Goal: Contribute content: Contribute content

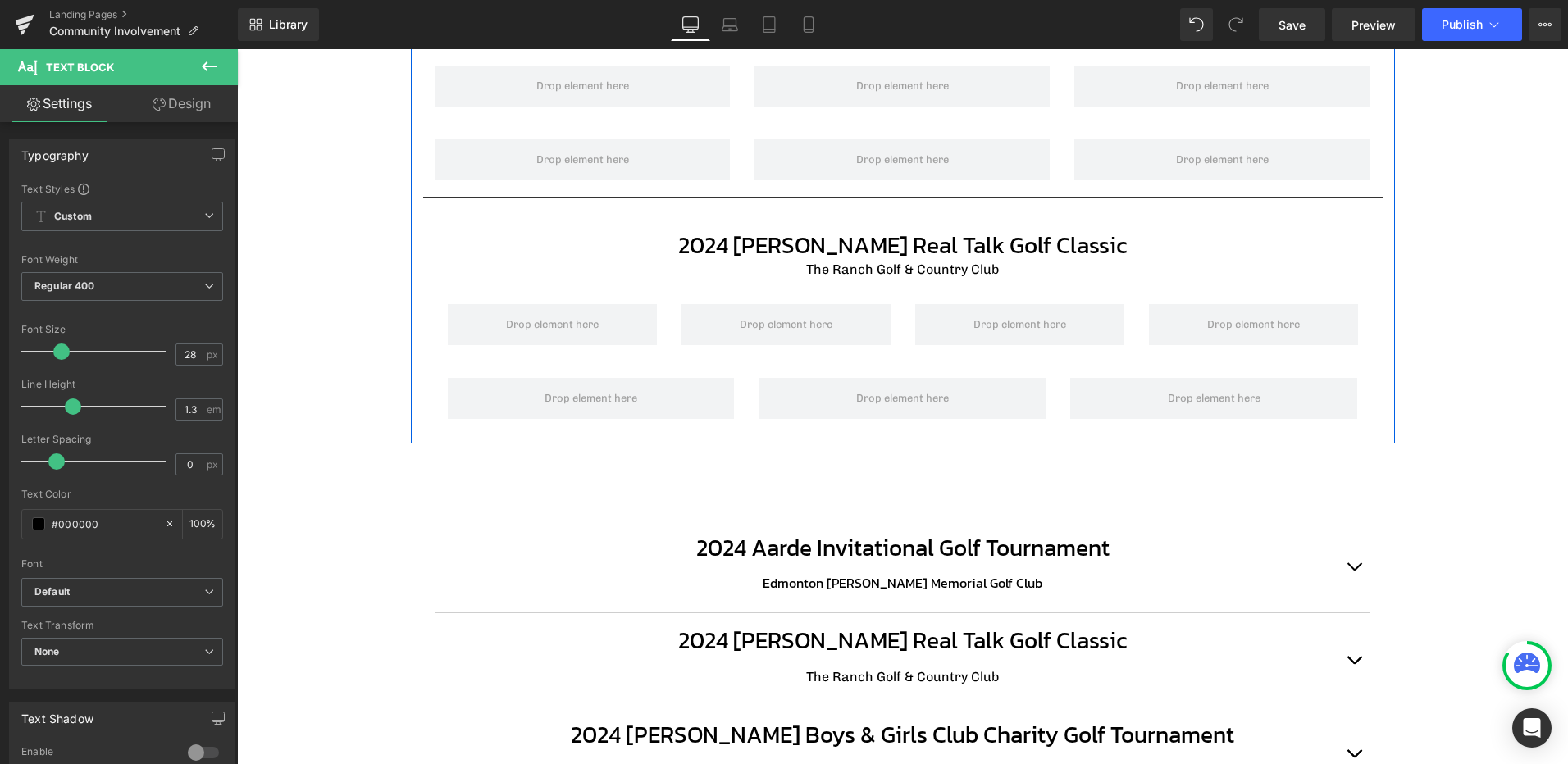
click at [827, 242] on span "2024 [PERSON_NAME] Real Talk Golf Classic" at bounding box center [902, 245] width 448 height 34
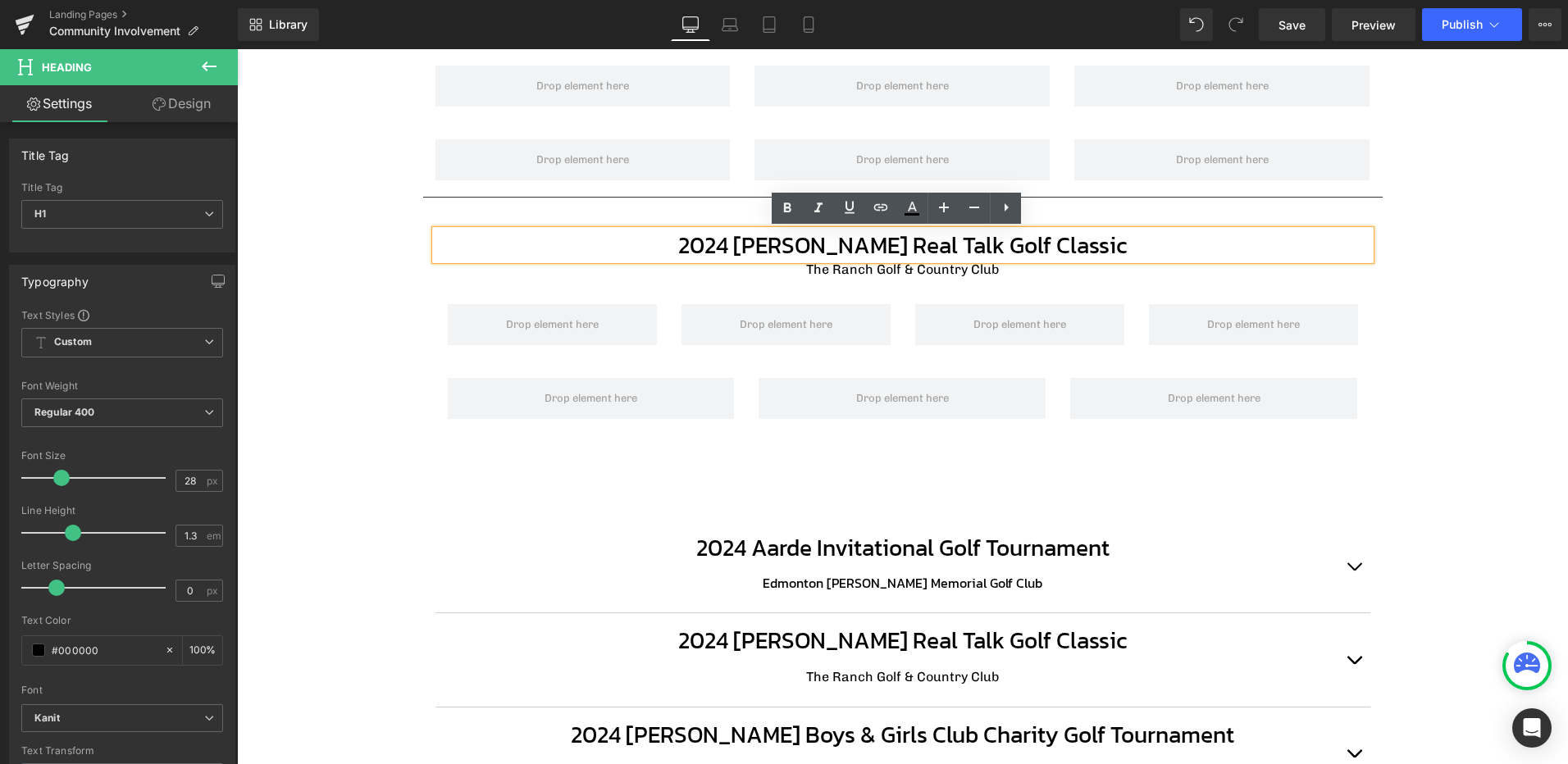
drag, startPoint x: 1130, startPoint y: 242, endPoint x: 622, endPoint y: 255, distance: 508.2
click at [622, 255] on h1 "2024 [PERSON_NAME] Real Talk Golf Classic" at bounding box center [902, 245] width 935 height 30
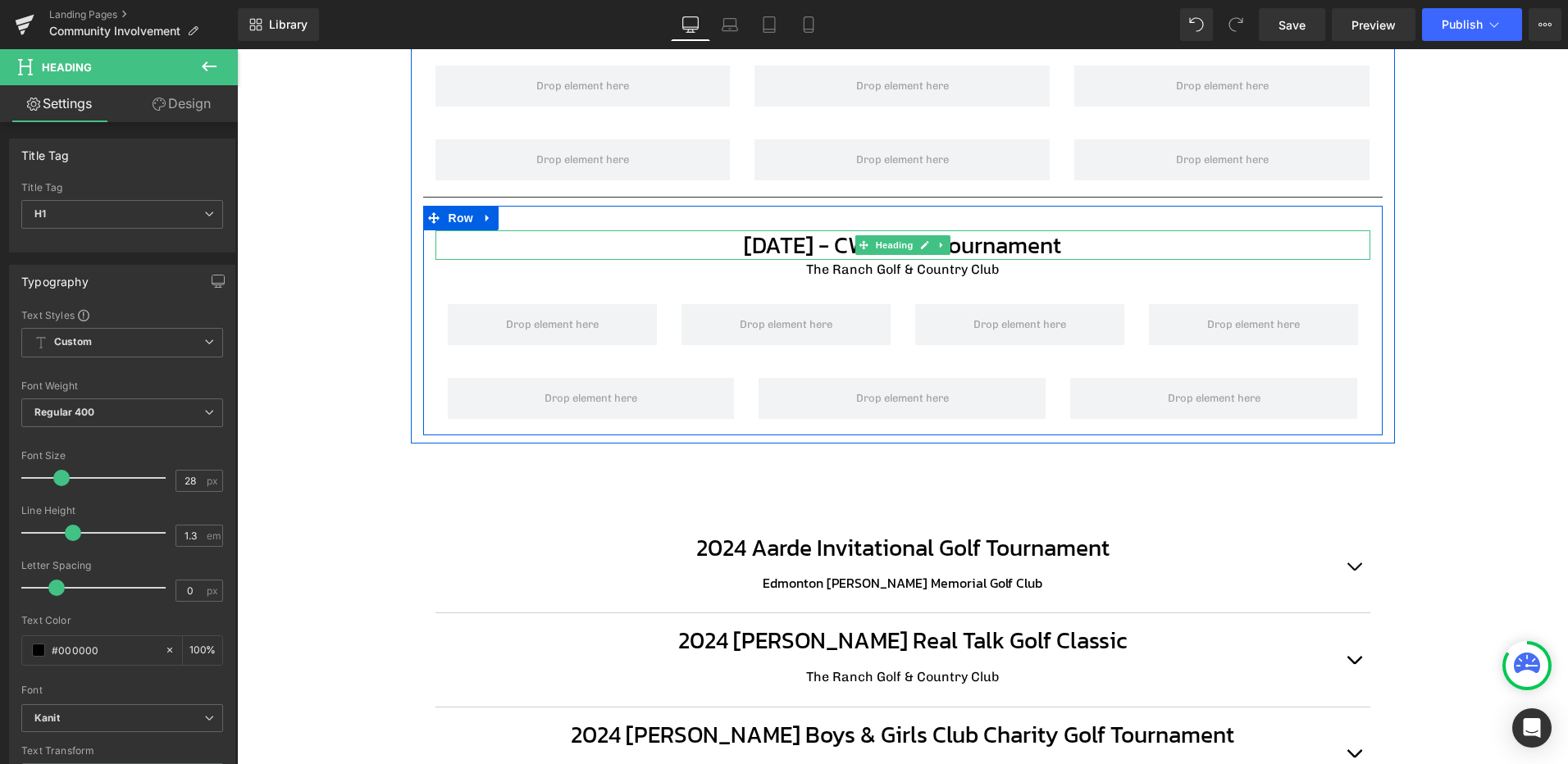
click at [1114, 247] on h1 "[DATE] - CWiE Golf Tournament" at bounding box center [902, 245] width 935 height 30
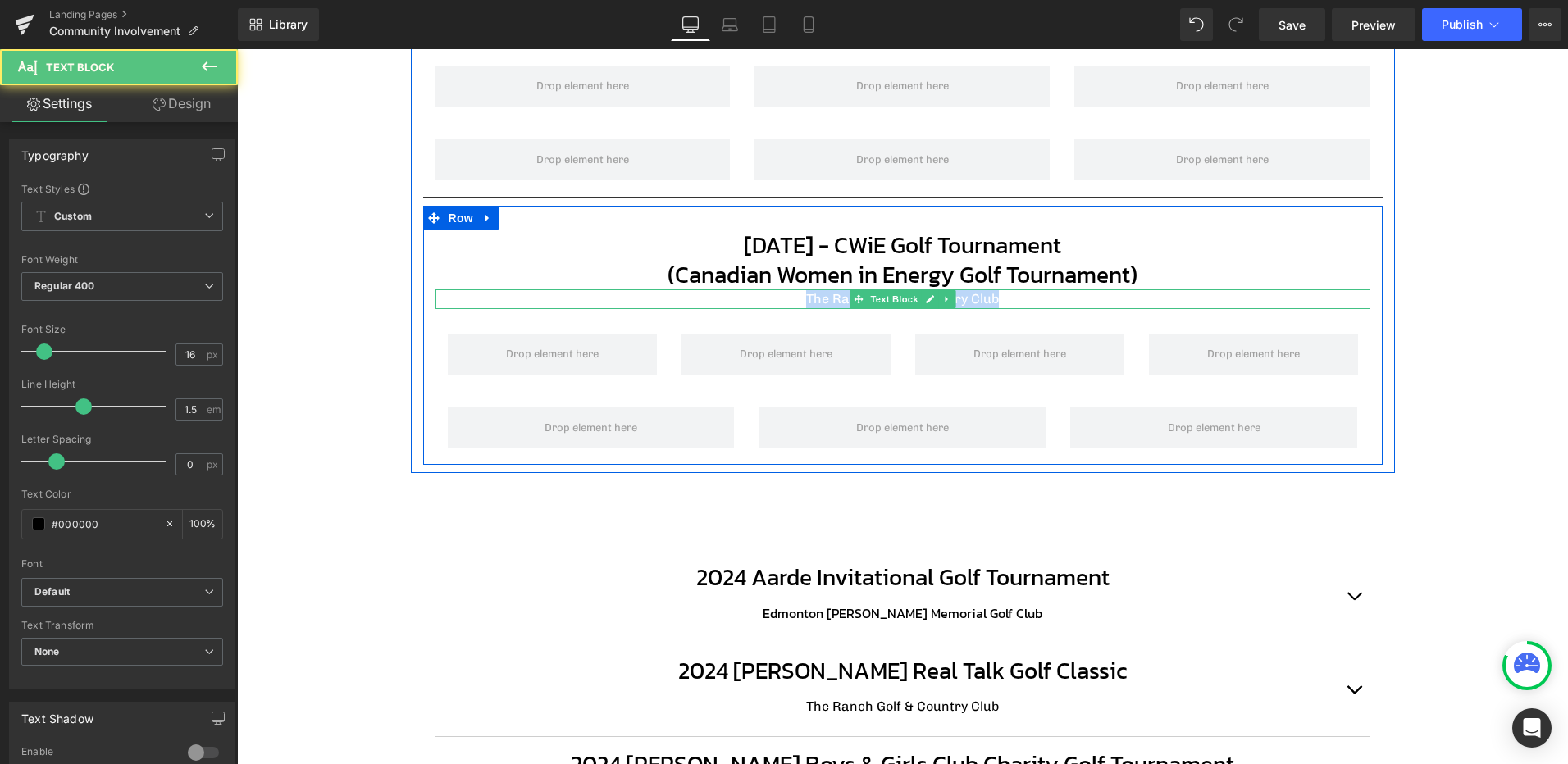
drag, startPoint x: 934, startPoint y: 303, endPoint x: 792, endPoint y: 301, distance: 142.0
click at [792, 301] on p "The Ranch Golf & Country Club" at bounding box center [902, 299] width 935 height 20
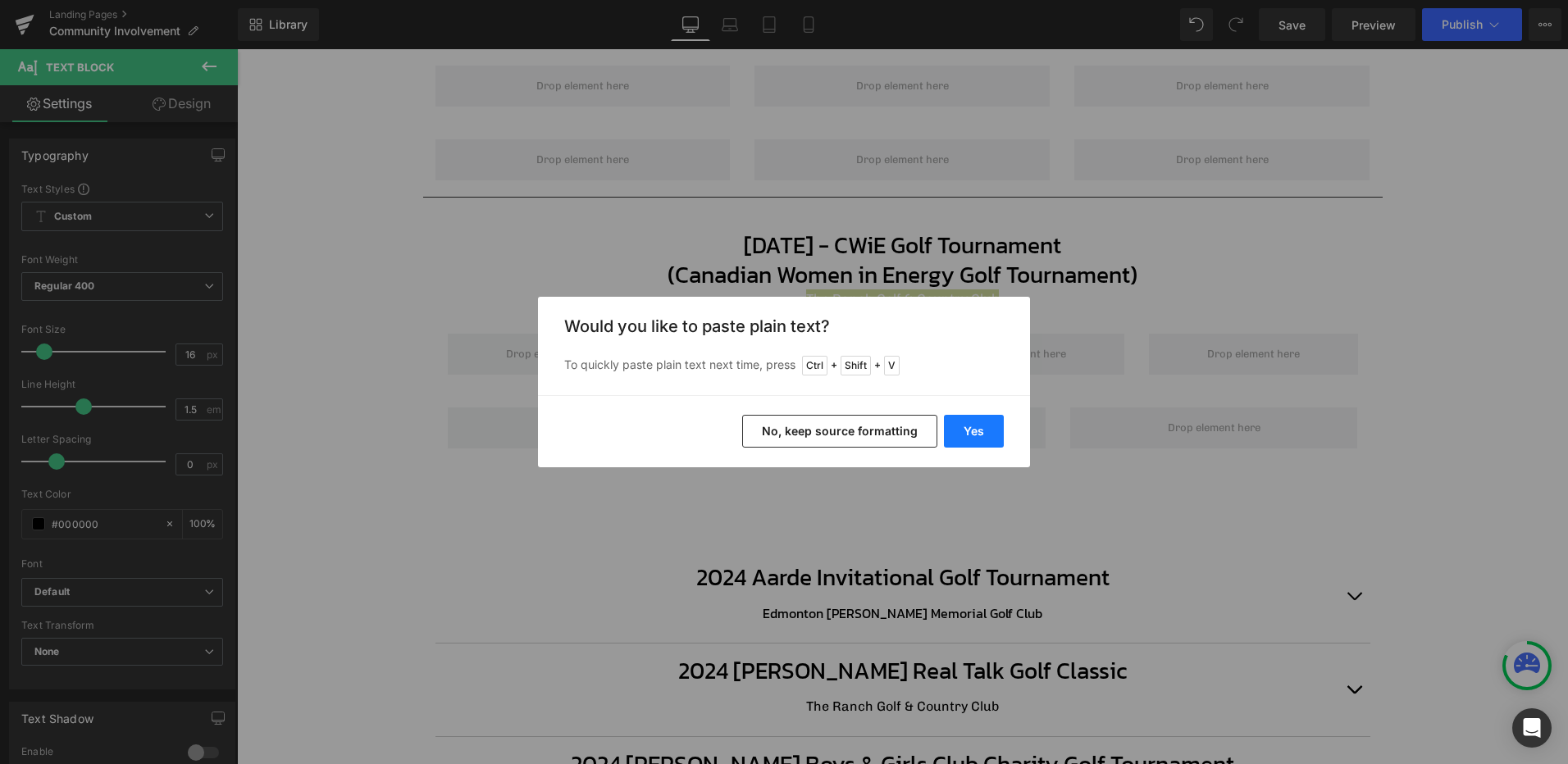
click at [980, 429] on button "Yes" at bounding box center [973, 431] width 60 height 32
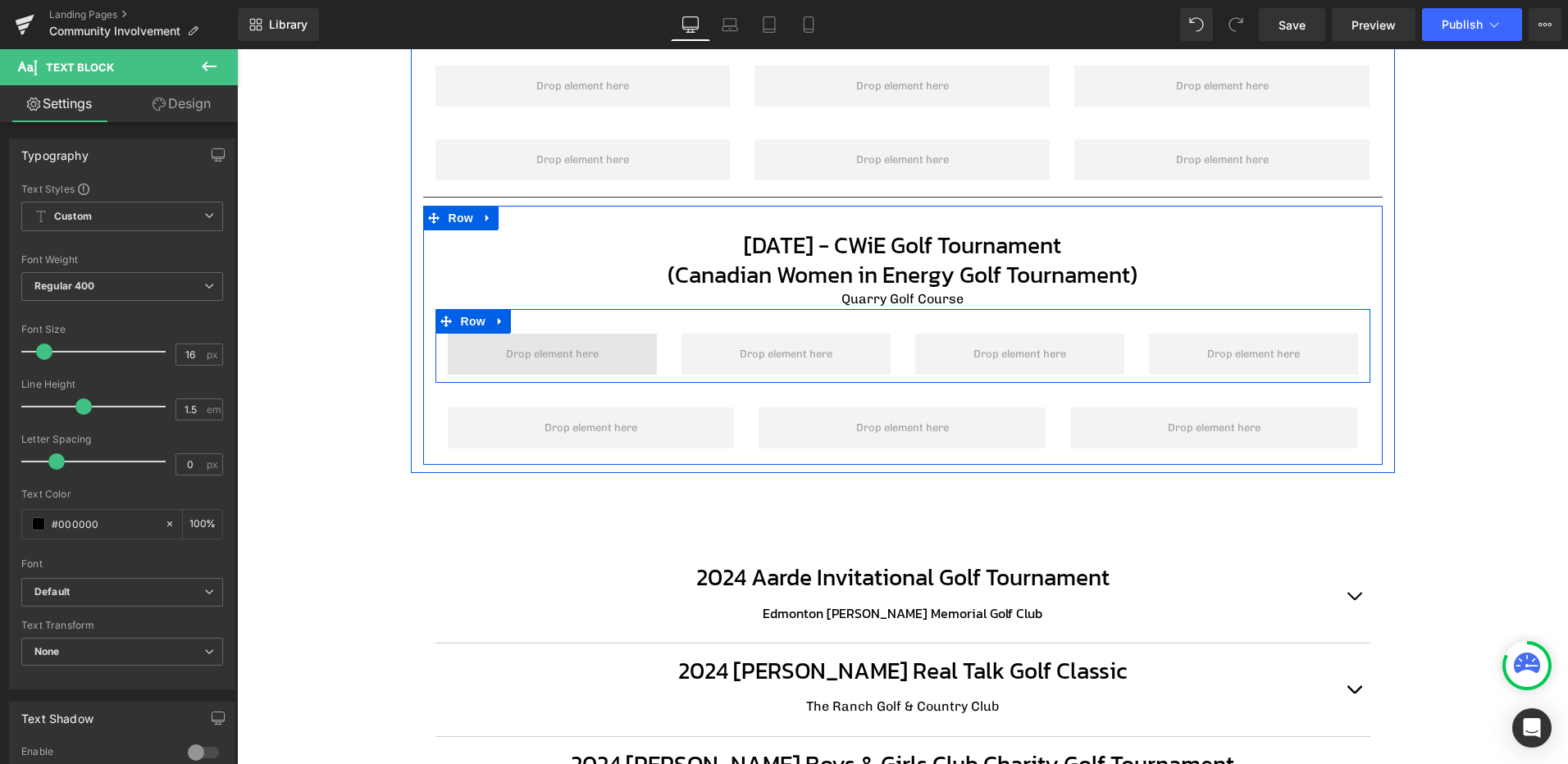
click at [569, 352] on span at bounding box center [551, 355] width 104 height 25
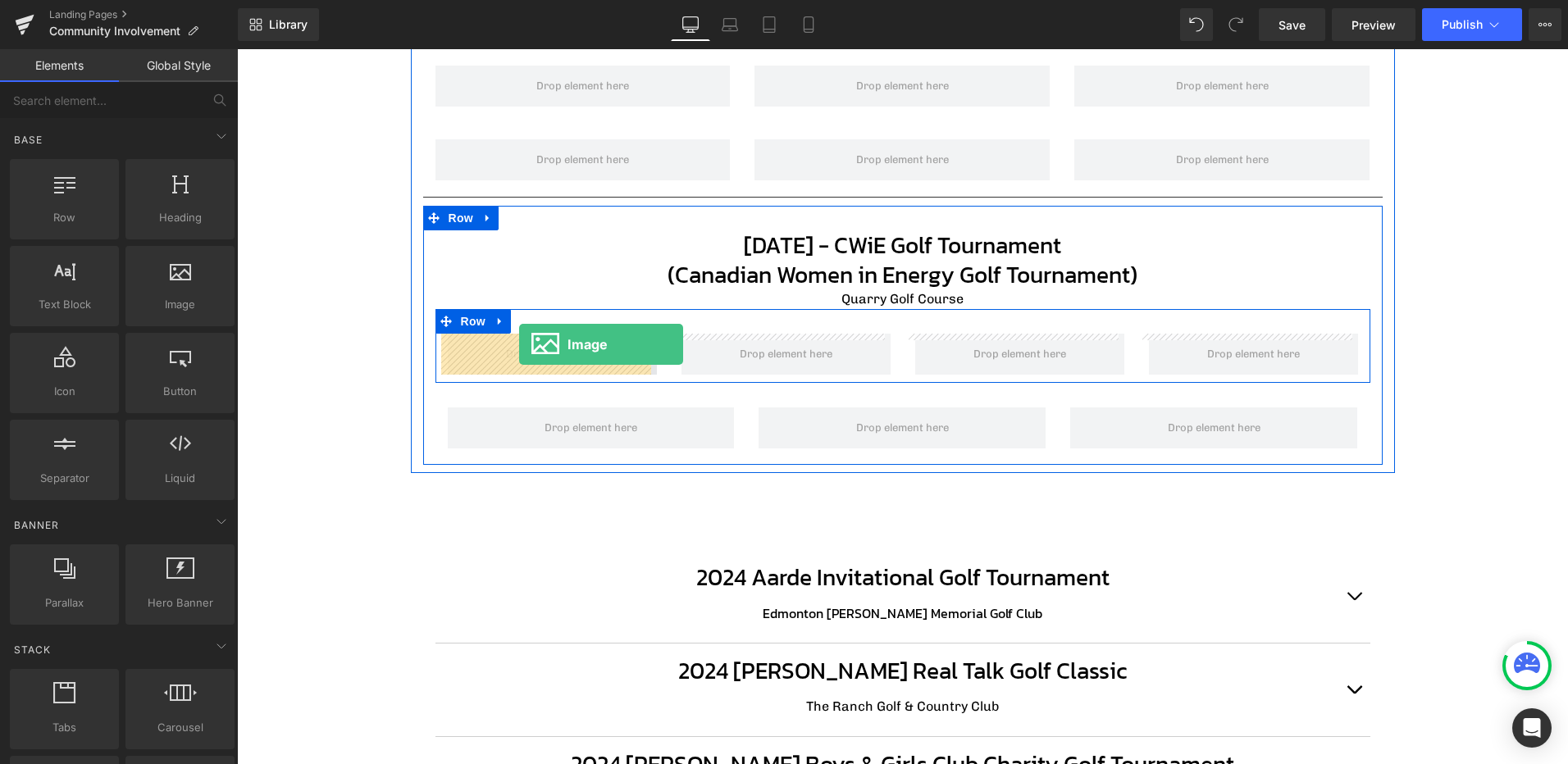
drag, startPoint x: 448, startPoint y: 351, endPoint x: 518, endPoint y: 344, distance: 70.3
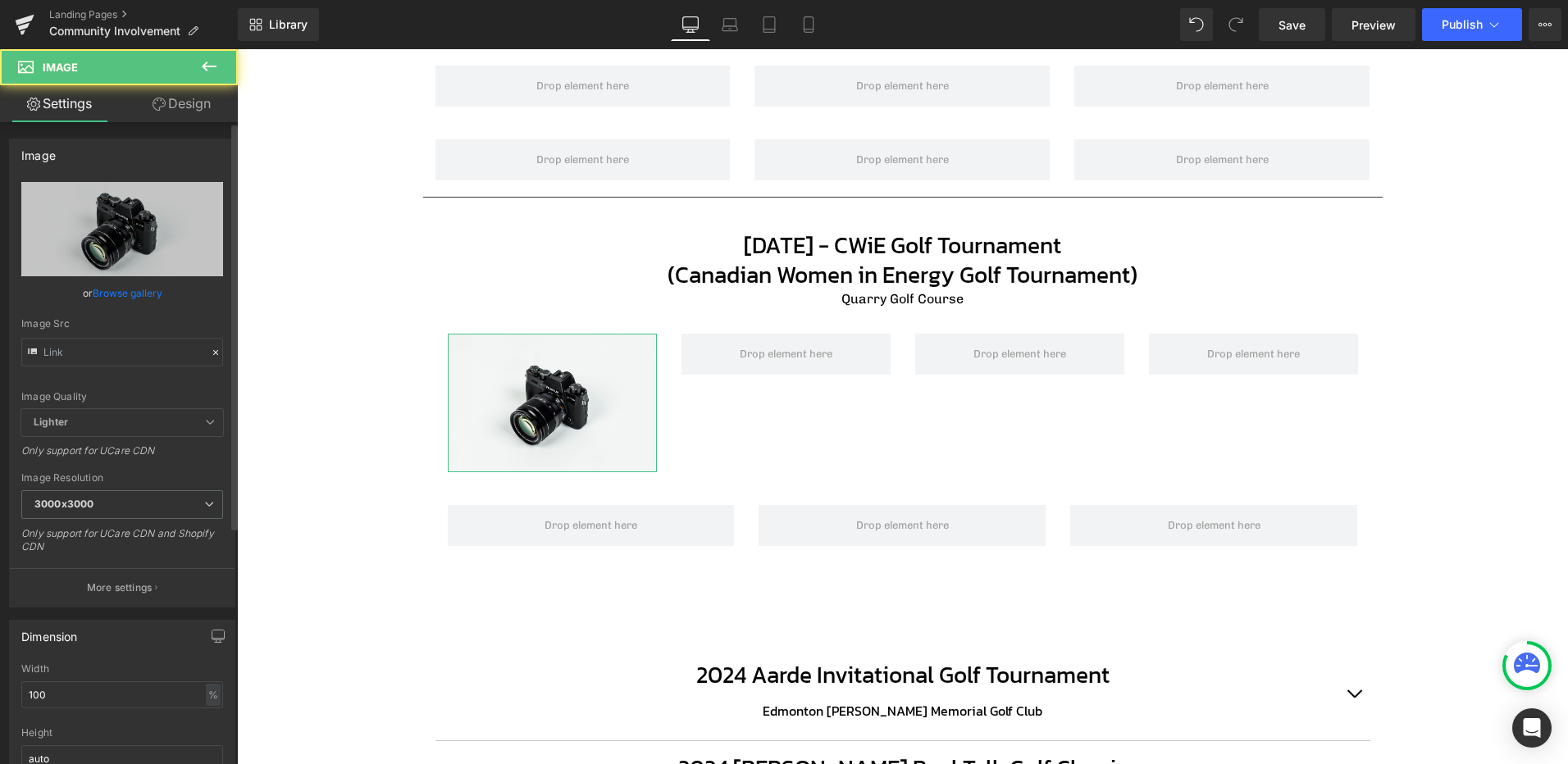
click at [128, 297] on link "Browse gallery" at bounding box center [127, 293] width 70 height 29
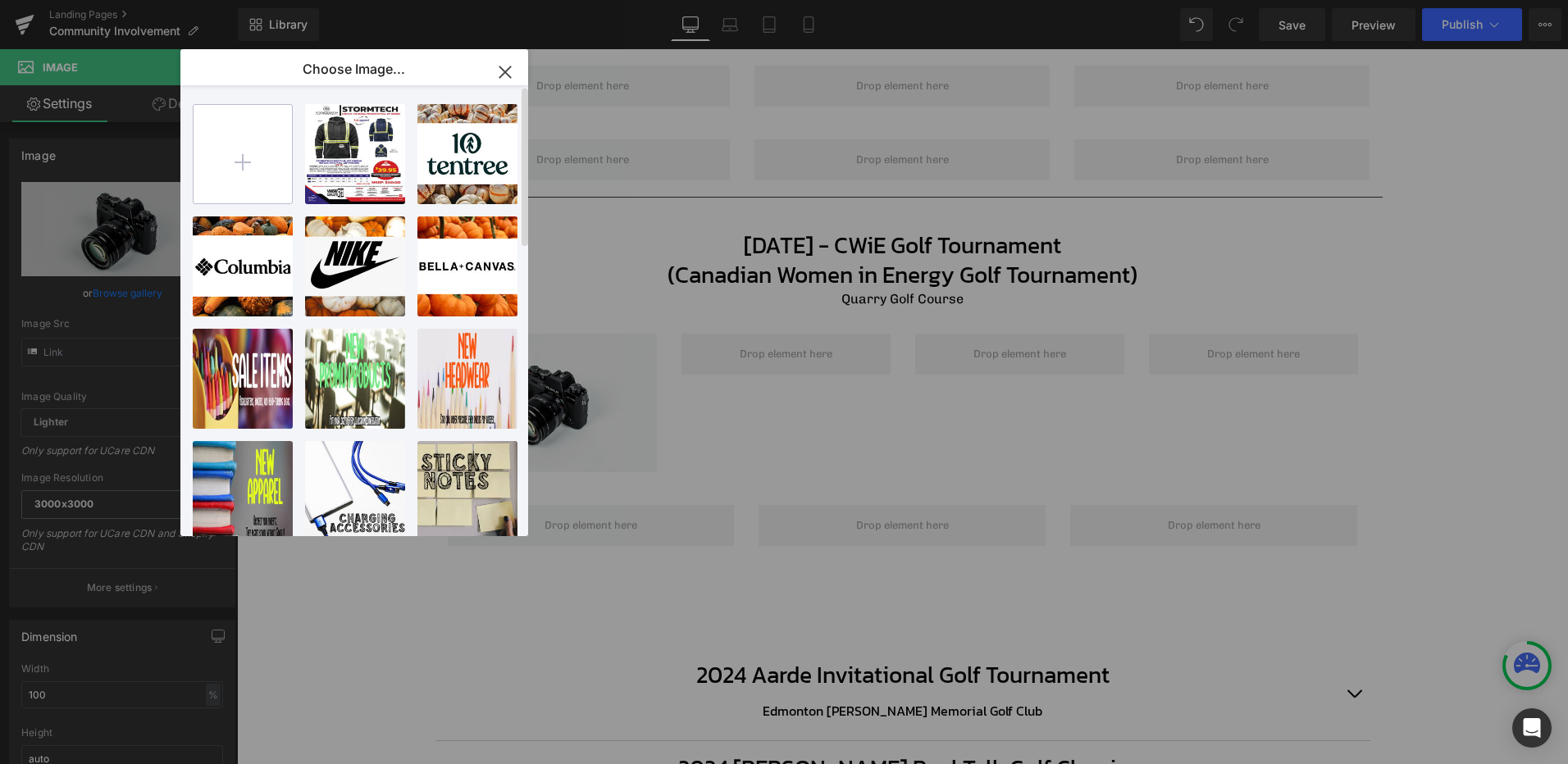
click at [266, 153] on input "file" at bounding box center [242, 154] width 98 height 98
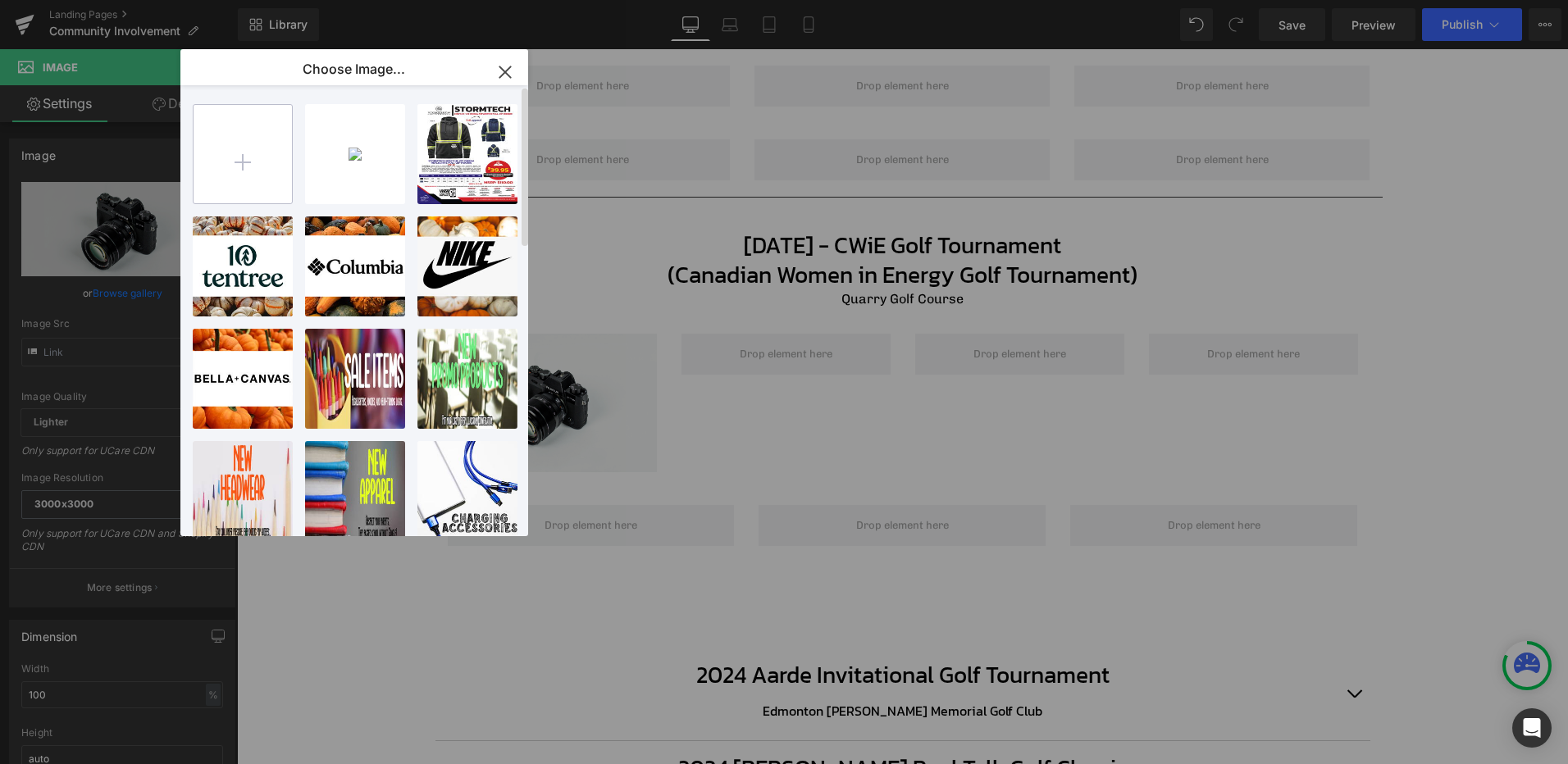
click at [240, 170] on input "file" at bounding box center [242, 154] width 98 height 98
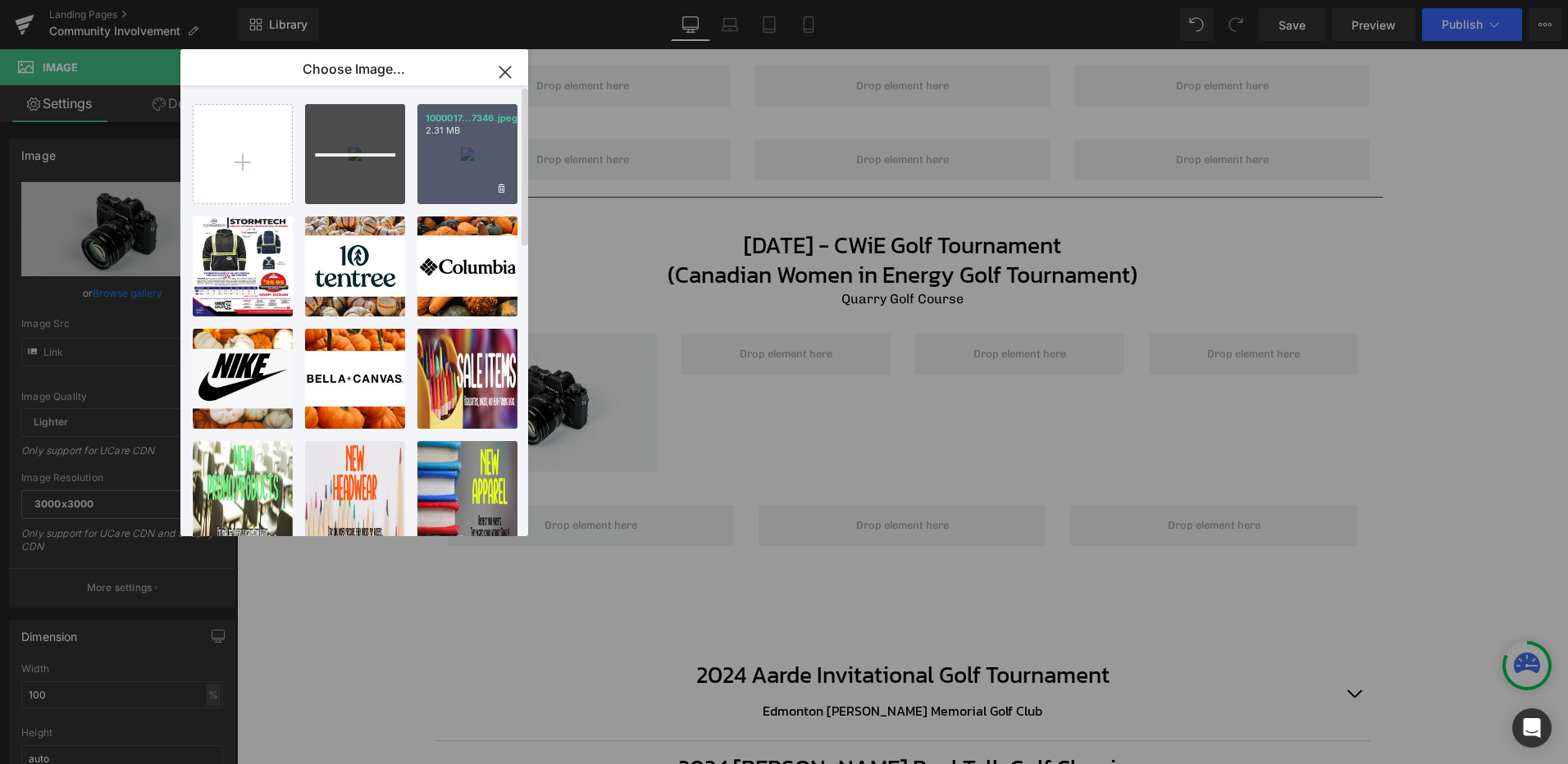
click at [493, 150] on div "1000017...7346.jpeg 2.31 MB" at bounding box center [467, 154] width 100 height 100
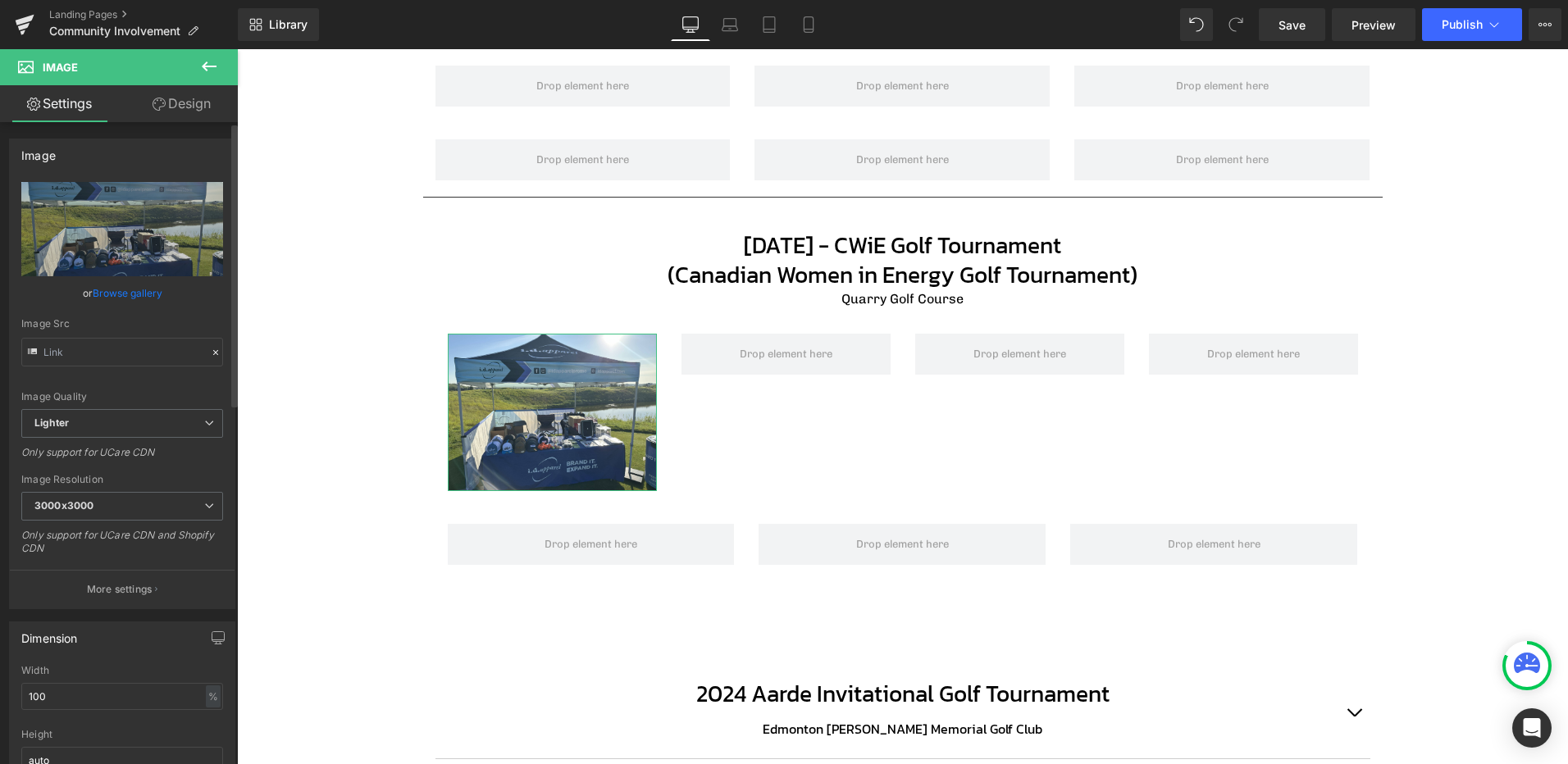
click at [121, 294] on link "Browse gallery" at bounding box center [127, 293] width 70 height 29
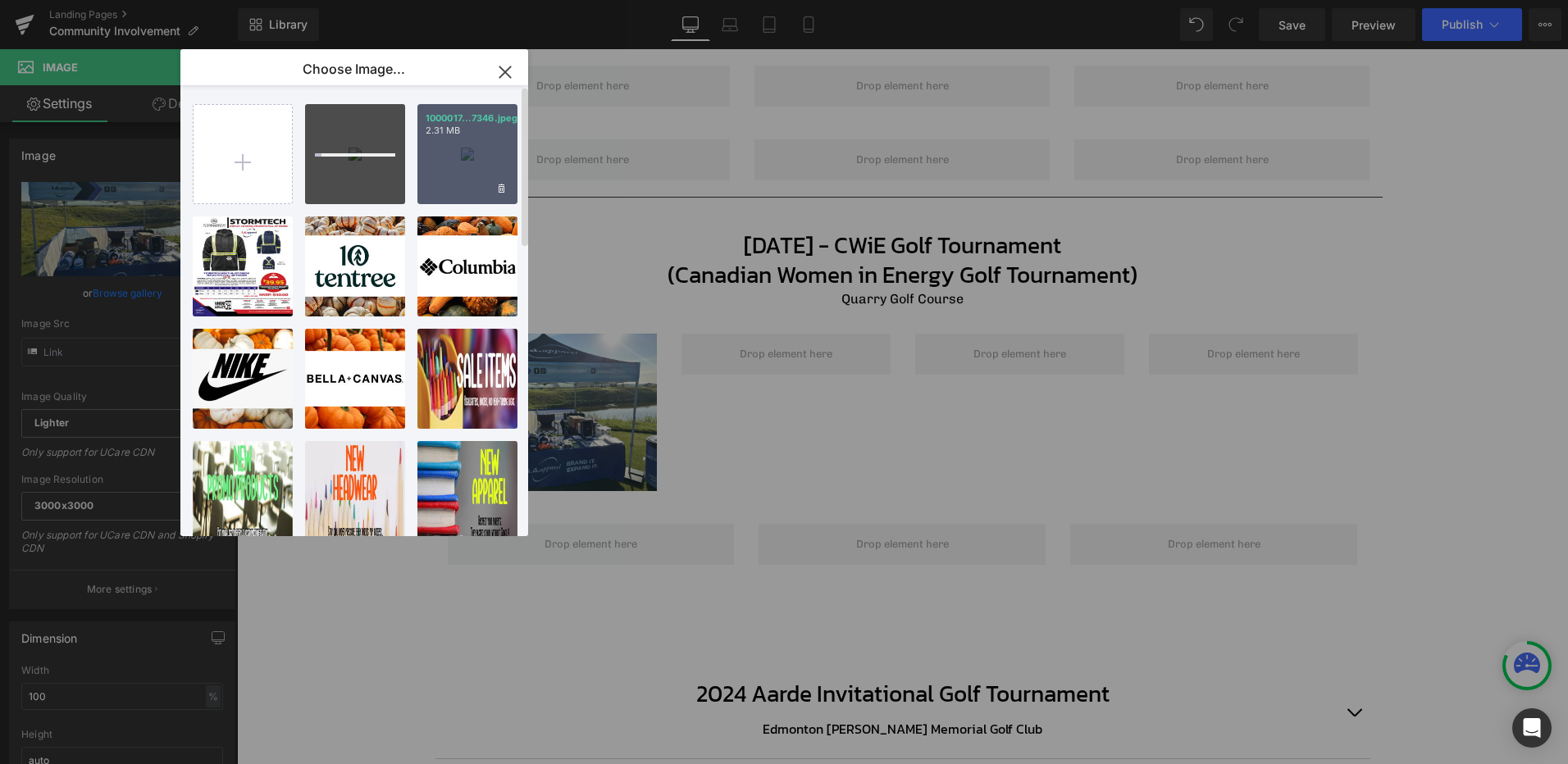
click at [472, 137] on div "1000017...7346.jpeg 2.31 MB" at bounding box center [467, 154] width 100 height 100
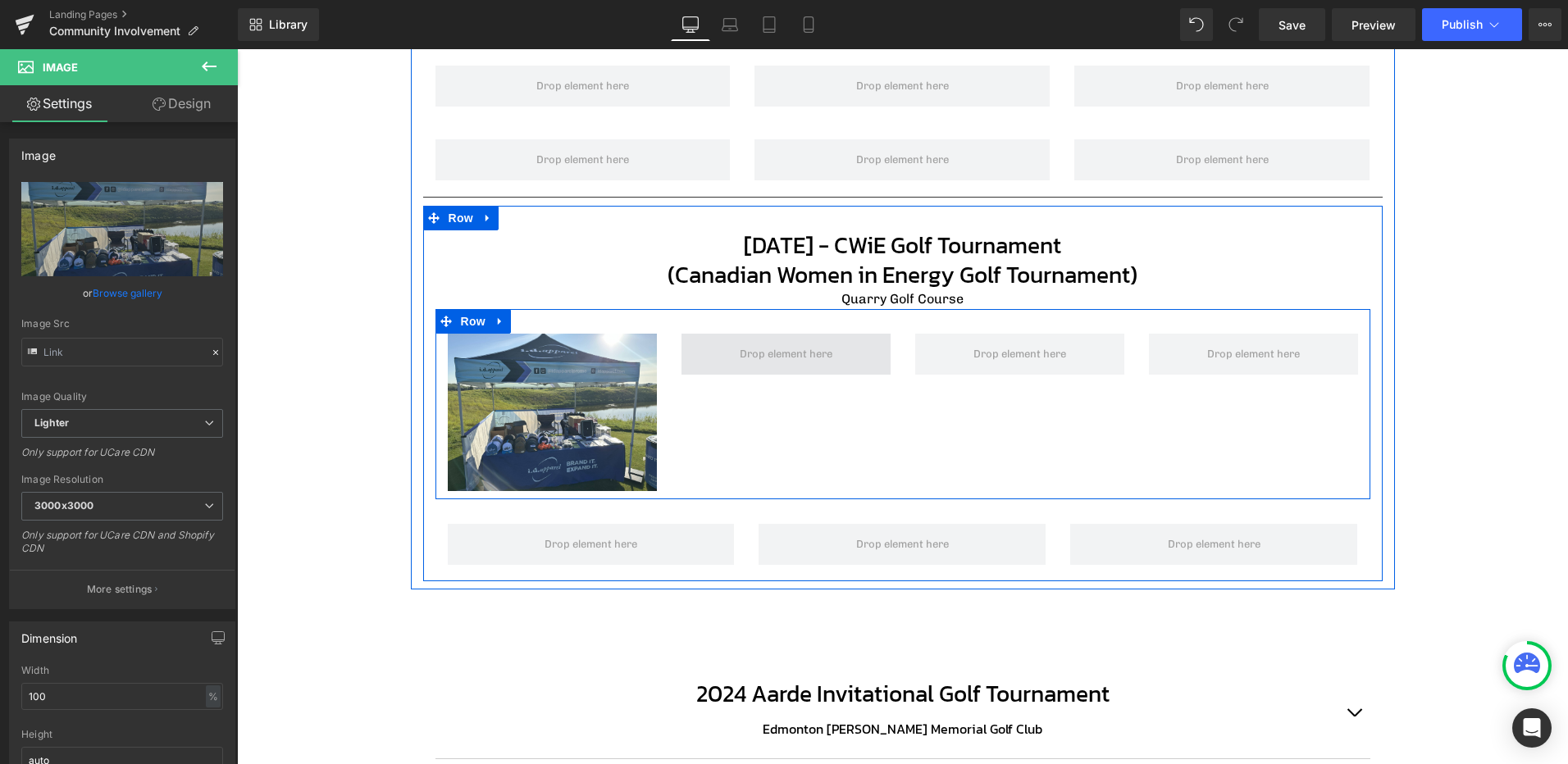
click at [772, 356] on span at bounding box center [785, 355] width 104 height 25
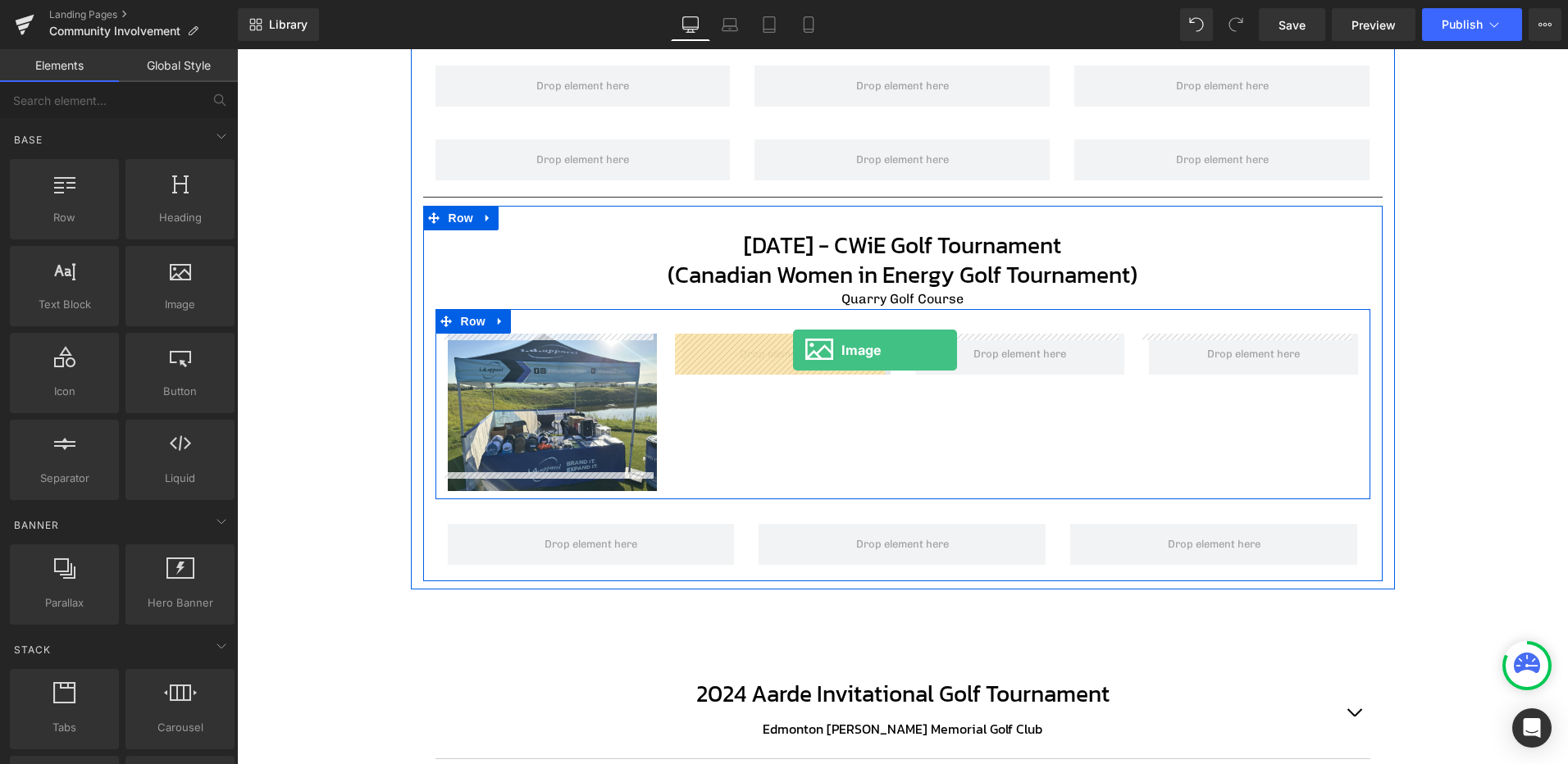
drag, startPoint x: 444, startPoint y: 347, endPoint x: 792, endPoint y: 350, distance: 348.0
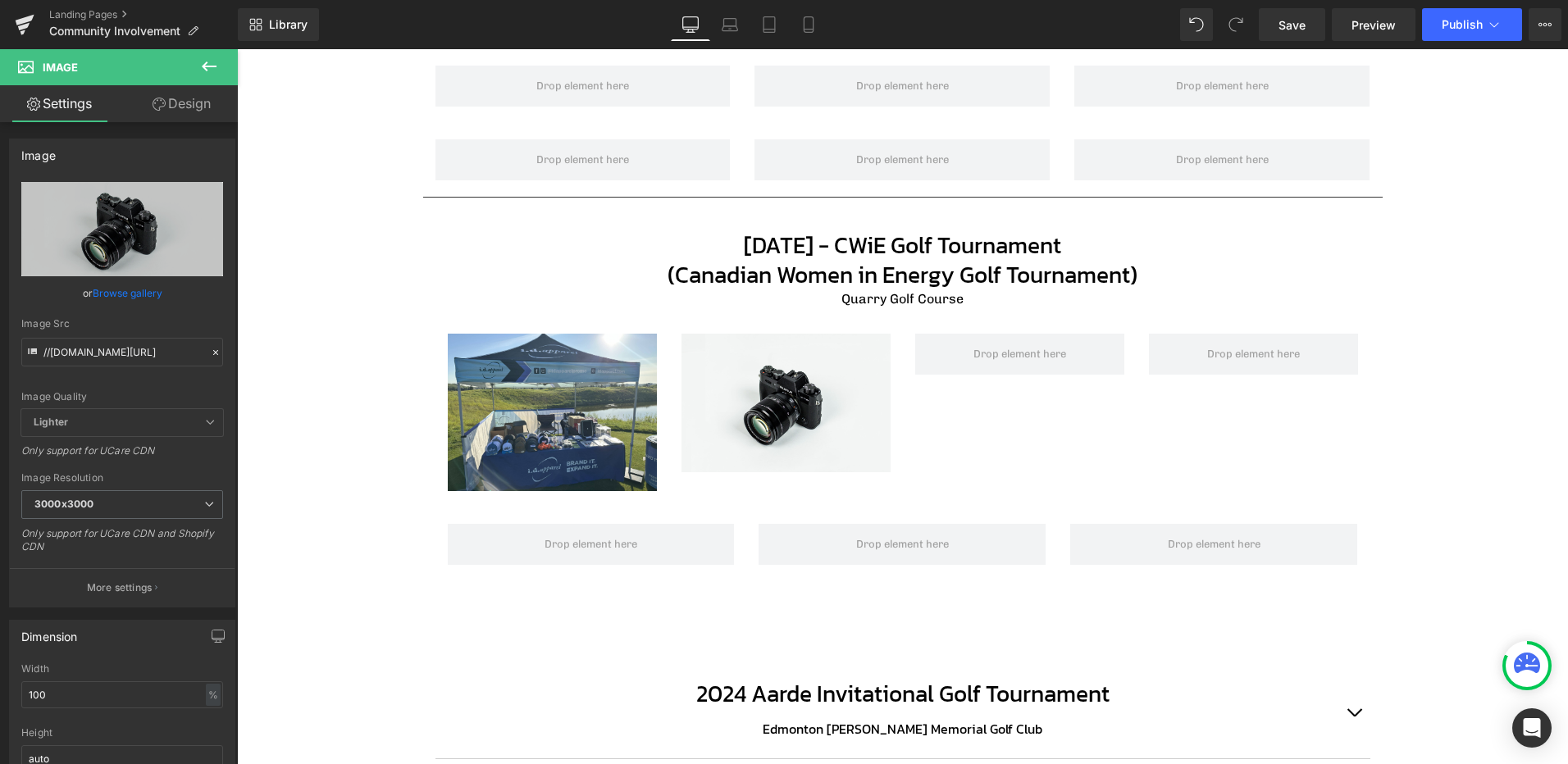
click at [203, 67] on icon at bounding box center [208, 66] width 14 height 10
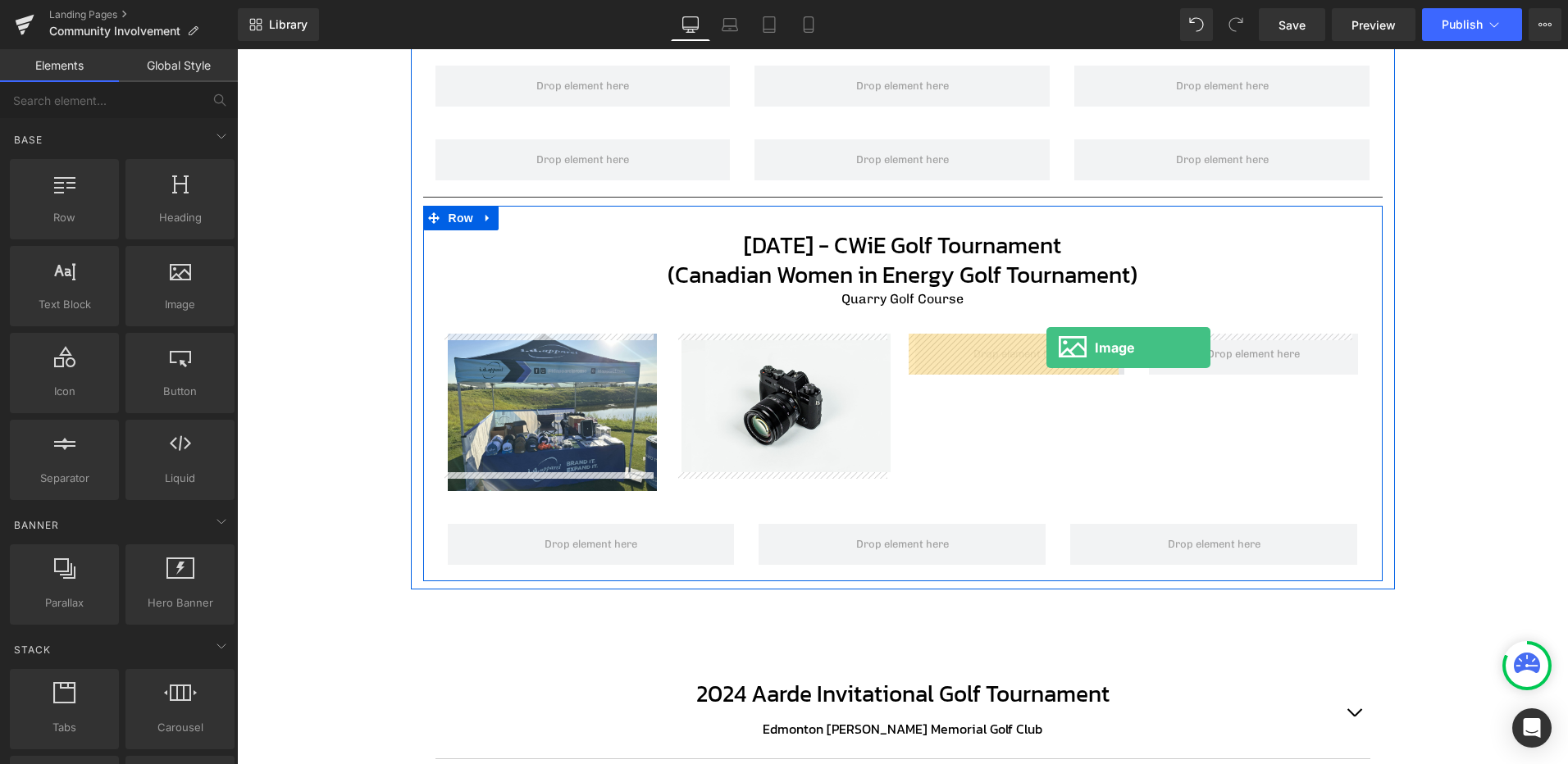
drag, startPoint x: 441, startPoint y: 332, endPoint x: 1046, endPoint y: 347, distance: 605.2
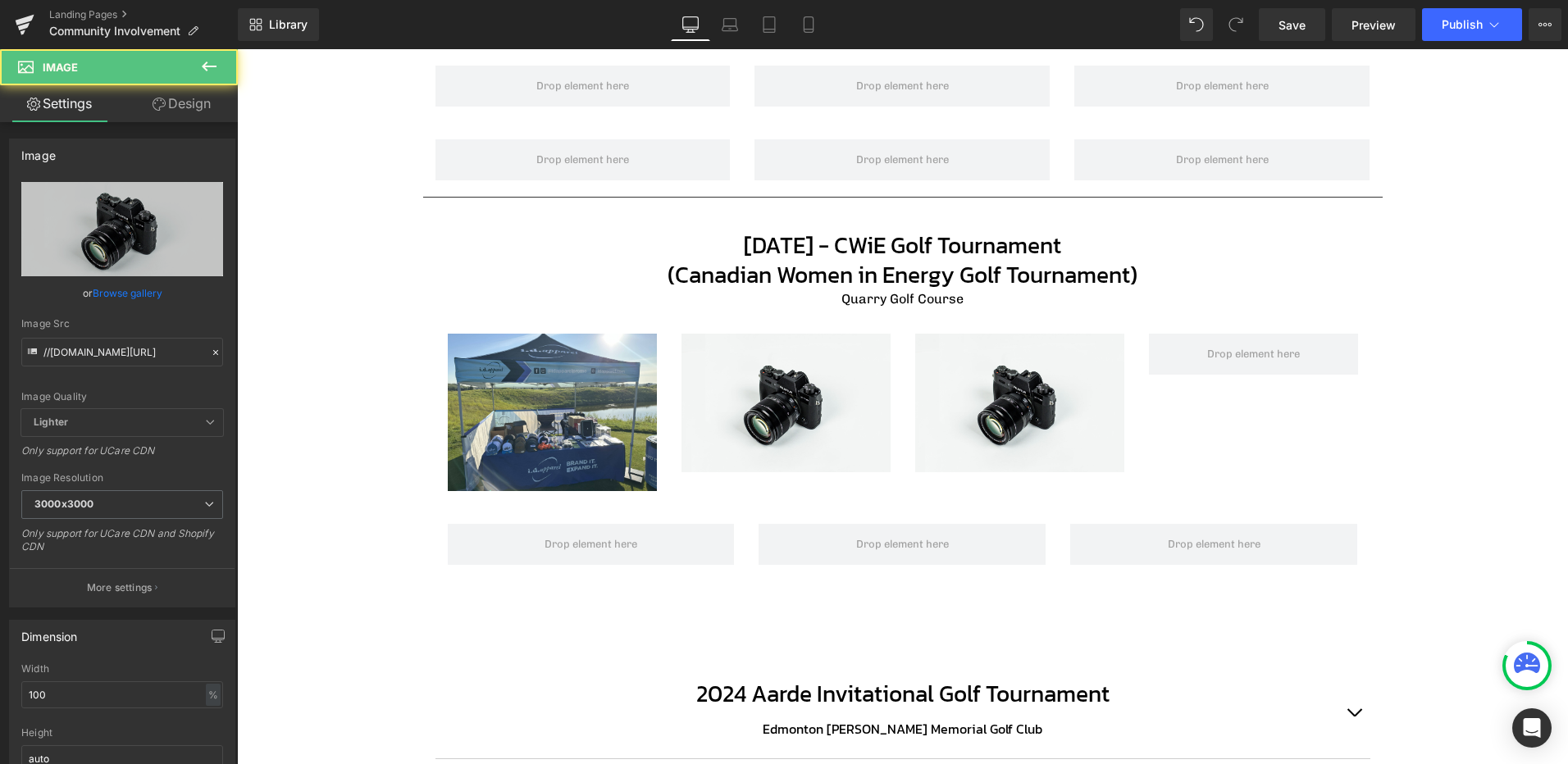
click at [219, 60] on button at bounding box center [209, 68] width 57 height 36
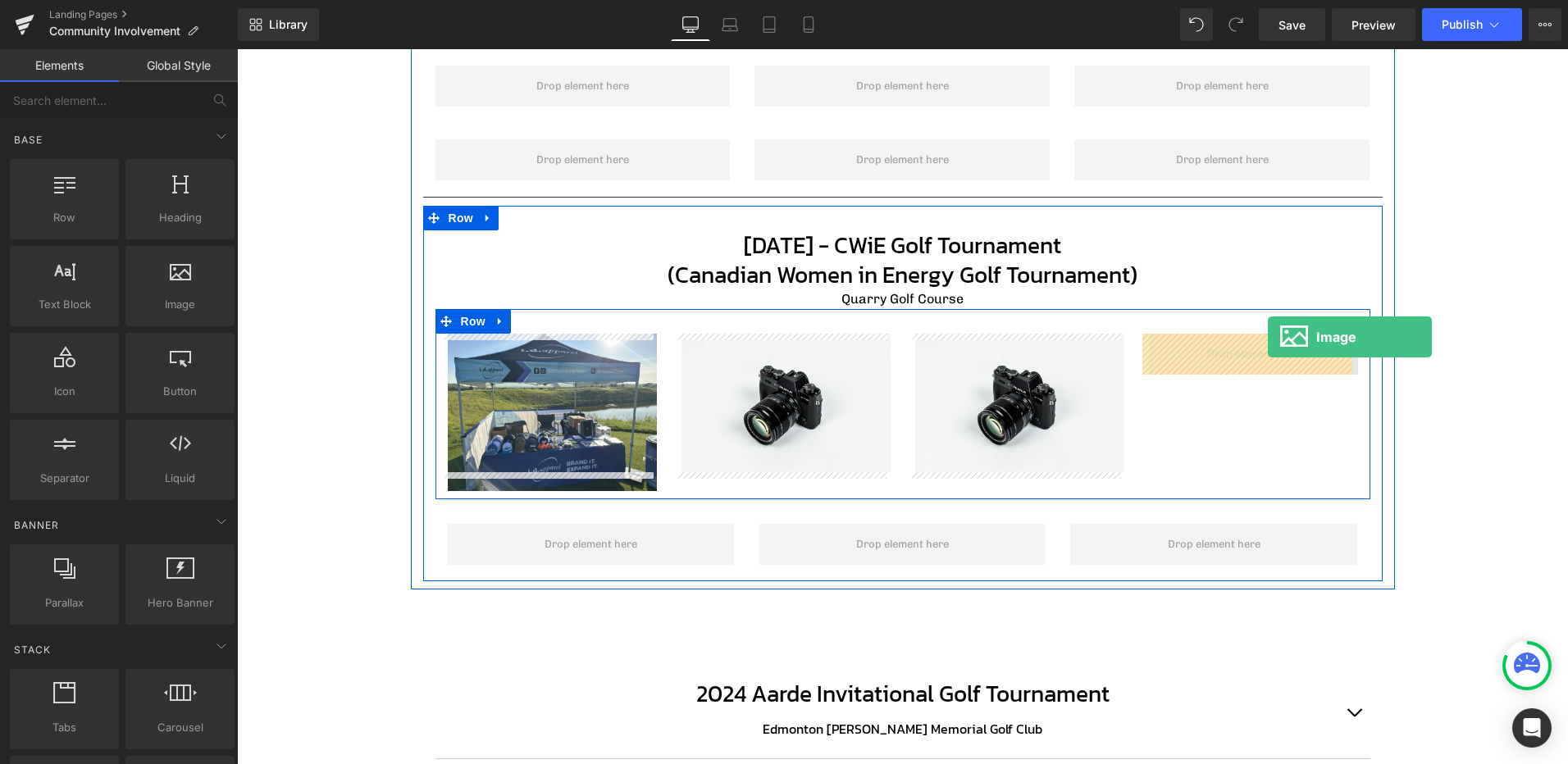
drag, startPoint x: 457, startPoint y: 336, endPoint x: 1268, endPoint y: 337, distance: 811.0
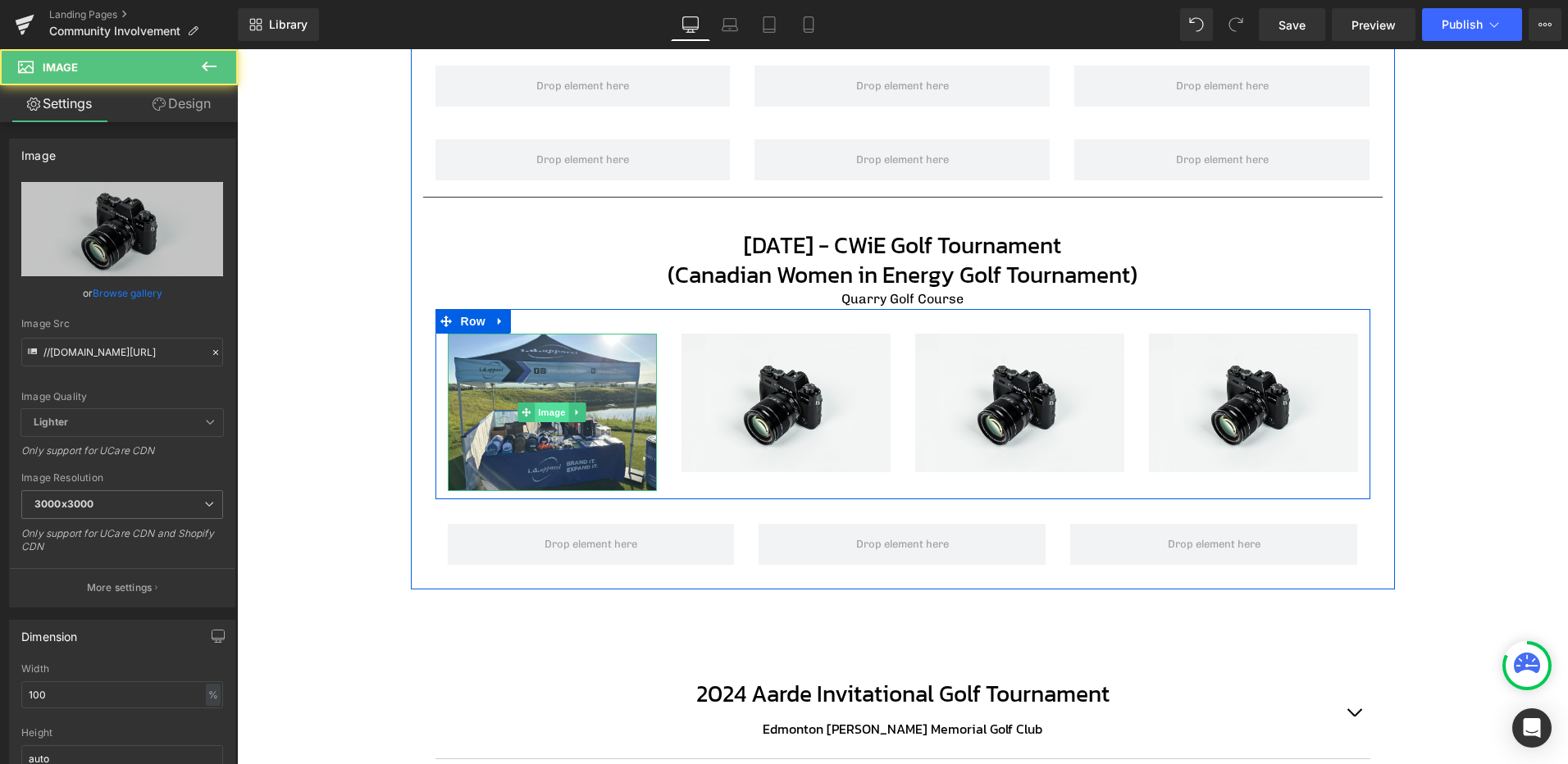
click at [544, 403] on span "Image" at bounding box center [551, 412] width 34 height 20
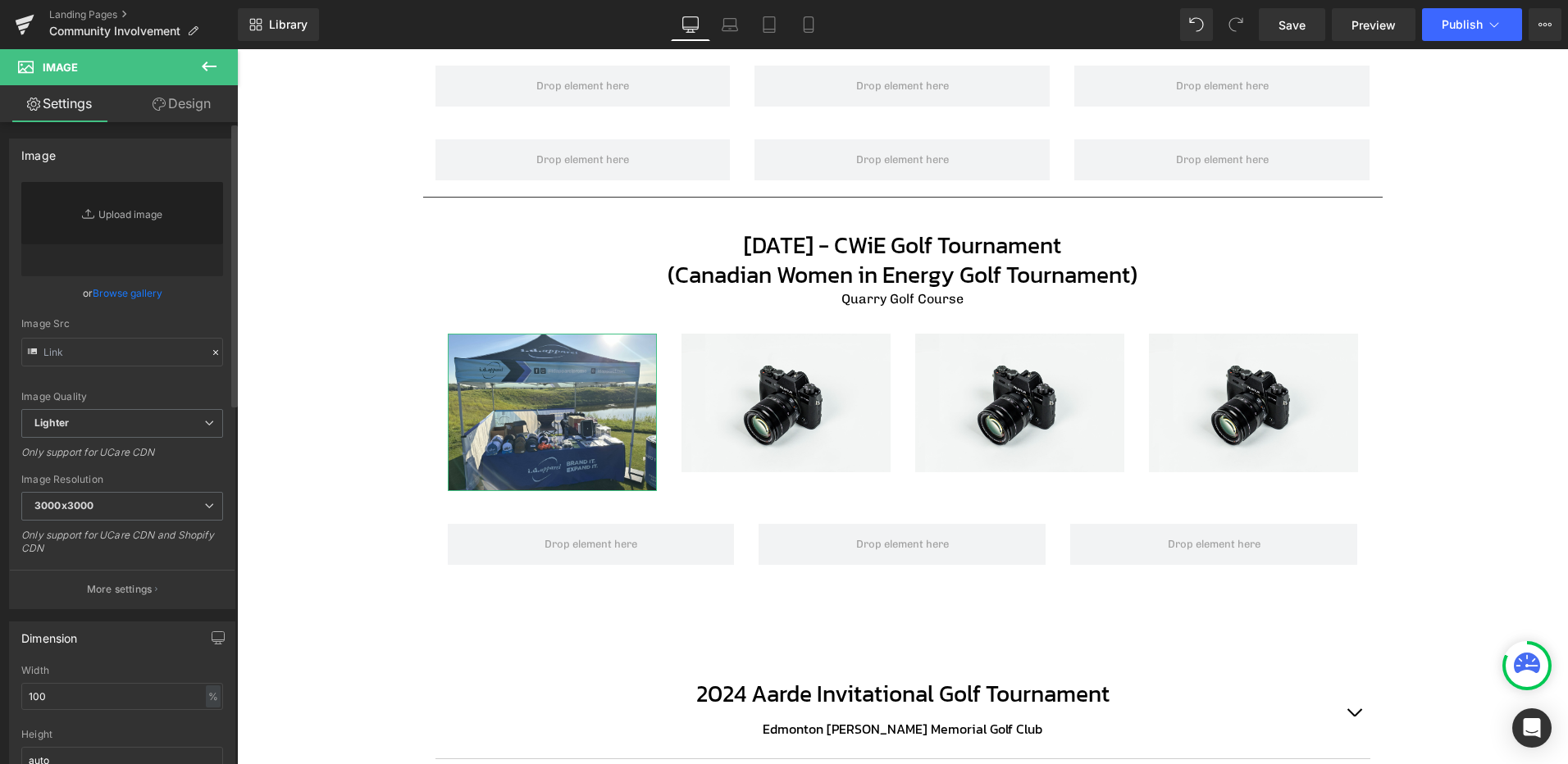
click at [106, 289] on link "Browse gallery" at bounding box center [127, 293] width 70 height 29
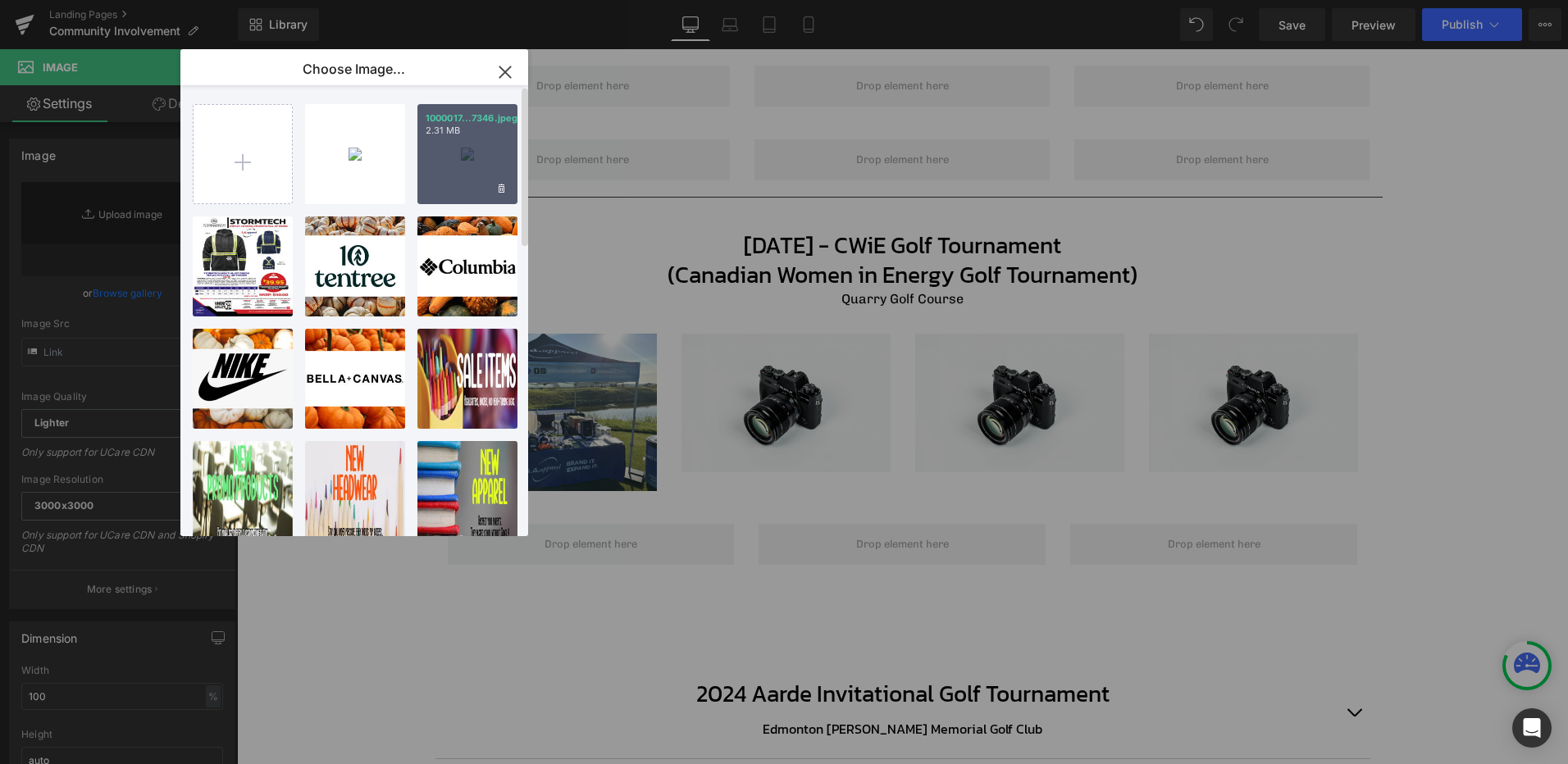
drag, startPoint x: 466, startPoint y: 151, endPoint x: 231, endPoint y: 102, distance: 240.1
click at [467, 151] on div "1000017...7346.jpeg 2.31 MB" at bounding box center [467, 154] width 100 height 100
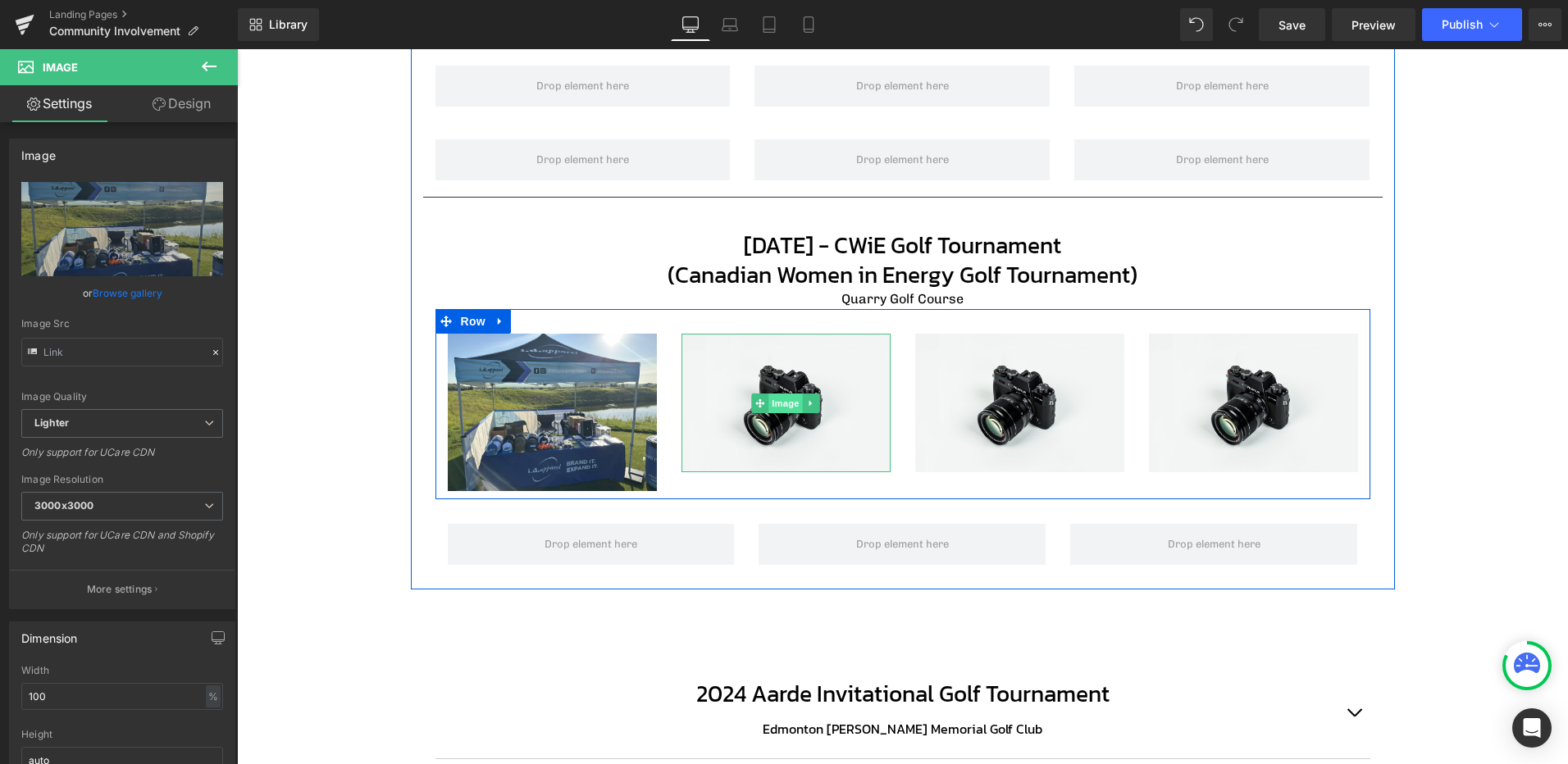
click at [783, 412] on span "Image" at bounding box center [785, 403] width 34 height 20
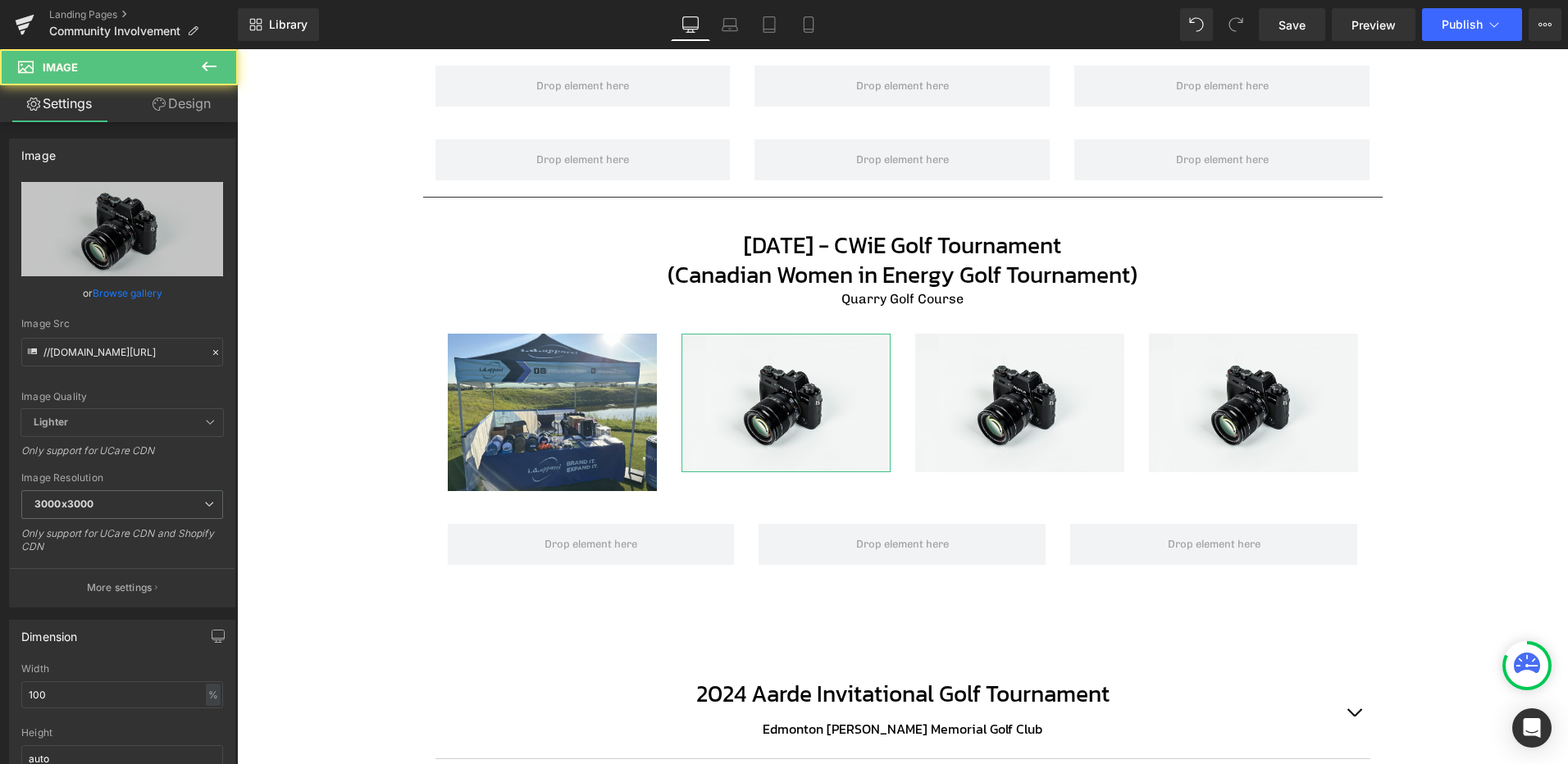
drag, startPoint x: 124, startPoint y: 289, endPoint x: 172, endPoint y: 261, distance: 55.6
click at [125, 289] on link "Browse gallery" at bounding box center [127, 293] width 70 height 29
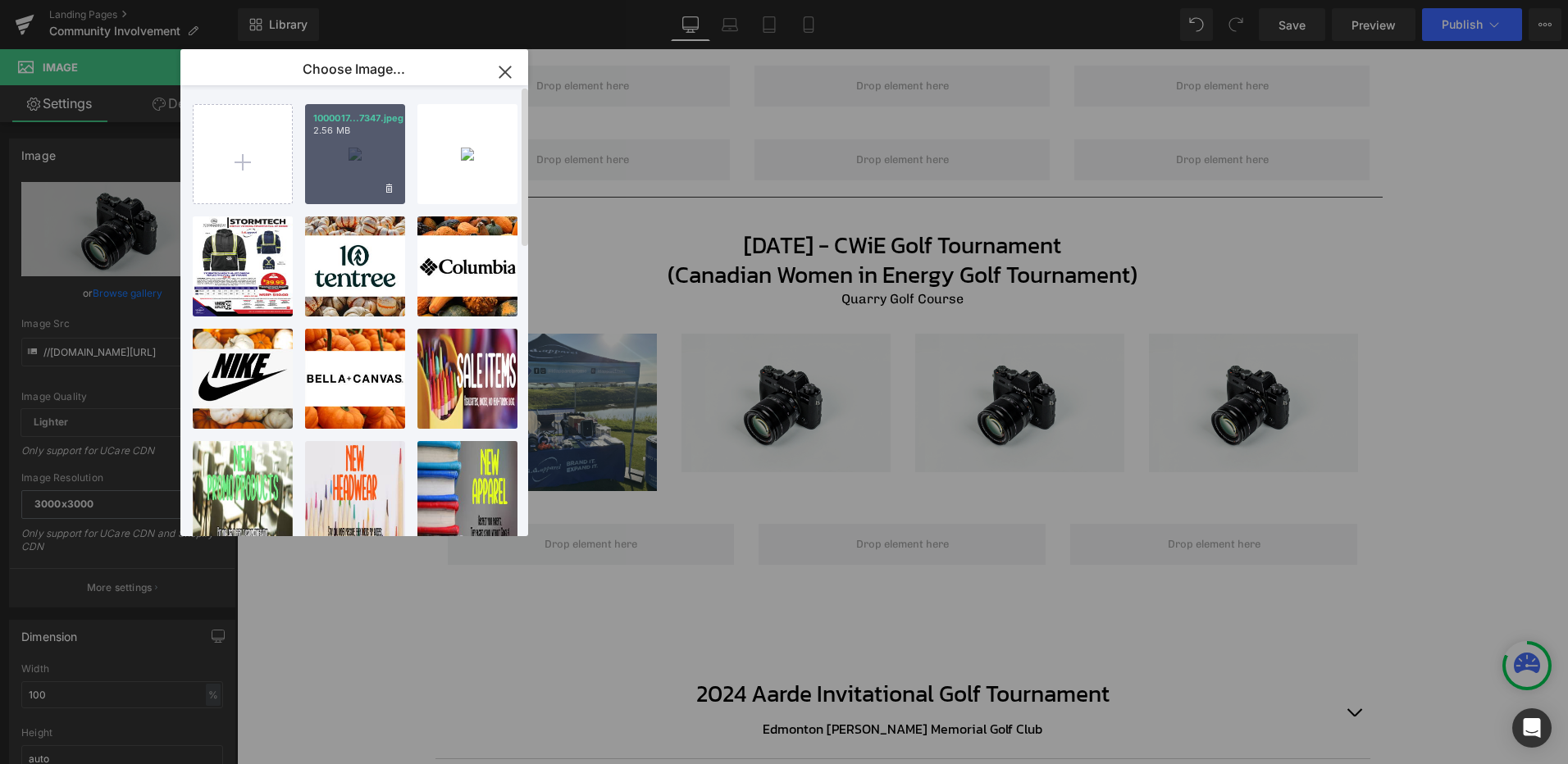
click at [365, 144] on div "1000017...7347.jpeg 2.56 MB" at bounding box center [355, 154] width 100 height 100
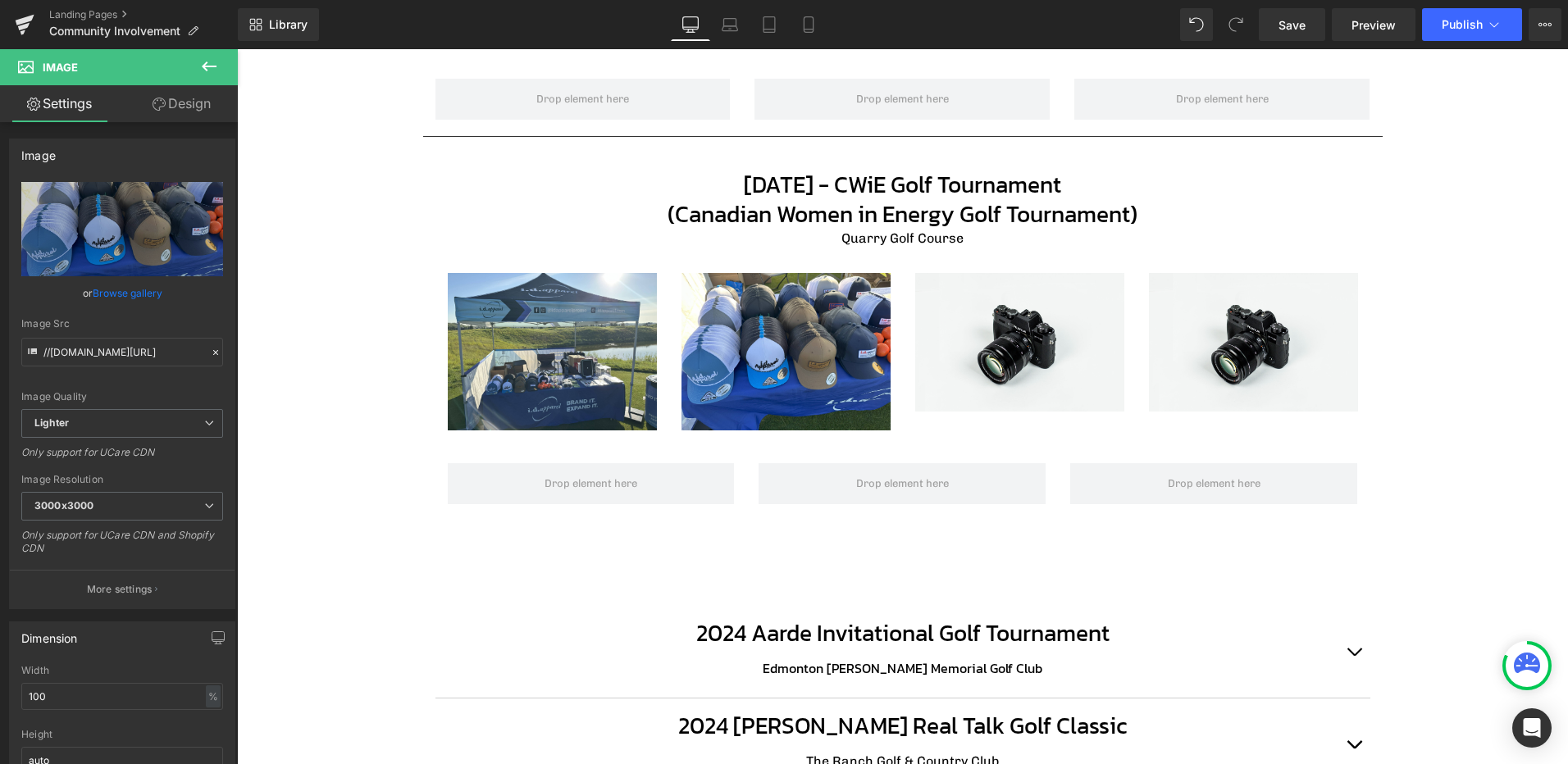
scroll to position [826, 0]
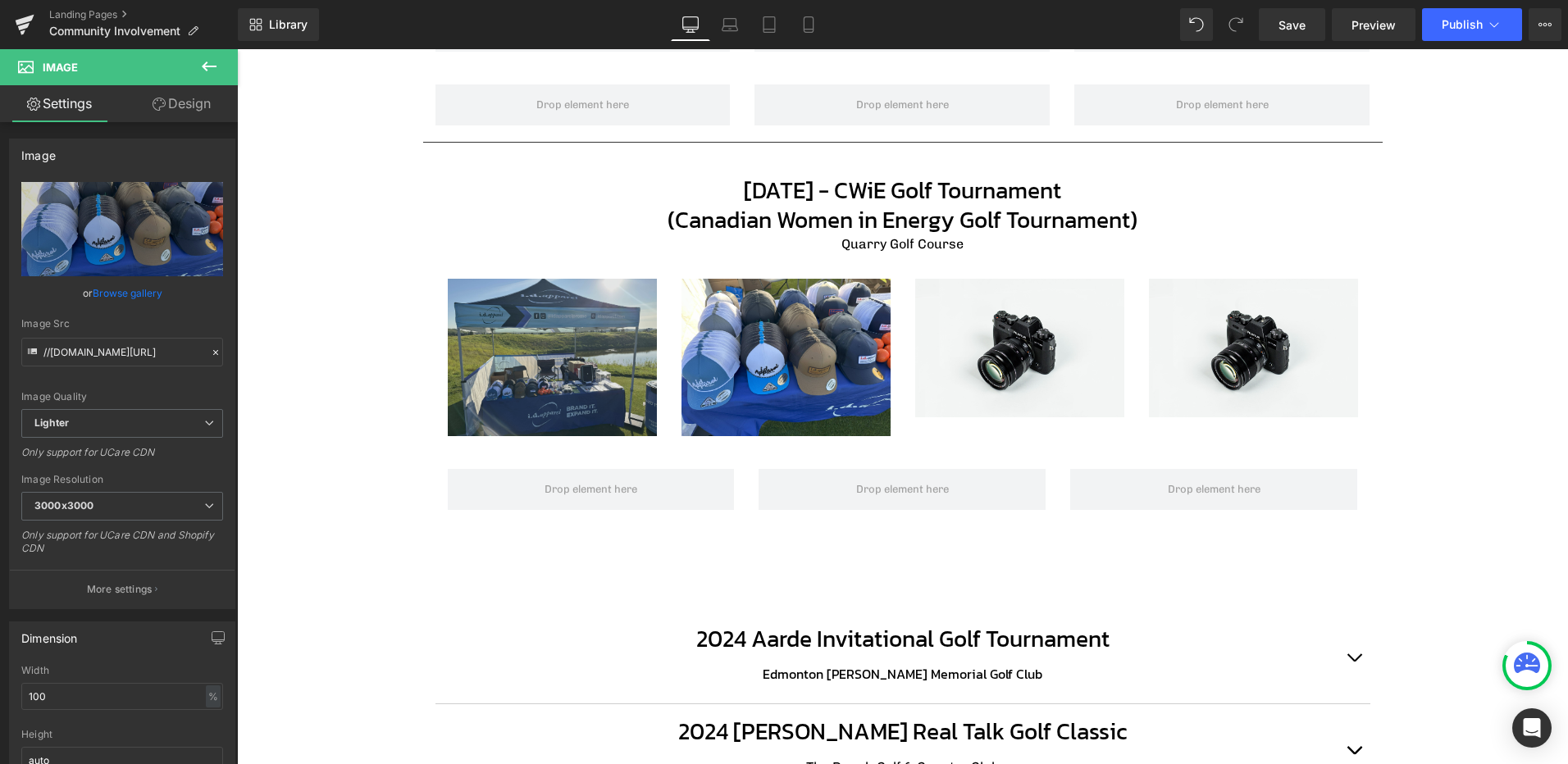
click at [556, 302] on img at bounding box center [551, 357] width 209 height 156
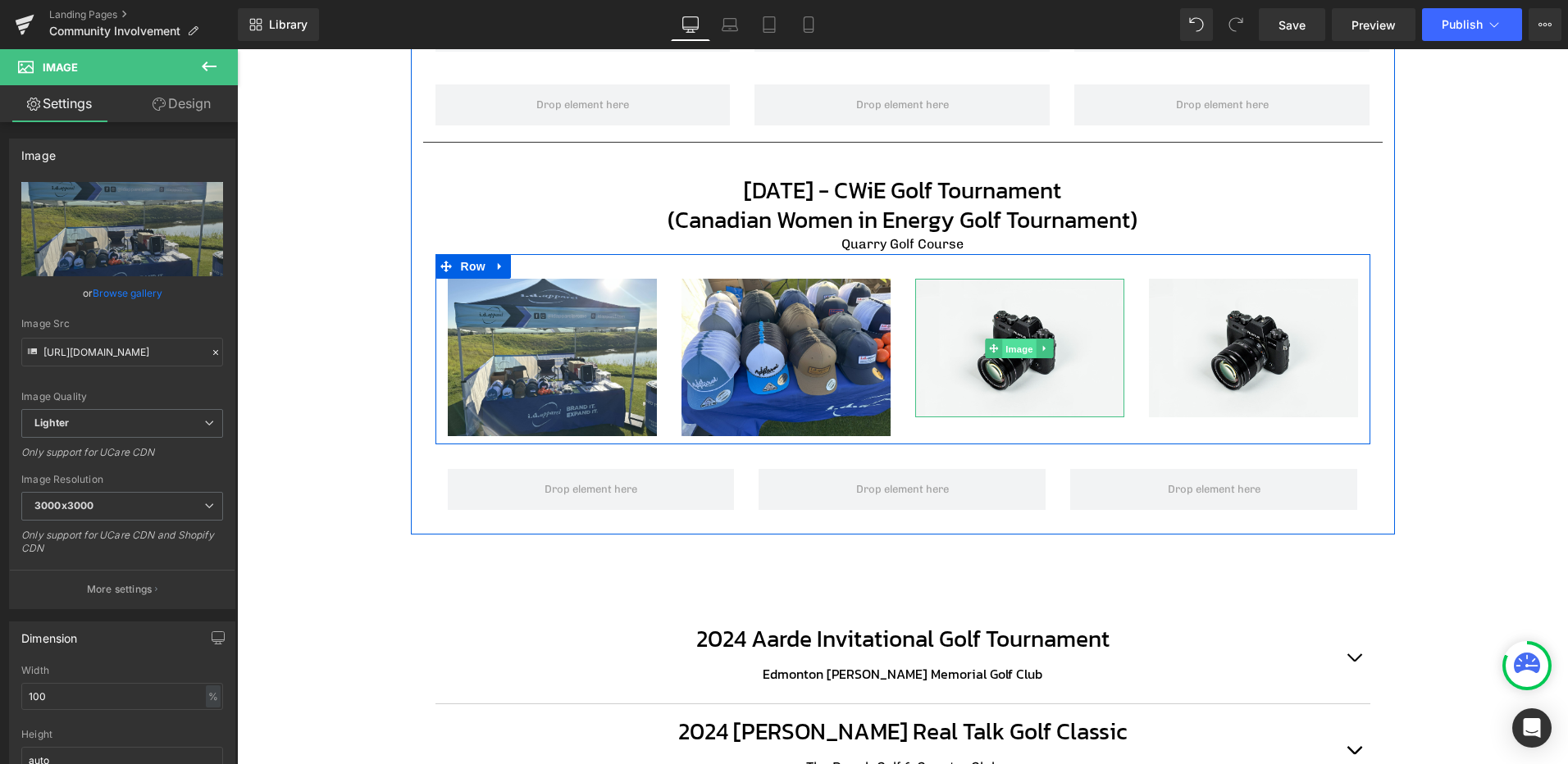
click at [1006, 352] on span "Image" at bounding box center [1019, 349] width 34 height 20
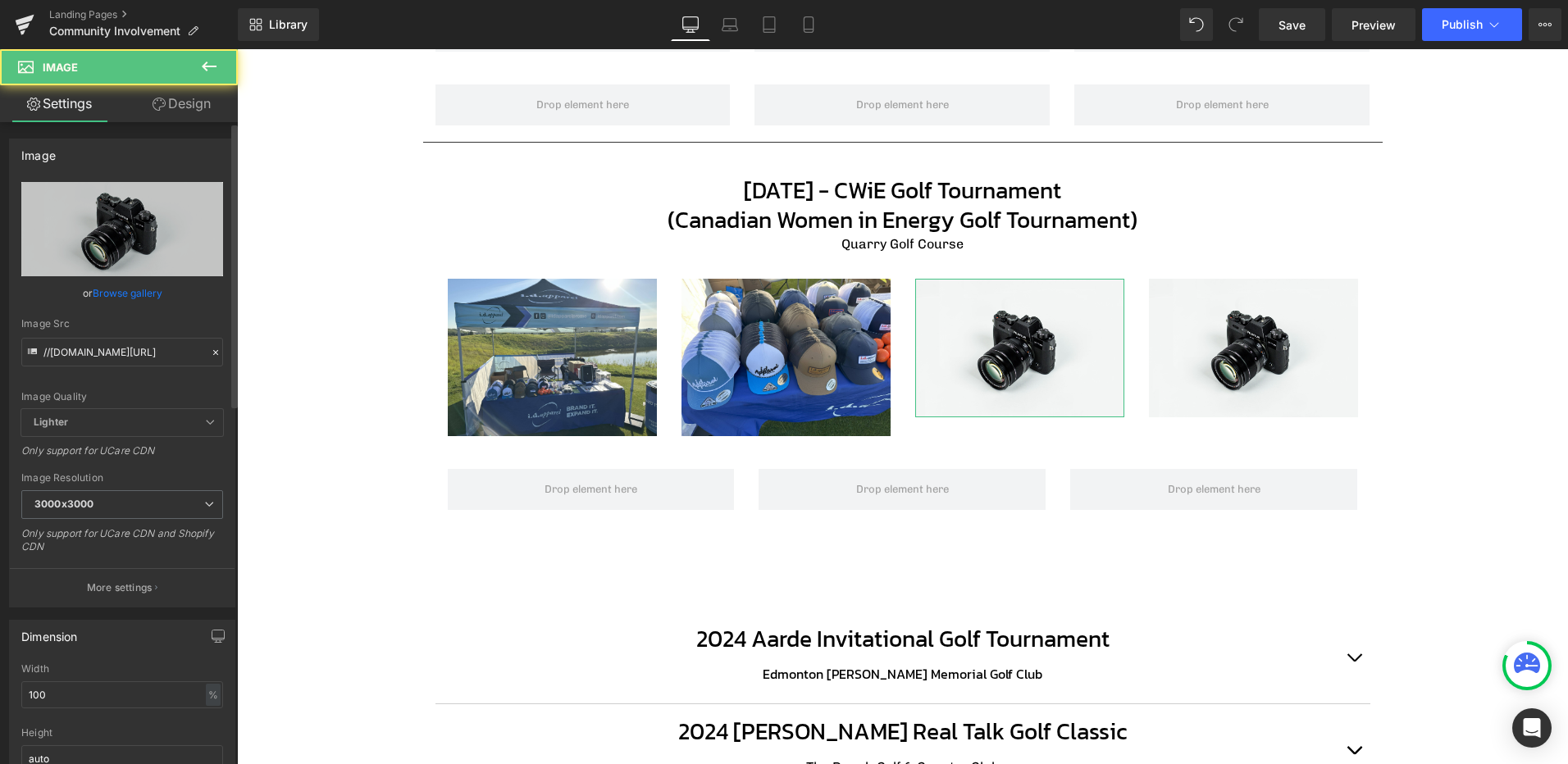
click at [113, 292] on link "Browse gallery" at bounding box center [127, 293] width 70 height 29
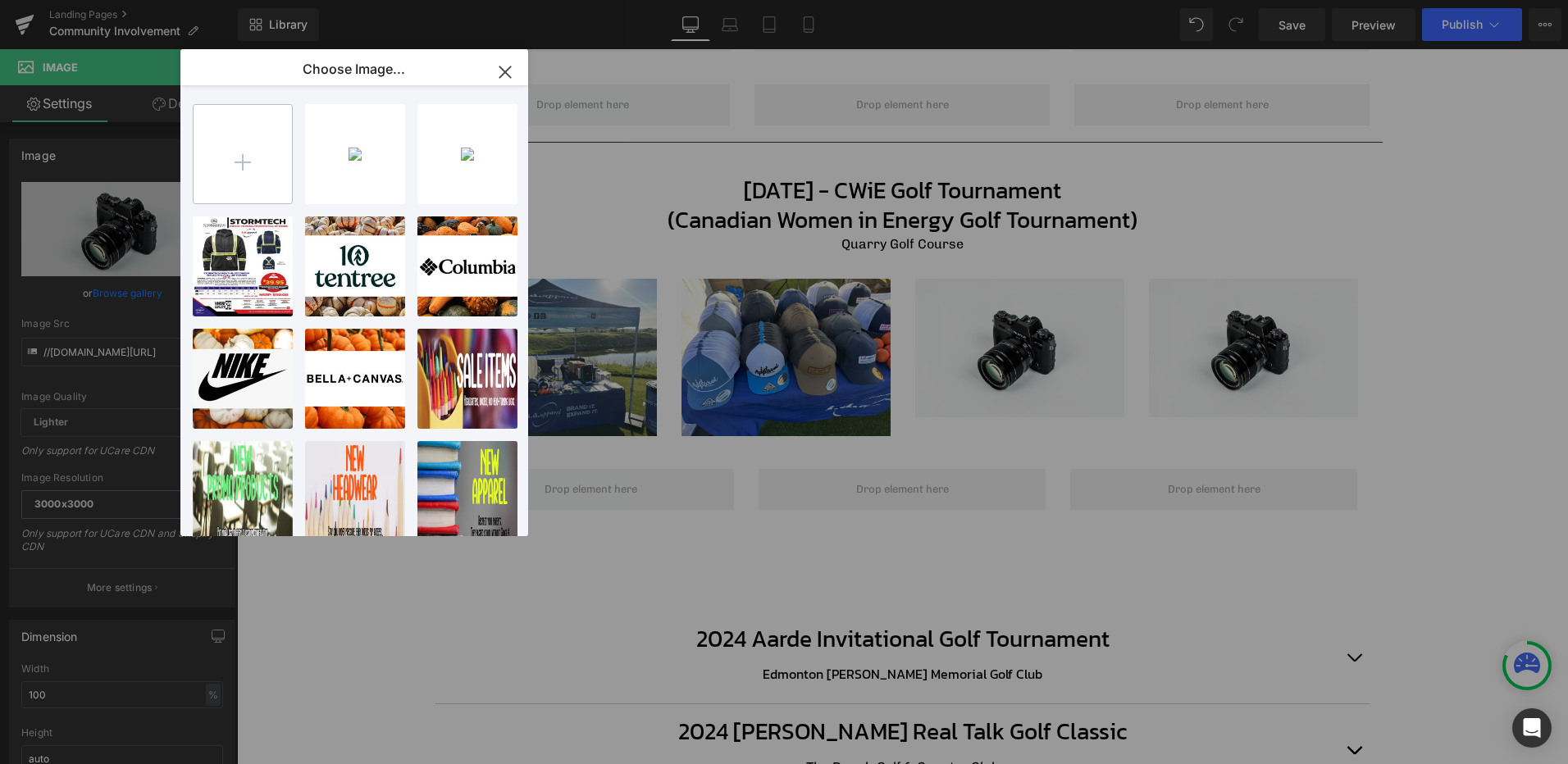
click at [247, 143] on input "file" at bounding box center [242, 154] width 98 height 98
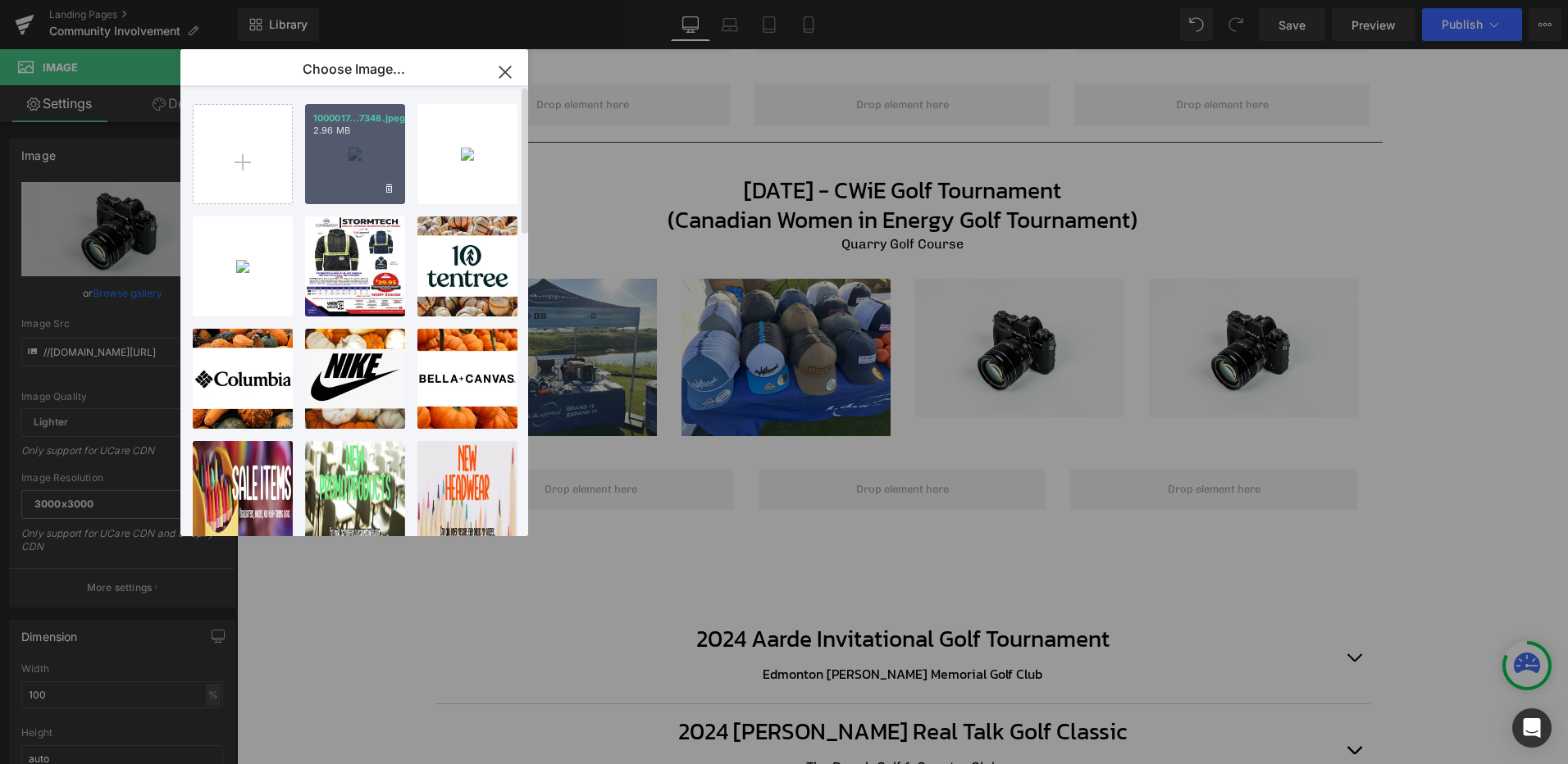
click at [379, 140] on div "1000017...7348.jpeg 2.96 MB" at bounding box center [355, 154] width 100 height 100
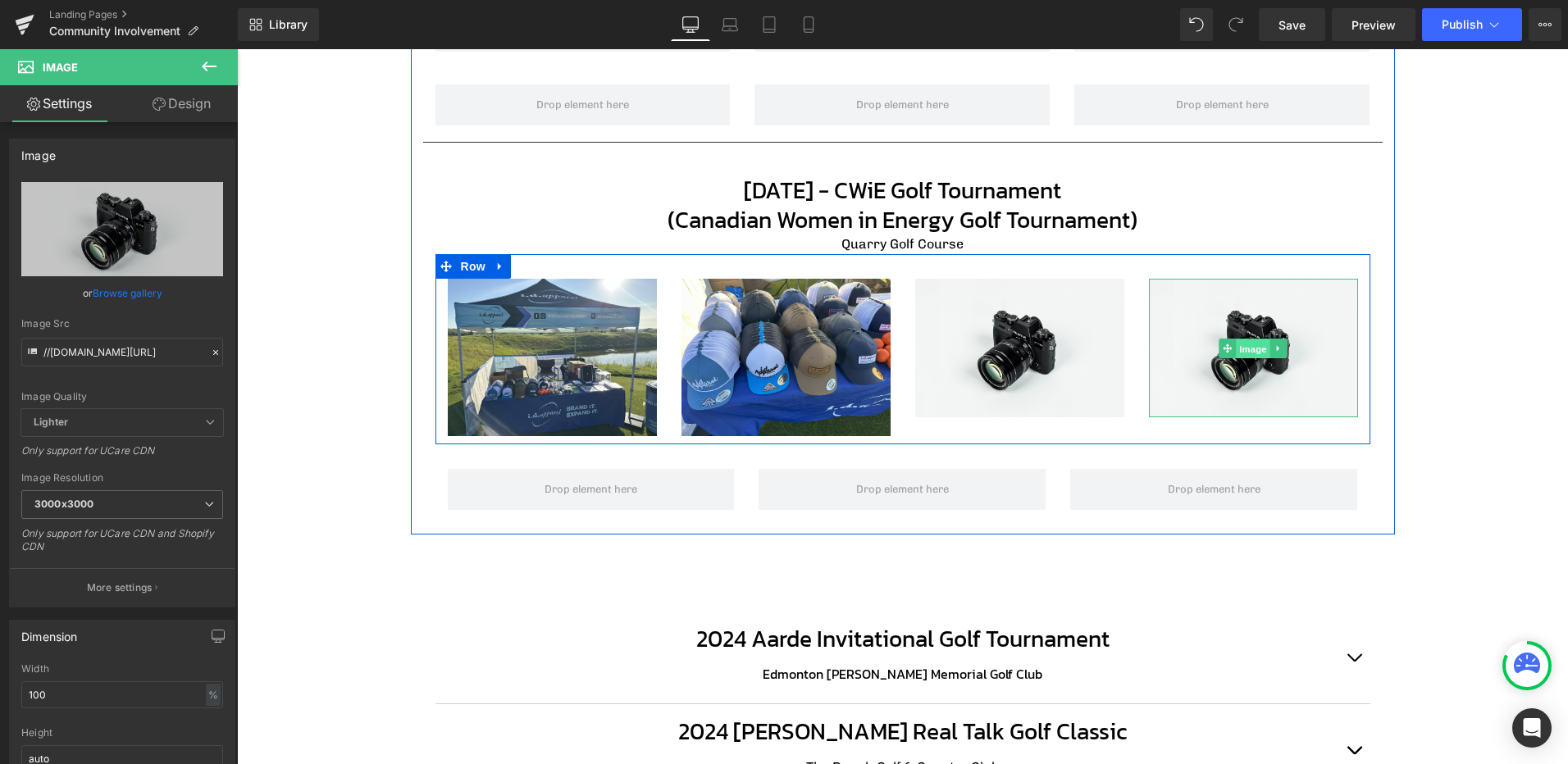
click at [1246, 350] on span "Image" at bounding box center [1253, 349] width 34 height 20
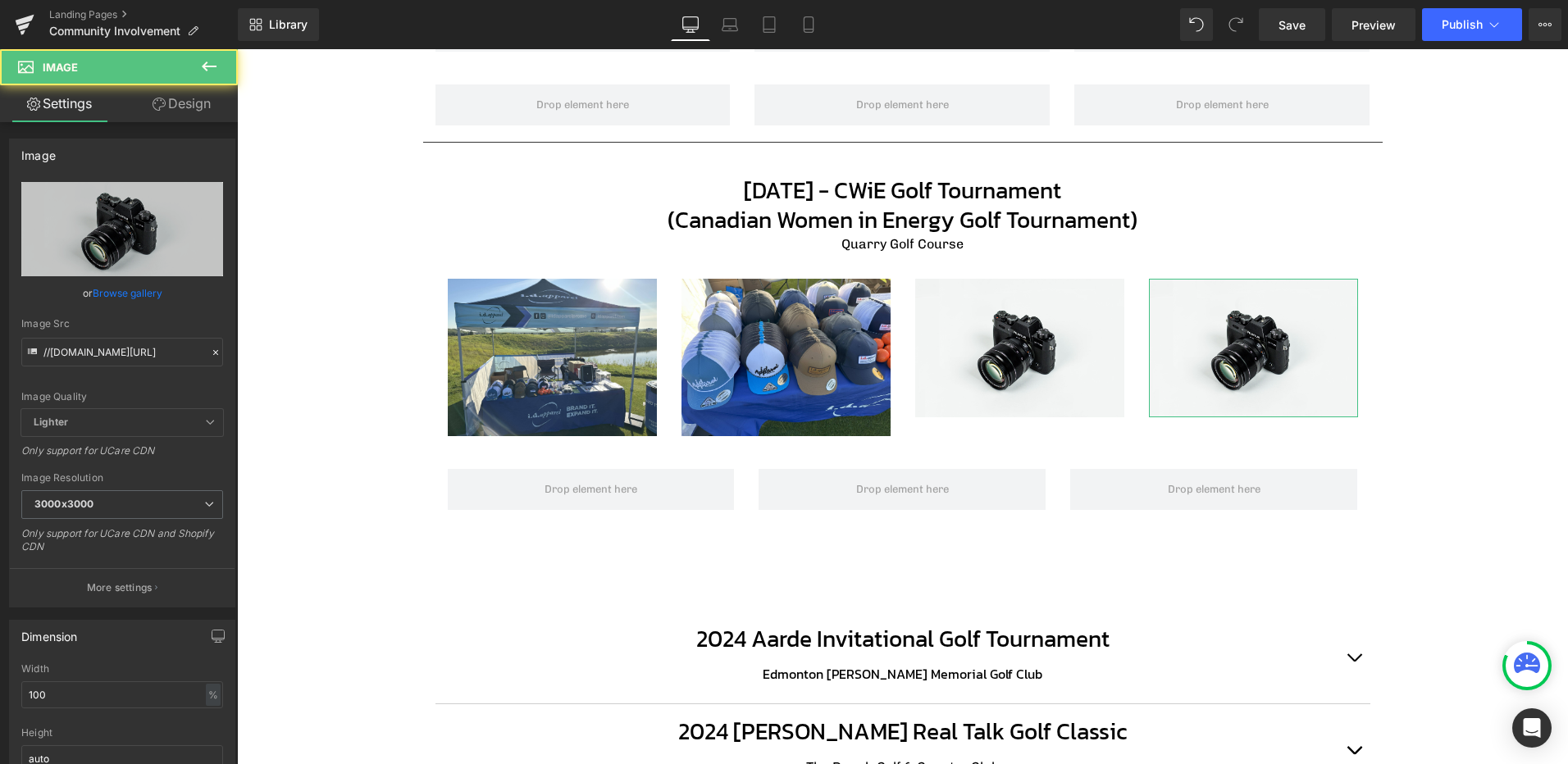
click at [110, 295] on link "Browse gallery" at bounding box center [127, 293] width 70 height 29
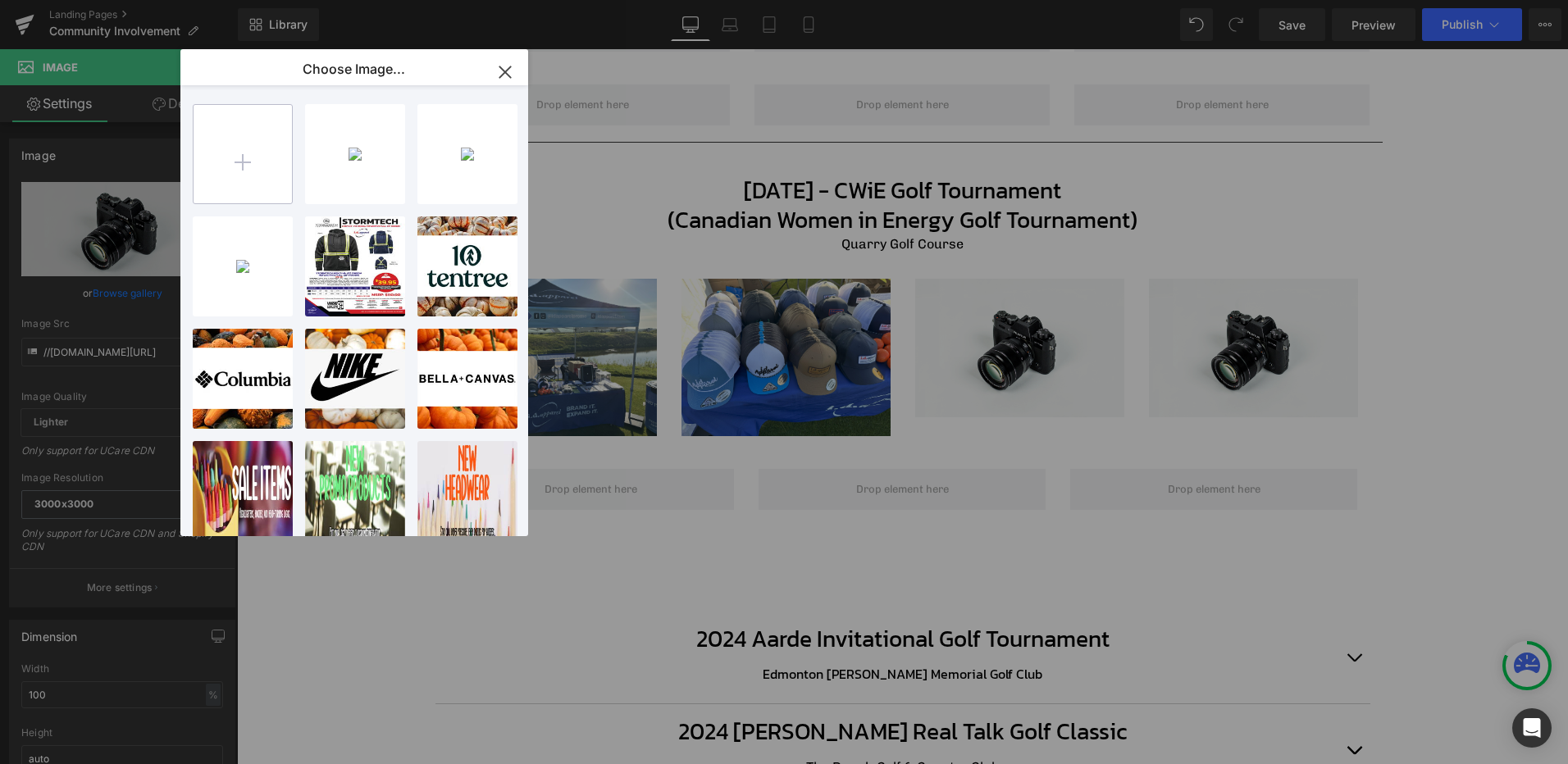
click at [230, 166] on input "file" at bounding box center [242, 154] width 98 height 98
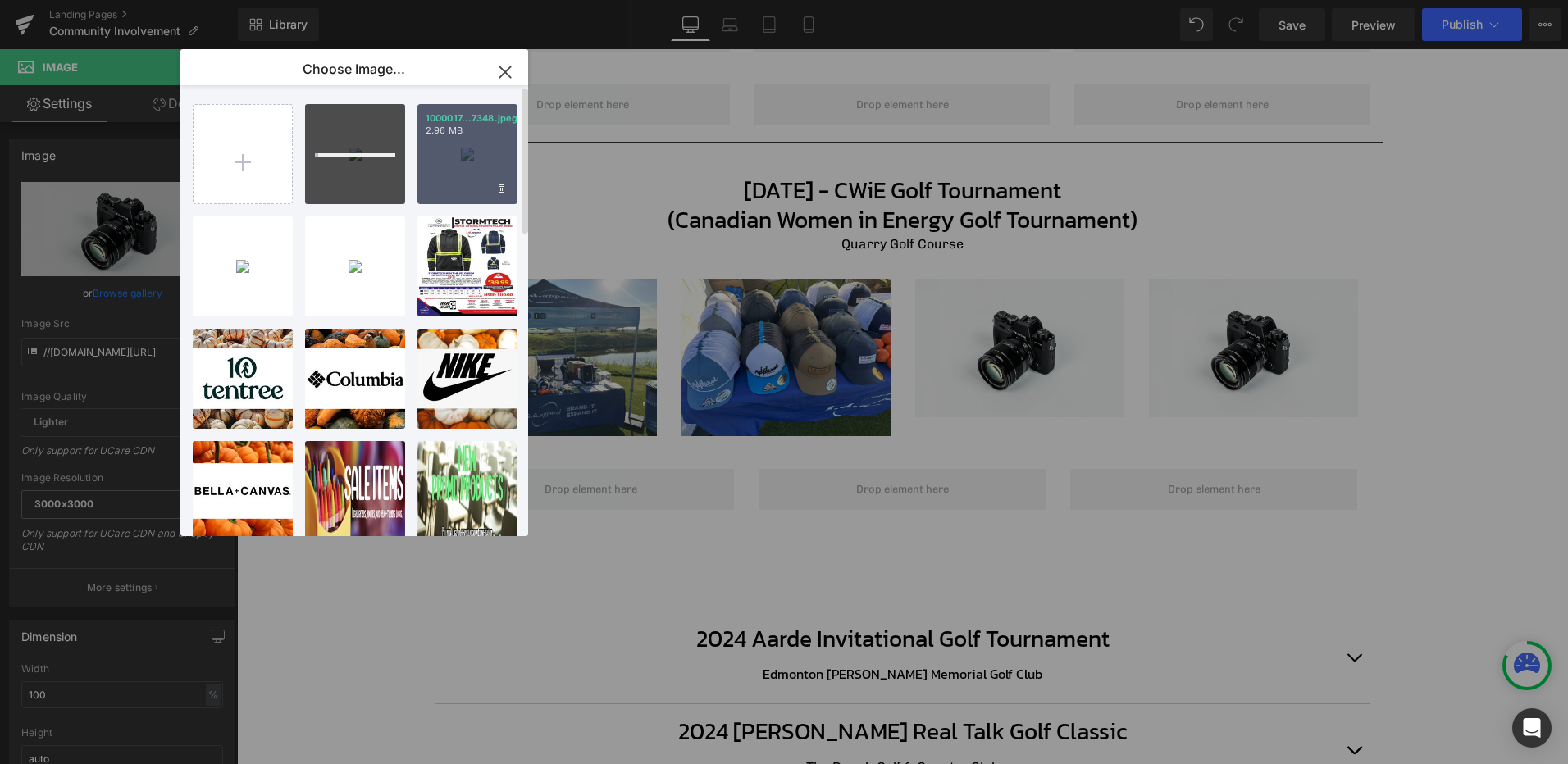
click at [478, 153] on div "1000017...7348.jpeg 2.96 MB" at bounding box center [467, 154] width 100 height 100
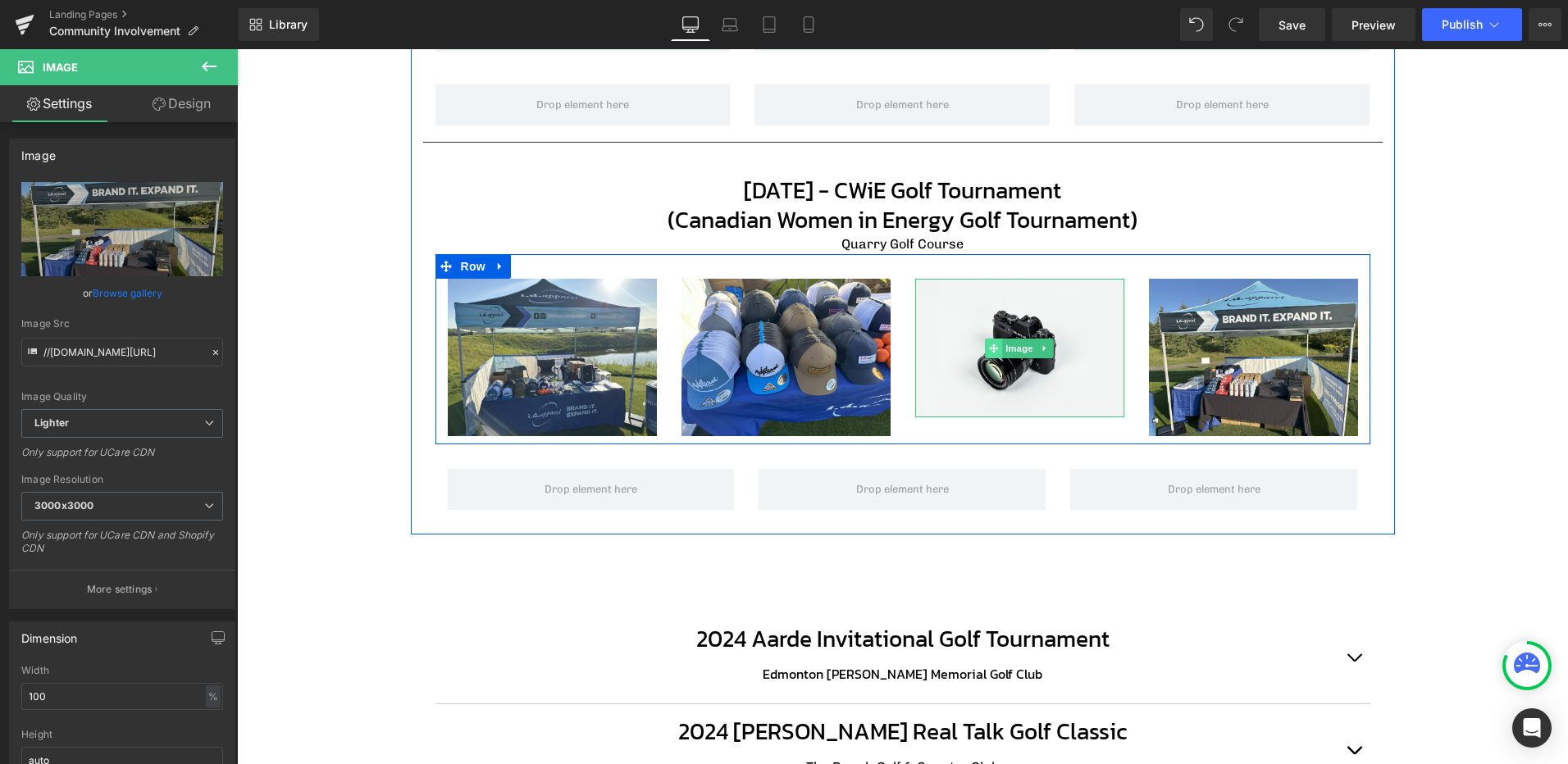
click at [993, 355] on span at bounding box center [993, 348] width 17 height 20
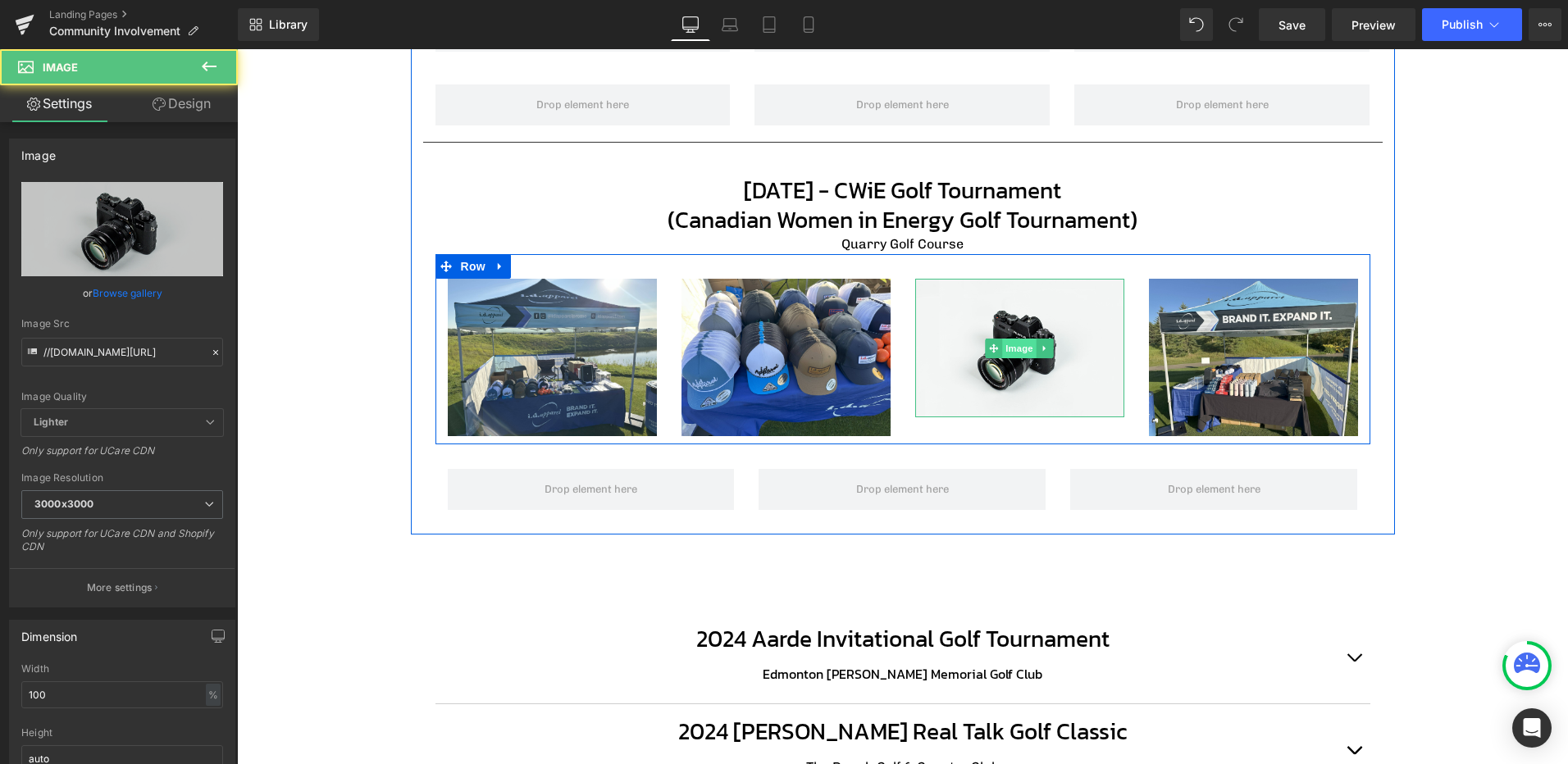
click at [1008, 351] on span "Image" at bounding box center [1019, 348] width 34 height 20
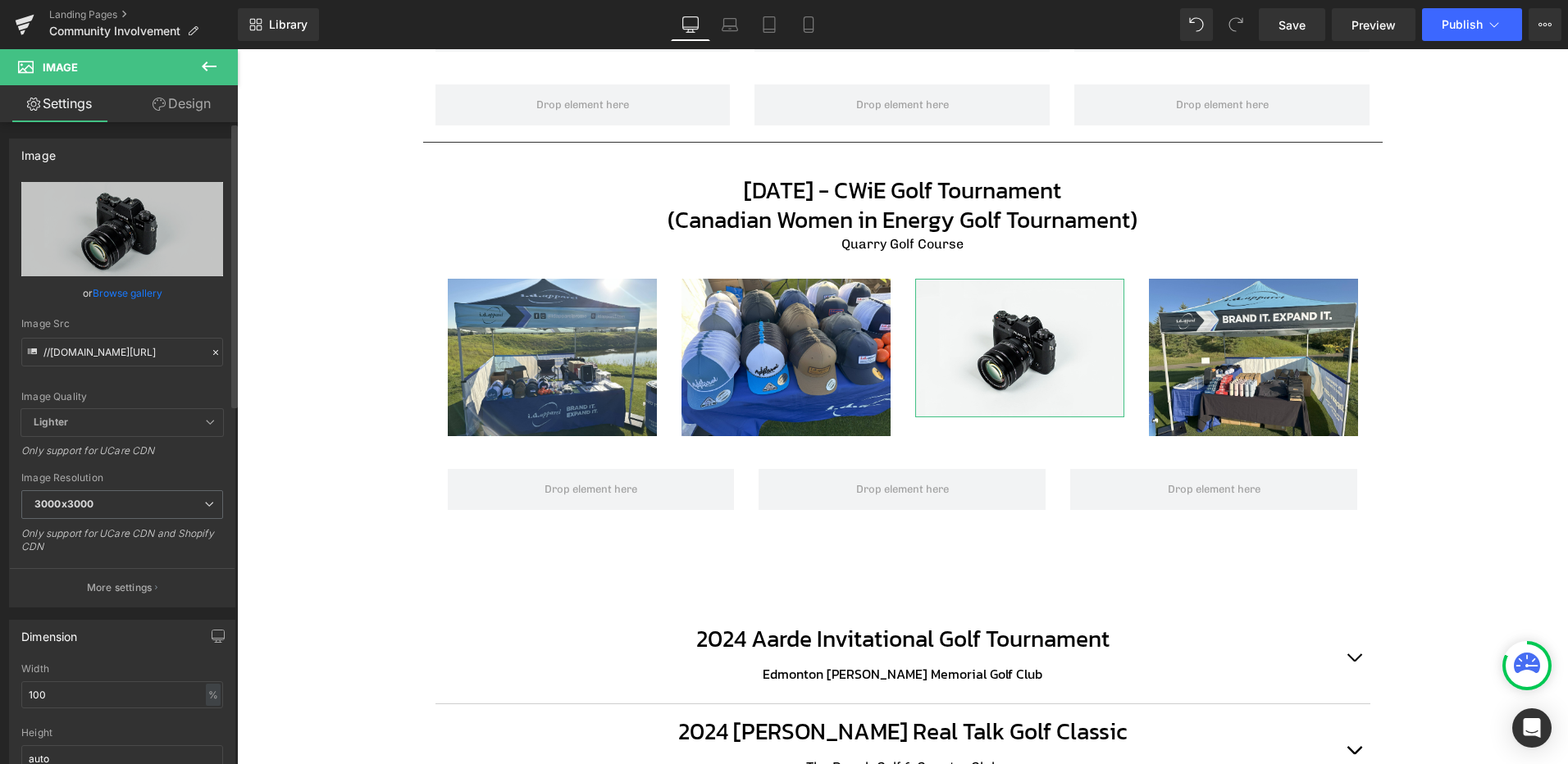
click at [104, 301] on link "Browse gallery" at bounding box center [127, 293] width 70 height 29
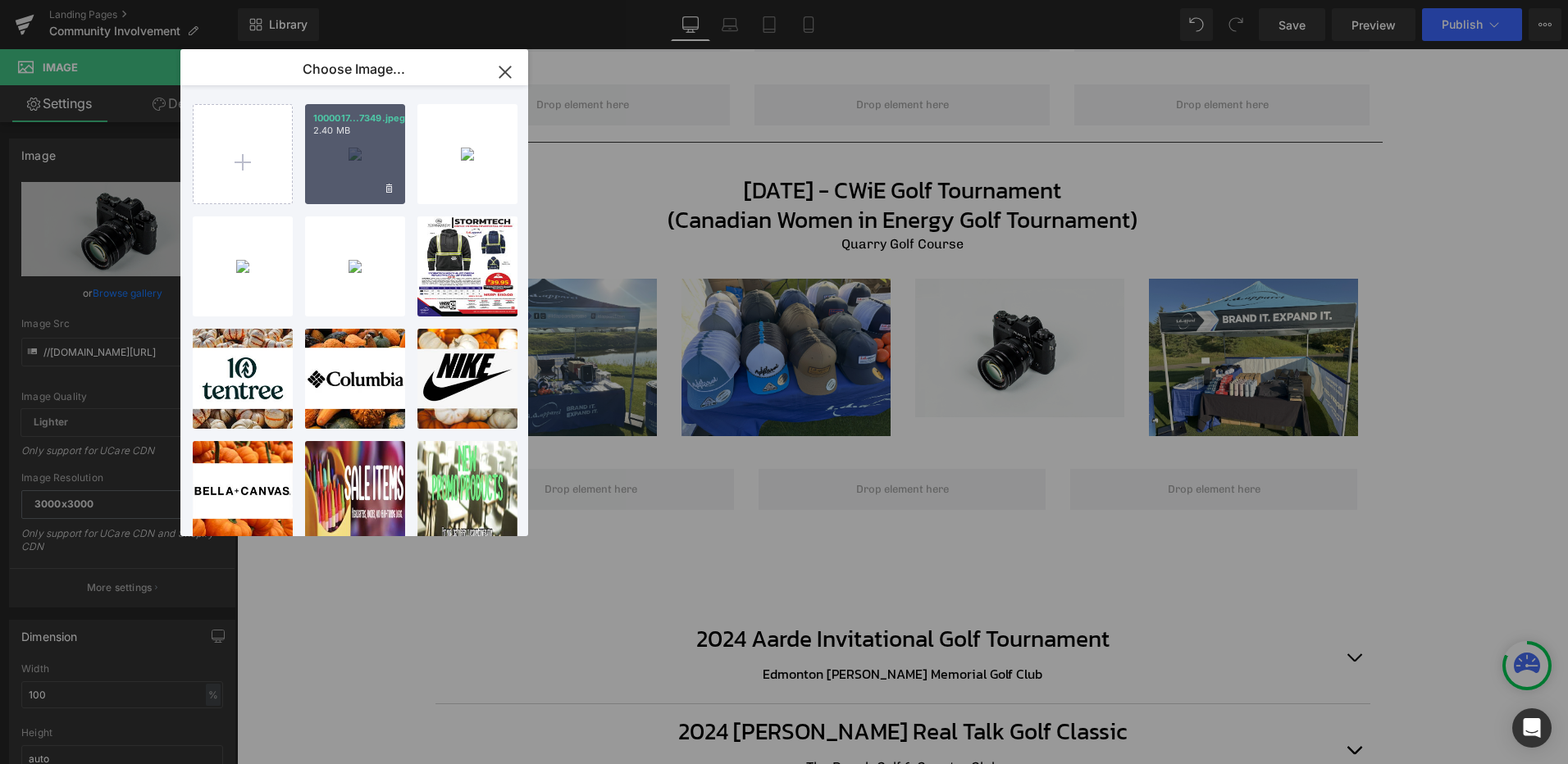
click at [332, 150] on div "1000017...7349.jpeg 2.40 MB" at bounding box center [355, 154] width 100 height 100
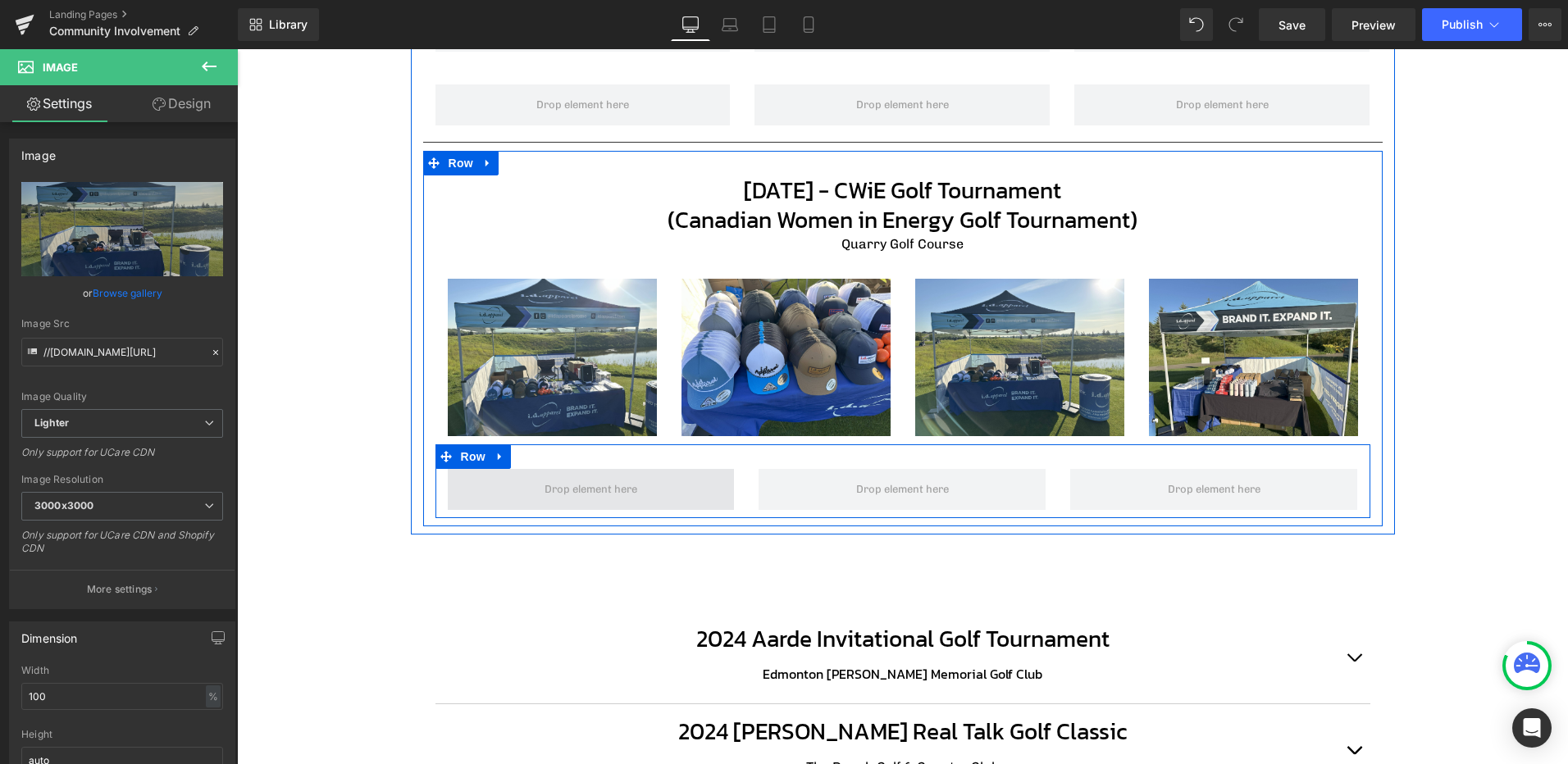
click at [606, 491] on span at bounding box center [590, 489] width 104 height 25
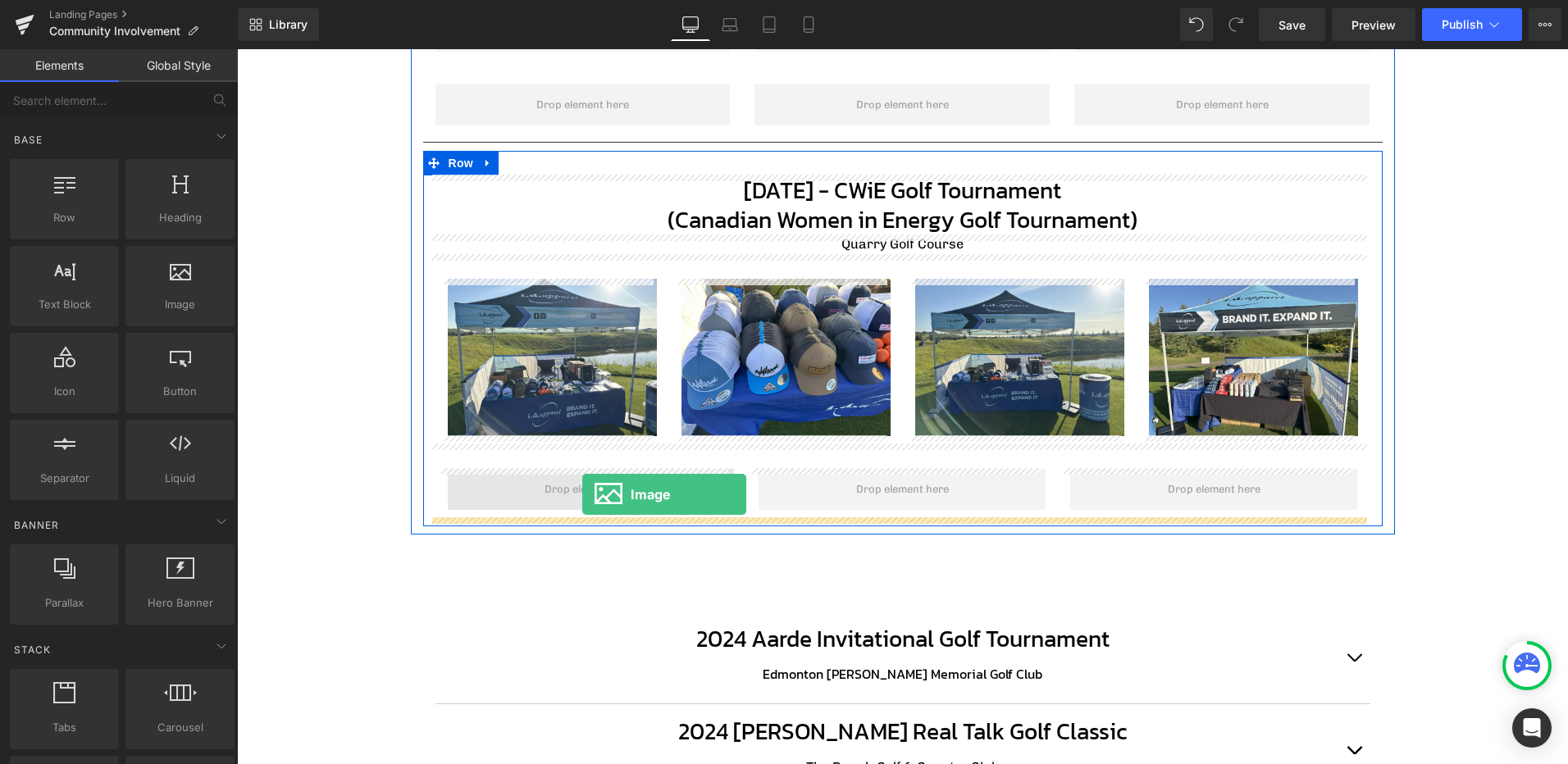
drag, startPoint x: 456, startPoint y: 365, endPoint x: 582, endPoint y: 494, distance: 180.3
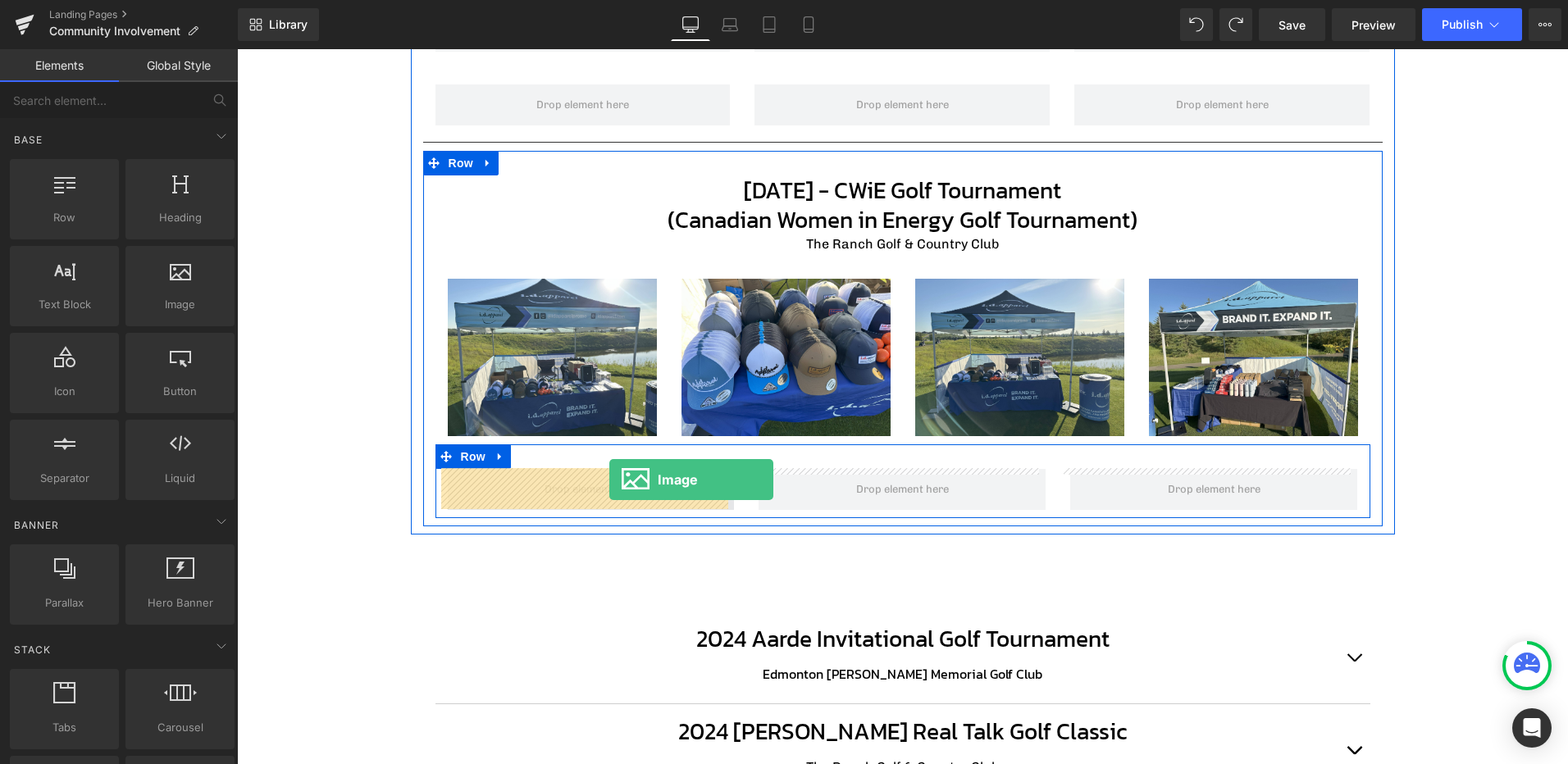
drag, startPoint x: 419, startPoint y: 332, endPoint x: 609, endPoint y: 480, distance: 240.8
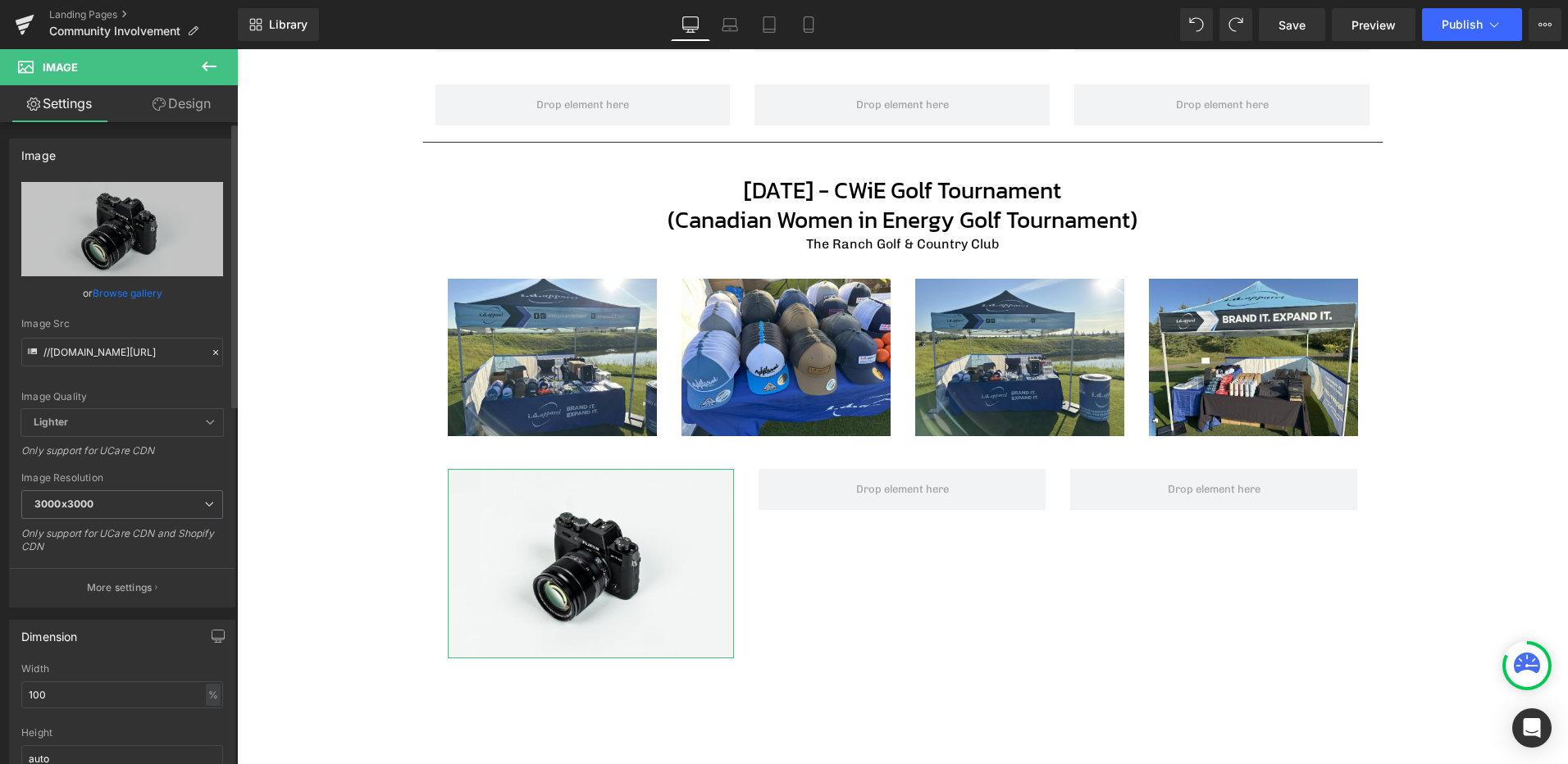
click at [122, 290] on link "Browse gallery" at bounding box center [127, 293] width 70 height 29
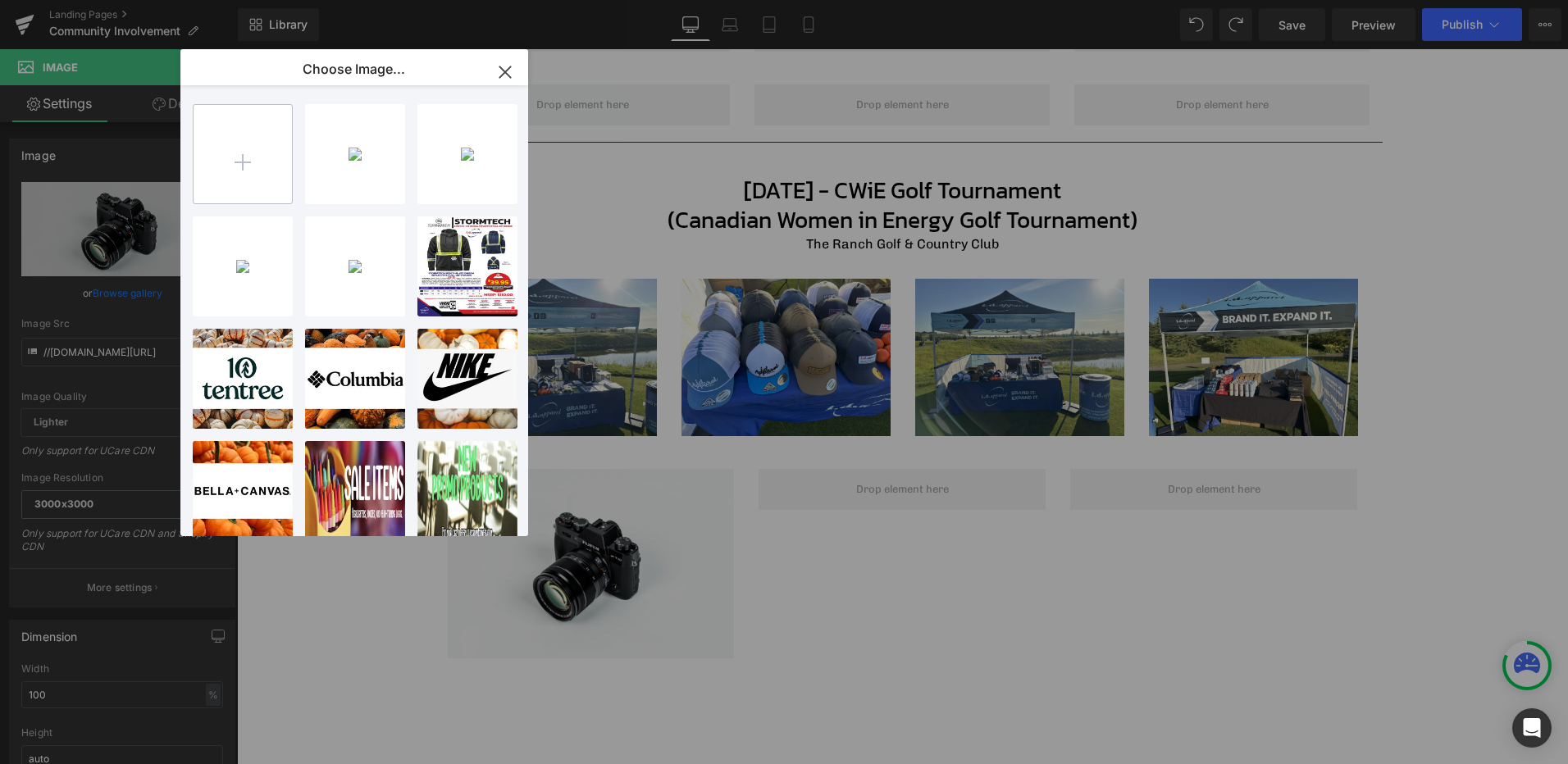
click at [255, 167] on input "file" at bounding box center [242, 154] width 98 height 98
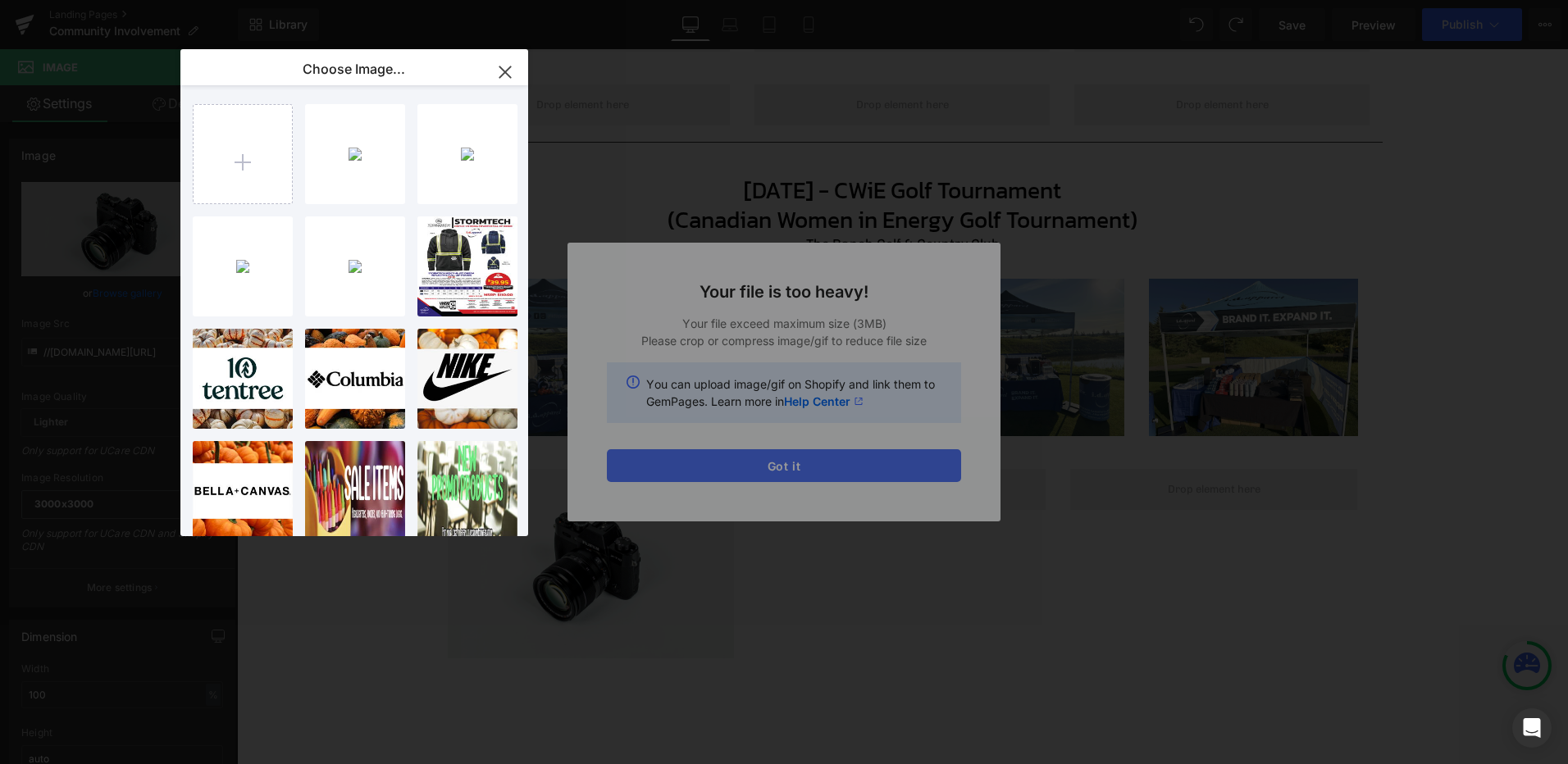
click at [835, 0] on div "Text Color Highlight Color #333333 Edit or remove link: Edit - Unlink - Cancel …" at bounding box center [784, 0] width 1568 height 0
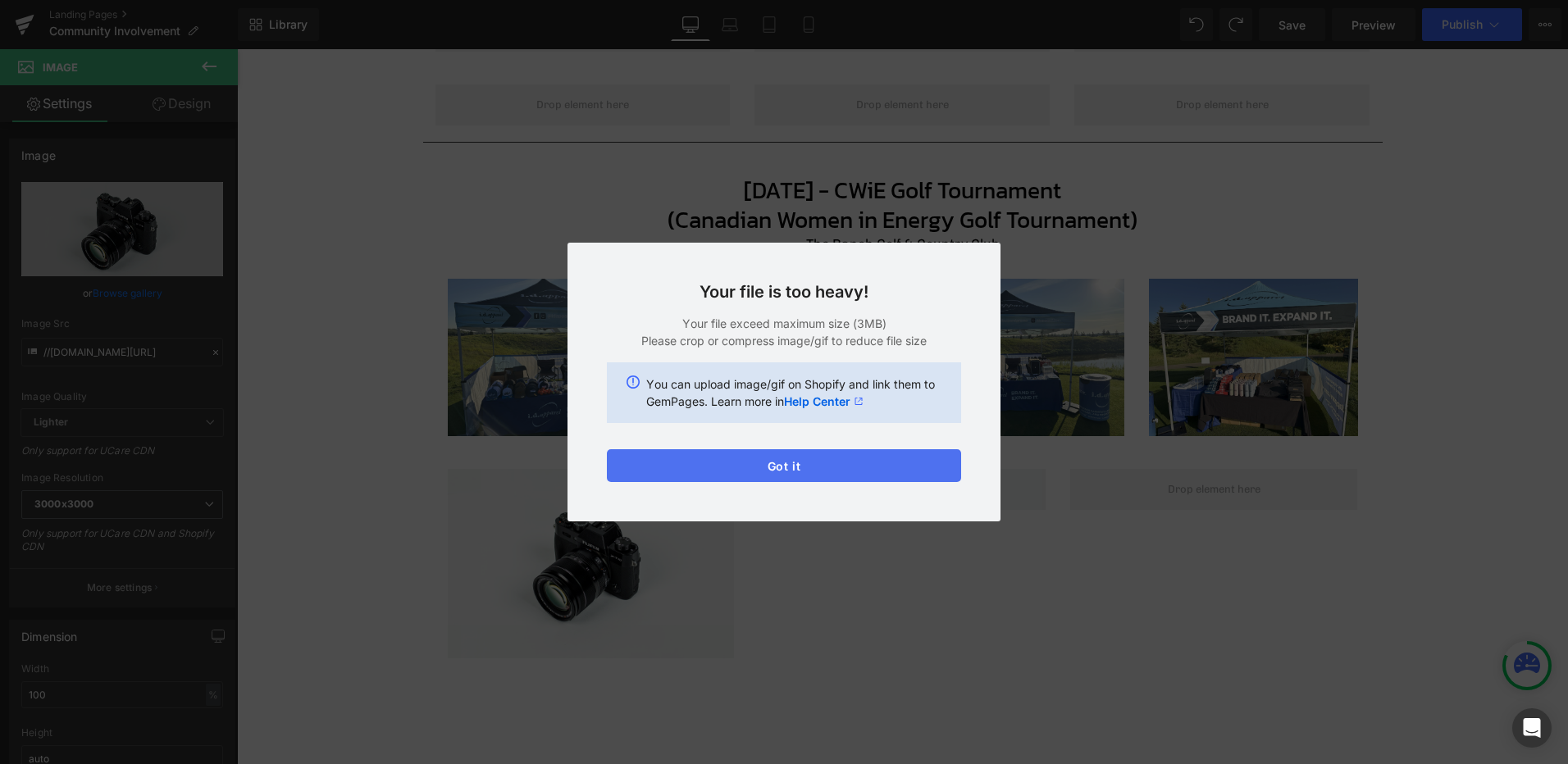
click at [750, 469] on button "Got it" at bounding box center [783, 465] width 354 height 32
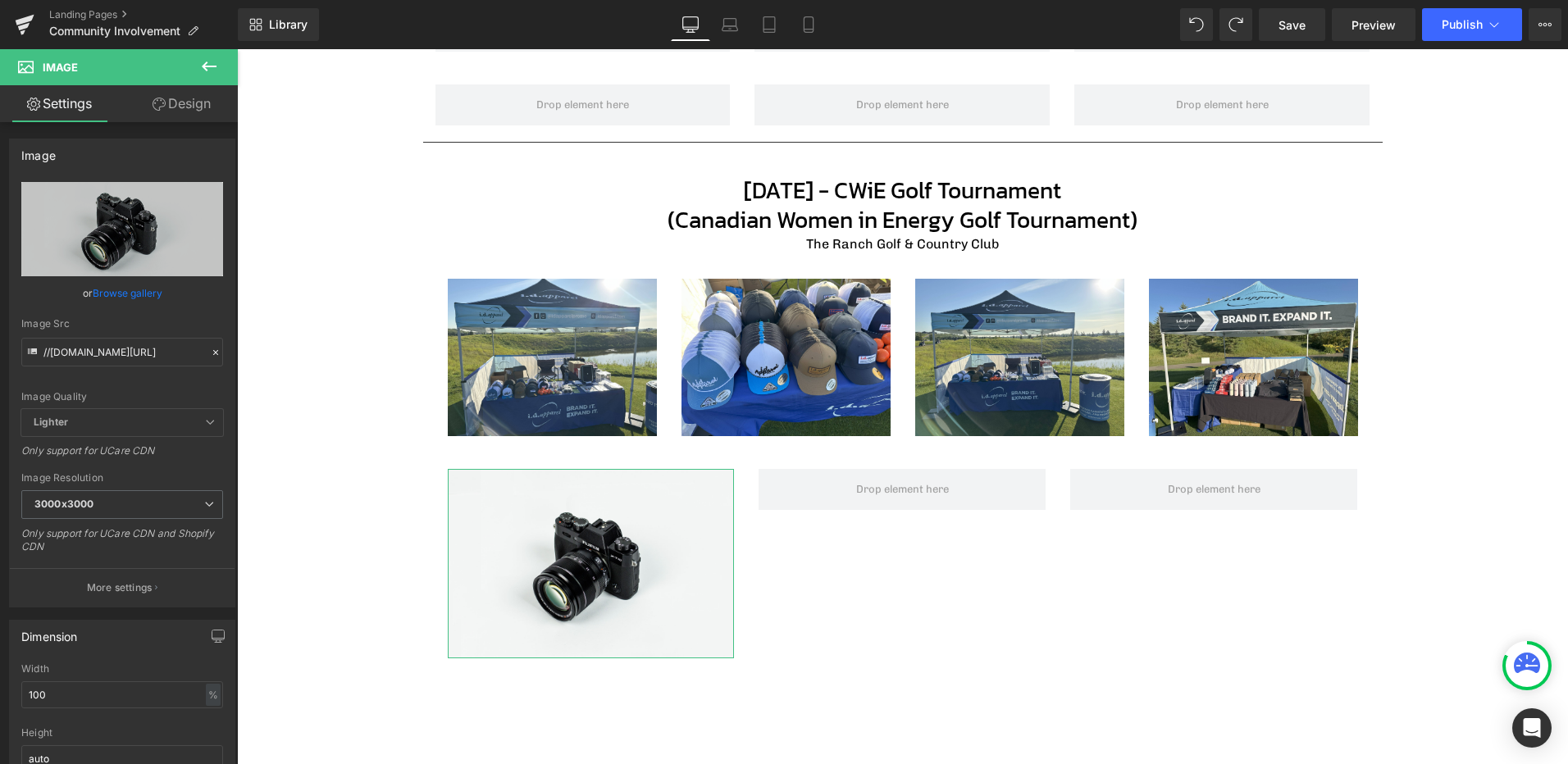
click at [112, 298] on link "Browse gallery" at bounding box center [127, 293] width 70 height 29
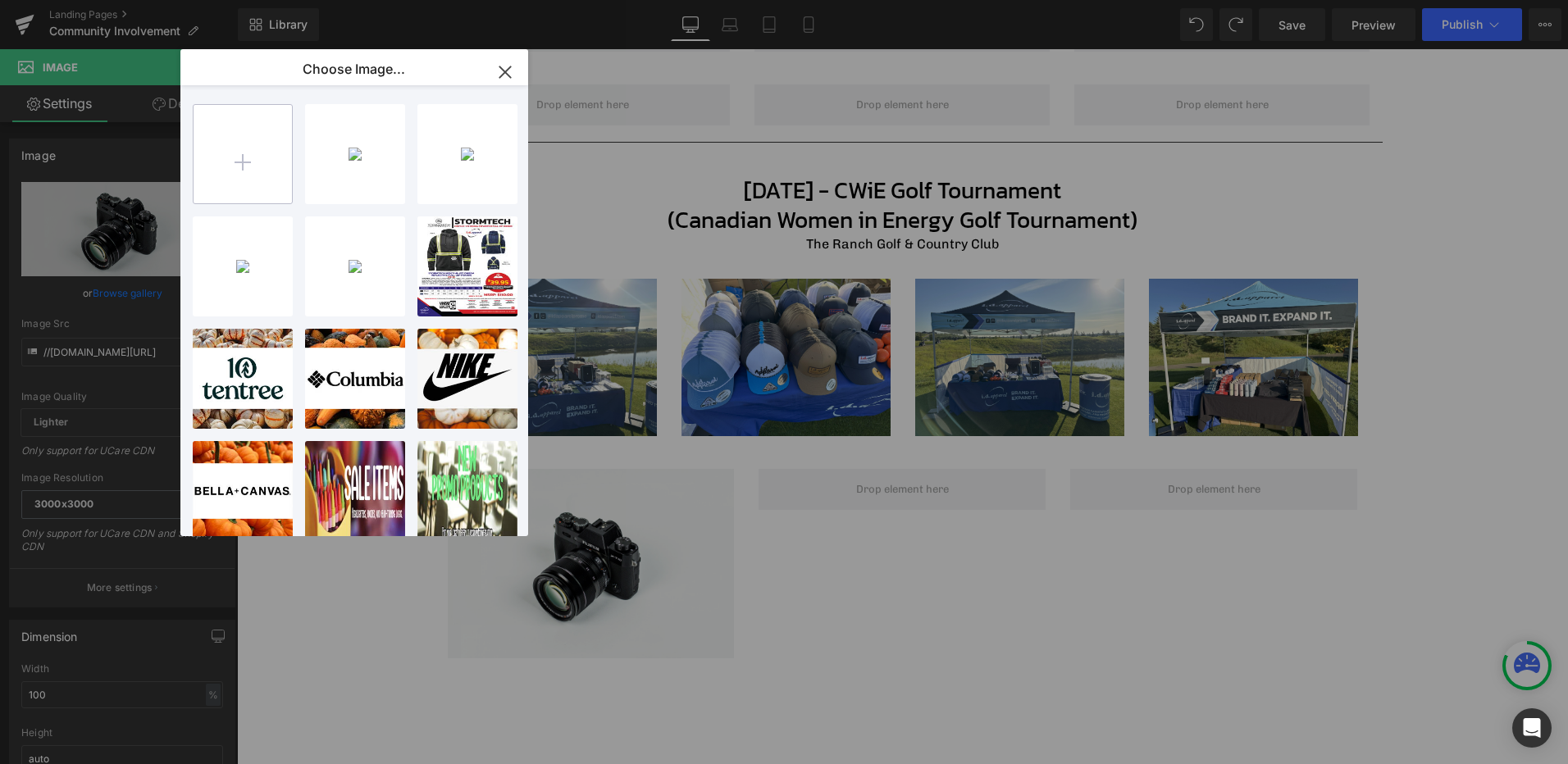
click at [257, 130] on input "file" at bounding box center [242, 154] width 98 height 98
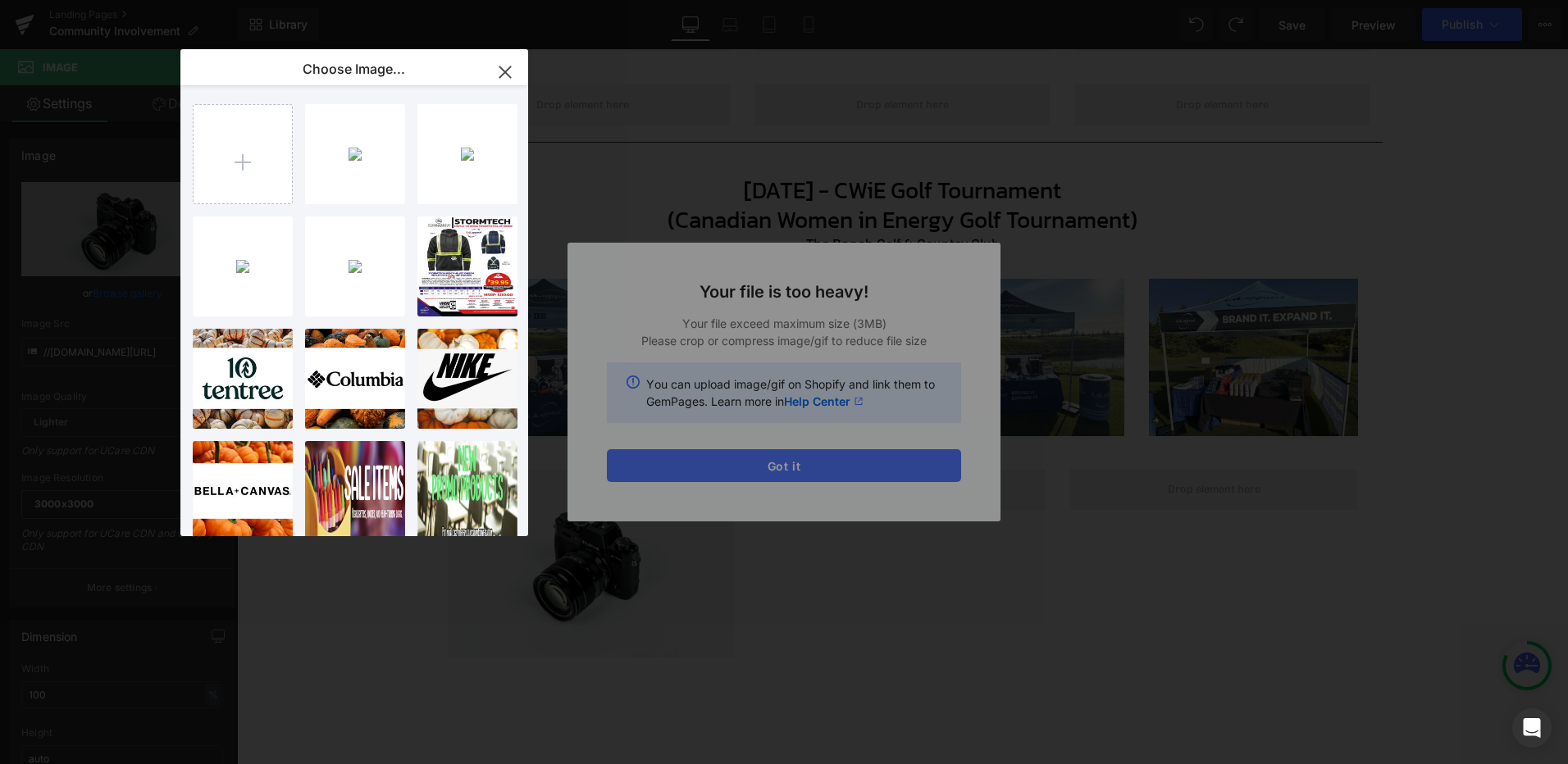
click at [774, 0] on div "Text Color Highlight Color #333333 Edit or remove link: Edit - Unlink - Cancel …" at bounding box center [784, 0] width 1568 height 0
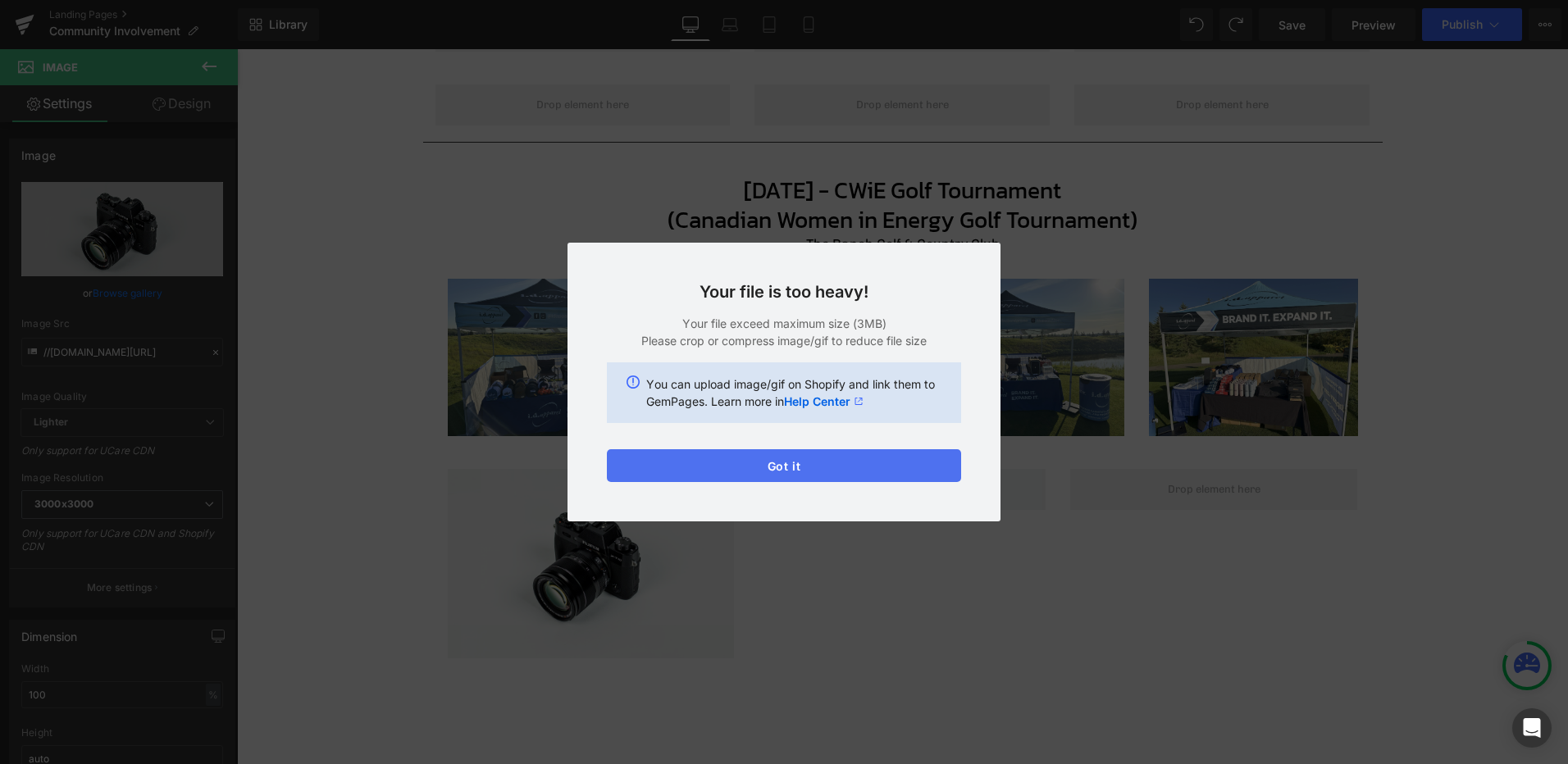
click at [775, 463] on button "Got it" at bounding box center [783, 465] width 354 height 32
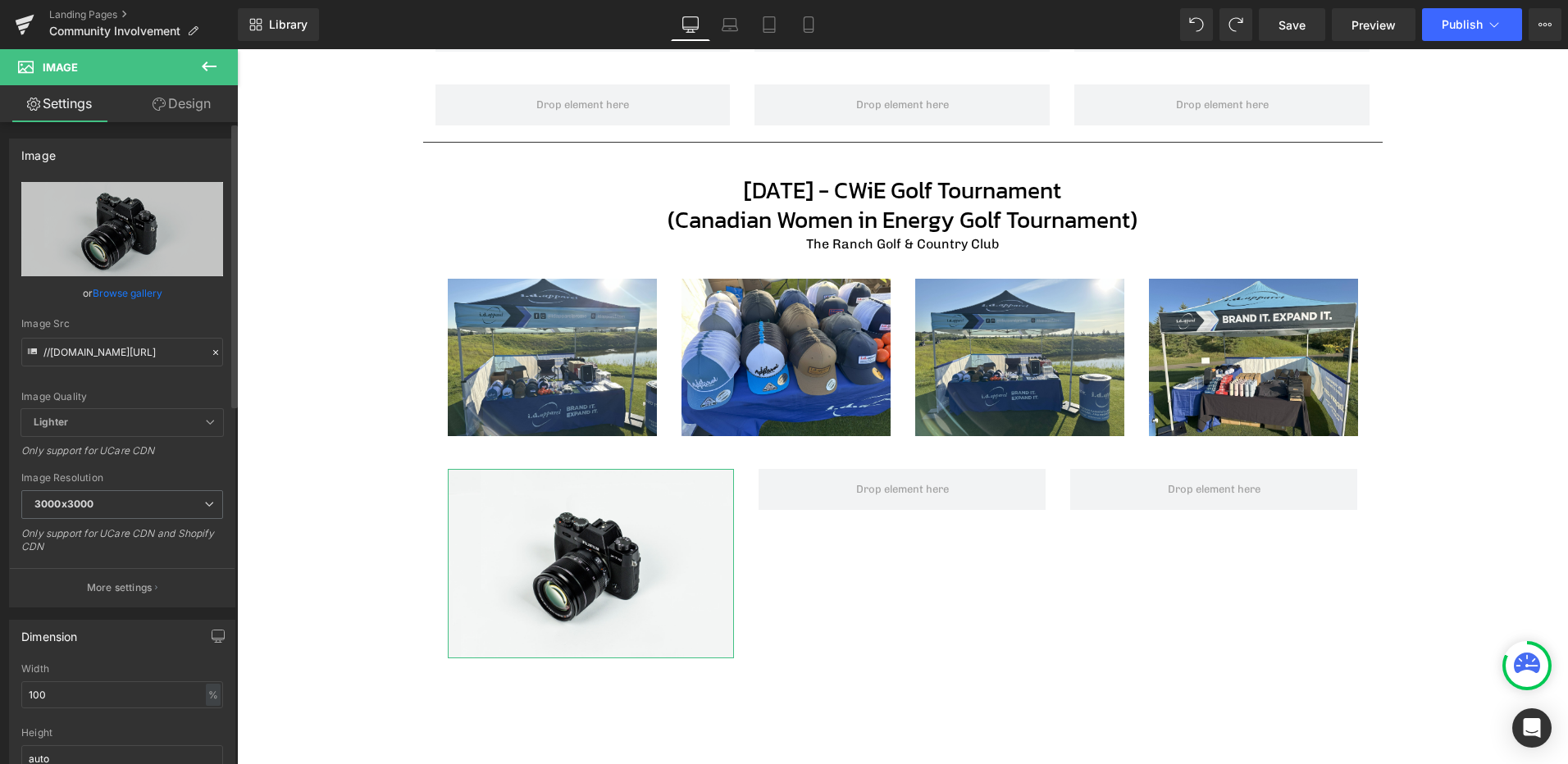
click at [135, 299] on link "Browse gallery" at bounding box center [127, 293] width 70 height 29
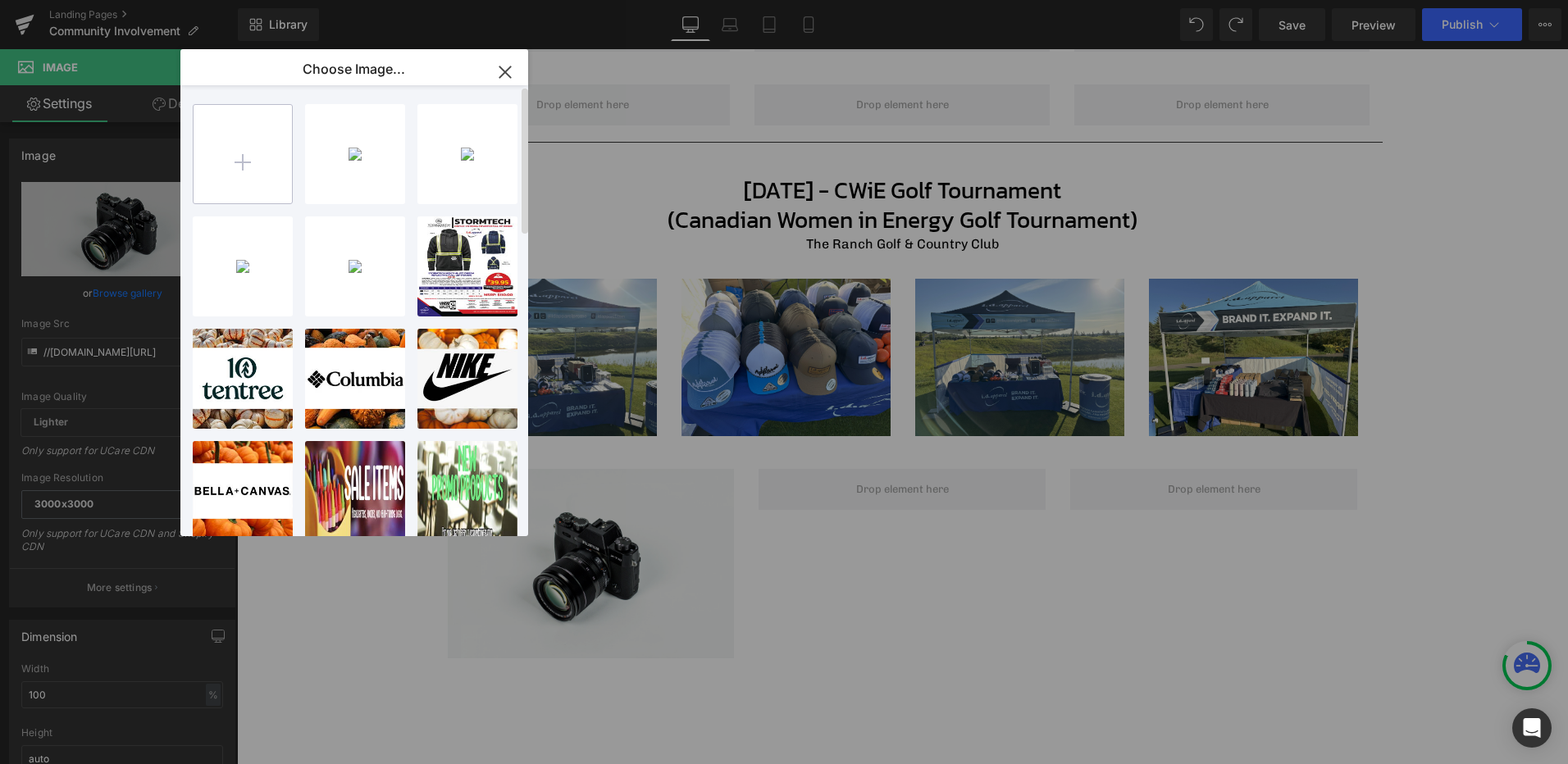
click at [248, 160] on input "file" at bounding box center [242, 154] width 98 height 98
type input "C:\fakepath\1000017352.jpeg"
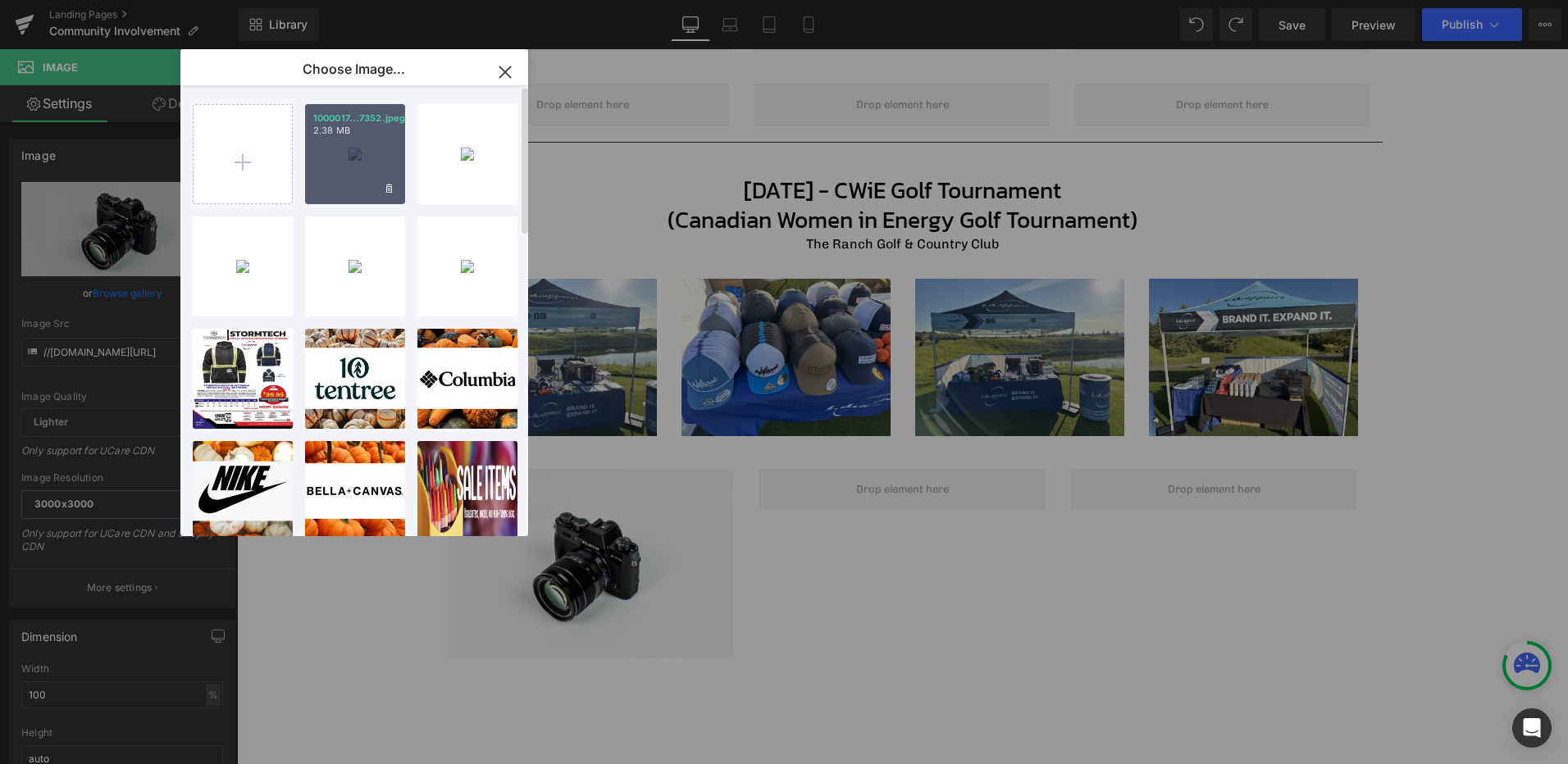
click at [337, 161] on div "1000017...7352.jpeg 2.38 MB" at bounding box center [355, 154] width 100 height 100
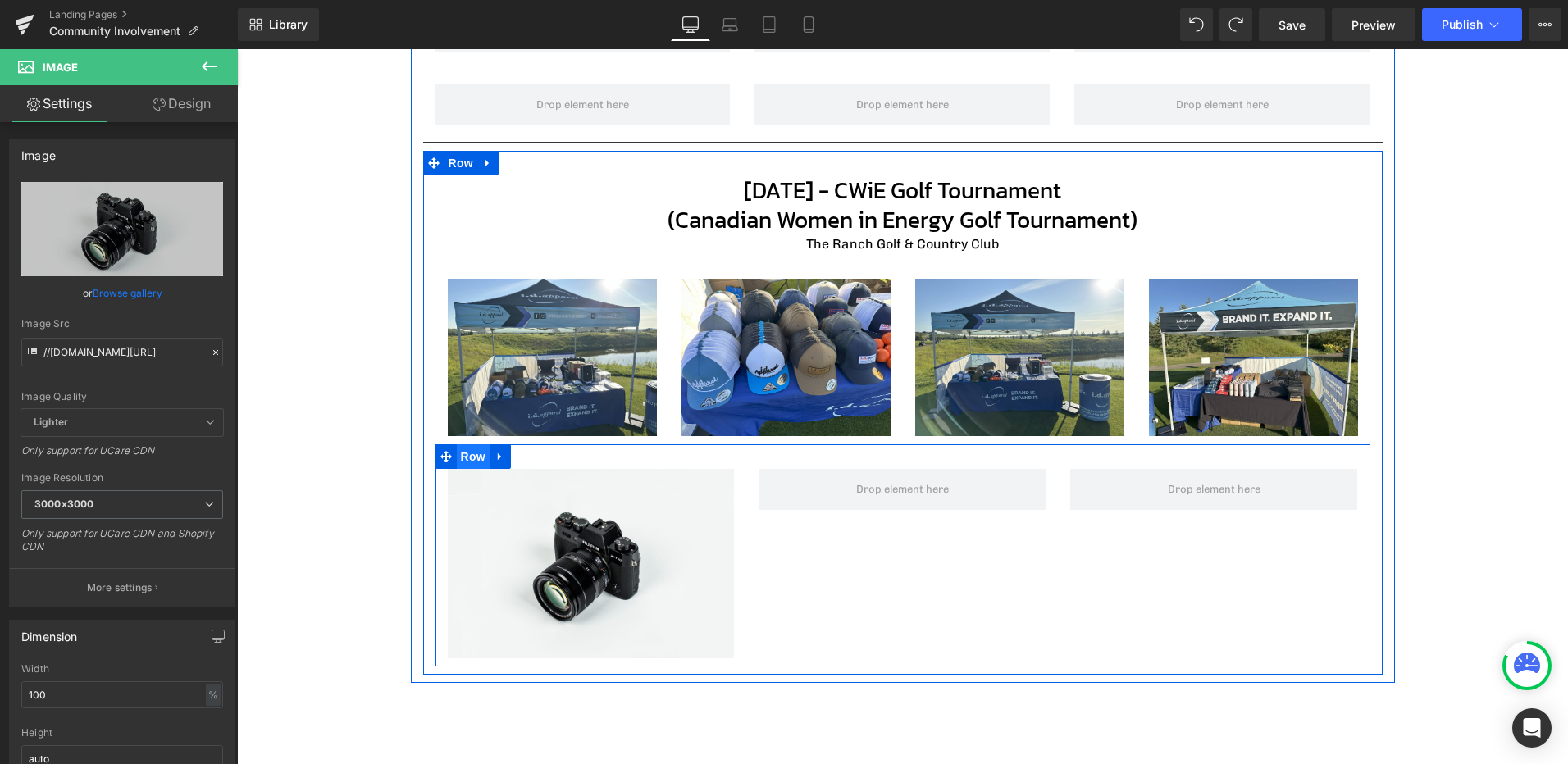
click at [464, 460] on span "Row" at bounding box center [473, 457] width 32 height 25
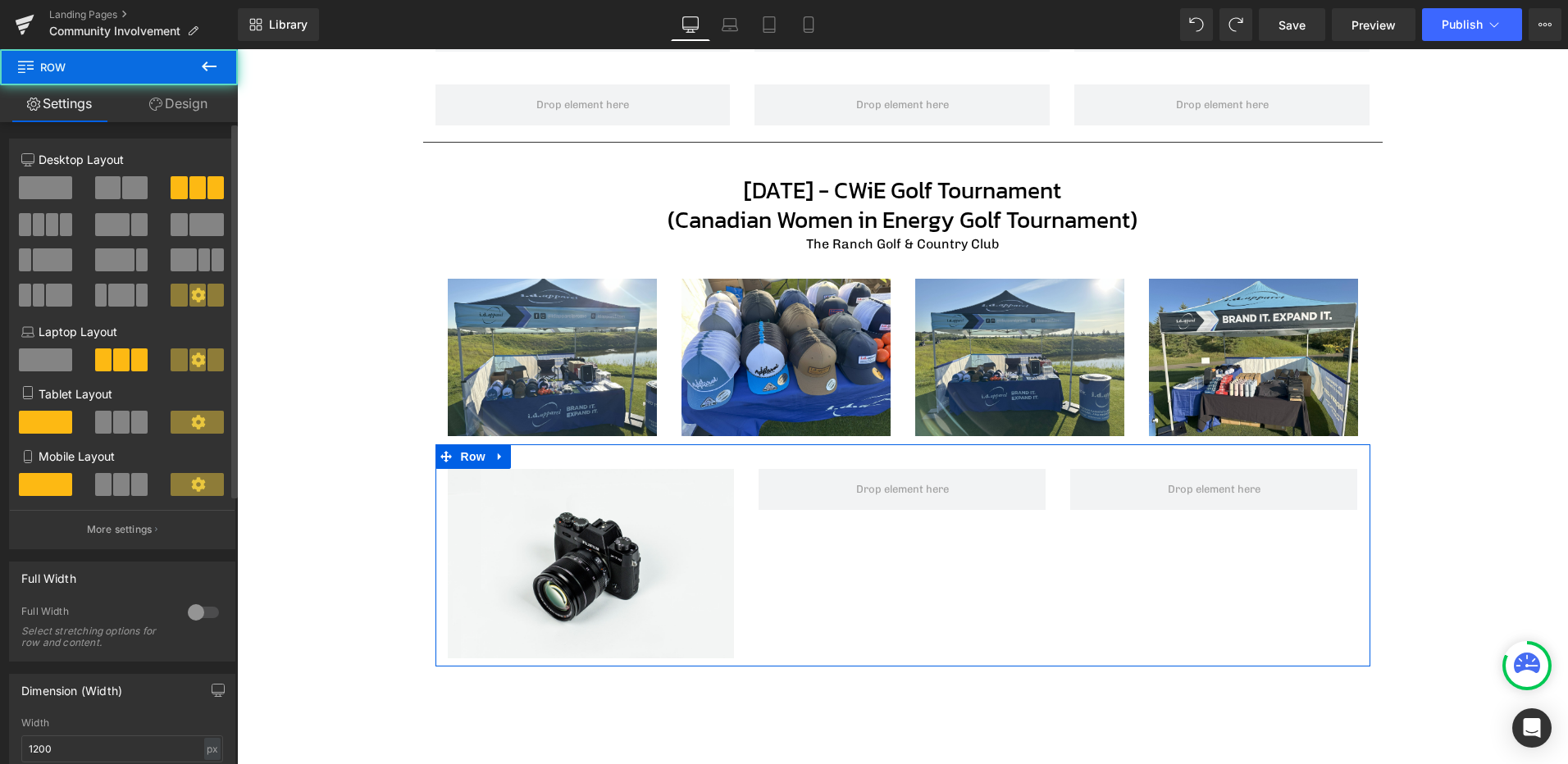
click at [137, 186] on span at bounding box center [134, 188] width 26 height 23
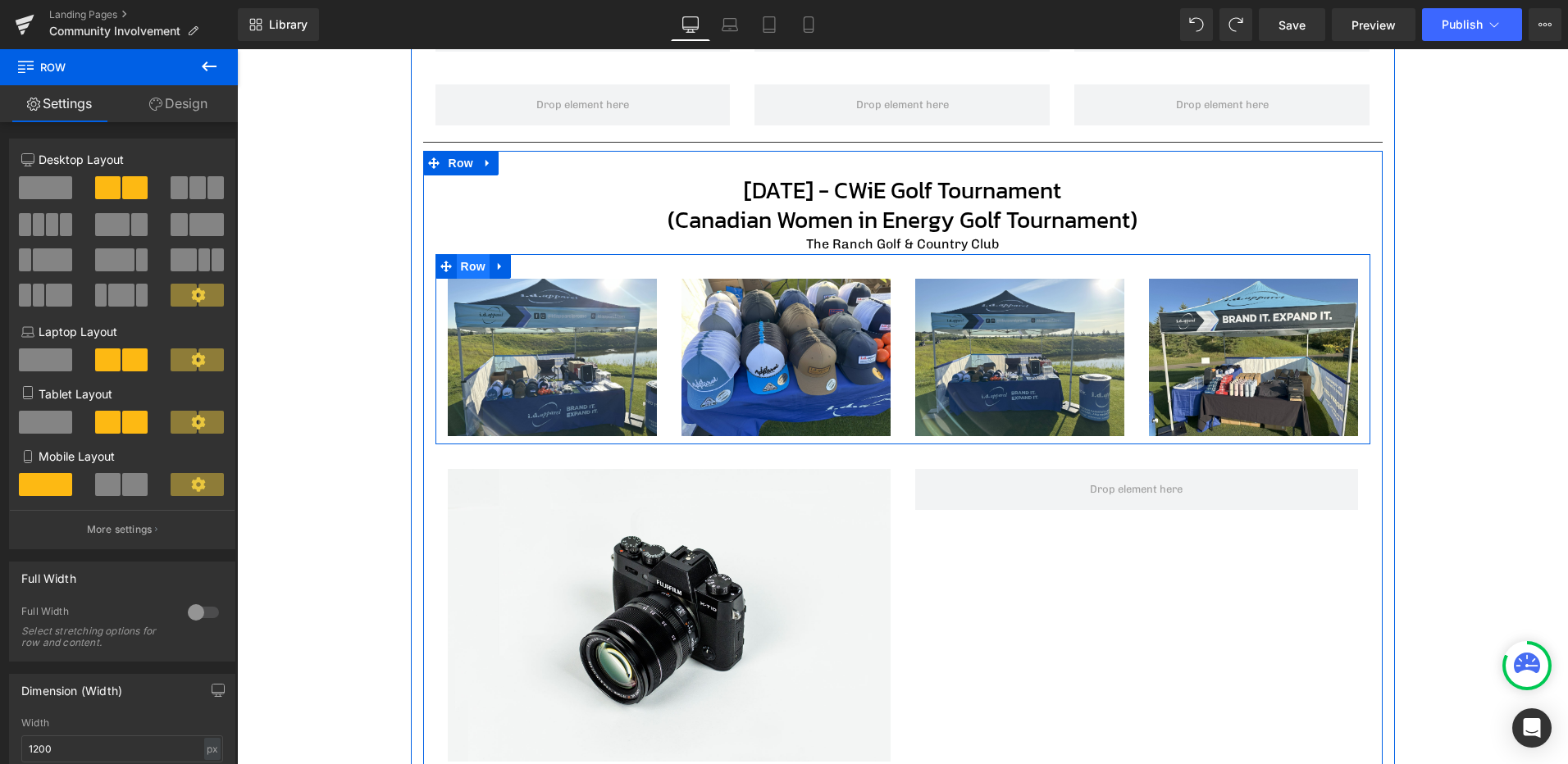
click at [466, 263] on span "Row" at bounding box center [473, 266] width 32 height 25
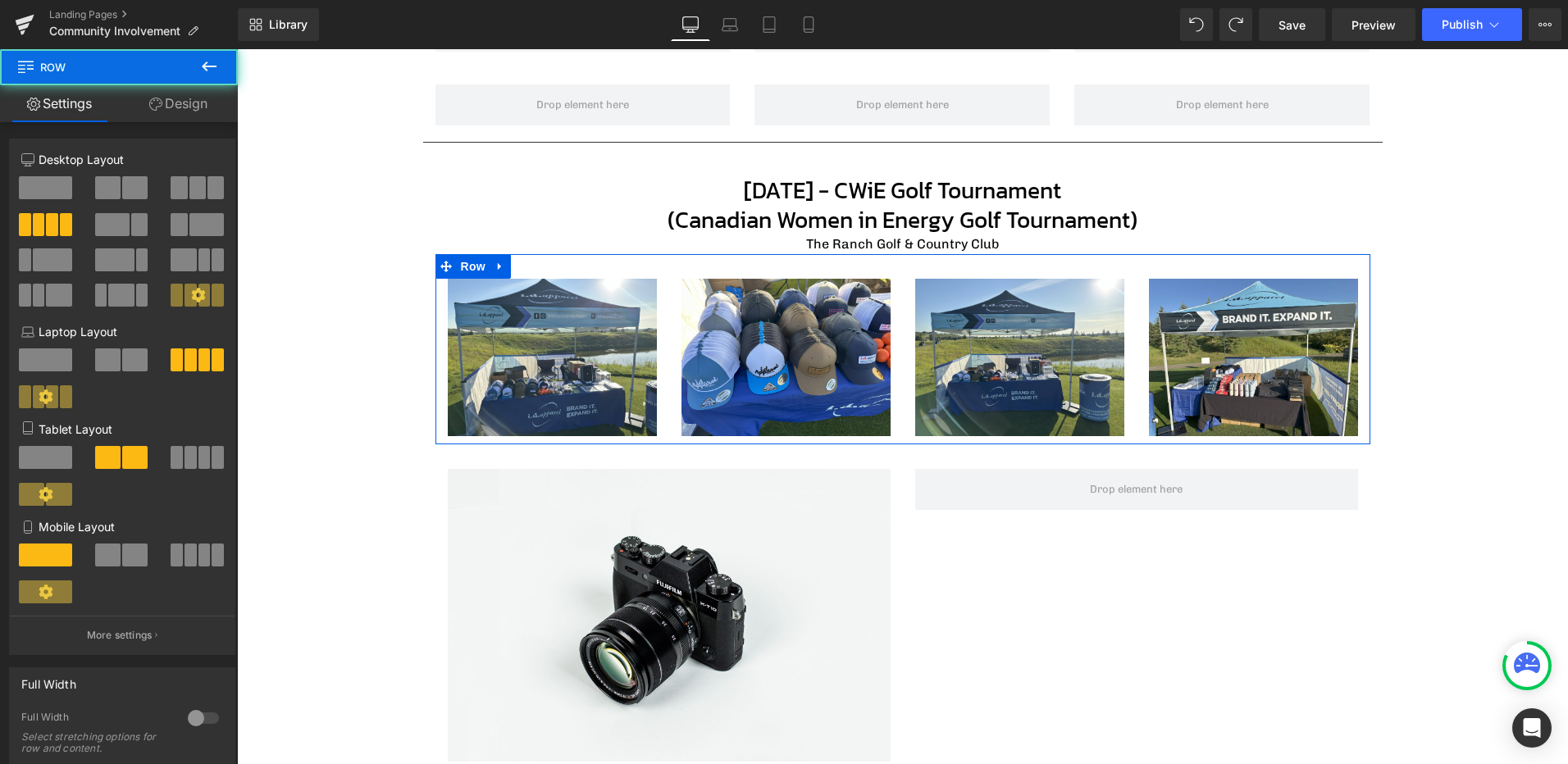
click at [200, 191] on button at bounding box center [198, 188] width 55 height 23
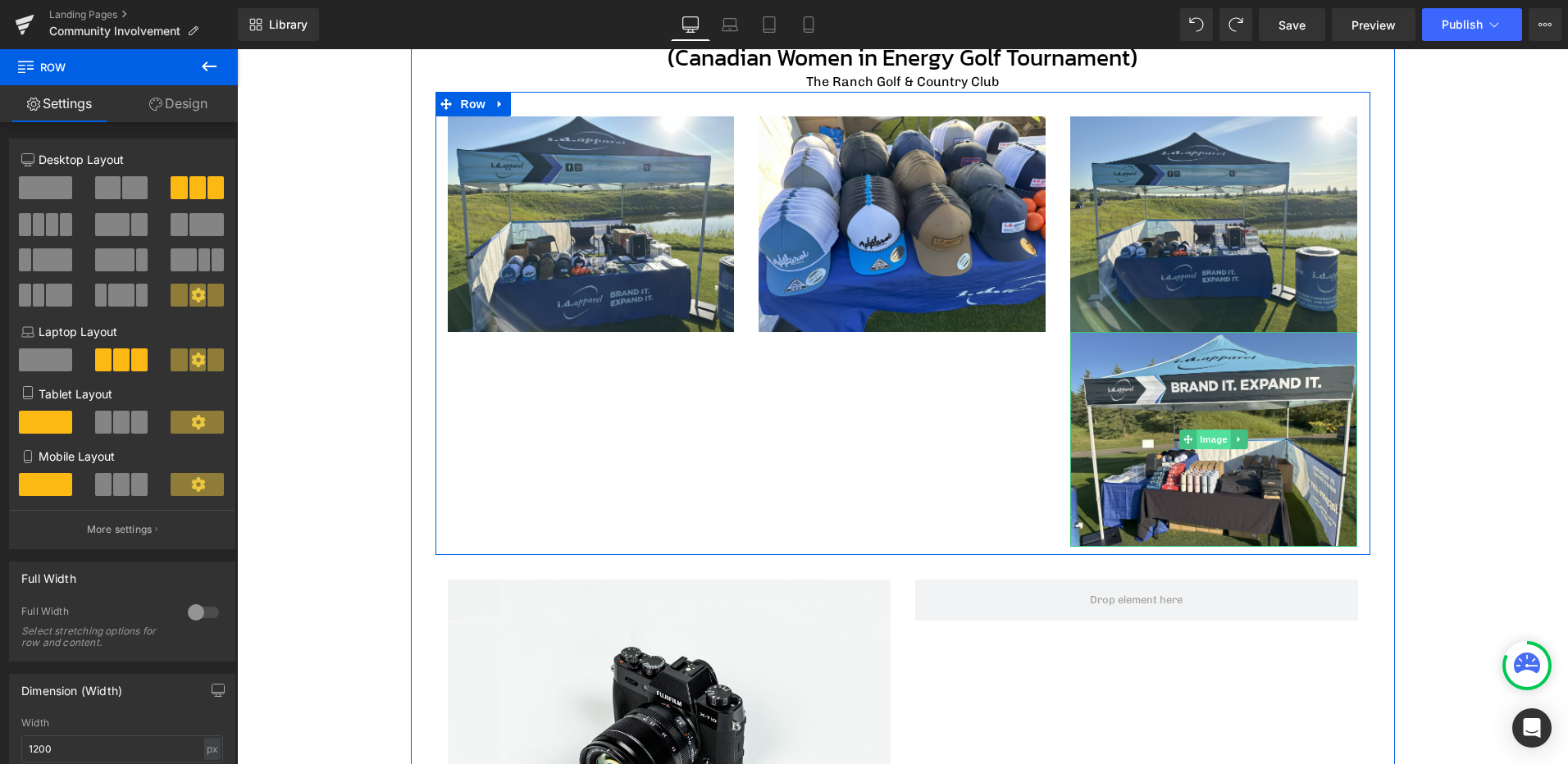
scroll to position [990, 0]
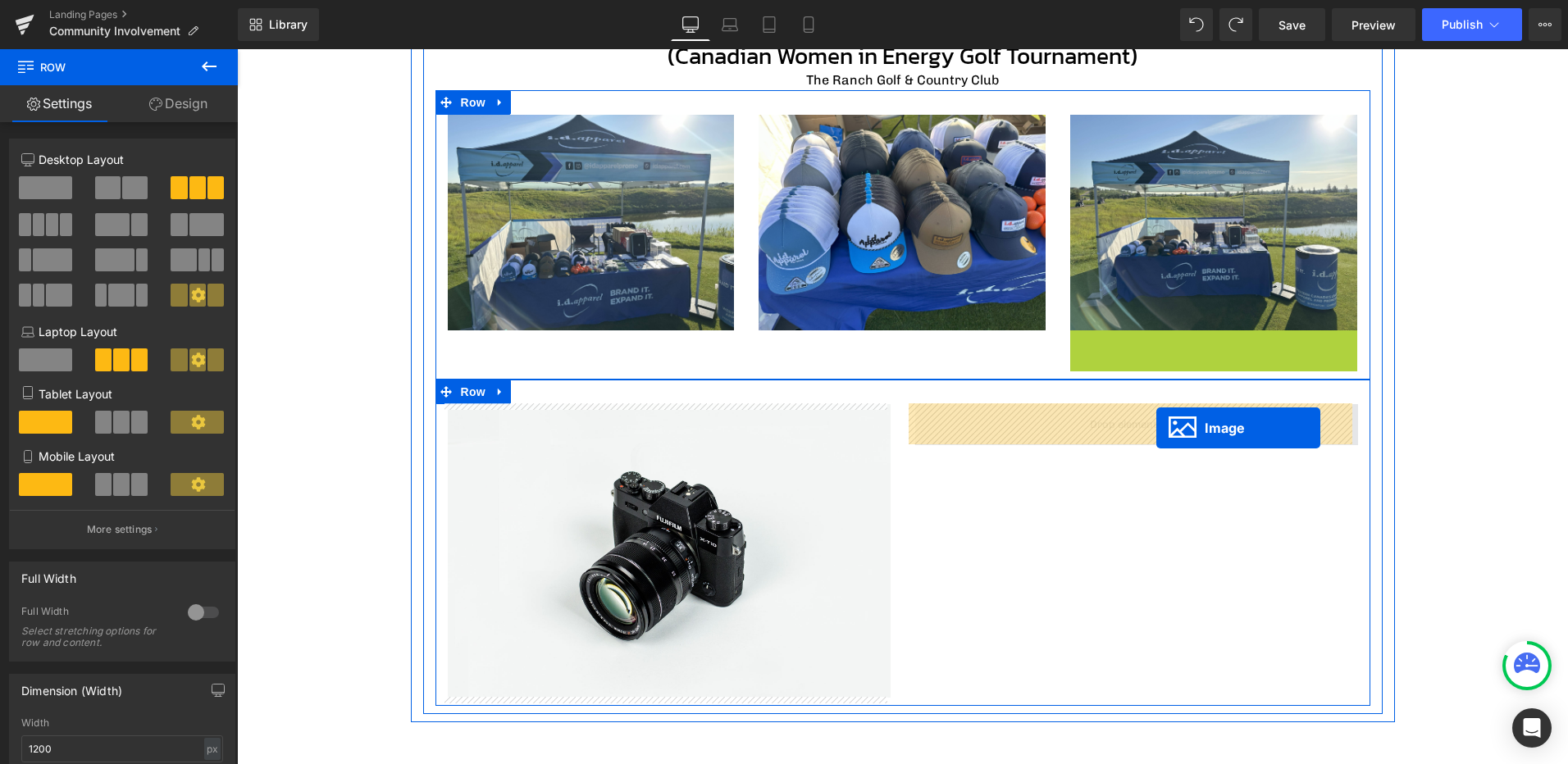
drag, startPoint x: 1207, startPoint y: 441, endPoint x: 1155, endPoint y: 426, distance: 54.1
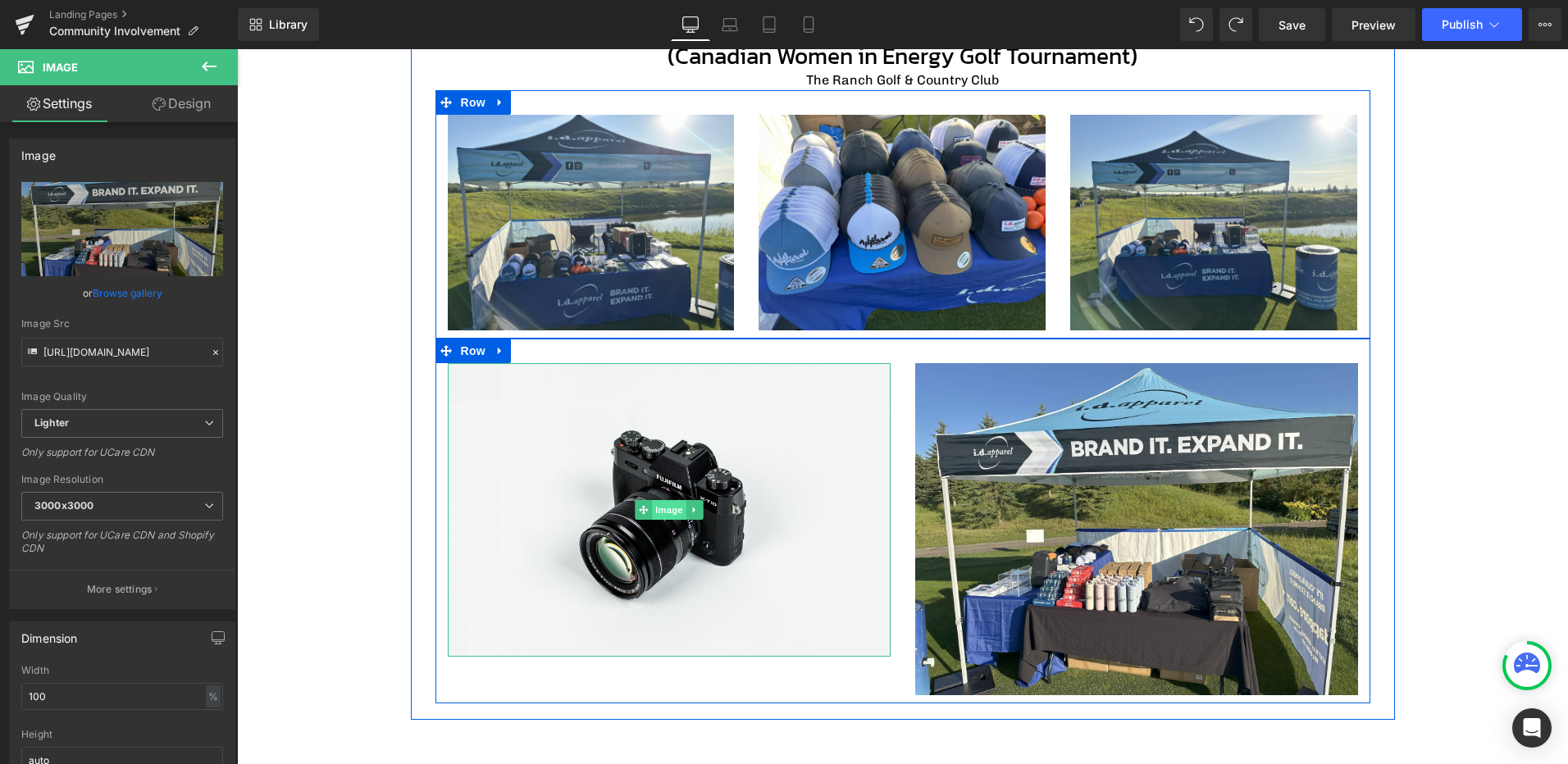
click at [661, 510] on span "Image" at bounding box center [669, 509] width 34 height 20
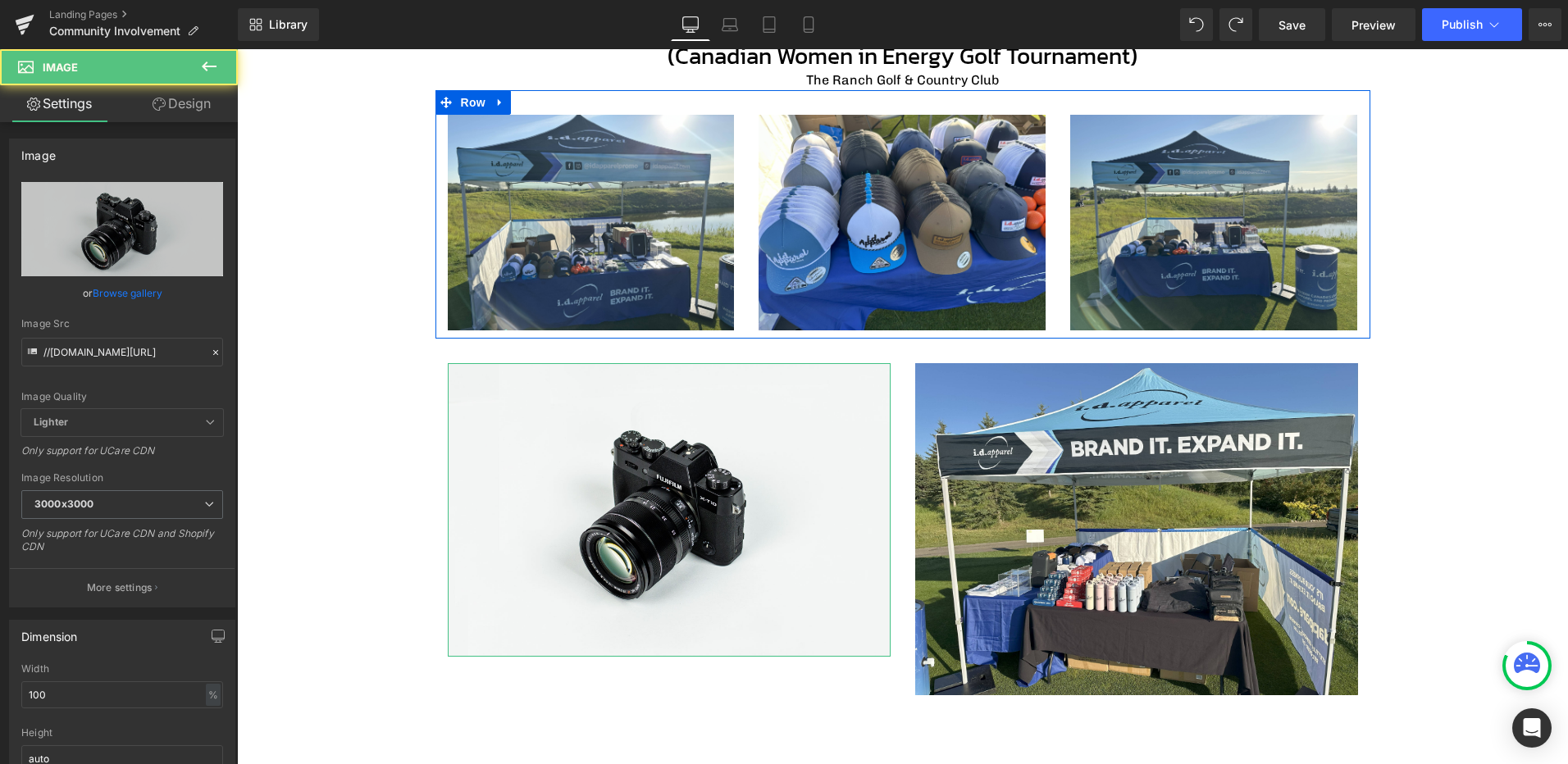
click at [113, 280] on link "Browse gallery" at bounding box center [127, 293] width 70 height 29
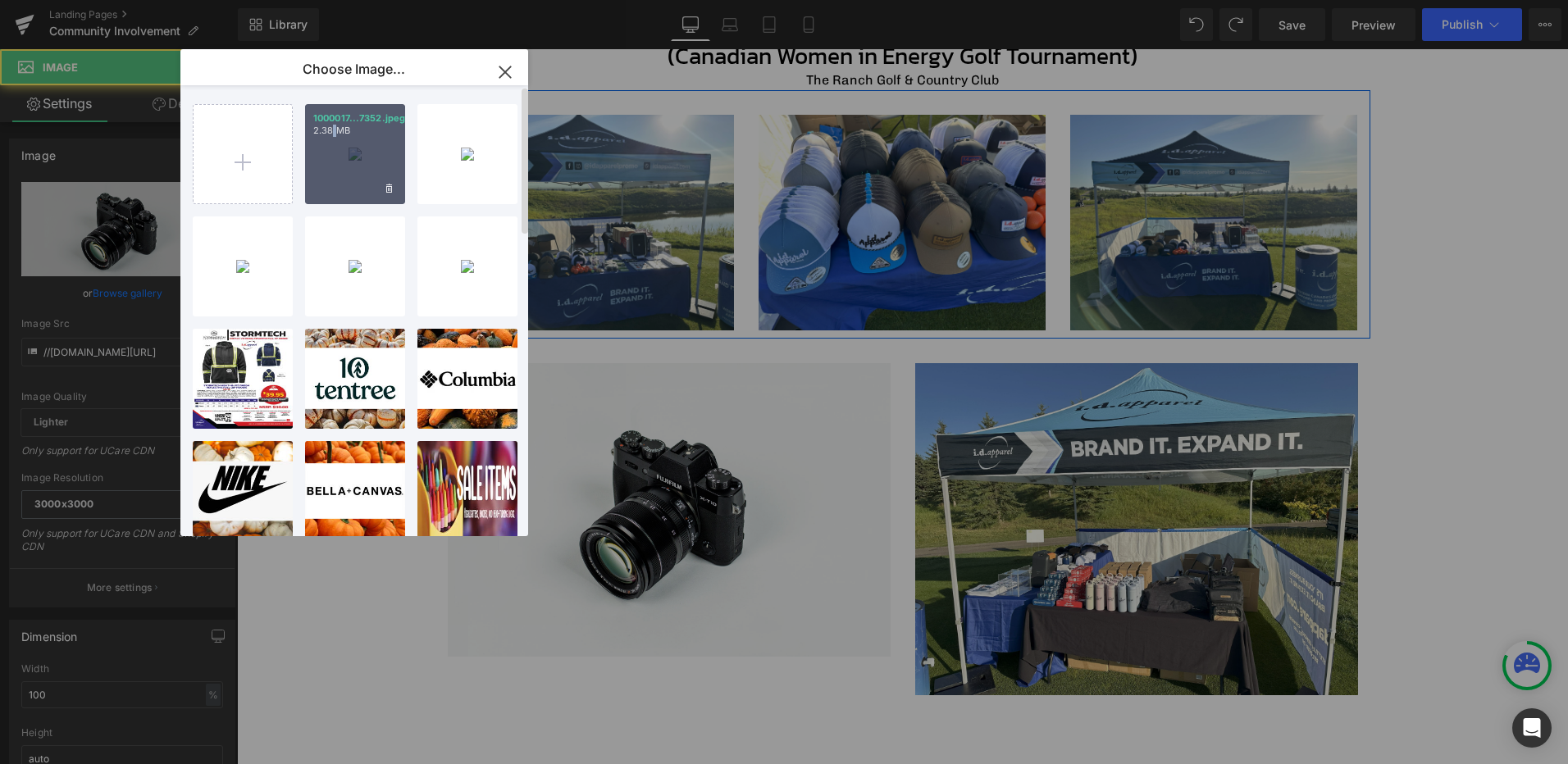
click at [335, 143] on div "1000017...7352.jpeg 2.38 MB" at bounding box center [355, 154] width 100 height 100
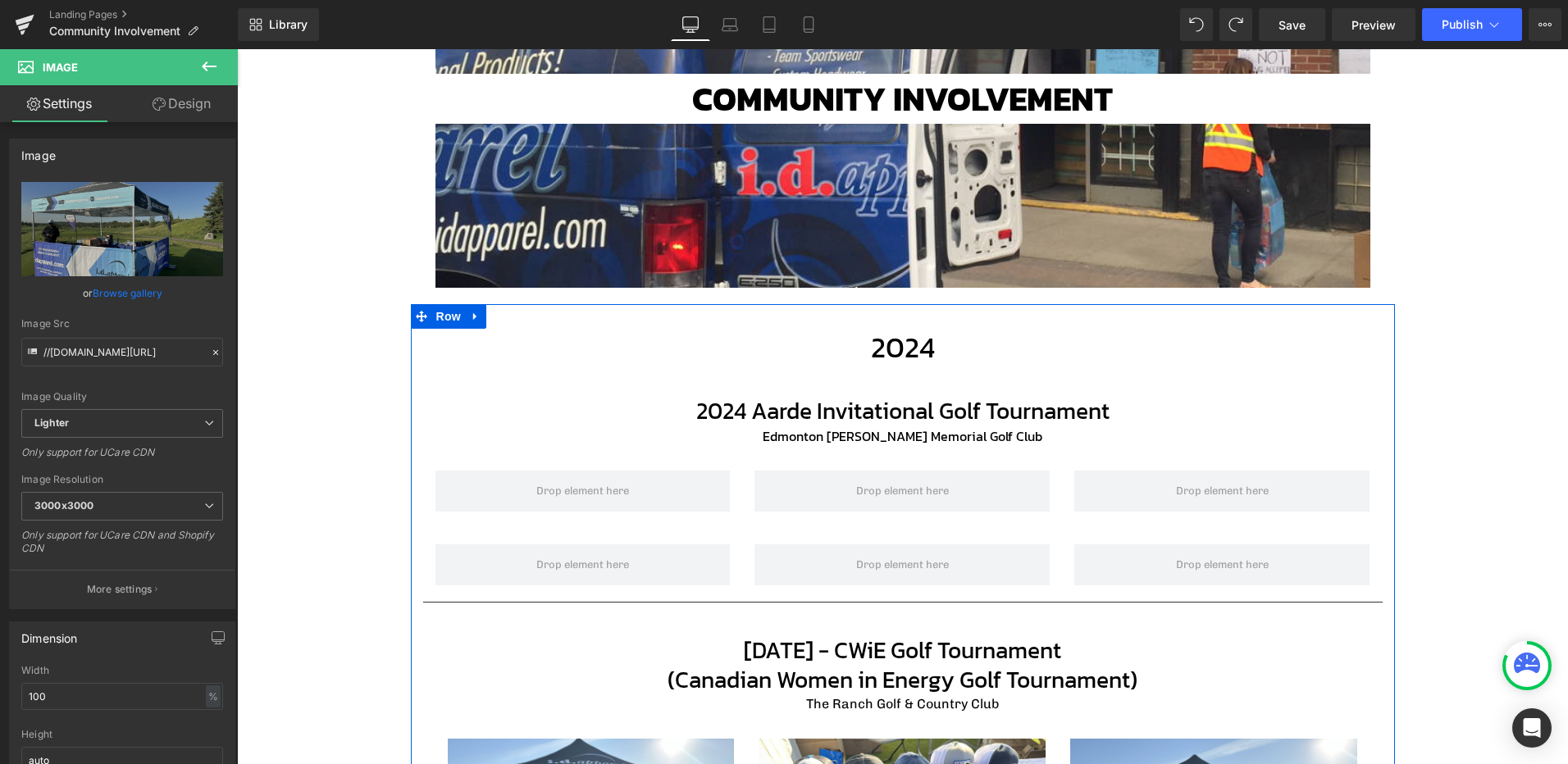
scroll to position [334, 0]
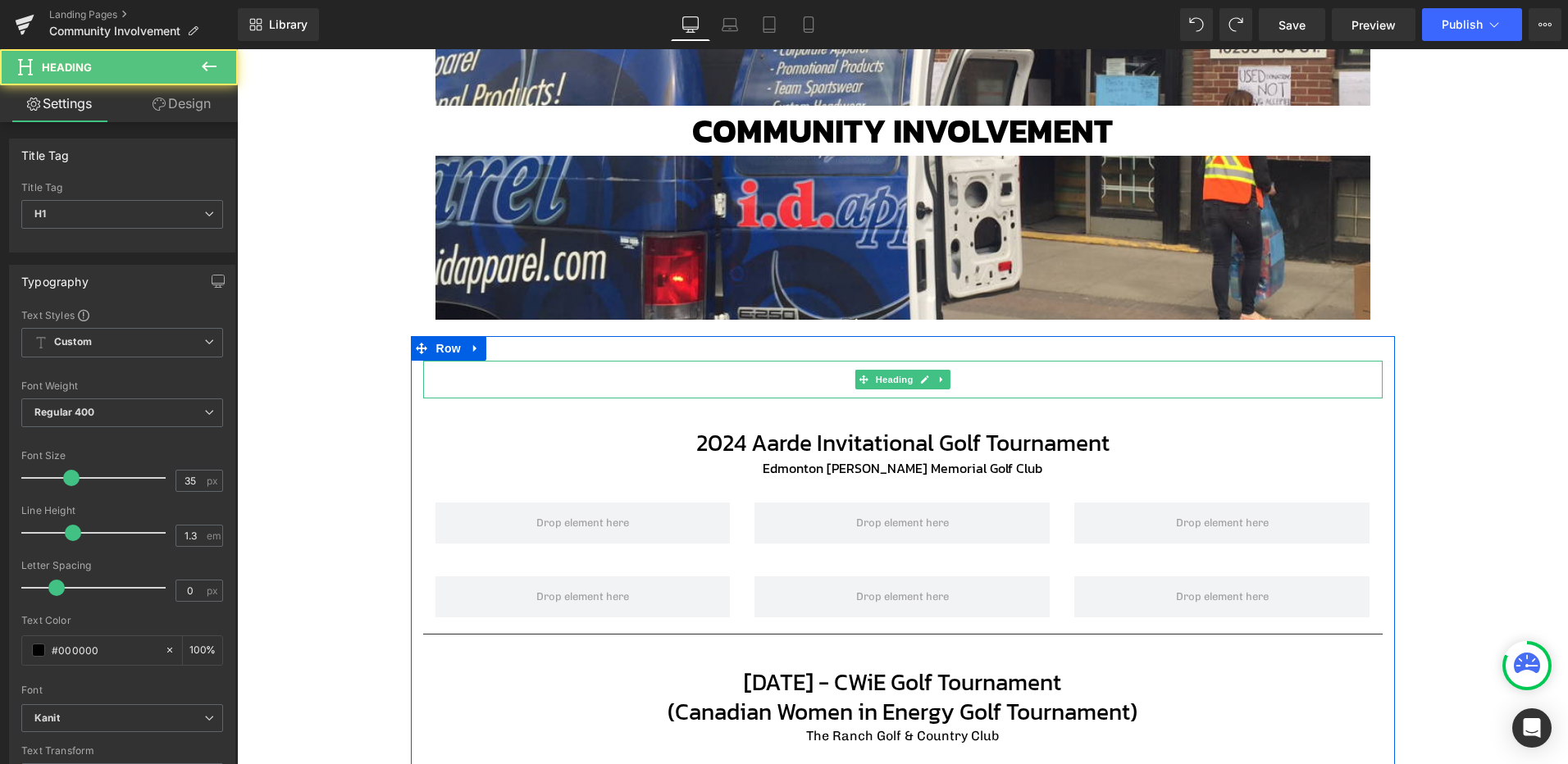
click at [922, 382] on div "2024 Heading" at bounding box center [903, 380] width 959 height 38
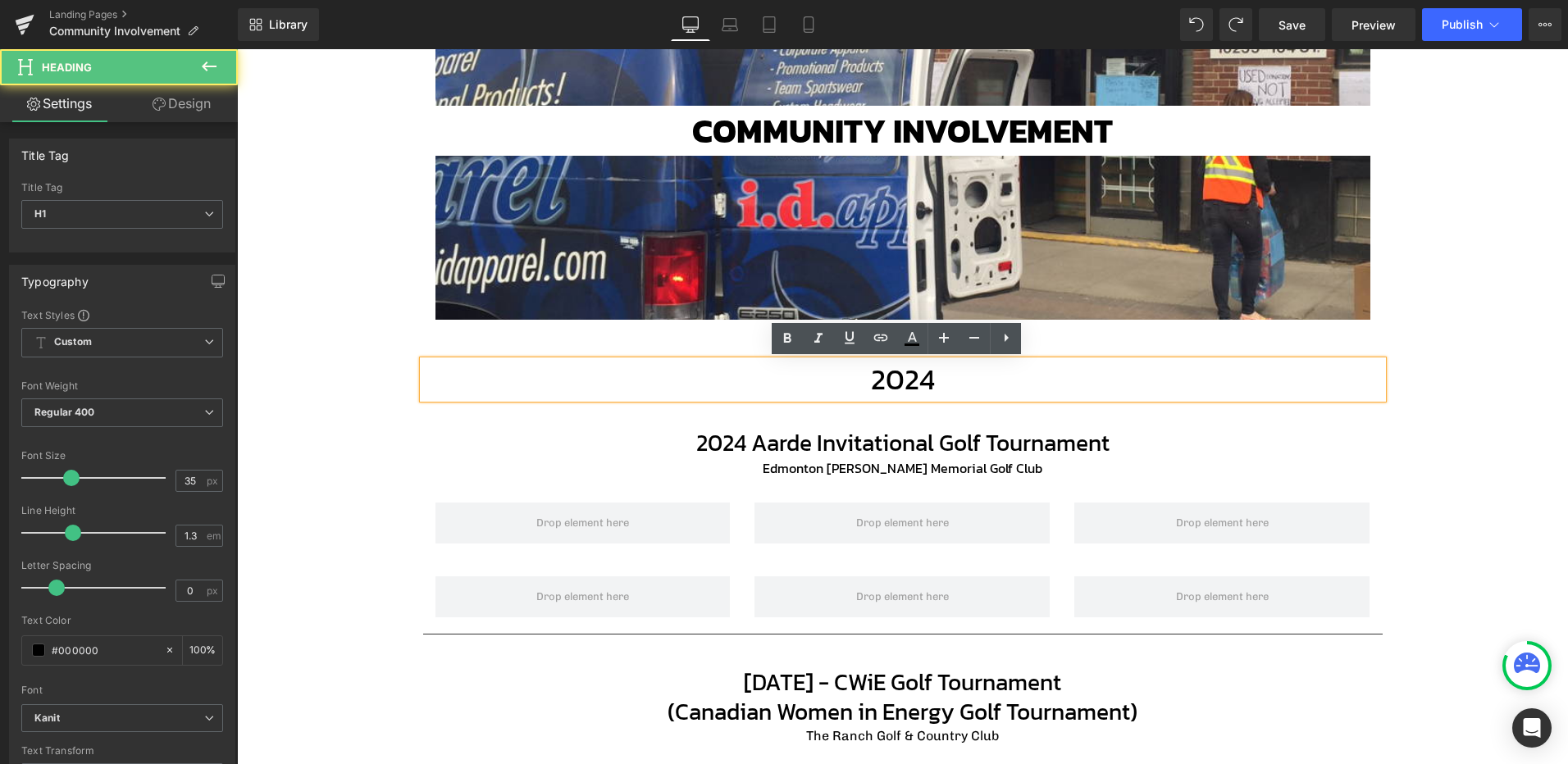
click at [907, 382] on h1 "2024" at bounding box center [903, 380] width 959 height 38
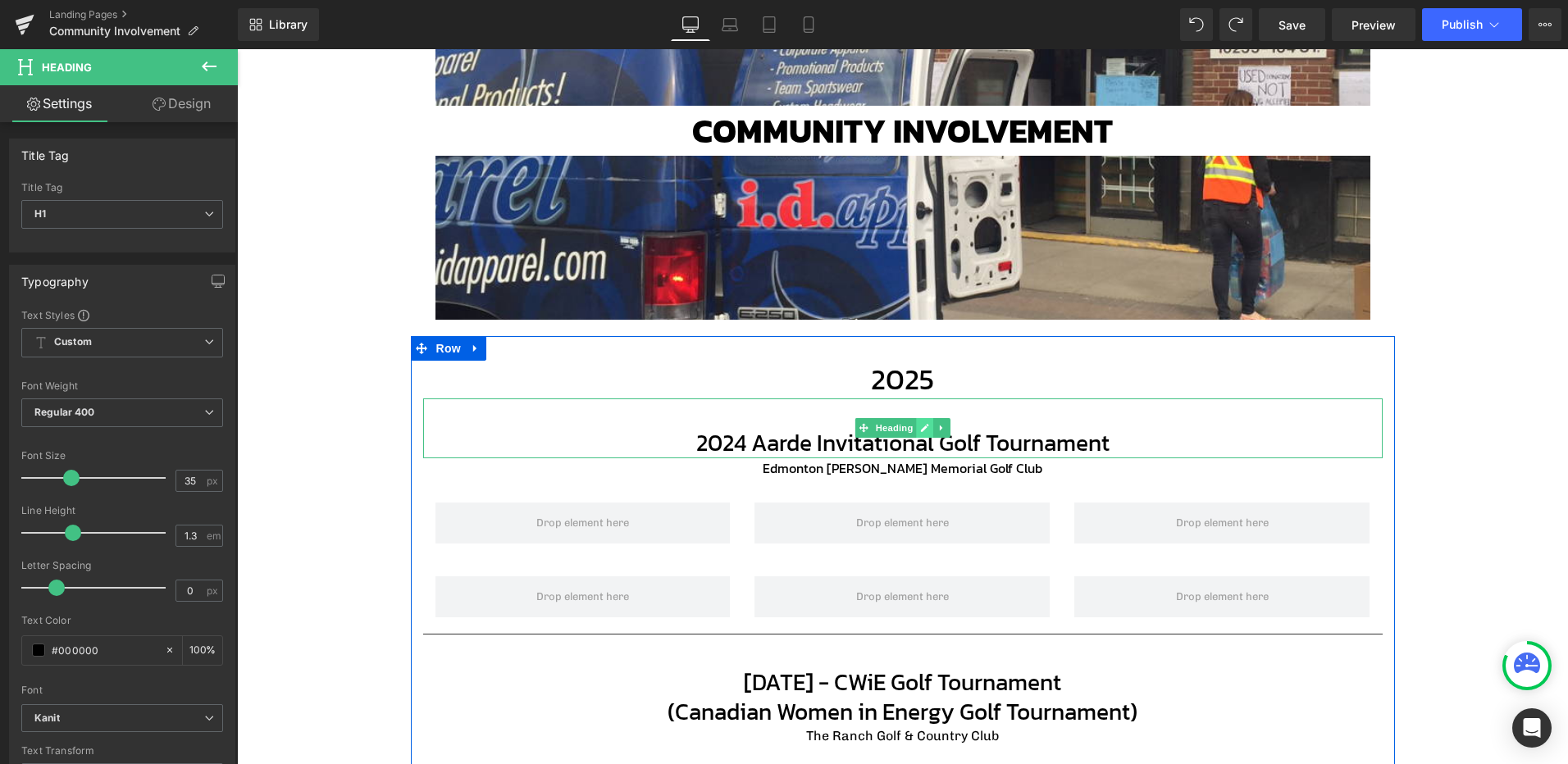
click at [918, 436] on link at bounding box center [924, 427] width 17 height 20
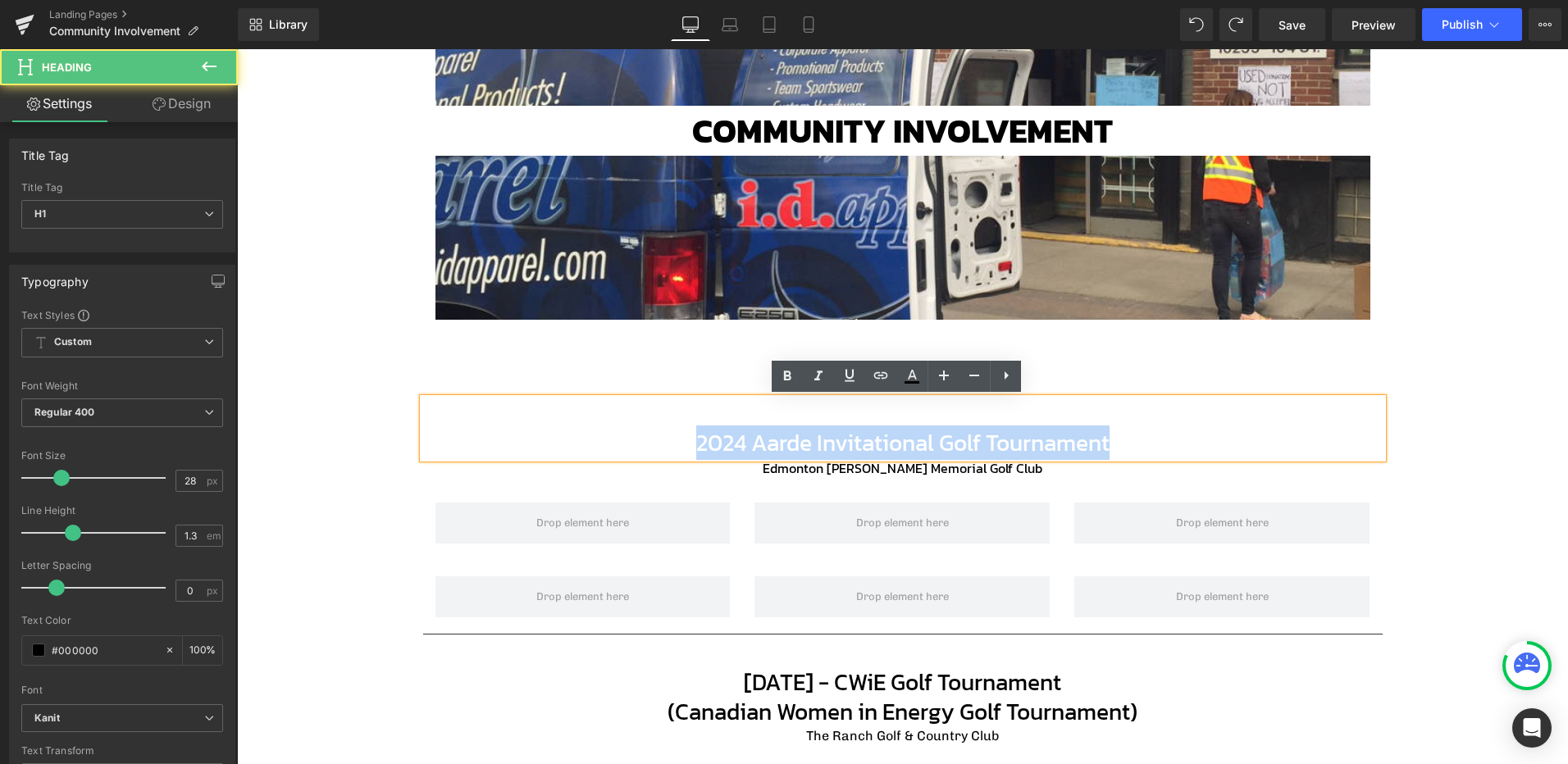
drag, startPoint x: 1073, startPoint y: 449, endPoint x: 669, endPoint y: 443, distance: 404.0
click at [669, 443] on h1 "2024 Aarde Invitational Golf Tournament" at bounding box center [903, 443] width 959 height 30
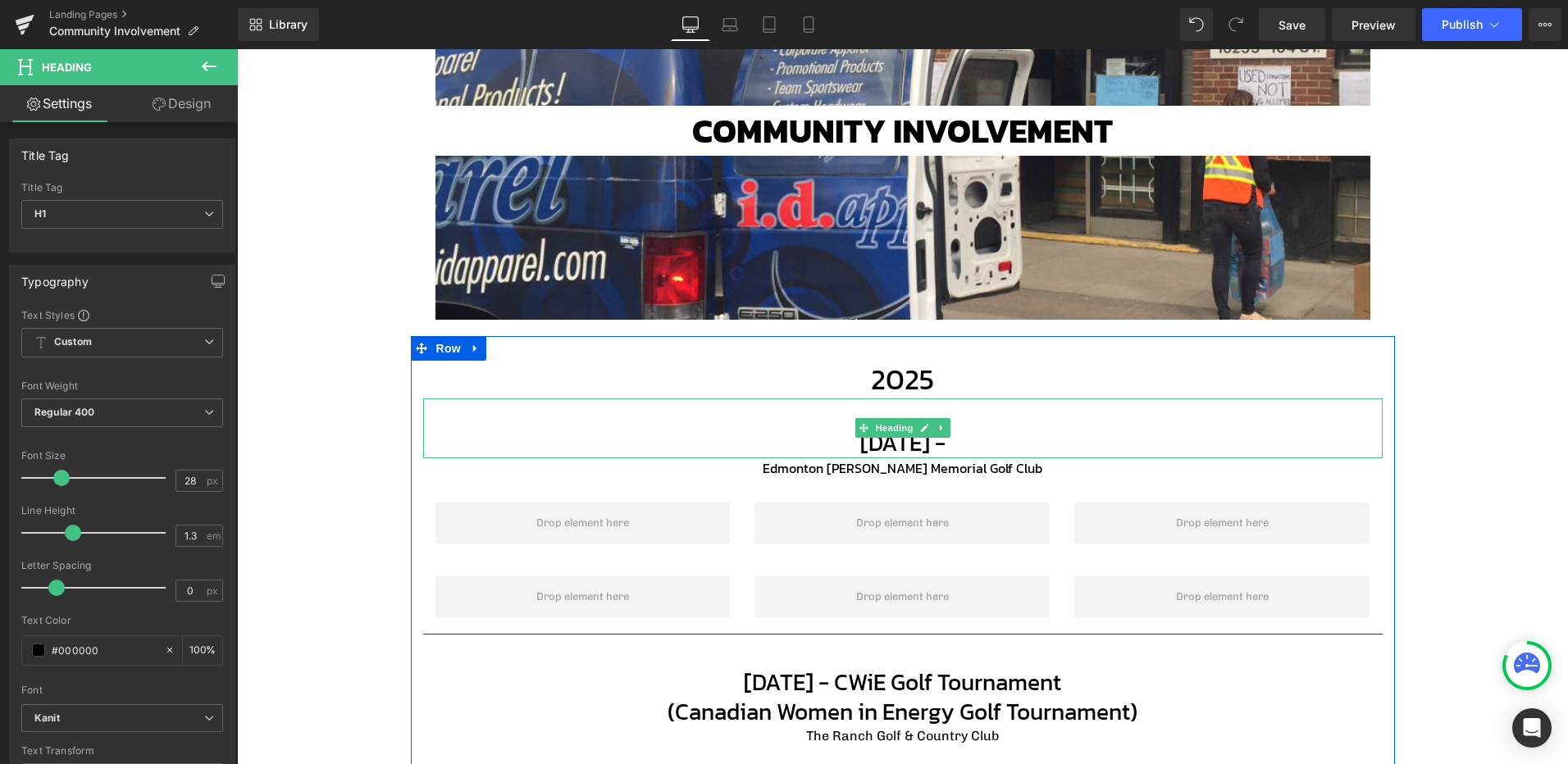
click at [1023, 431] on h1 "[DATE] -" at bounding box center [903, 443] width 959 height 30
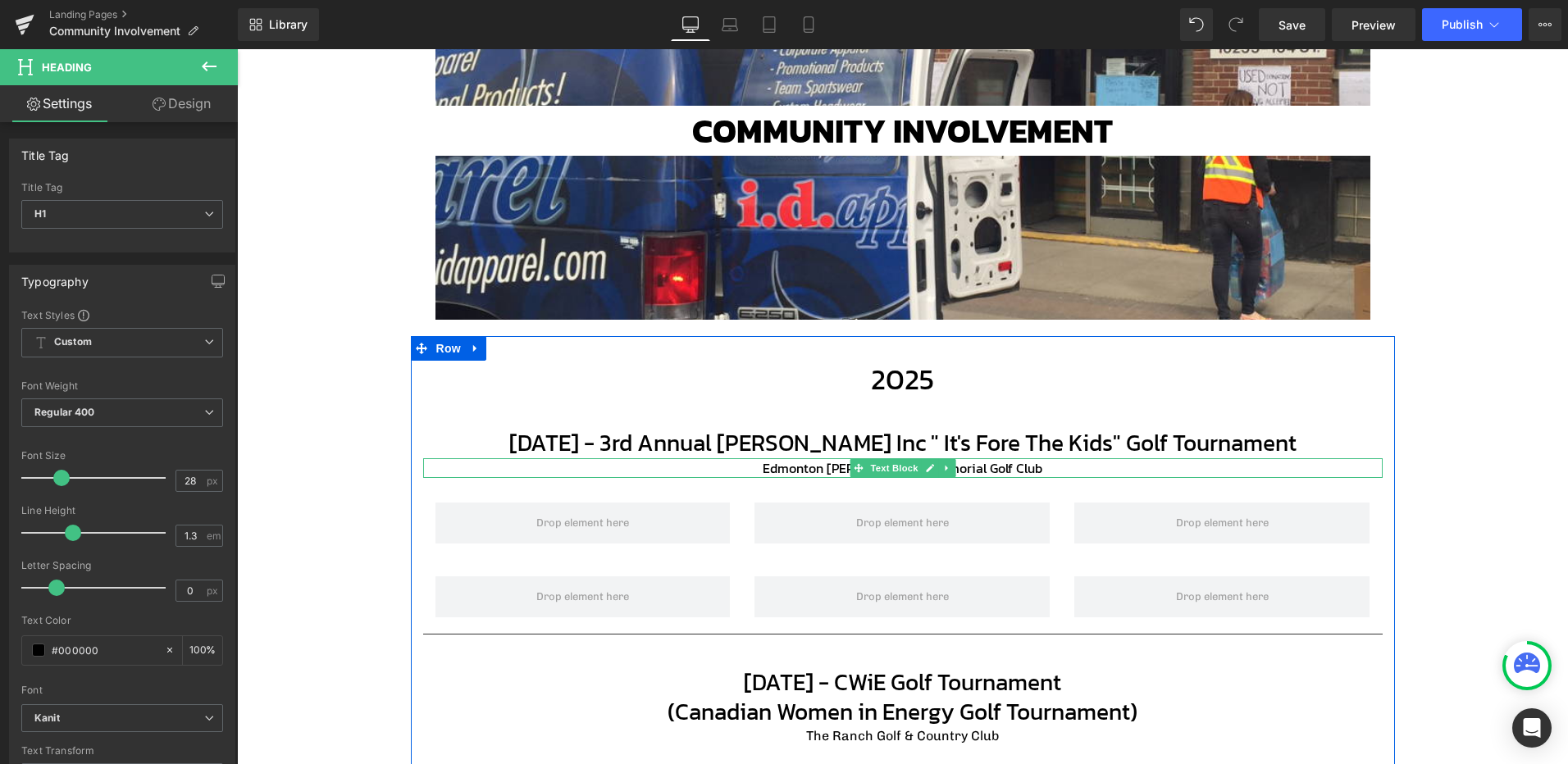
drag, startPoint x: 1005, startPoint y: 465, endPoint x: 1019, endPoint y: 468, distance: 14.3
click at [1005, 465] on p "Edmonton [PERSON_NAME] Memorial Golf Club" at bounding box center [903, 468] width 959 height 20
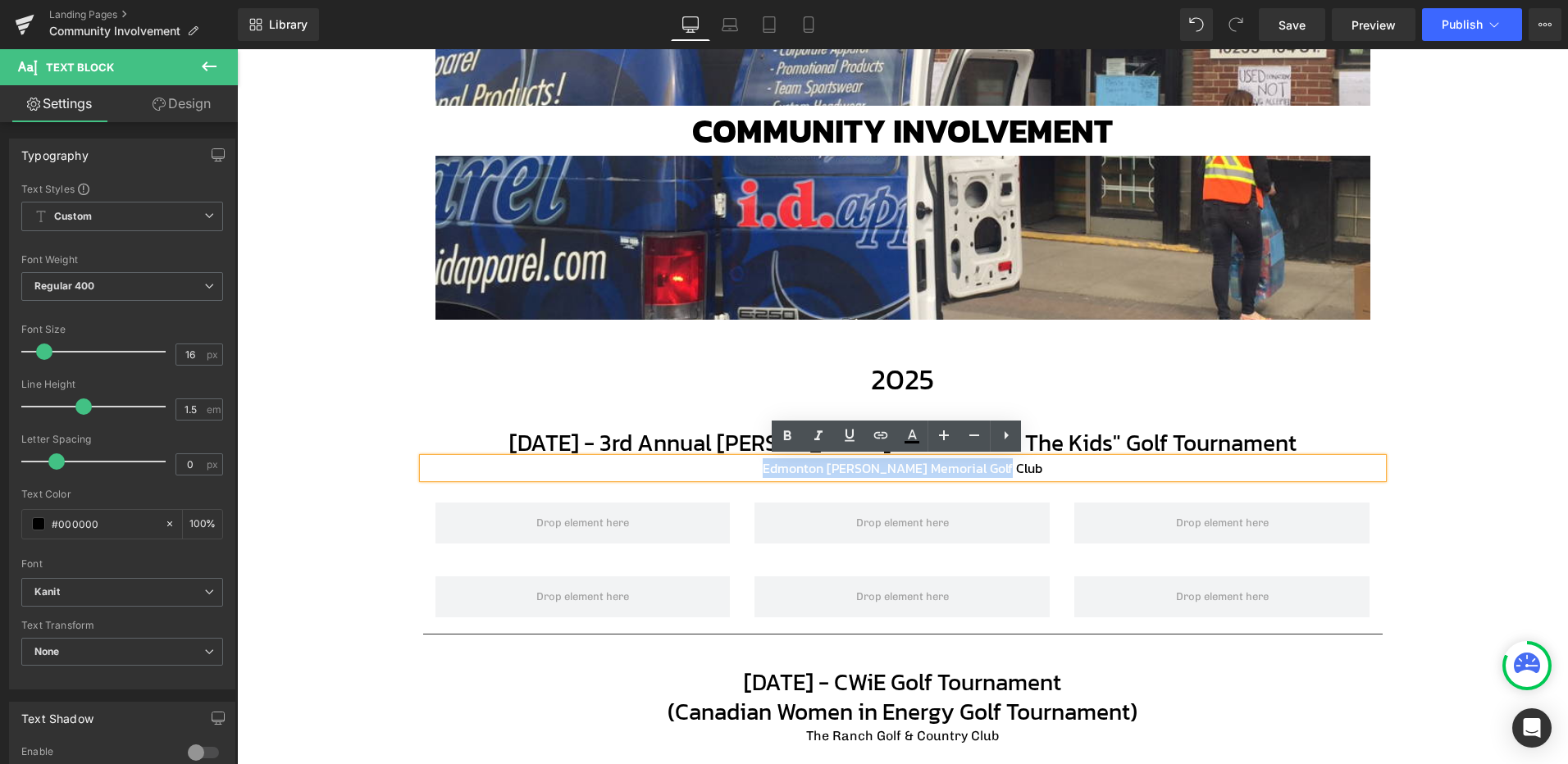
drag, startPoint x: 1019, startPoint y: 468, endPoint x: 780, endPoint y: 474, distance: 239.1
click at [780, 474] on p "Edmonton [PERSON_NAME] Memorial Golf Club" at bounding box center [903, 468] width 959 height 20
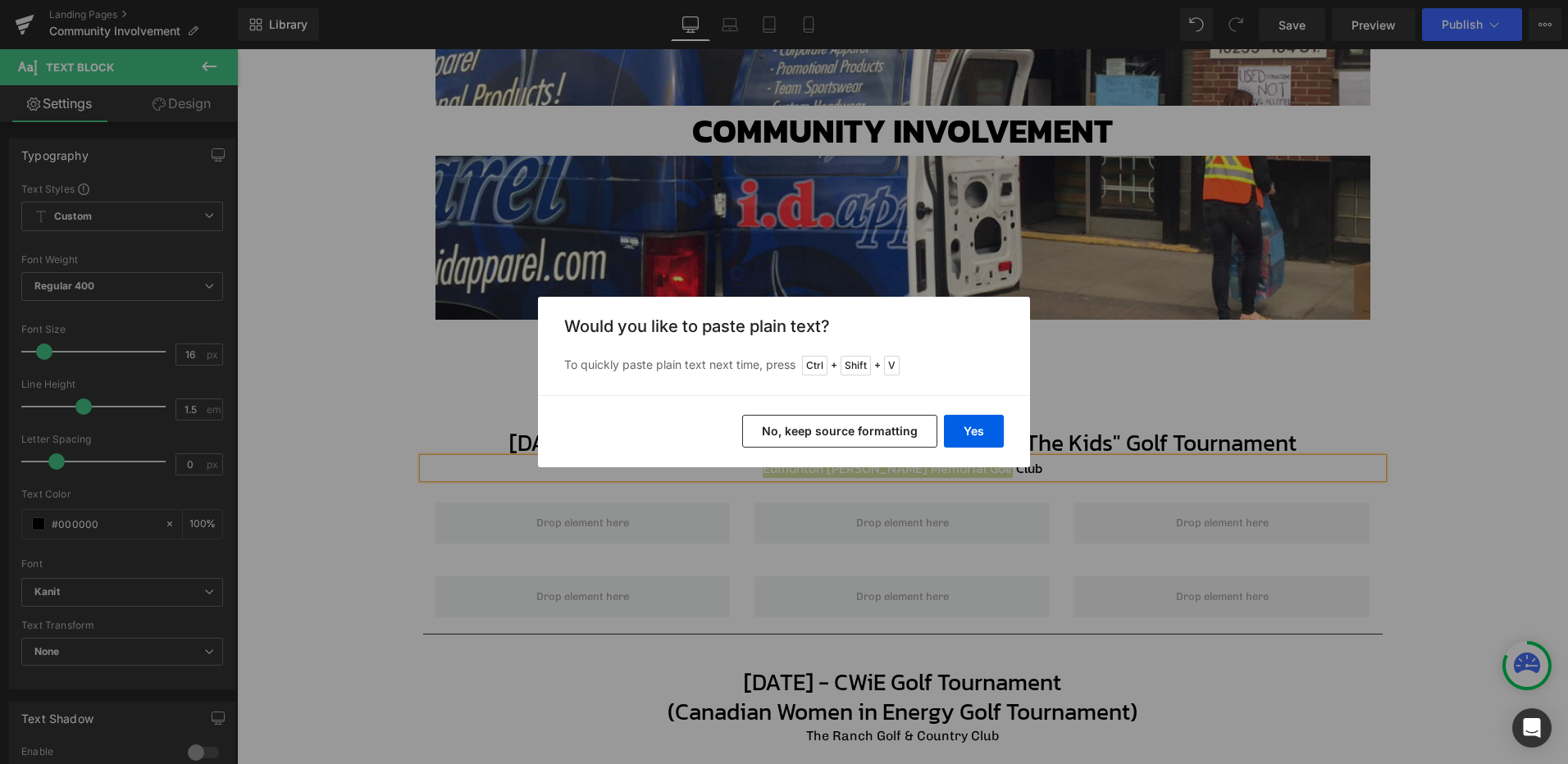
click at [887, 436] on button "No, keep source formatting" at bounding box center [839, 431] width 196 height 32
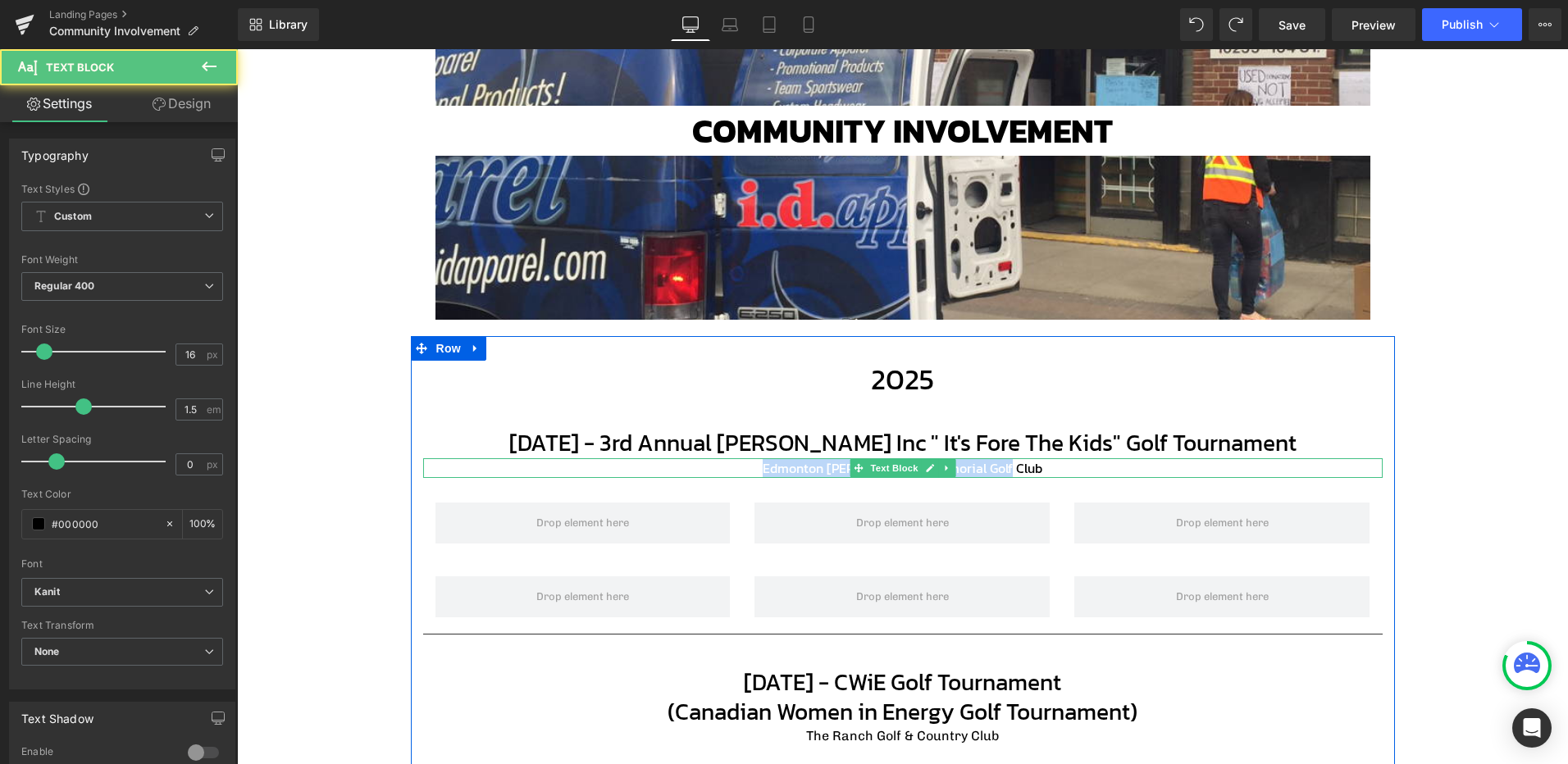
drag, startPoint x: 1017, startPoint y: 469, endPoint x: 758, endPoint y: 470, distance: 259.0
click at [758, 470] on p "Edmonton [PERSON_NAME] Memorial Golf Club" at bounding box center [903, 468] width 959 height 20
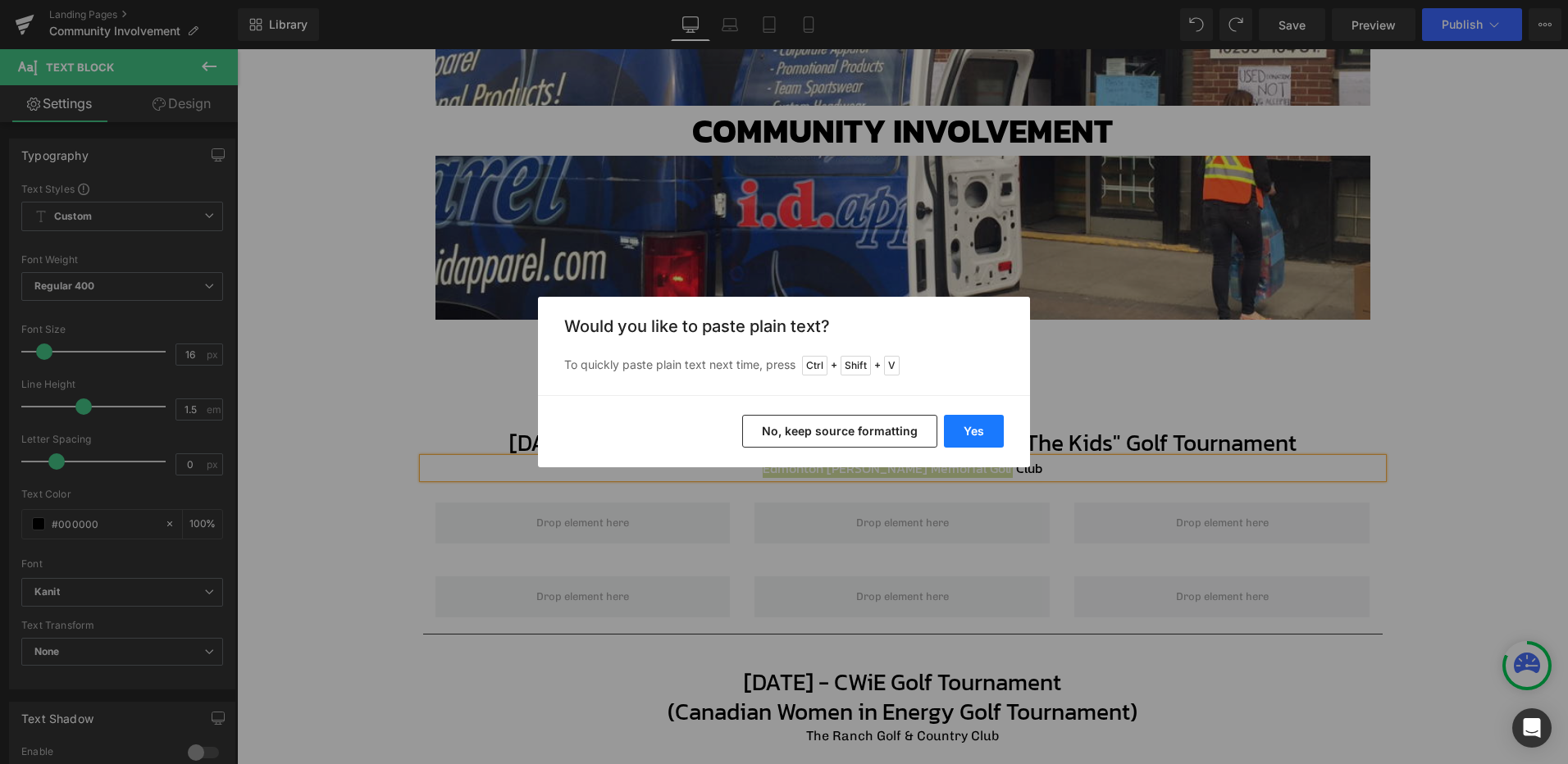
click at [961, 428] on button "Yes" at bounding box center [973, 431] width 60 height 32
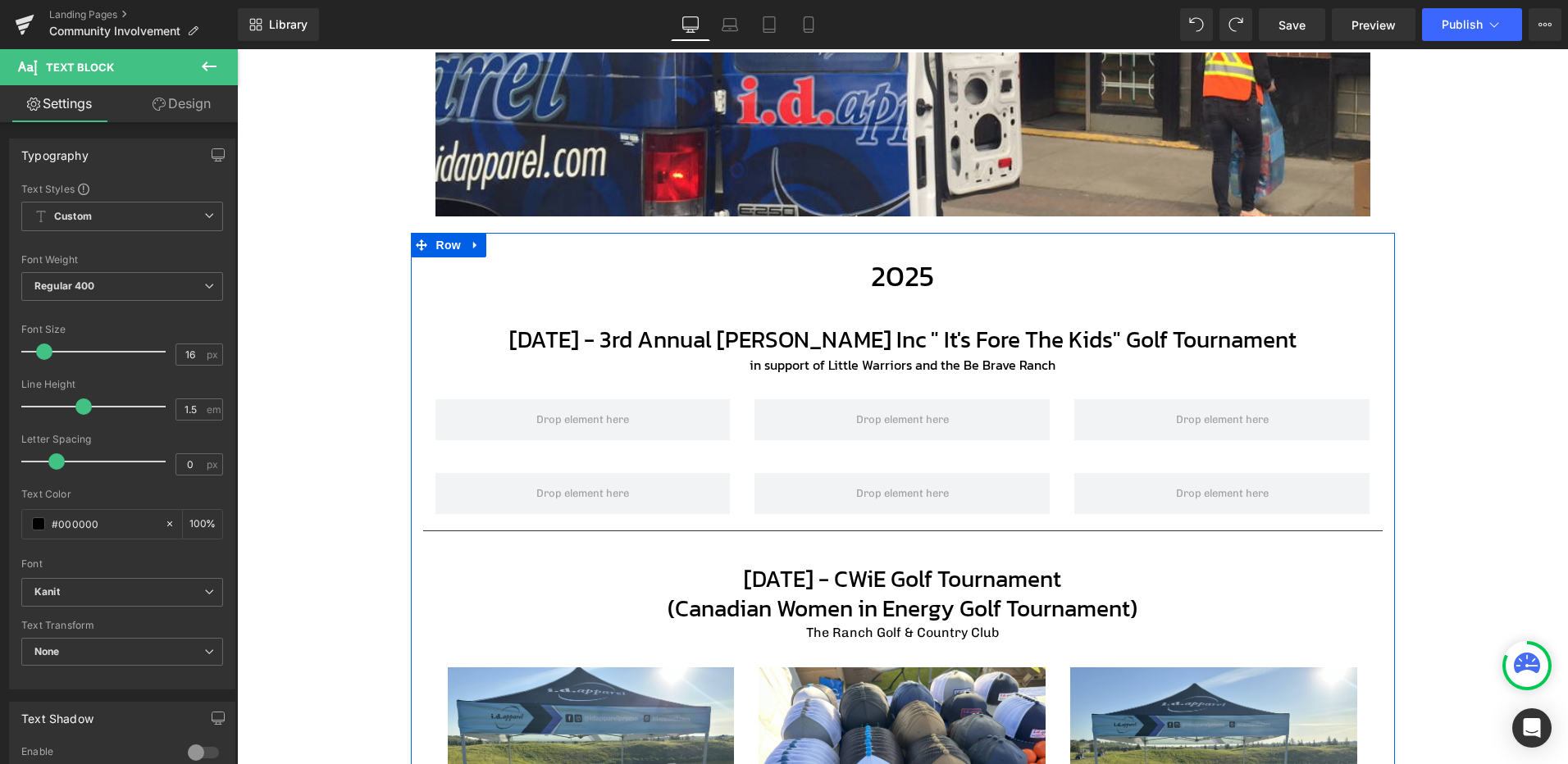
scroll to position [498, 0]
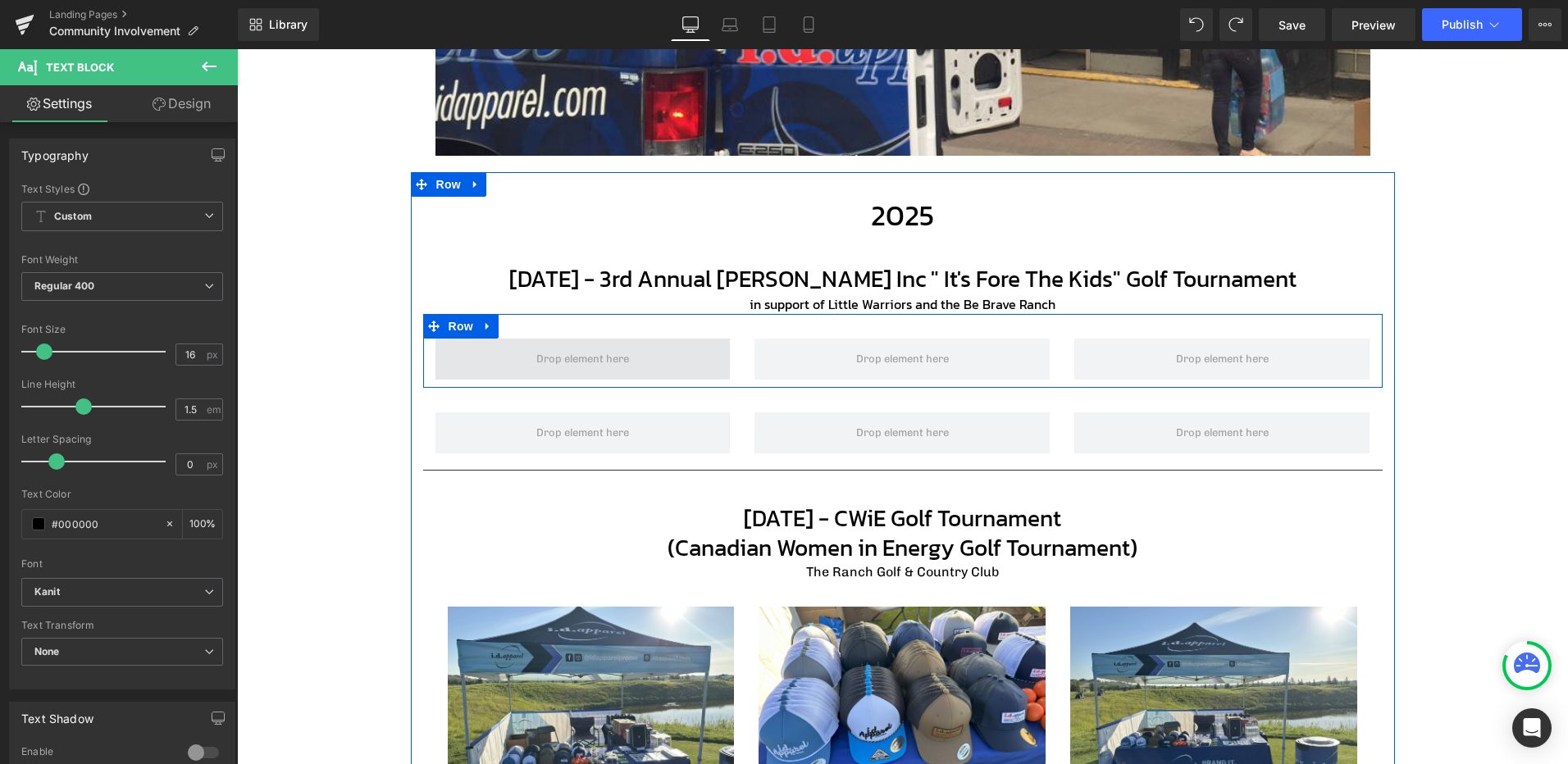
click at [575, 364] on span at bounding box center [582, 360] width 104 height 25
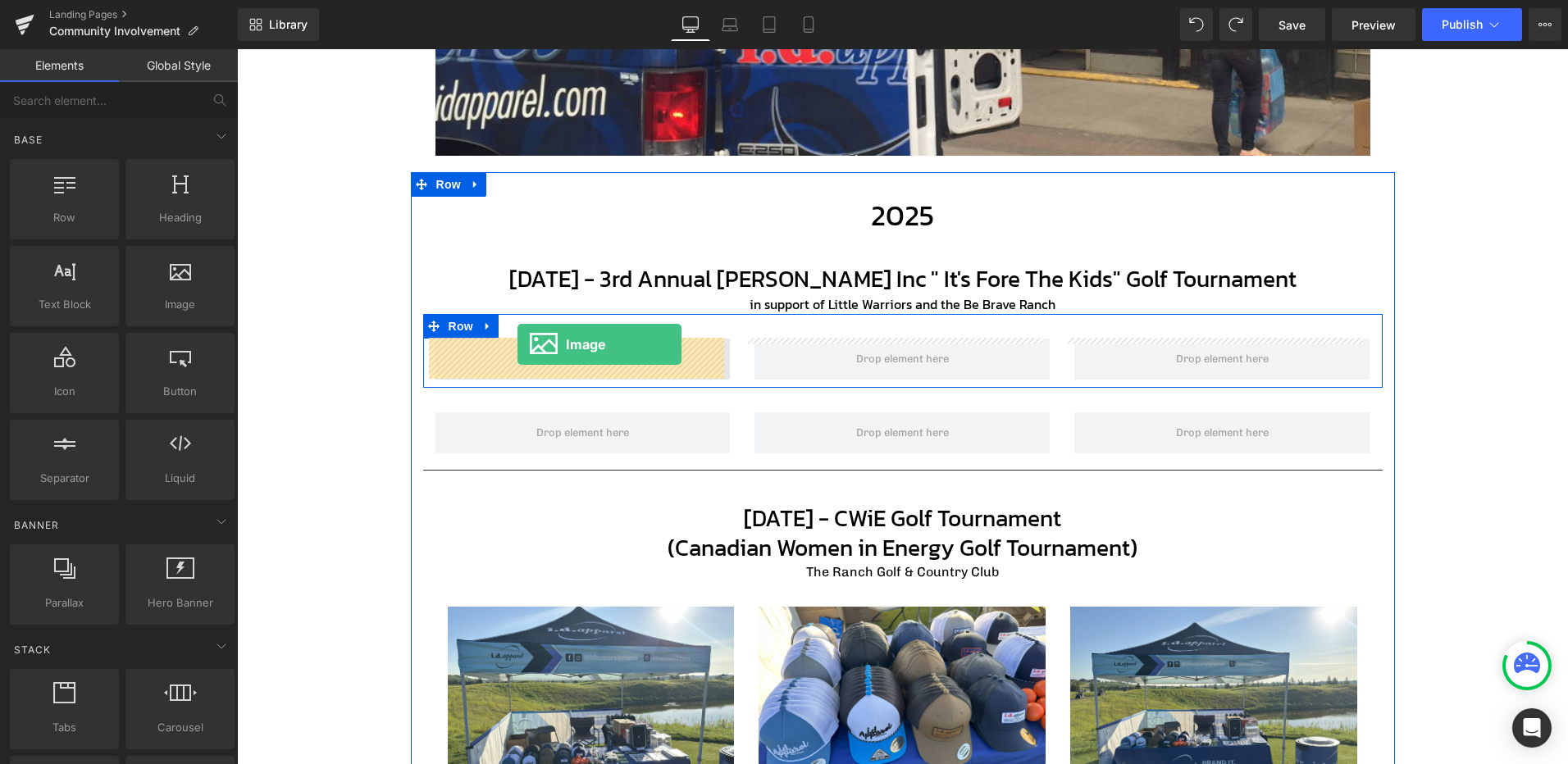
drag, startPoint x: 461, startPoint y: 355, endPoint x: 516, endPoint y: 354, distance: 55.0
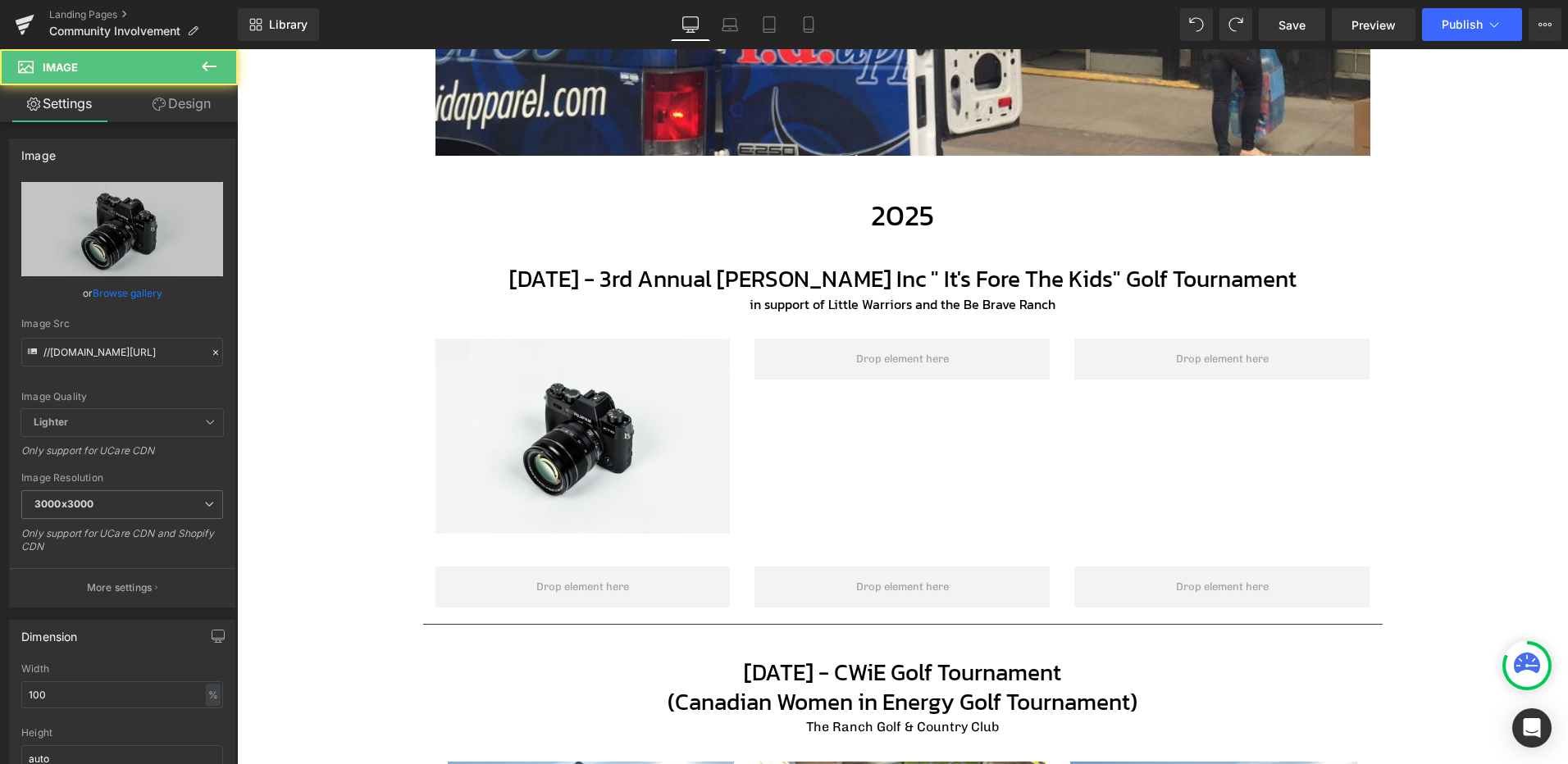
click at [219, 72] on button at bounding box center [209, 68] width 57 height 36
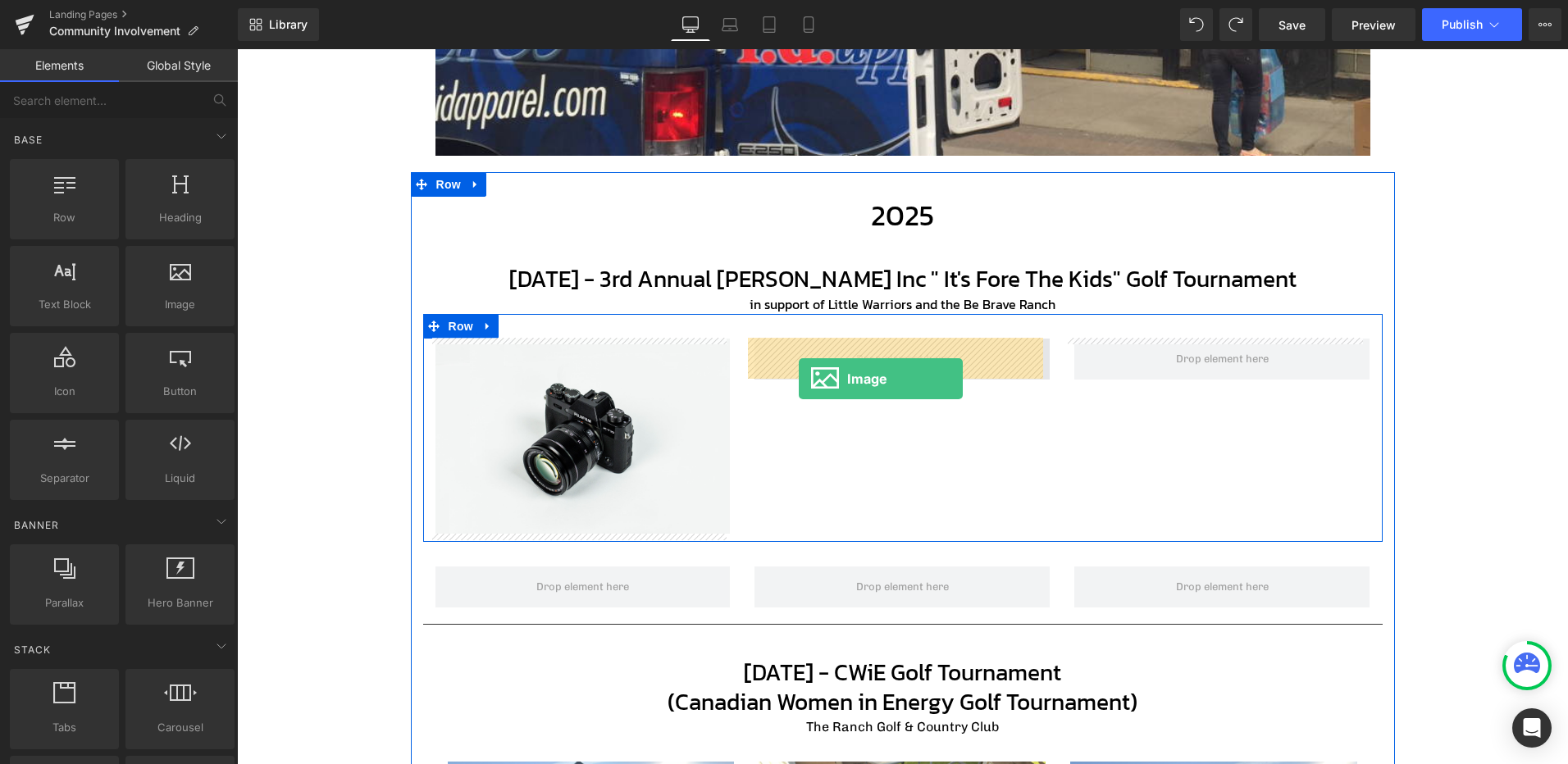
drag, startPoint x: 427, startPoint y: 344, endPoint x: 813, endPoint y: 374, distance: 387.2
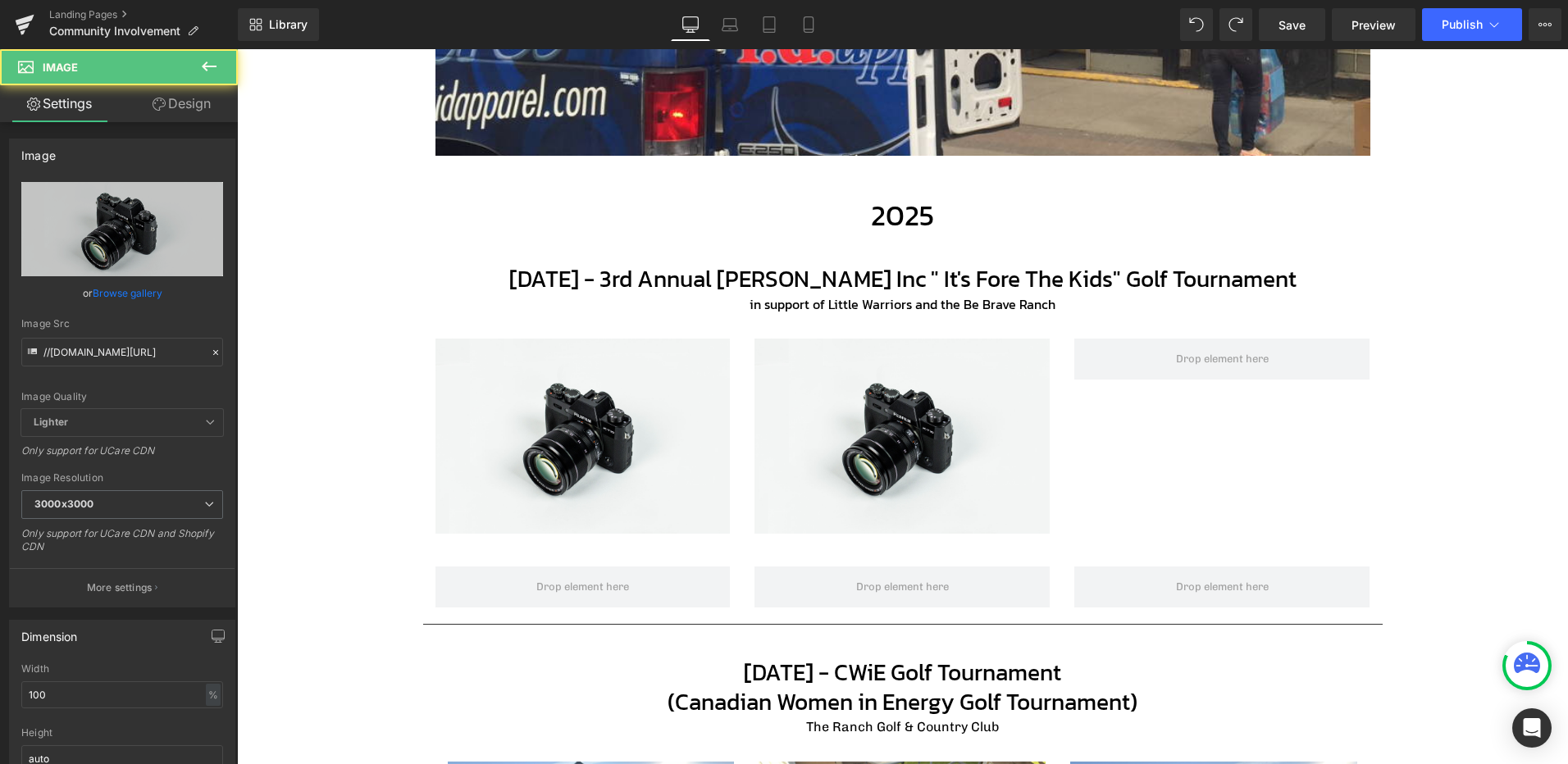
click at [208, 77] on button at bounding box center [209, 68] width 57 height 36
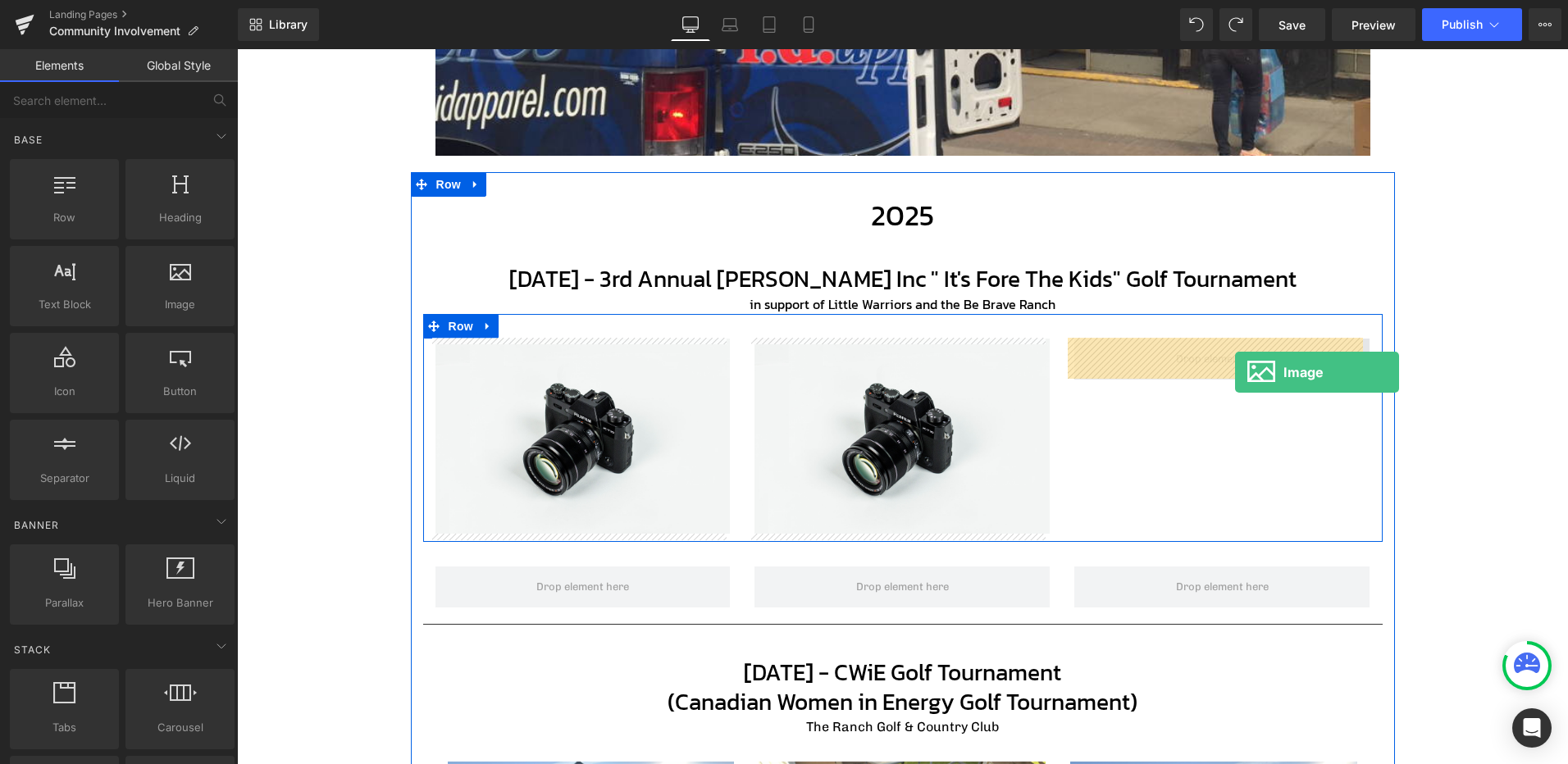
drag, startPoint x: 420, startPoint y: 332, endPoint x: 1235, endPoint y: 374, distance: 816.1
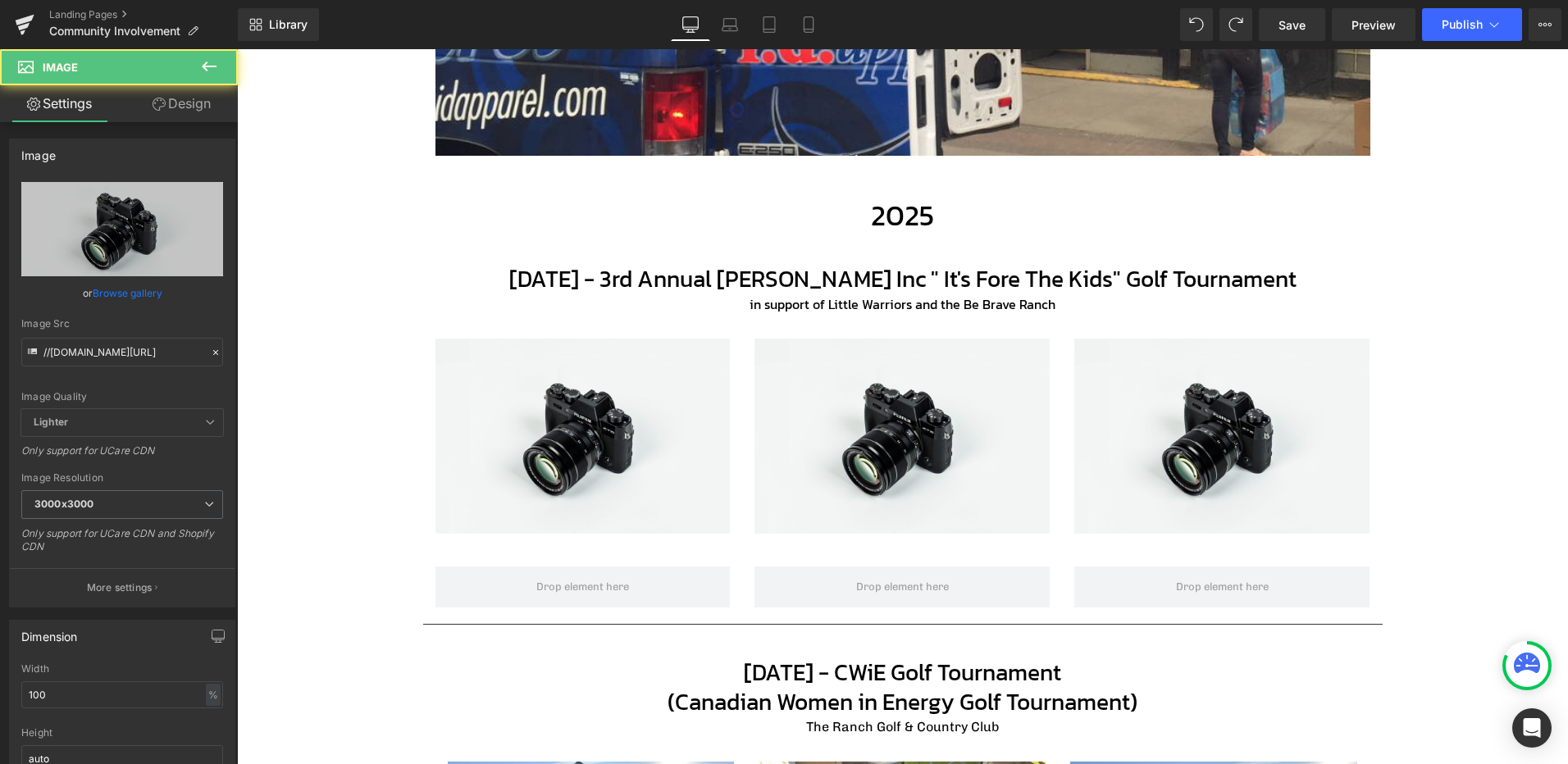
click at [212, 76] on button at bounding box center [209, 68] width 57 height 36
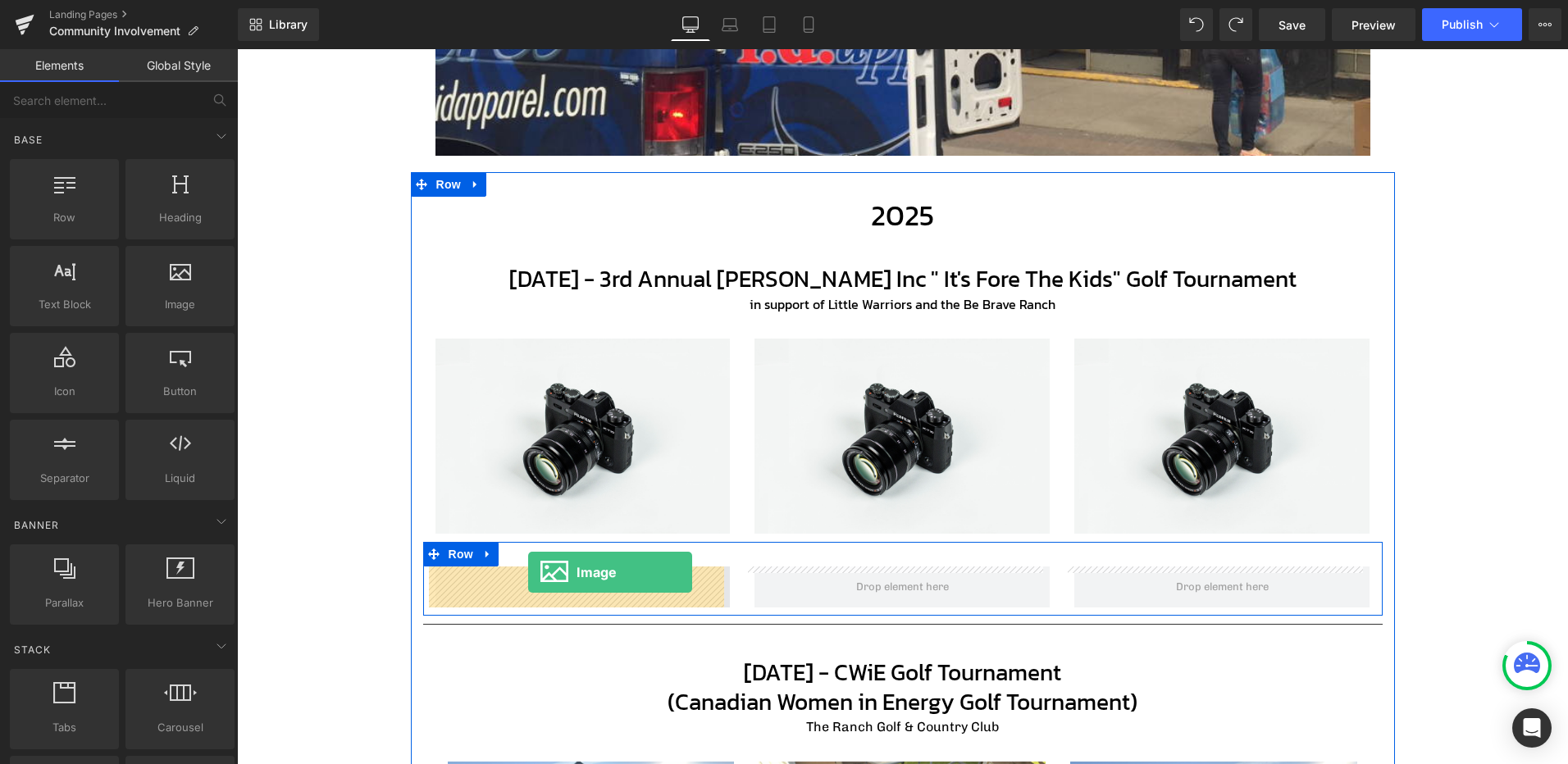
drag, startPoint x: 467, startPoint y: 384, endPoint x: 530, endPoint y: 576, distance: 202.1
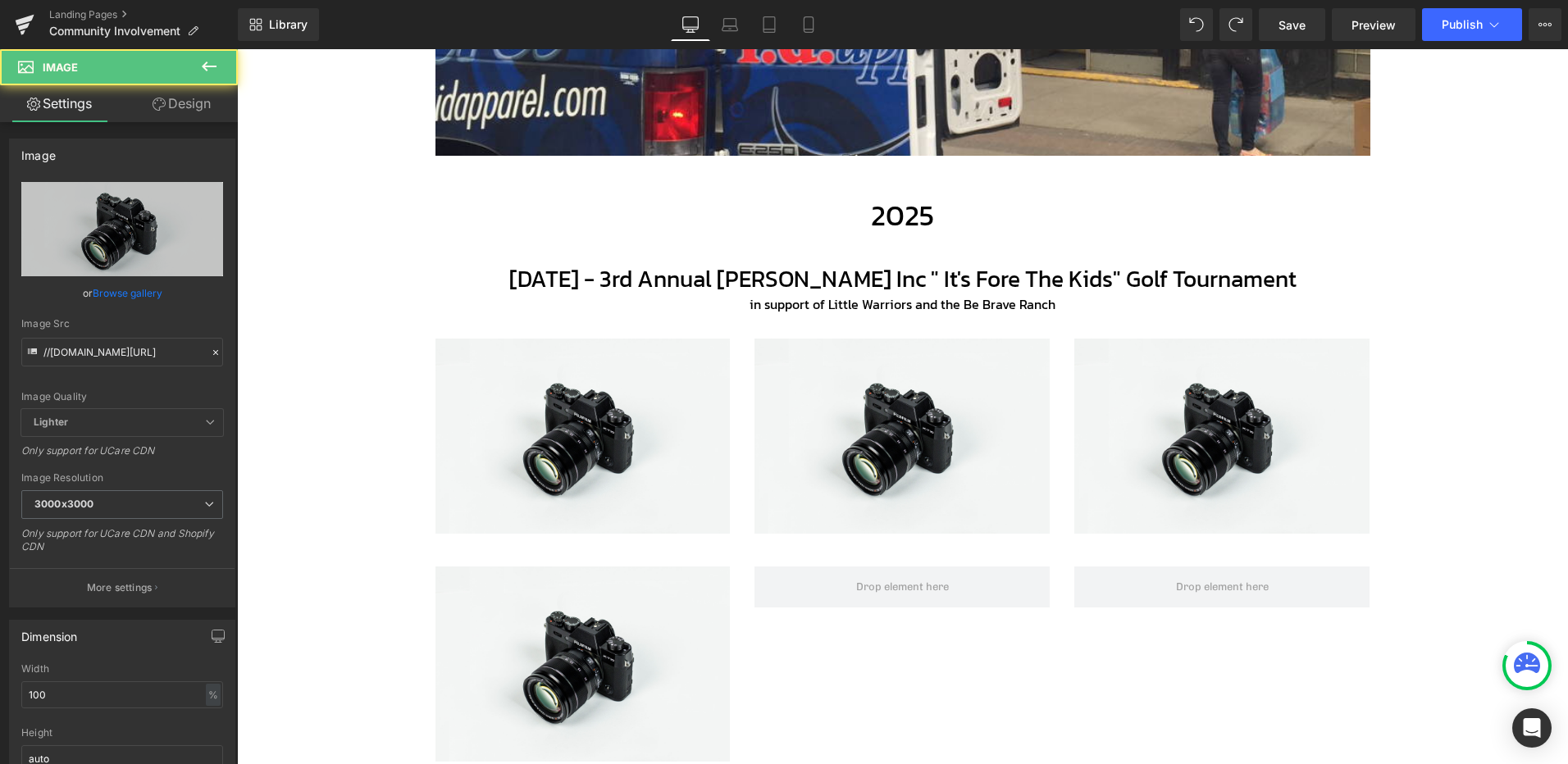
click at [213, 62] on icon at bounding box center [209, 66] width 20 height 20
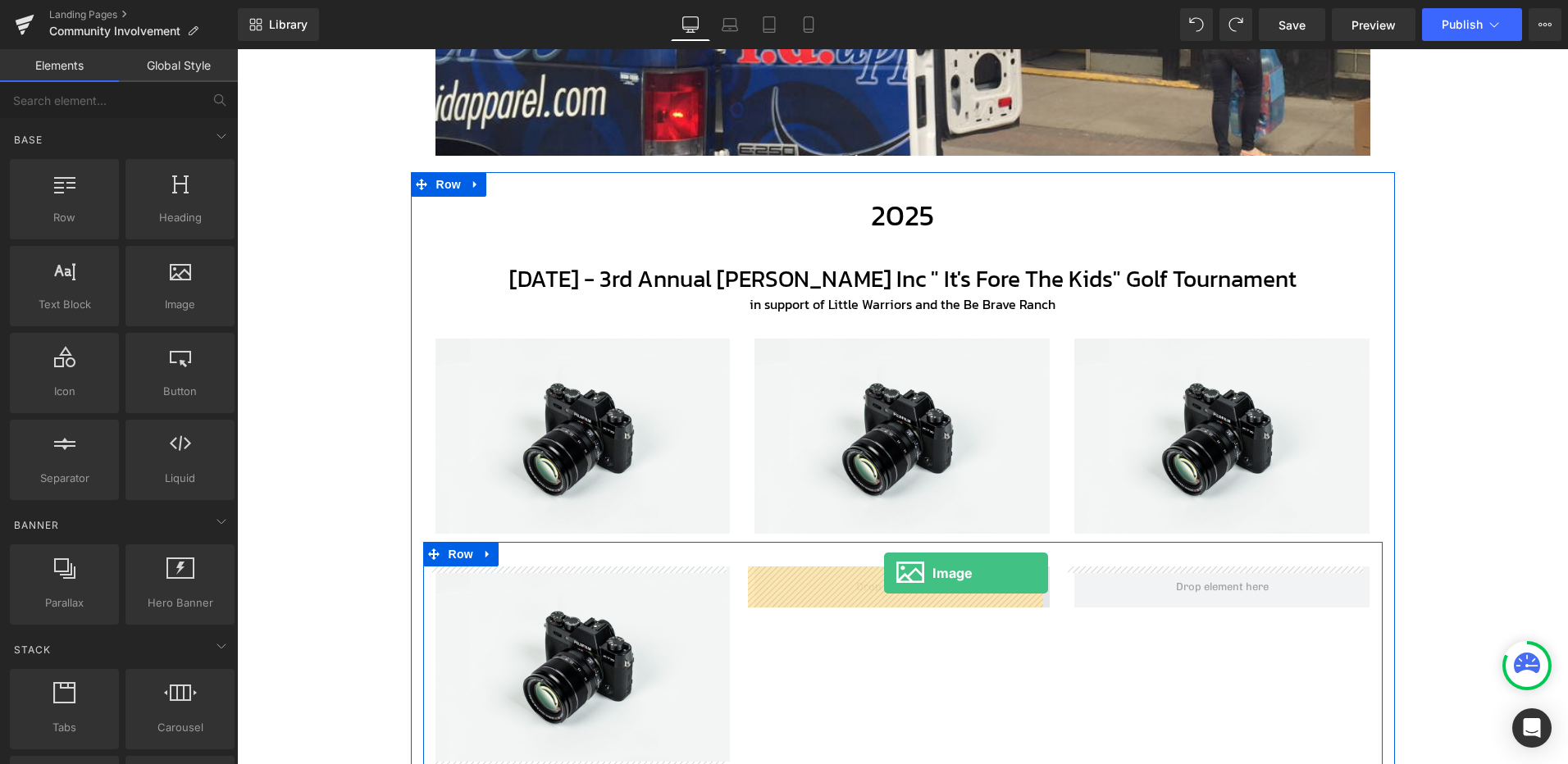
drag, startPoint x: 420, startPoint y: 348, endPoint x: 884, endPoint y: 573, distance: 515.7
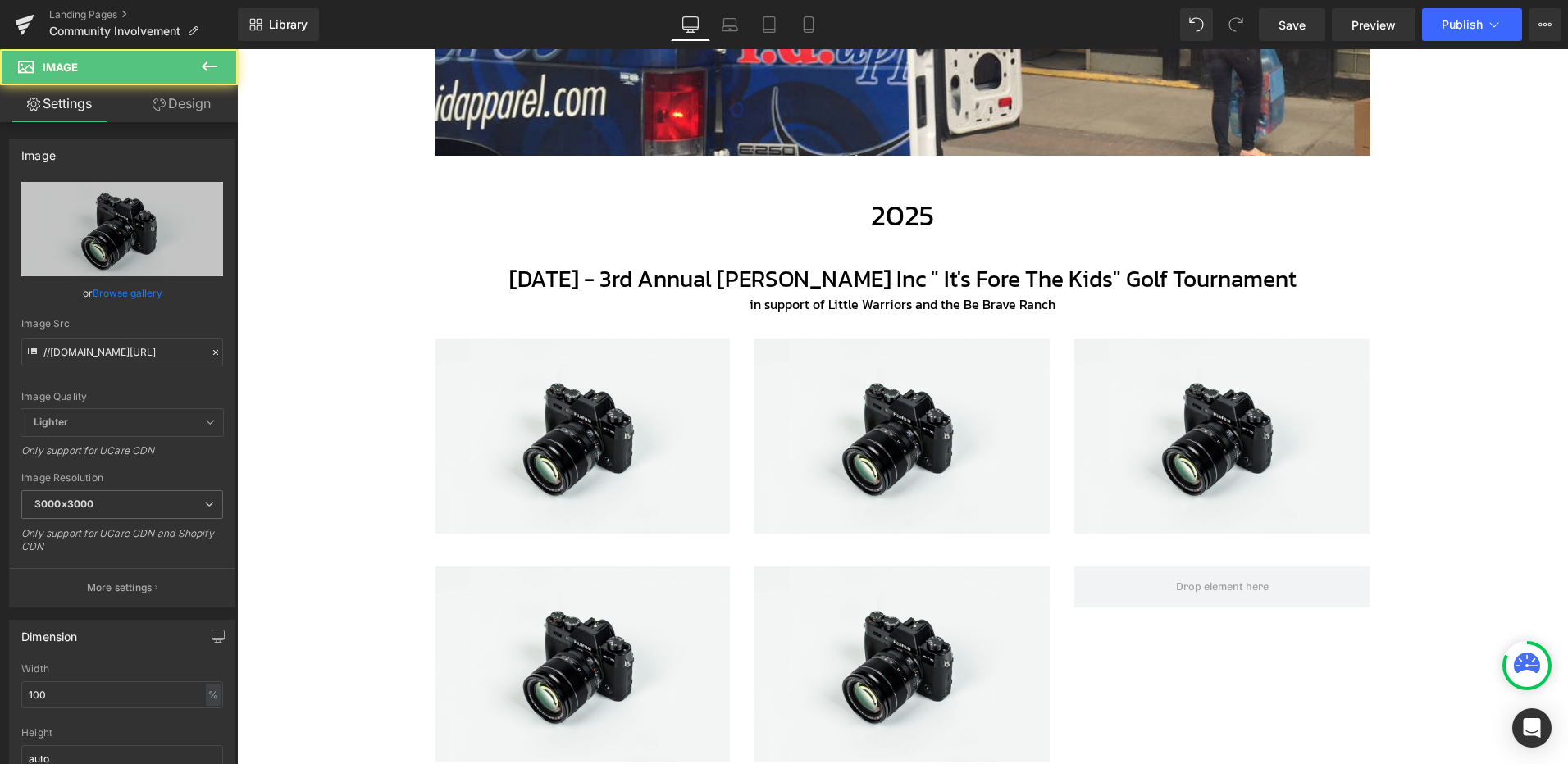
click at [202, 66] on icon at bounding box center [208, 66] width 14 height 10
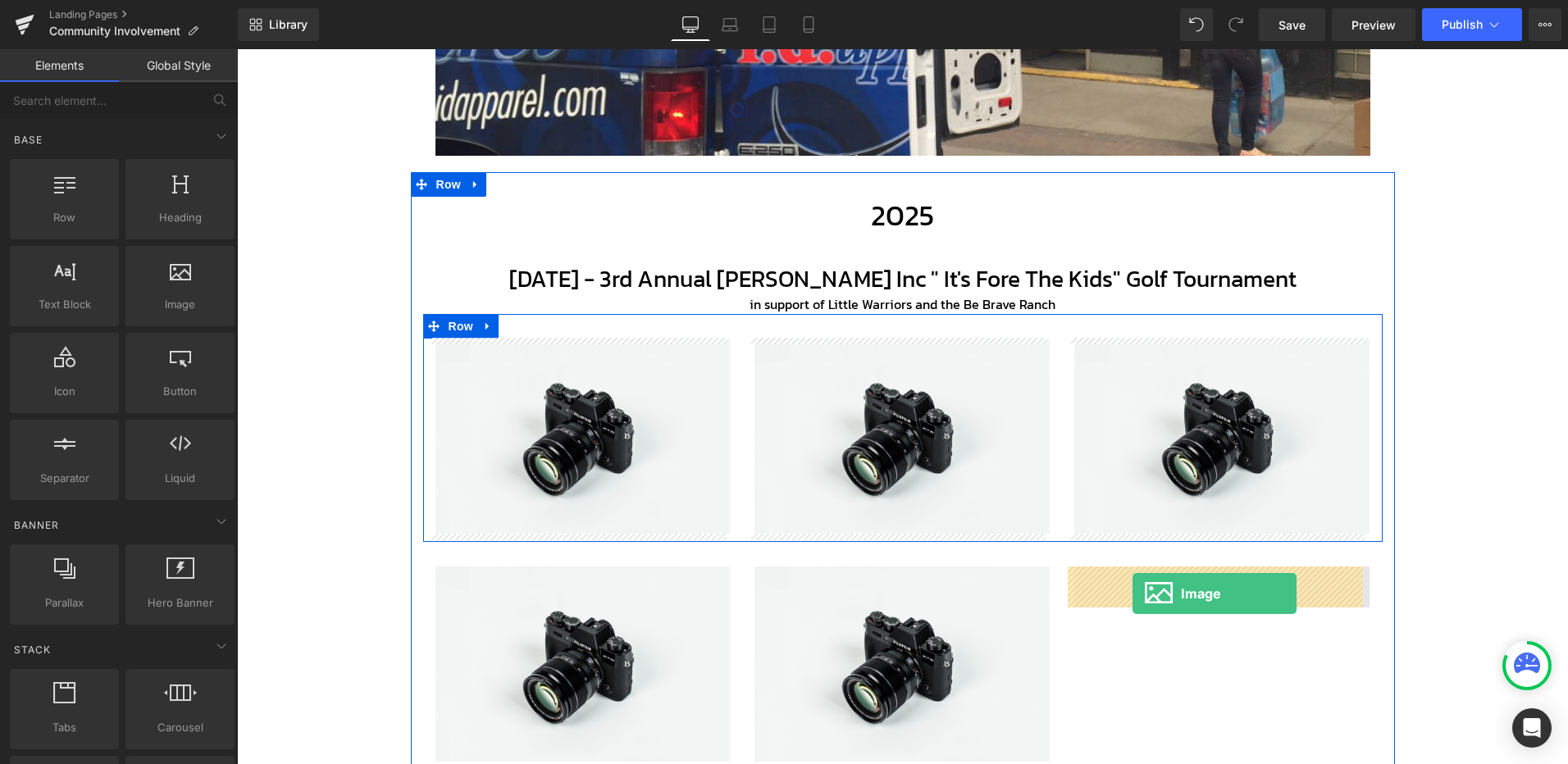
drag, startPoint x: 425, startPoint y: 320, endPoint x: 1132, endPoint y: 593, distance: 757.9
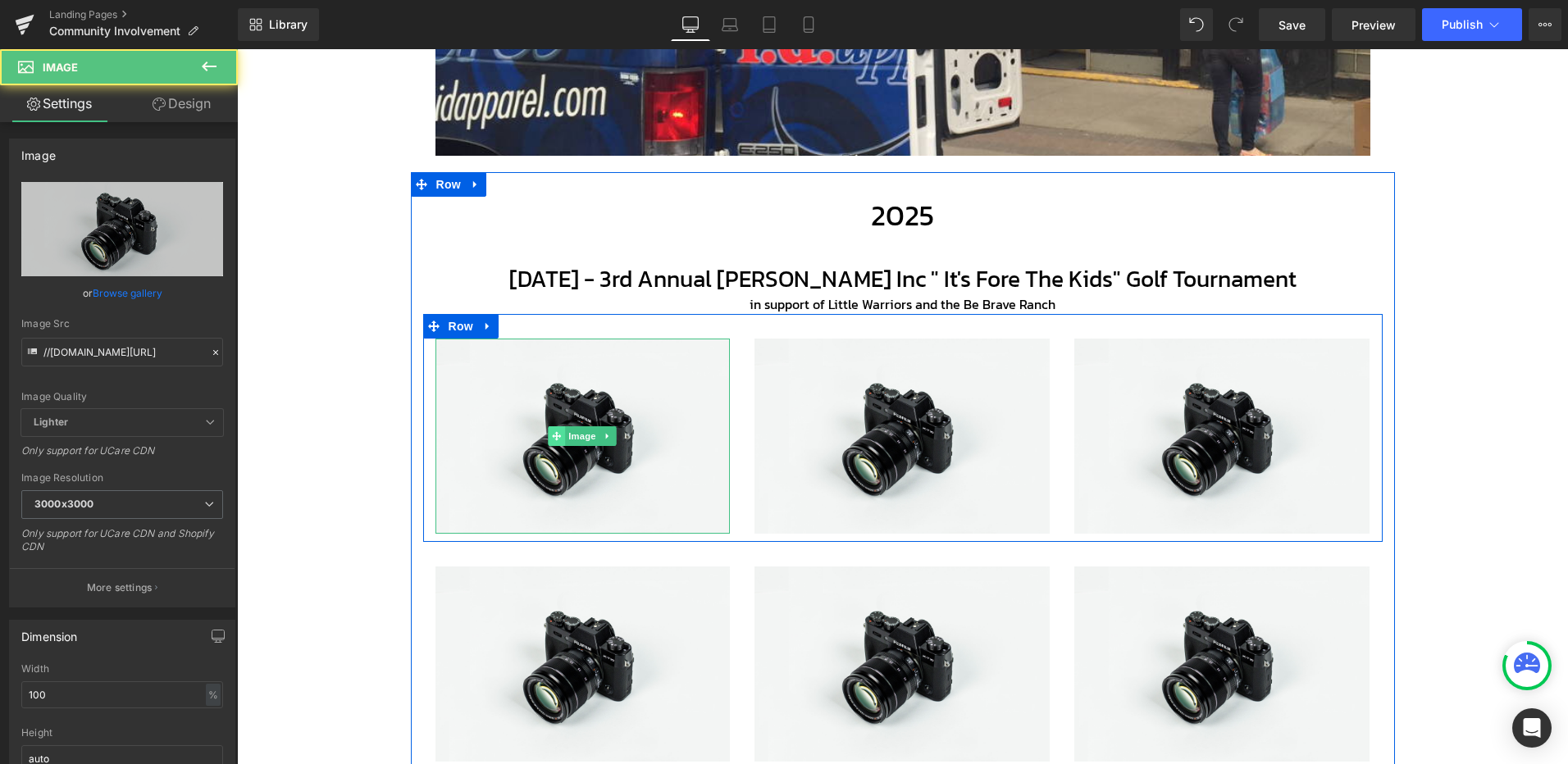
drag, startPoint x: 575, startPoint y: 431, endPoint x: 552, endPoint y: 432, distance: 23.0
click at [577, 432] on span "Image" at bounding box center [583, 436] width 34 height 20
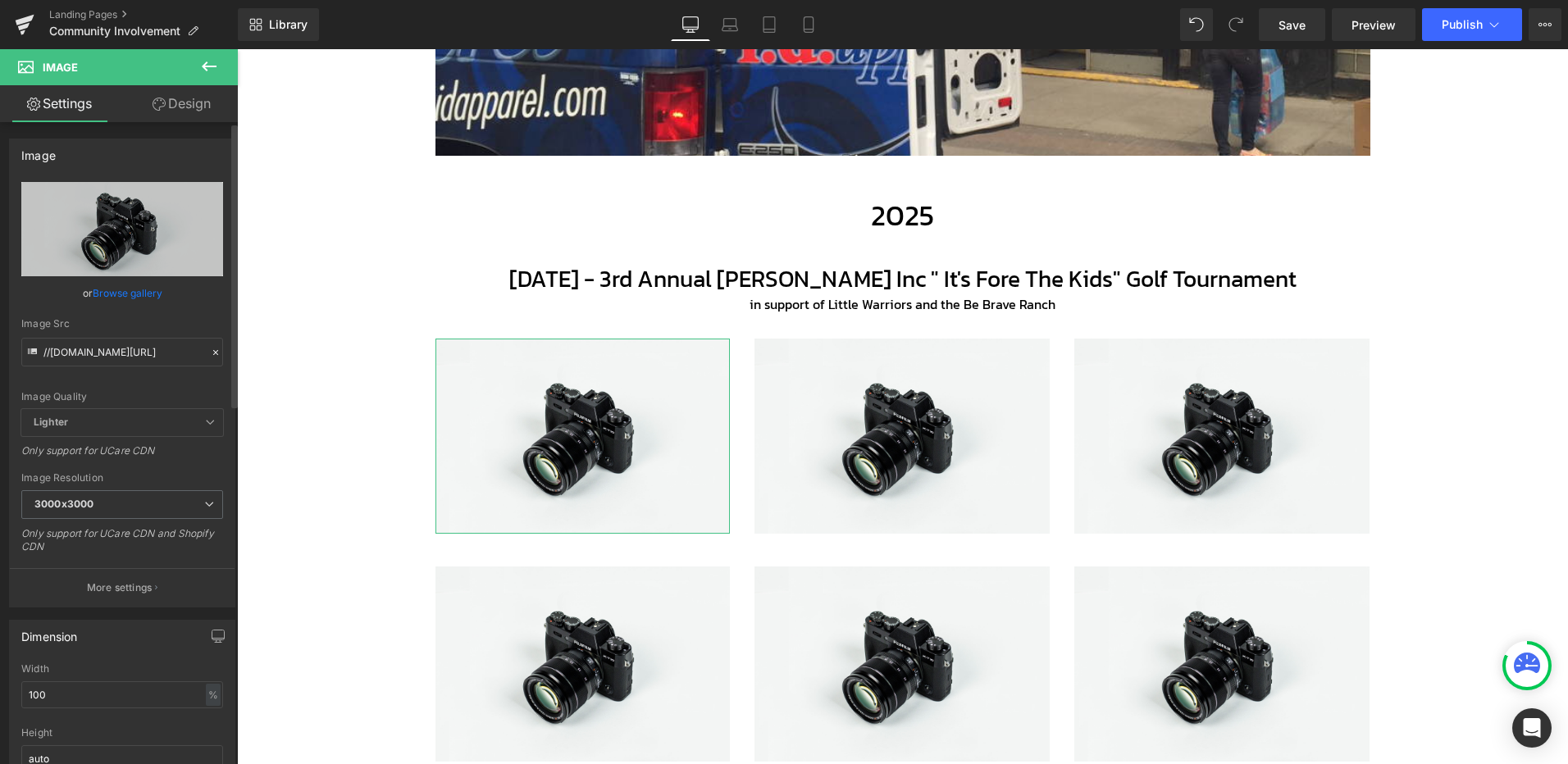
click at [121, 289] on link "Browse gallery" at bounding box center [127, 293] width 70 height 29
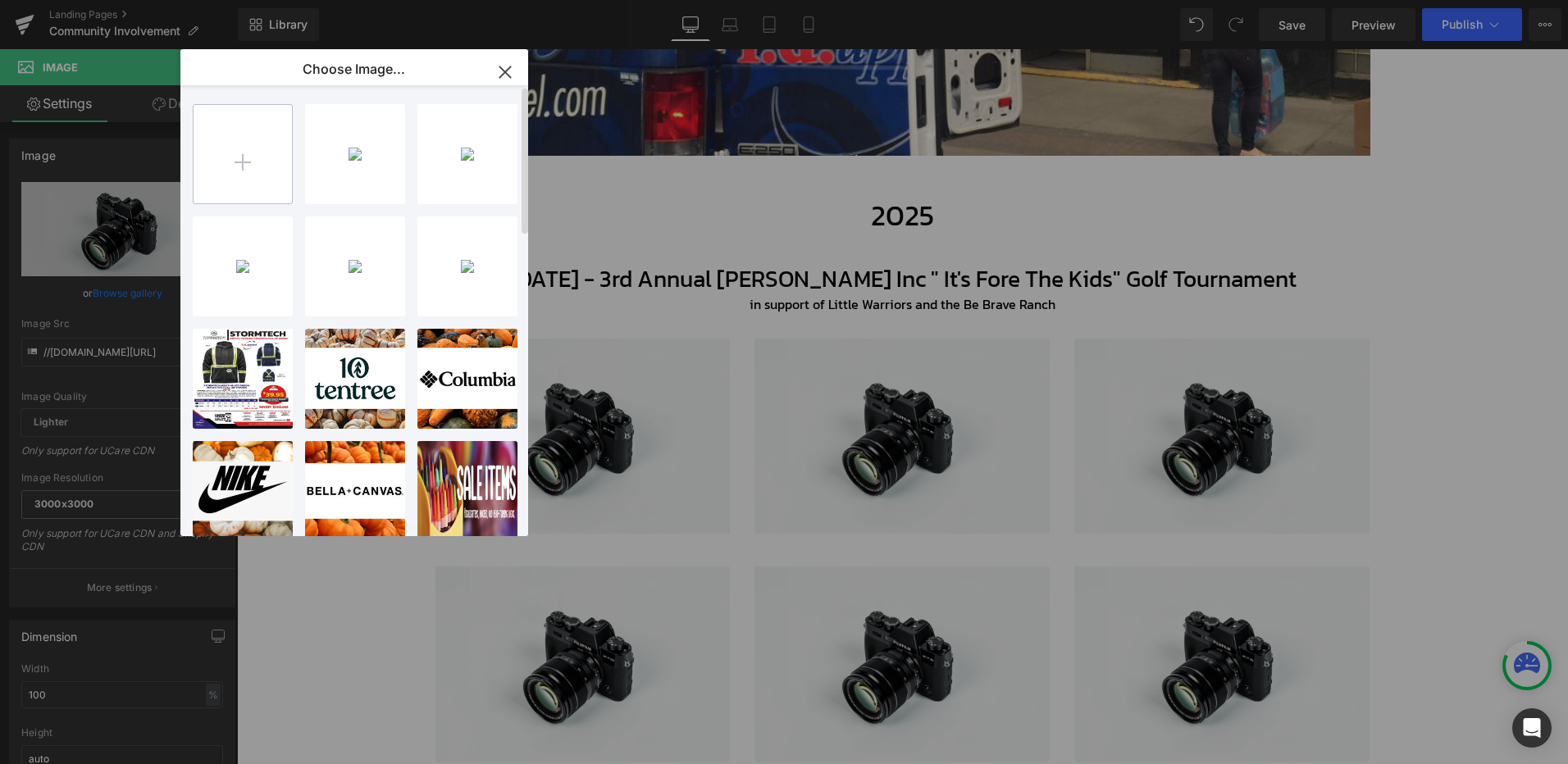
click at [266, 164] on input "file" at bounding box center [242, 154] width 98 height 98
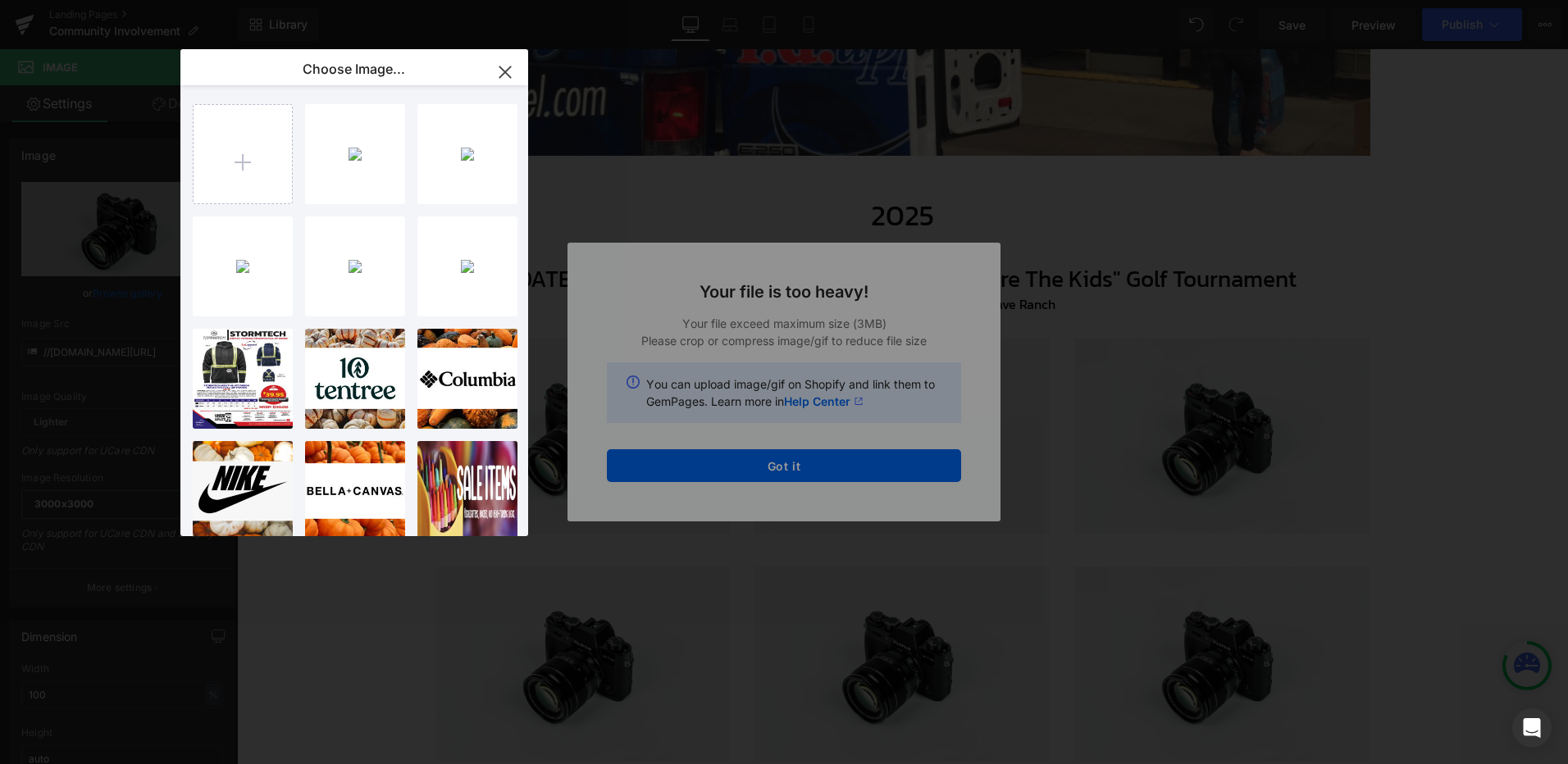
click at [850, 0] on div "Text Color Highlight Color #333333 Edit or remove link: Edit - Unlink - Cancel …" at bounding box center [784, 0] width 1568 height 0
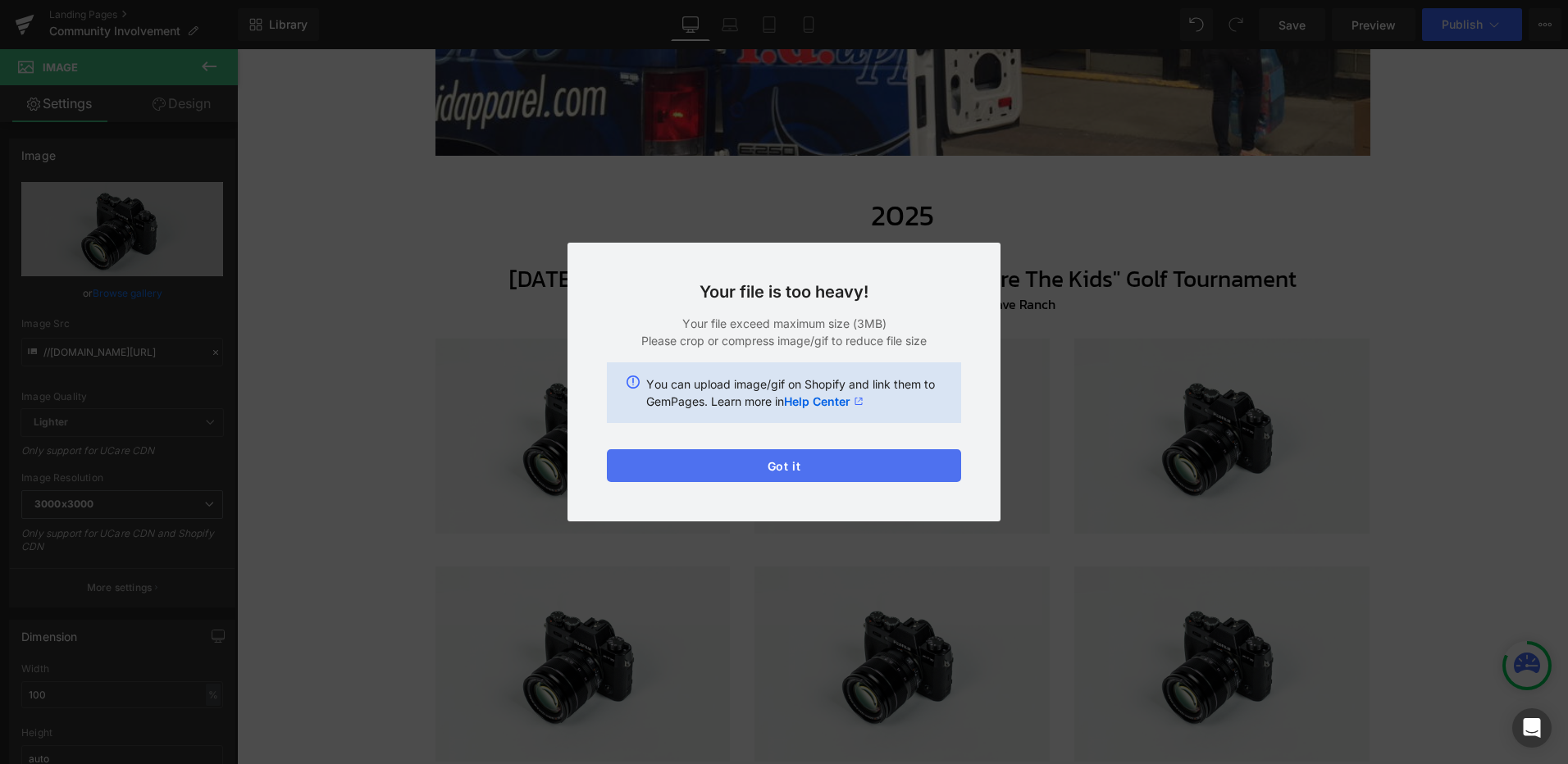
click at [799, 465] on button "Got it" at bounding box center [783, 465] width 354 height 32
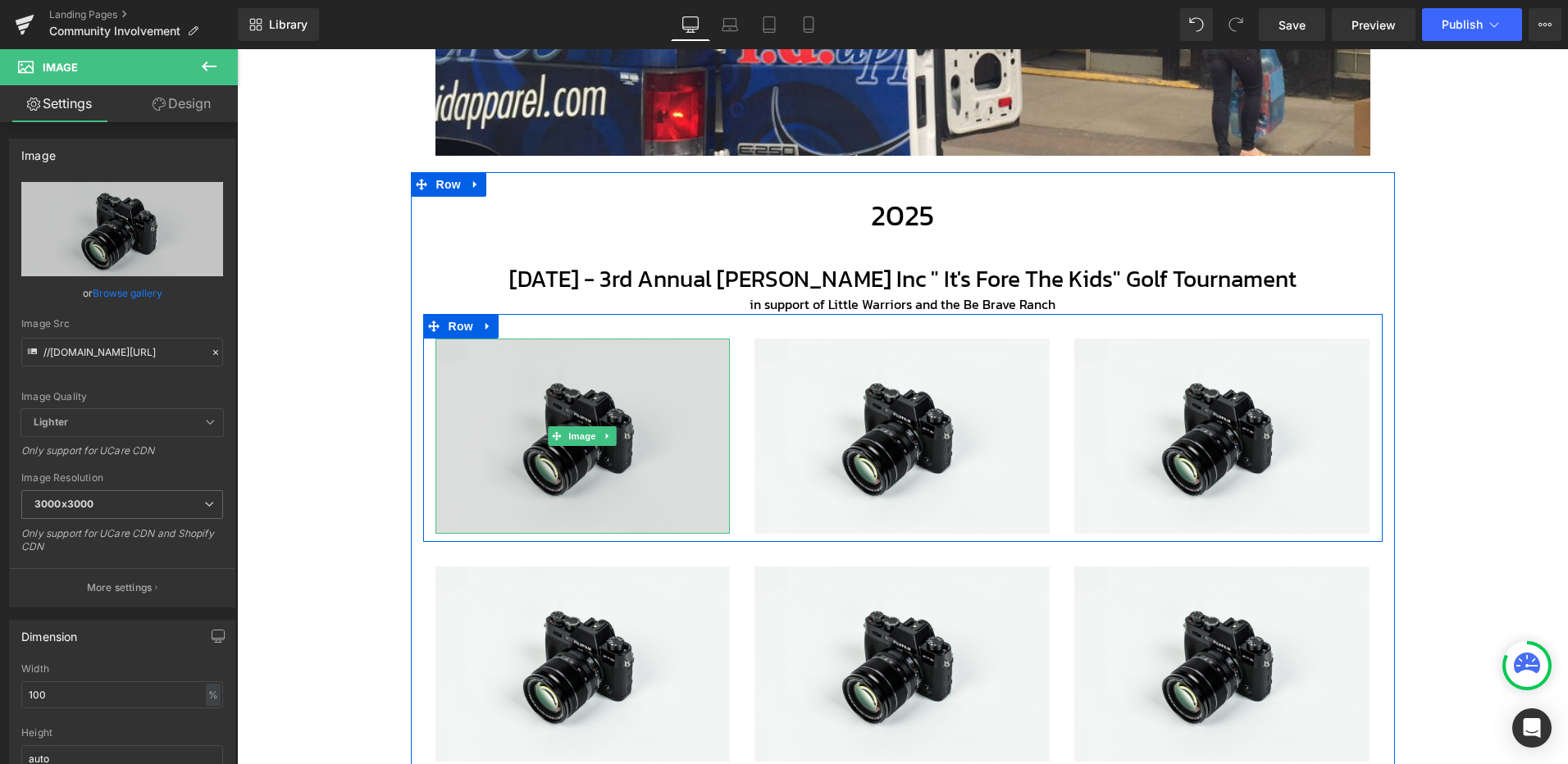
drag, startPoint x: 585, startPoint y: 435, endPoint x: 541, endPoint y: 429, distance: 44.4
click at [587, 436] on span "Image" at bounding box center [583, 436] width 34 height 20
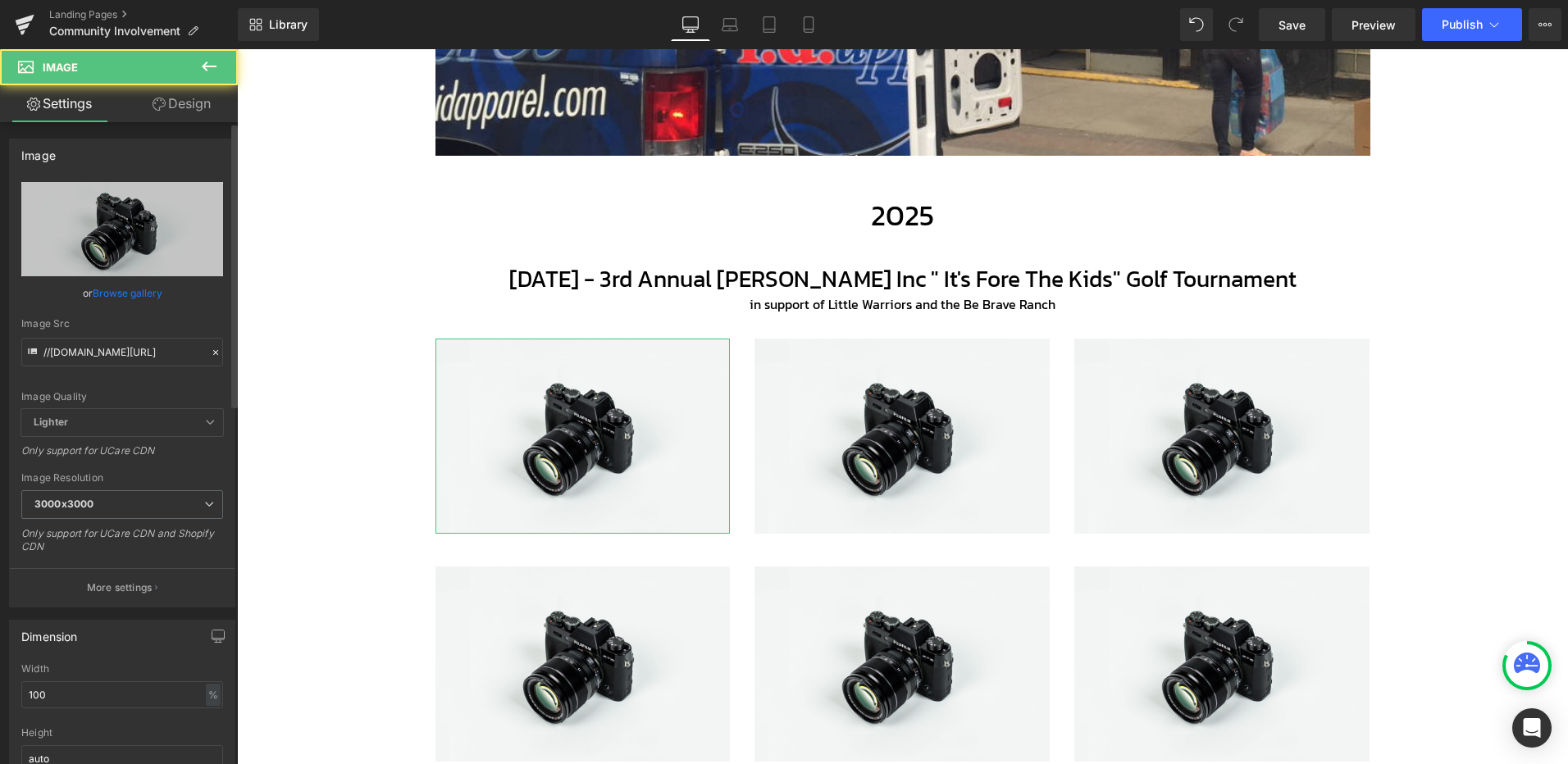
click at [143, 289] on link "Browse gallery" at bounding box center [127, 293] width 70 height 29
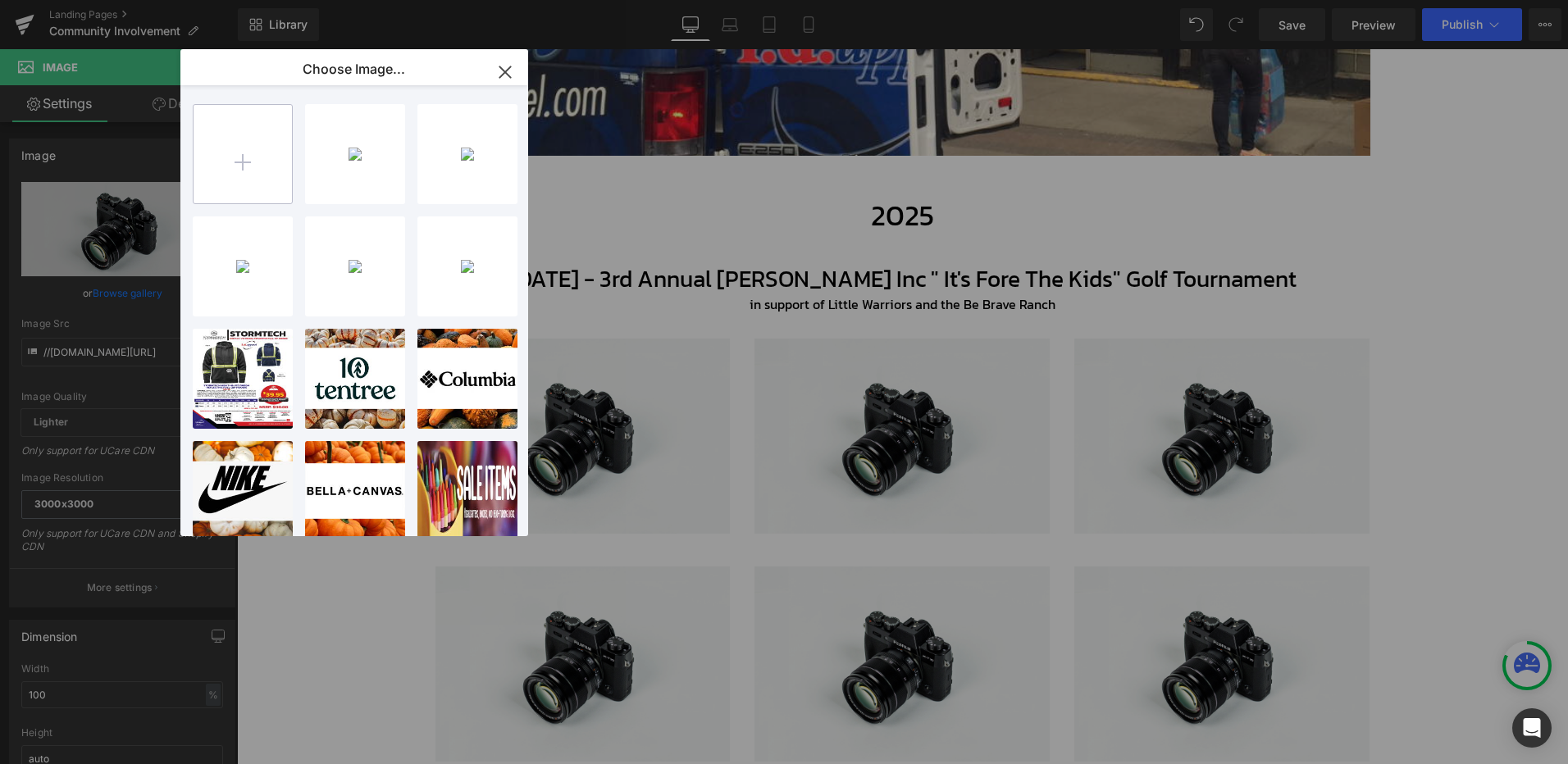
click at [269, 178] on input "file" at bounding box center [242, 154] width 98 height 98
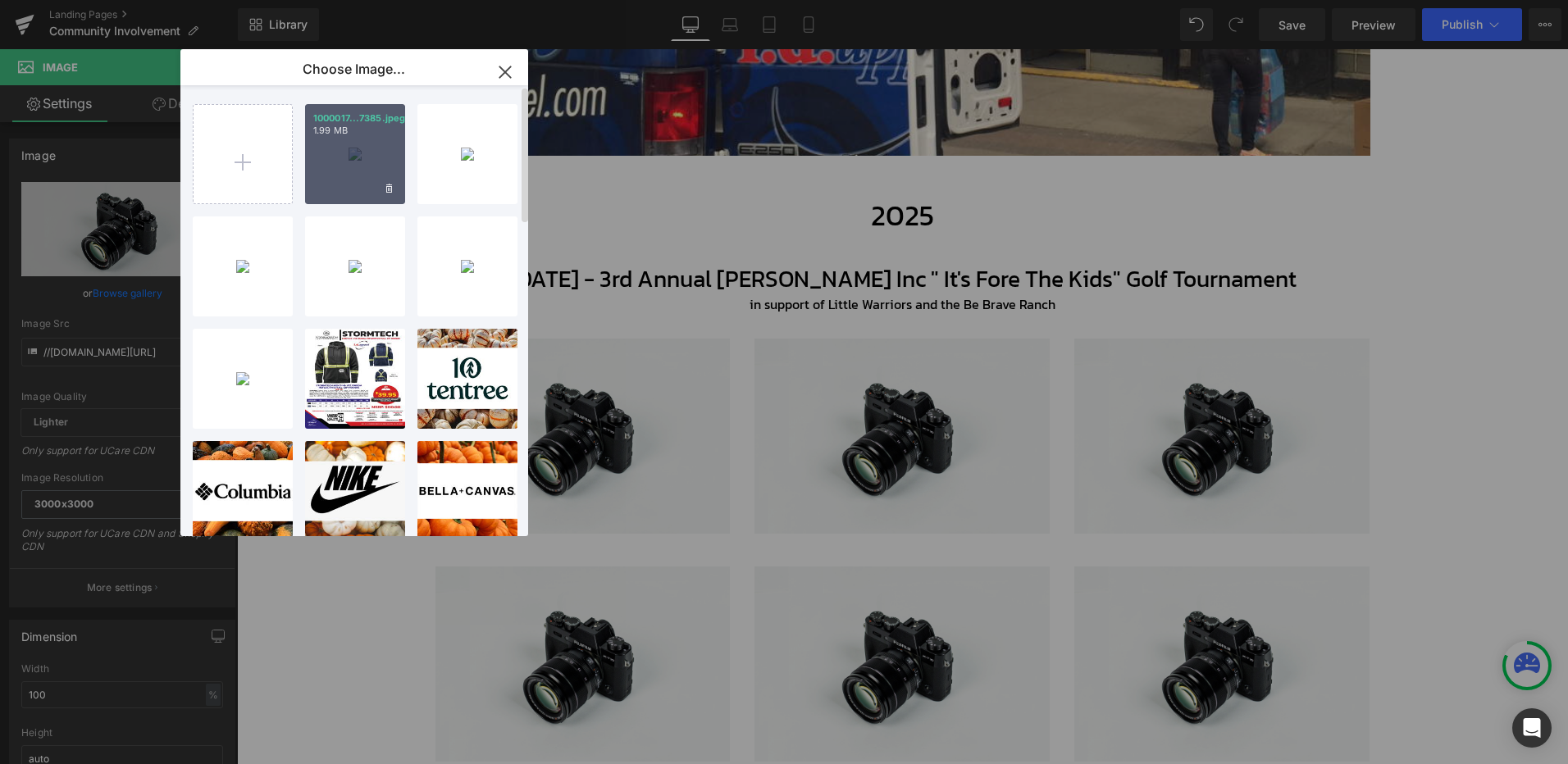
click at [340, 149] on div "1000017...7385.jpeg 1.99 MB" at bounding box center [355, 154] width 100 height 100
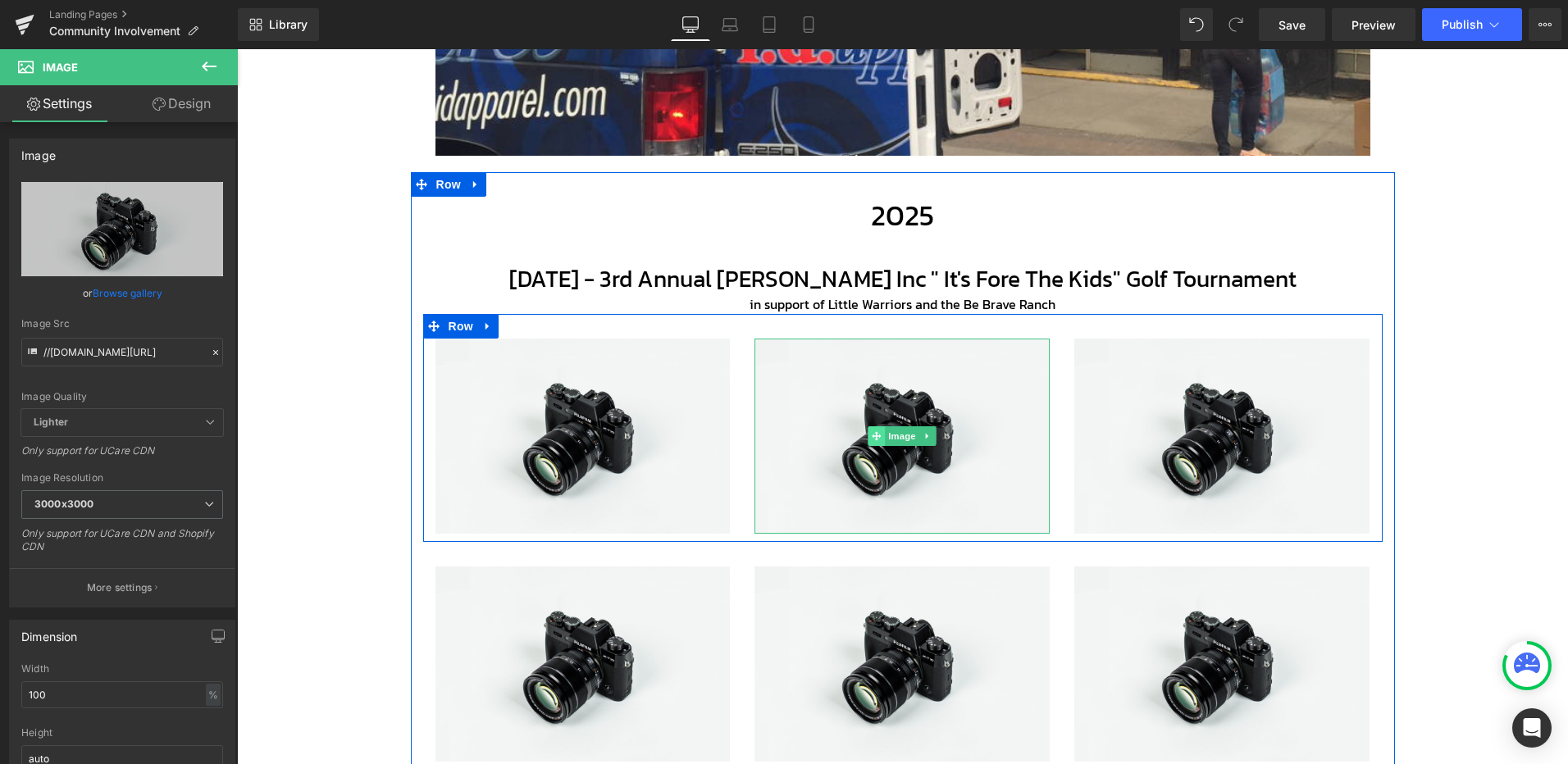
drag, startPoint x: 891, startPoint y: 435, endPoint x: 876, endPoint y: 430, distance: 15.8
click at [891, 436] on span "Image" at bounding box center [902, 436] width 34 height 20
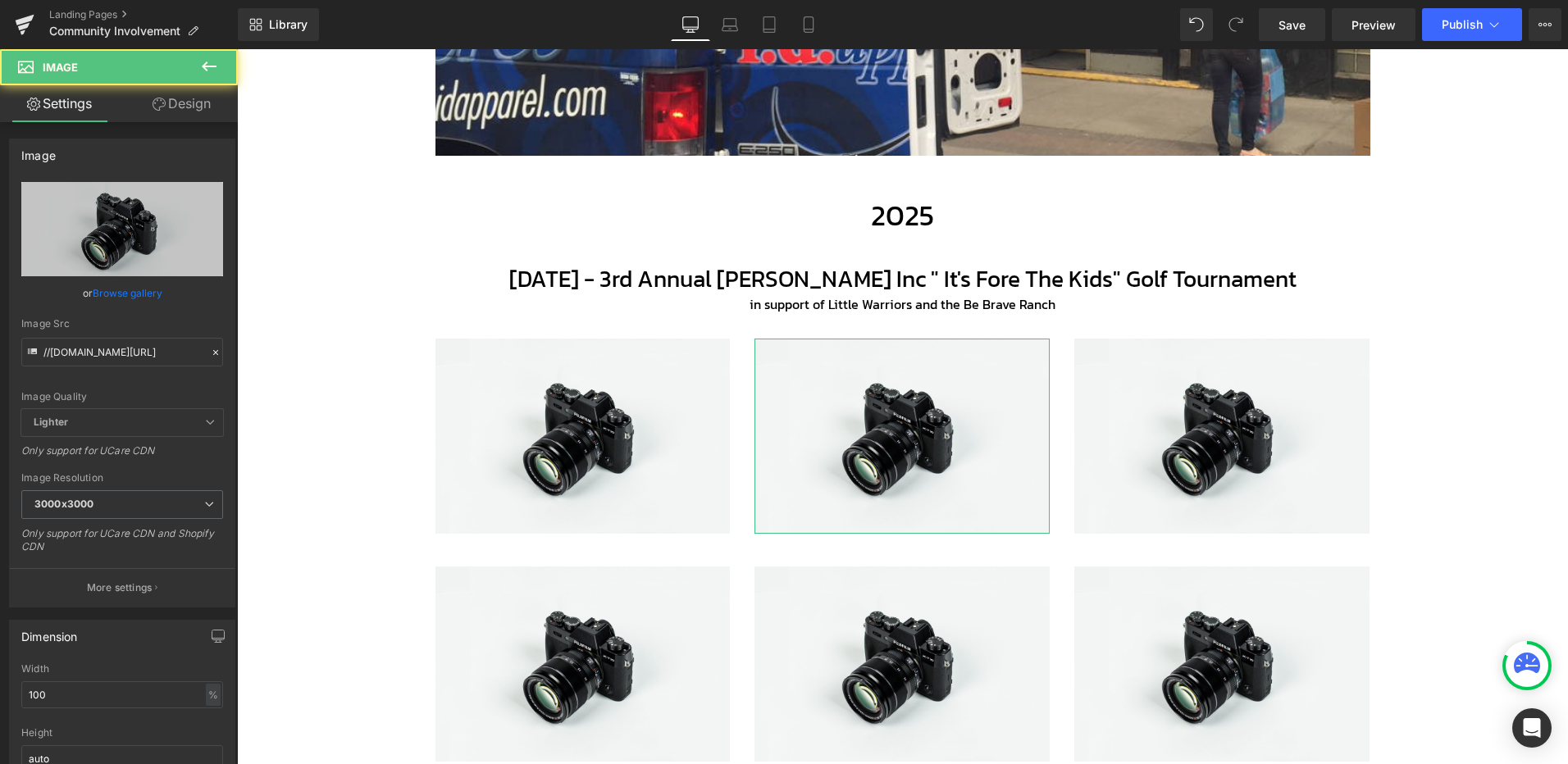
click at [137, 295] on link "Browse gallery" at bounding box center [127, 293] width 70 height 29
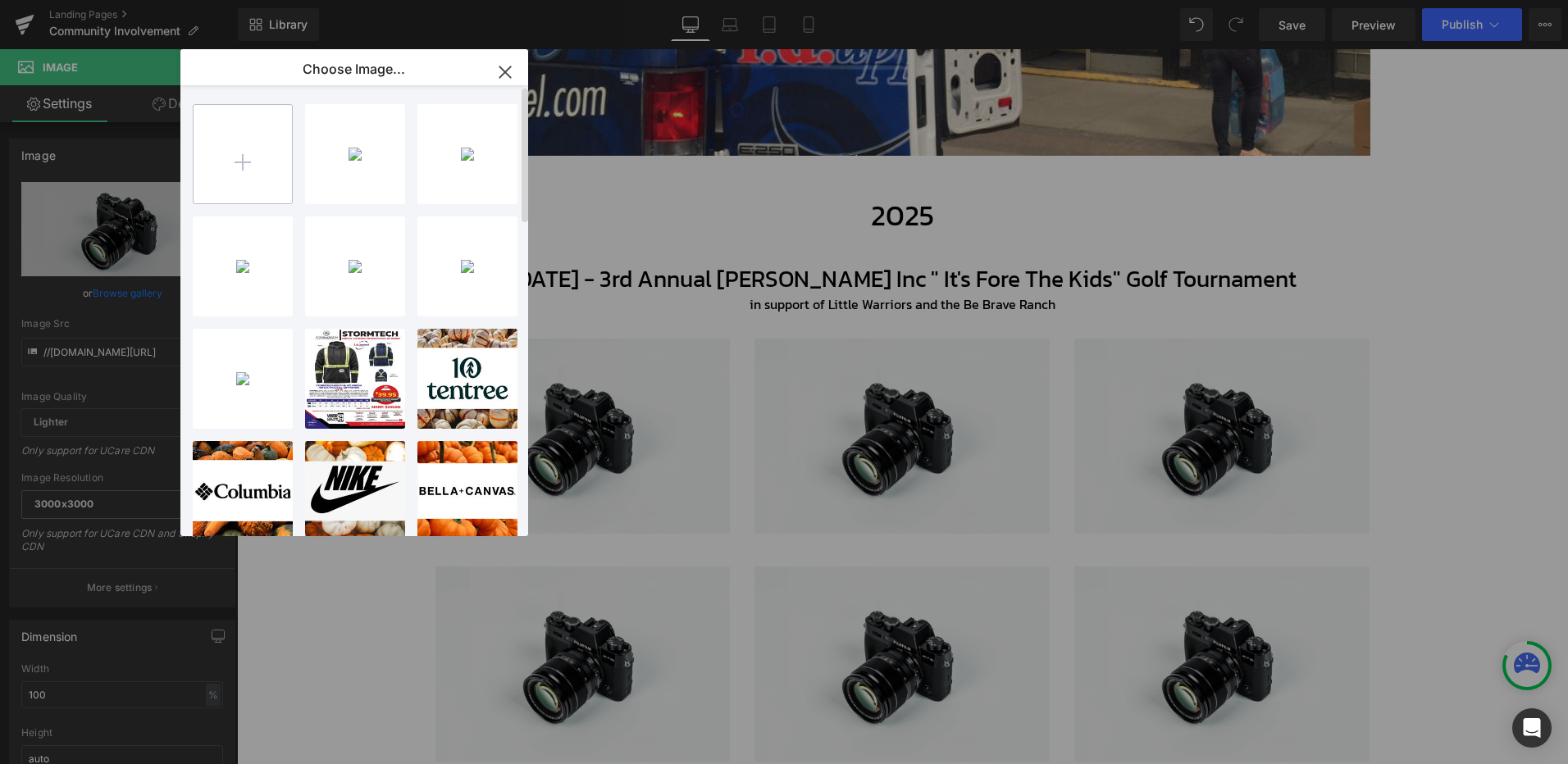
click at [256, 159] on input "file" at bounding box center [242, 154] width 98 height 98
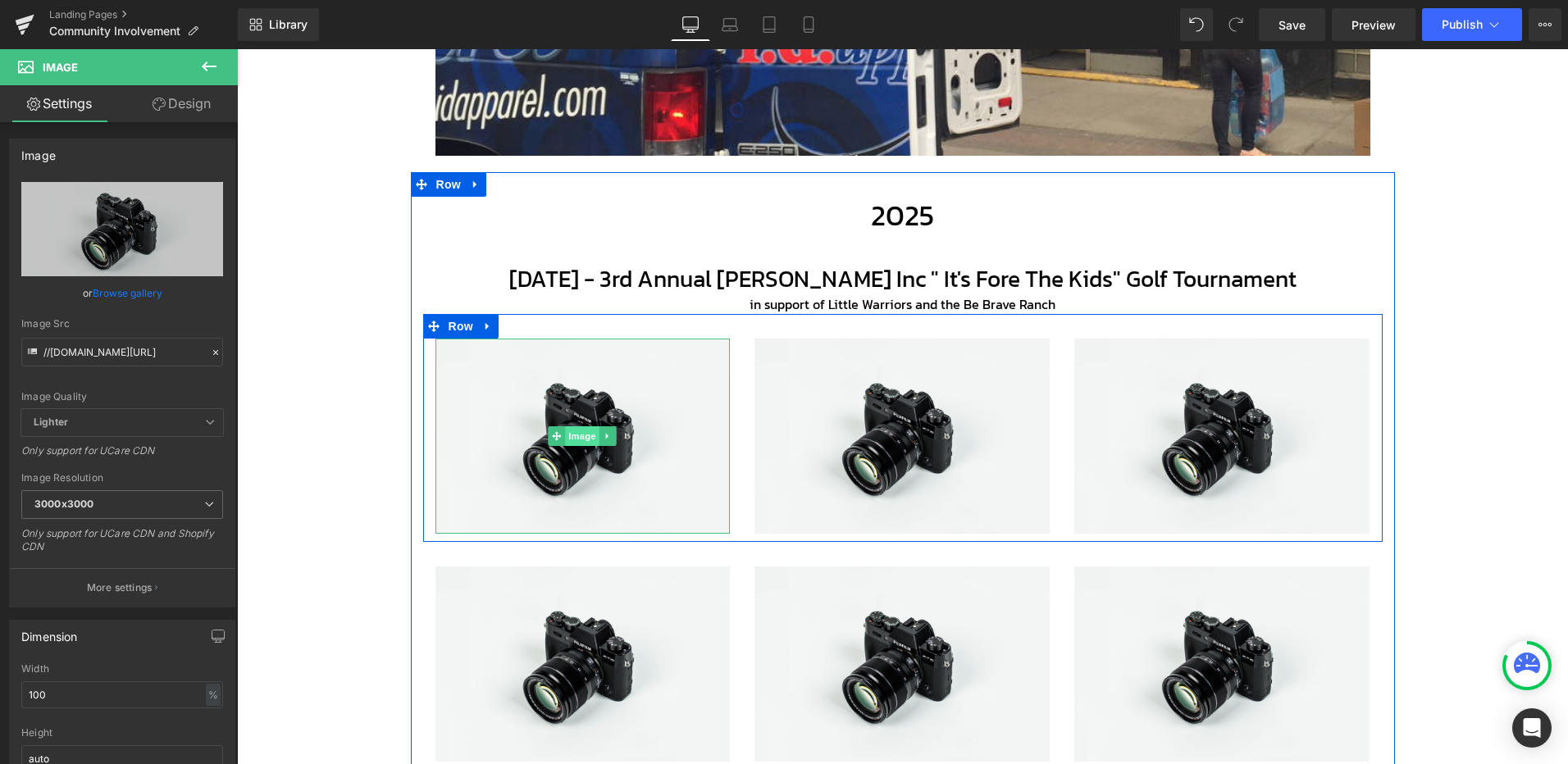
click at [588, 437] on span "Image" at bounding box center [583, 436] width 34 height 20
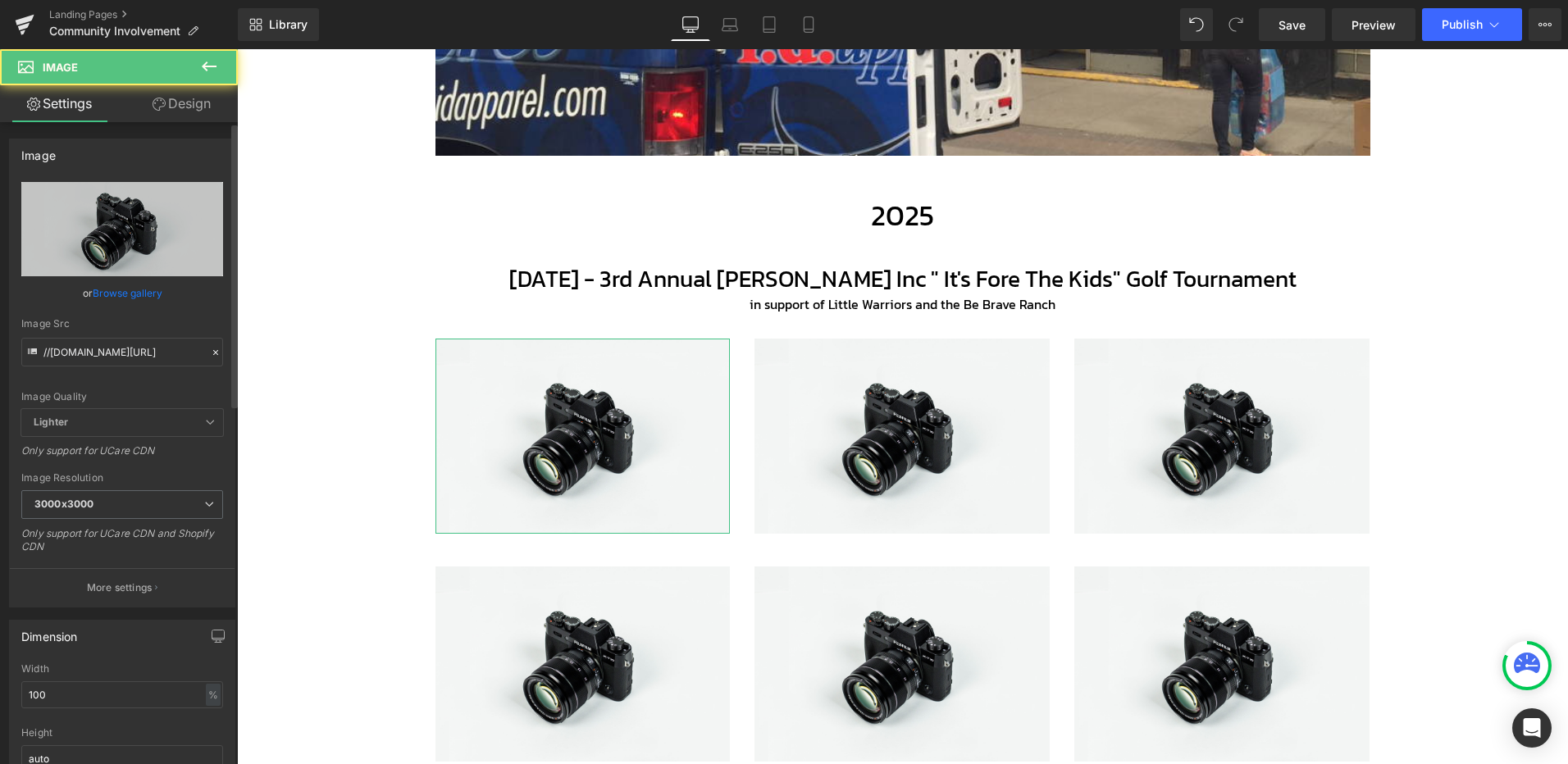
click at [137, 292] on link "Browse gallery" at bounding box center [127, 293] width 70 height 29
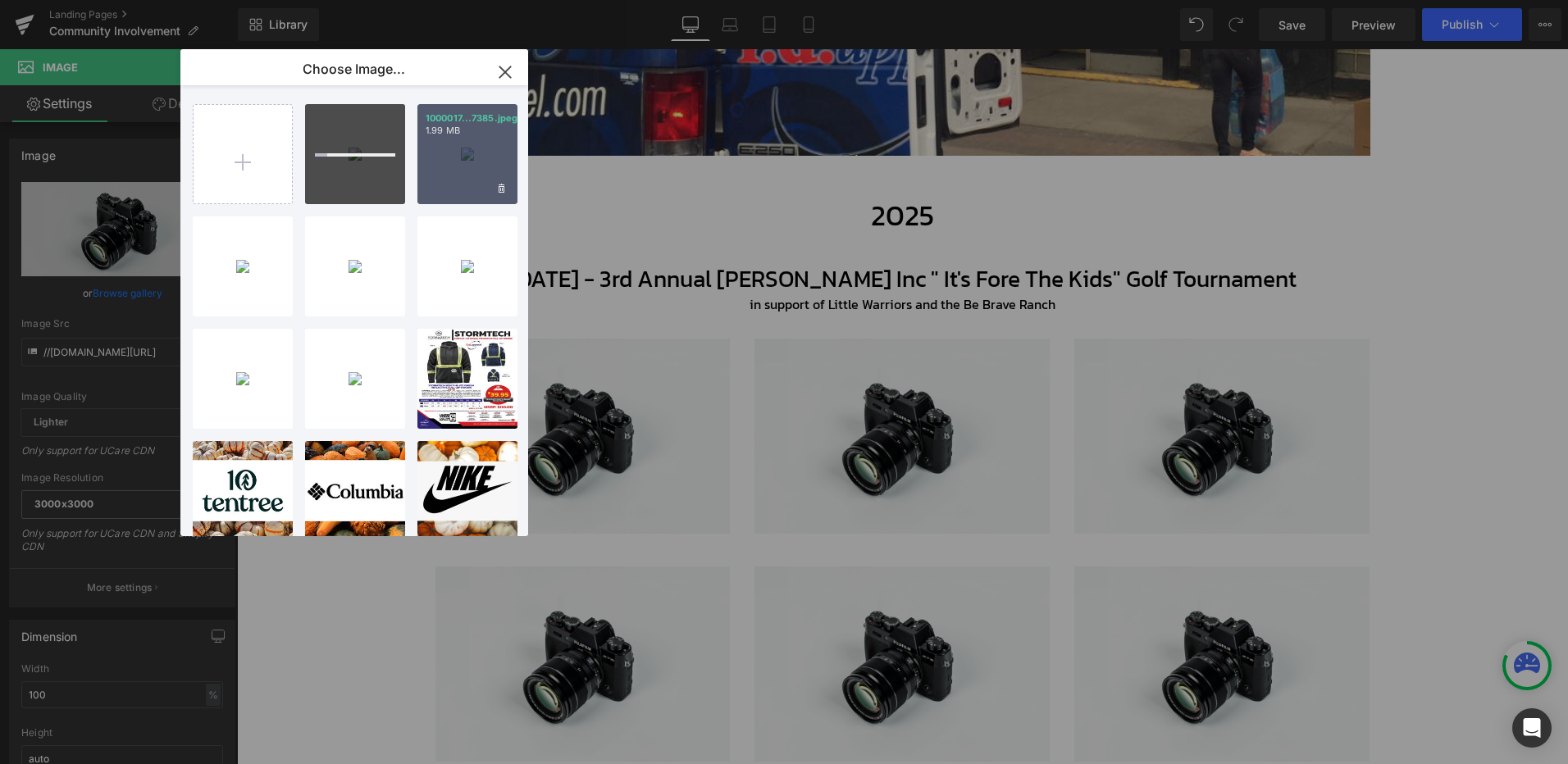
click at [481, 123] on p "1000017...7385.jpeg" at bounding box center [467, 118] width 84 height 12
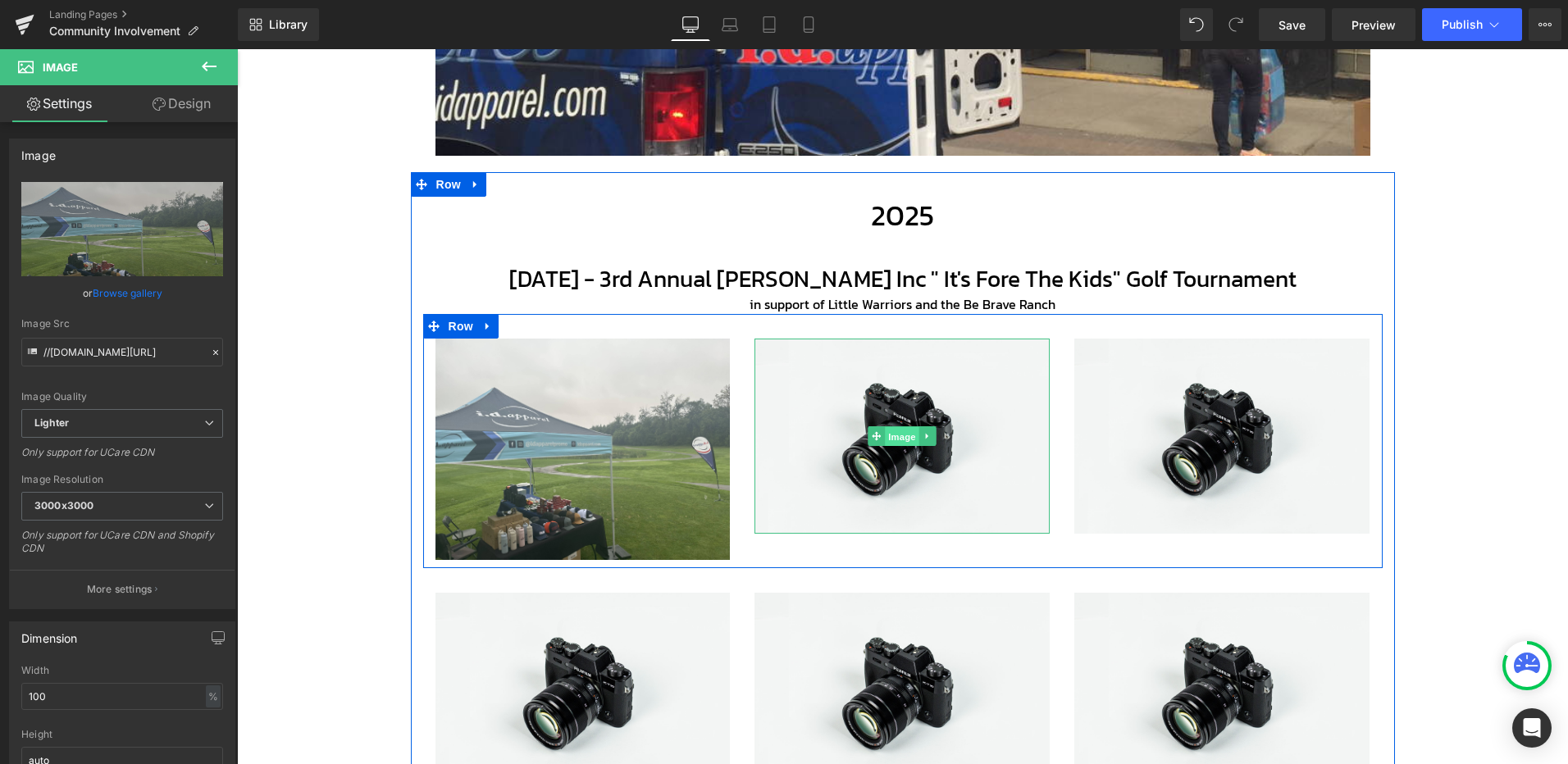
click at [891, 445] on span "Image" at bounding box center [902, 437] width 34 height 20
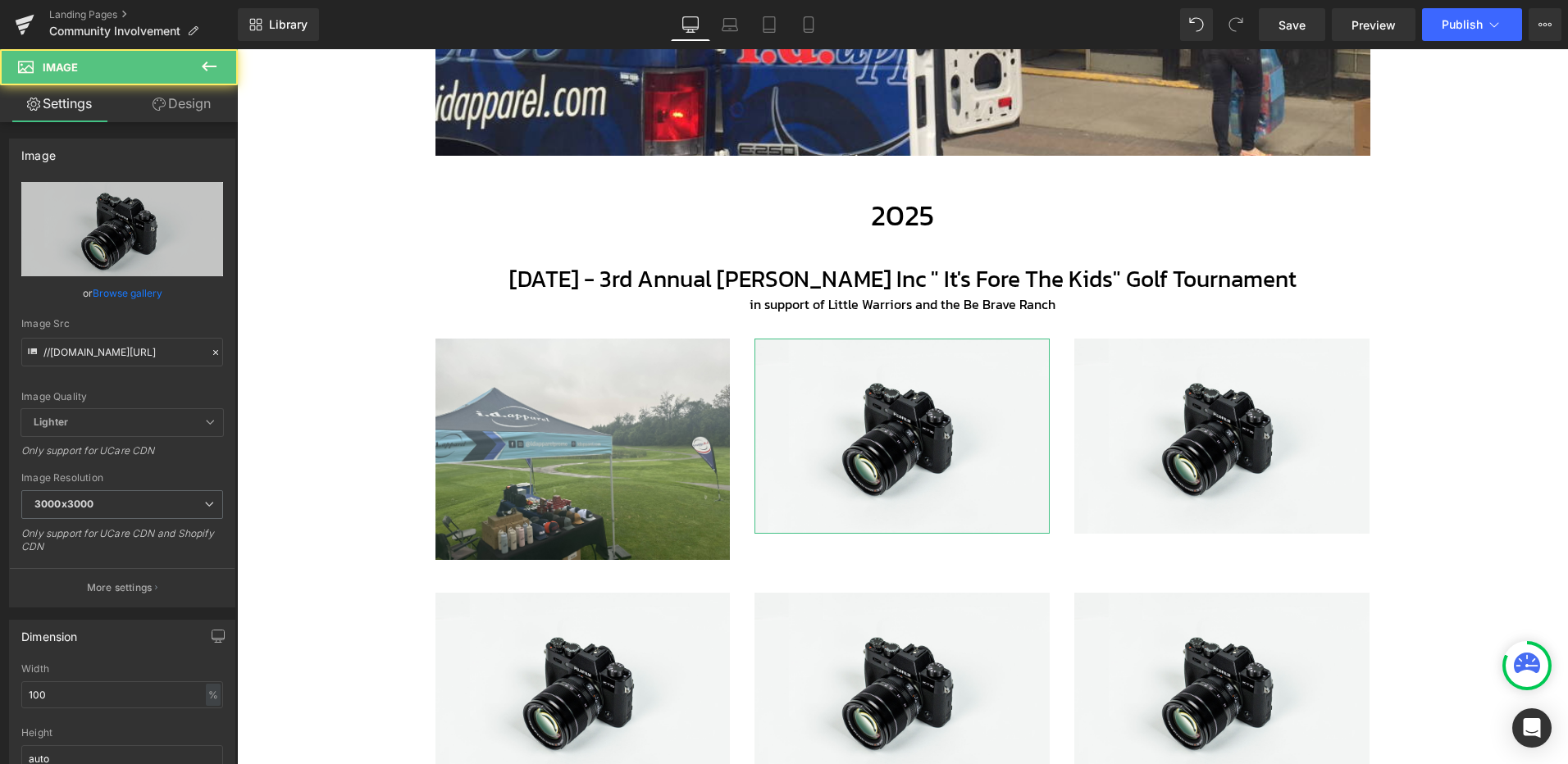
drag, startPoint x: 132, startPoint y: 289, endPoint x: 212, endPoint y: 303, distance: 81.2
click at [133, 289] on link "Browse gallery" at bounding box center [127, 293] width 70 height 29
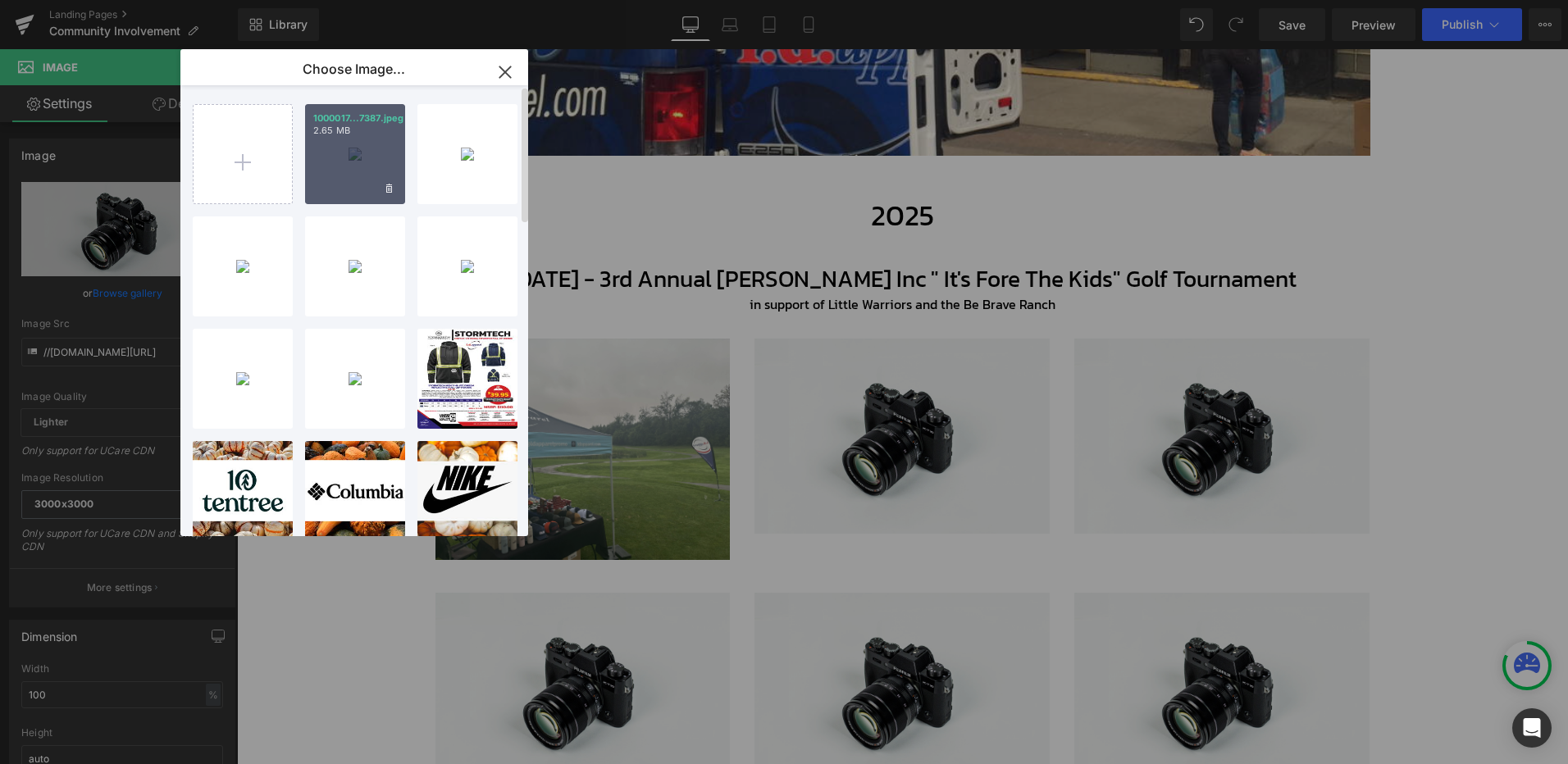
click at [366, 155] on div "1000017...7387.jpeg 2.65 MB" at bounding box center [355, 154] width 100 height 100
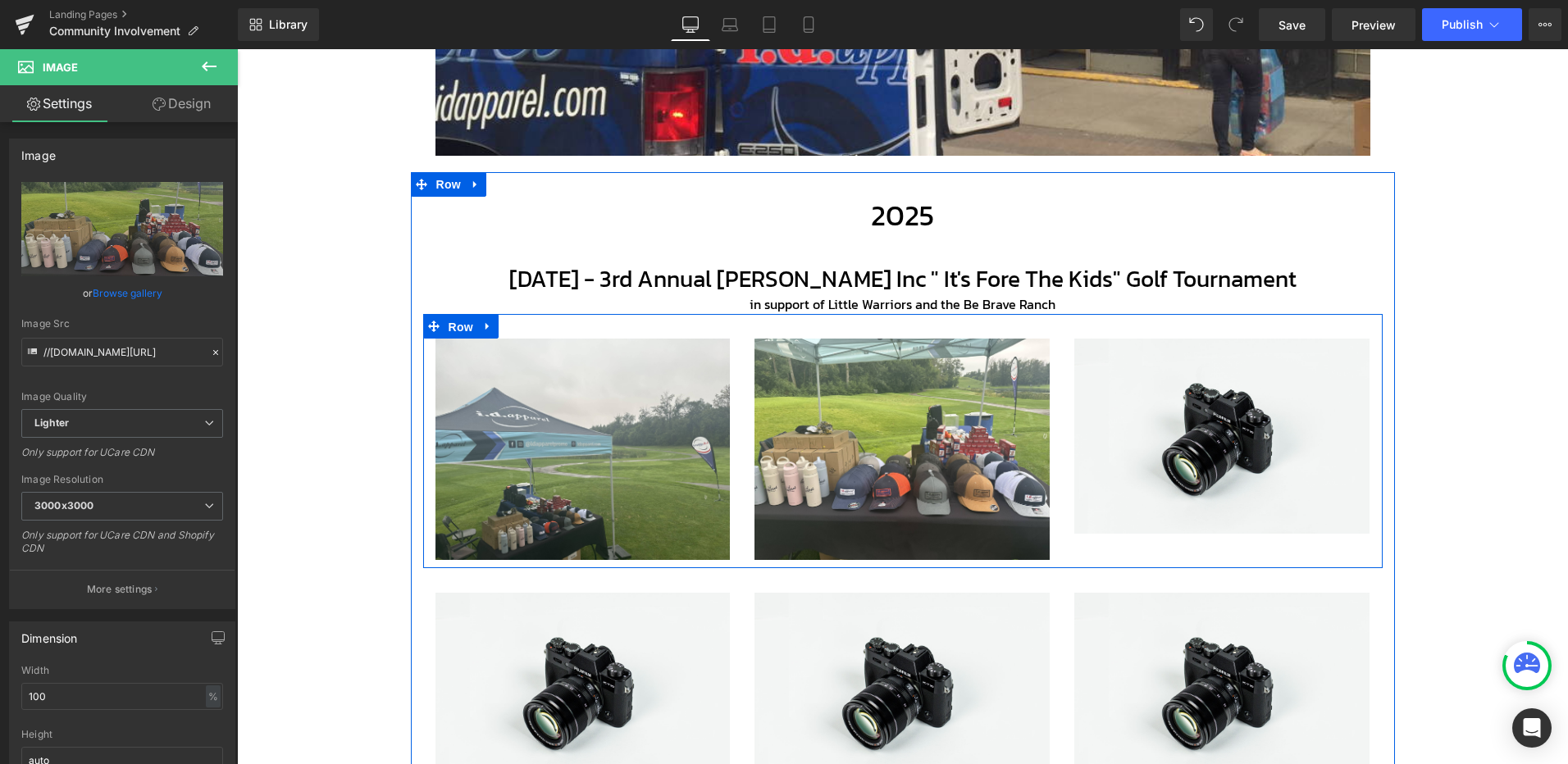
drag, startPoint x: 453, startPoint y: 330, endPoint x: 410, endPoint y: 334, distance: 43.2
click at [454, 330] on span "Row" at bounding box center [461, 327] width 32 height 25
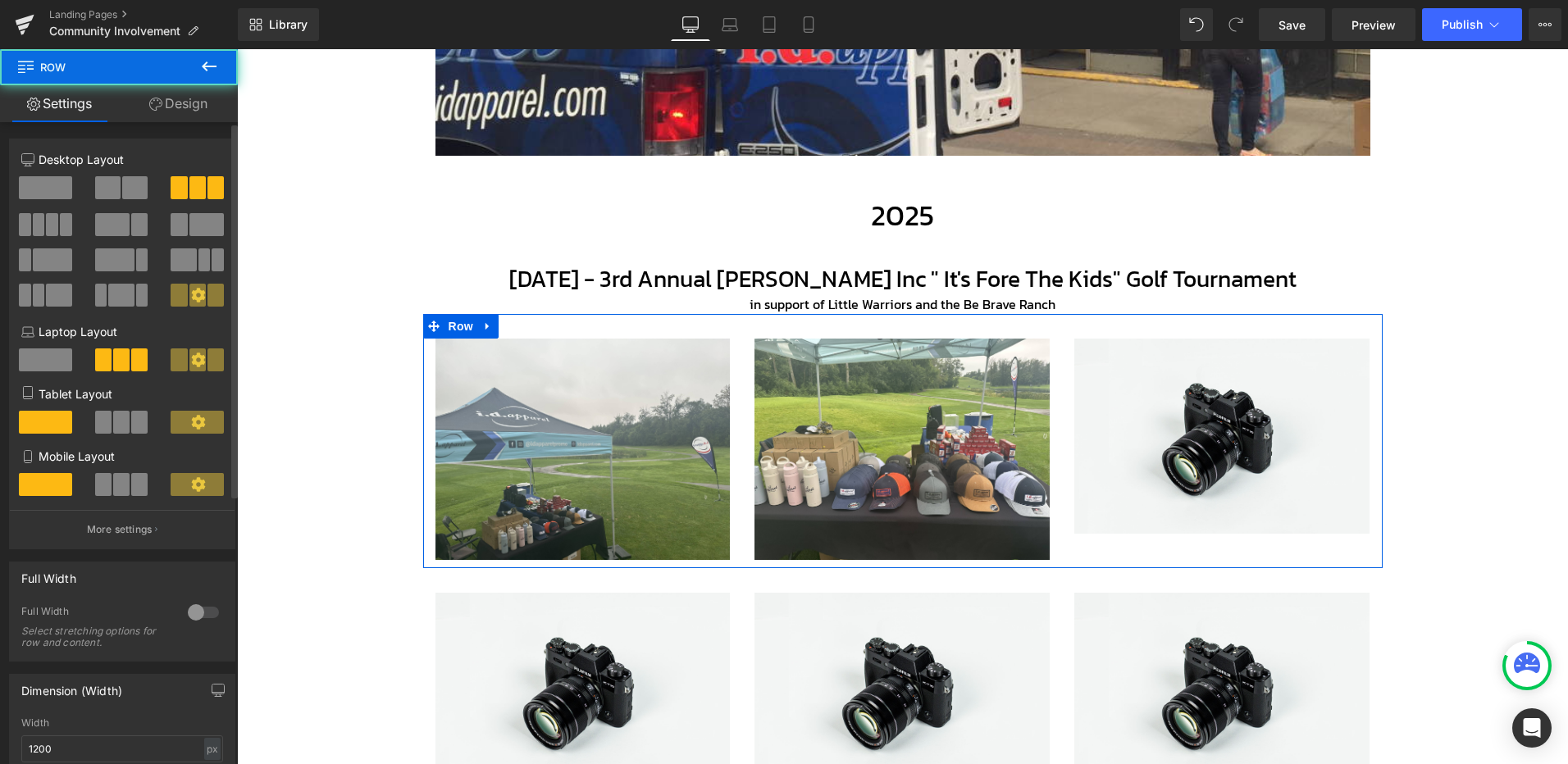
click at [51, 220] on span at bounding box center [52, 225] width 12 height 23
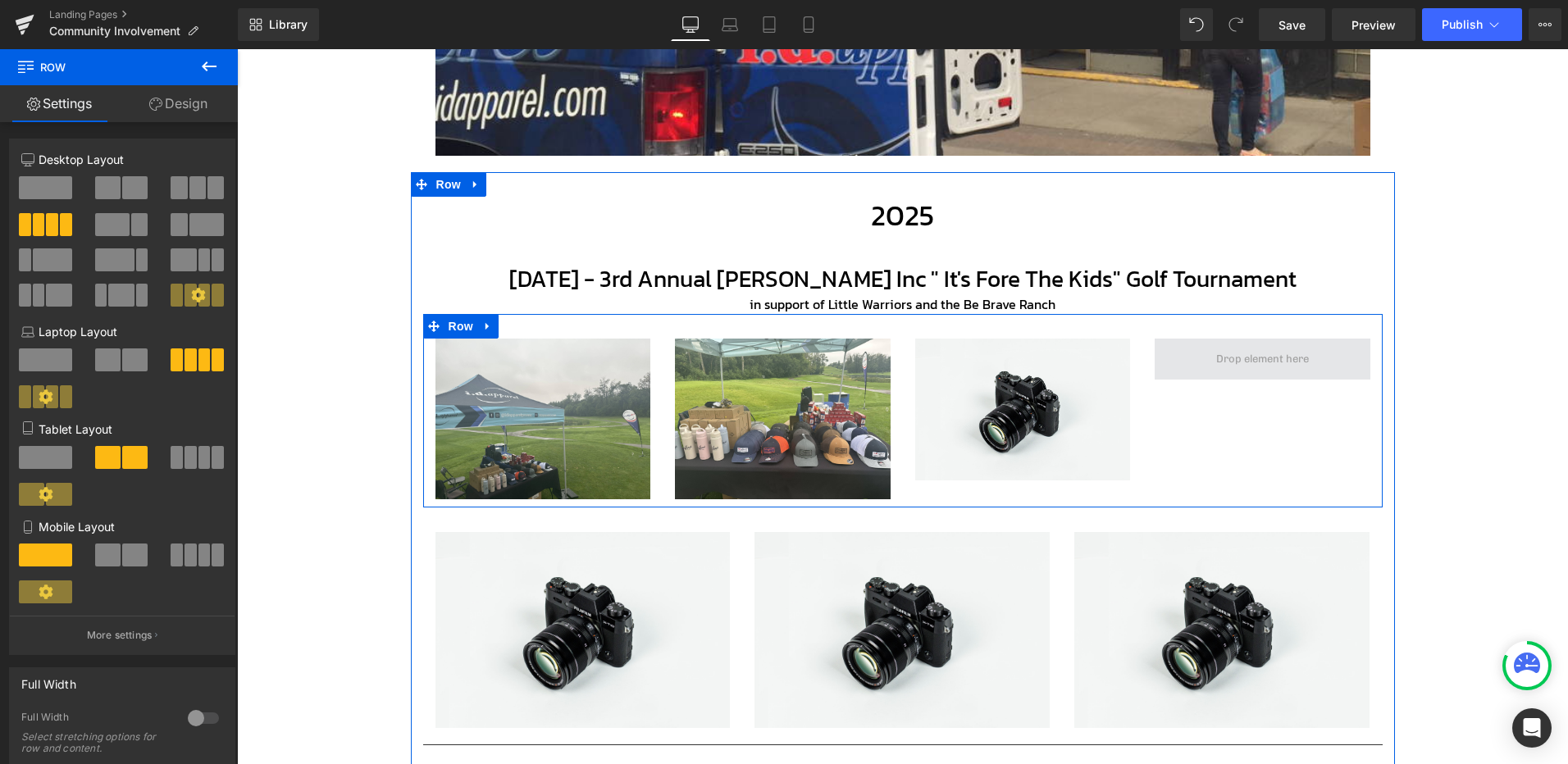
click at [1249, 362] on span at bounding box center [1262, 360] width 104 height 25
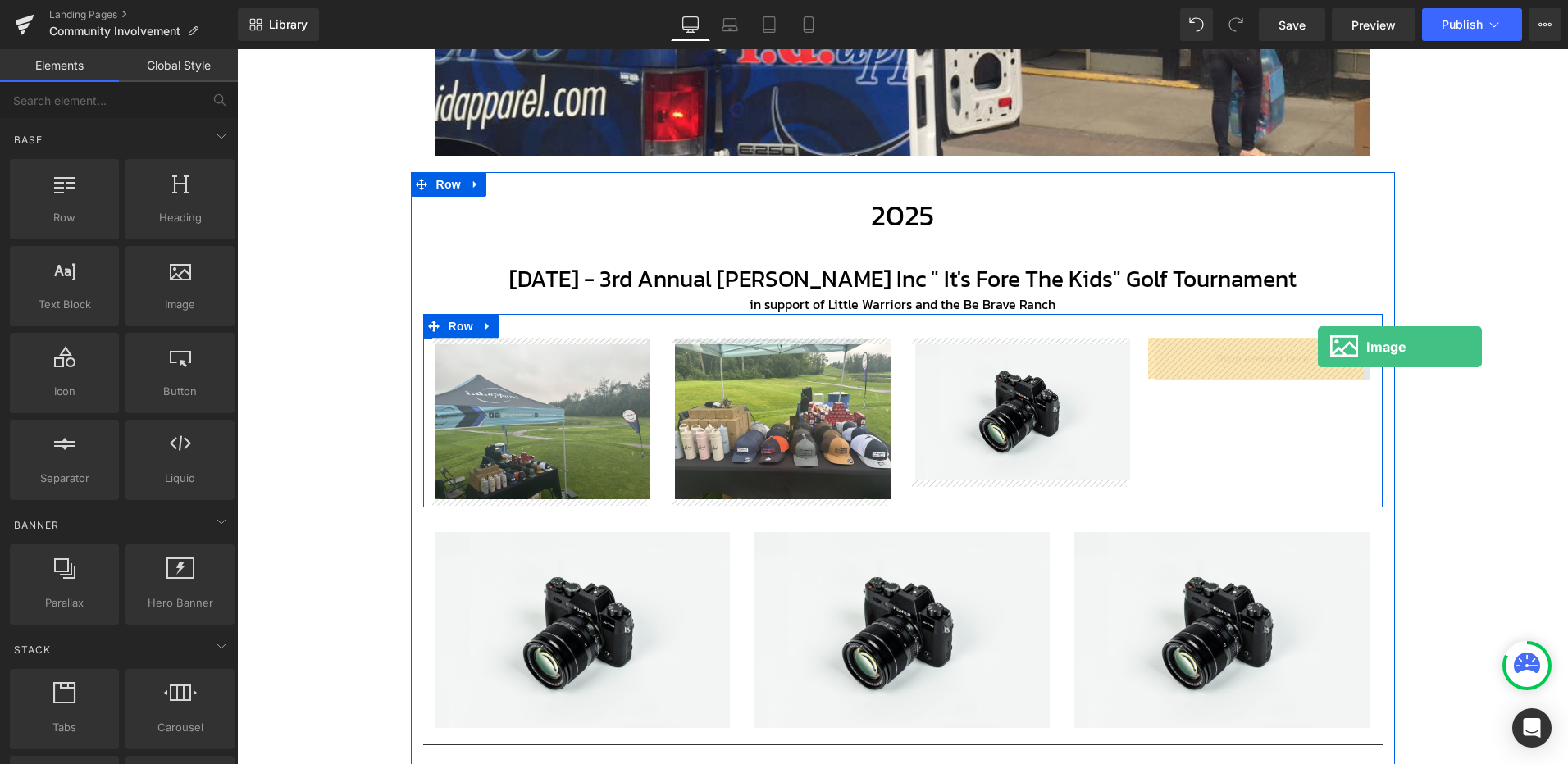
drag, startPoint x: 423, startPoint y: 358, endPoint x: 1314, endPoint y: 346, distance: 891.1
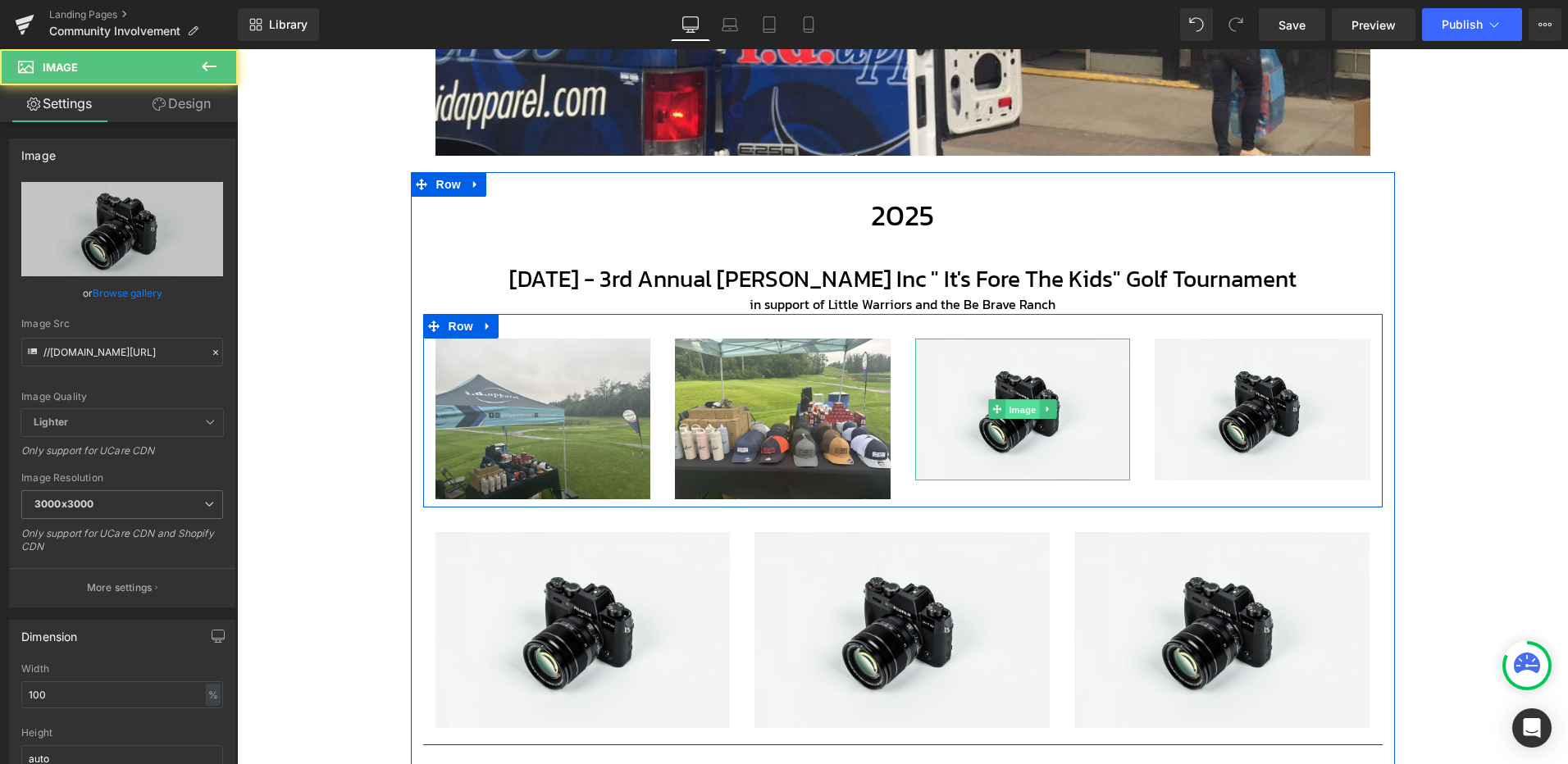
click at [1018, 407] on span "Image" at bounding box center [1022, 410] width 34 height 20
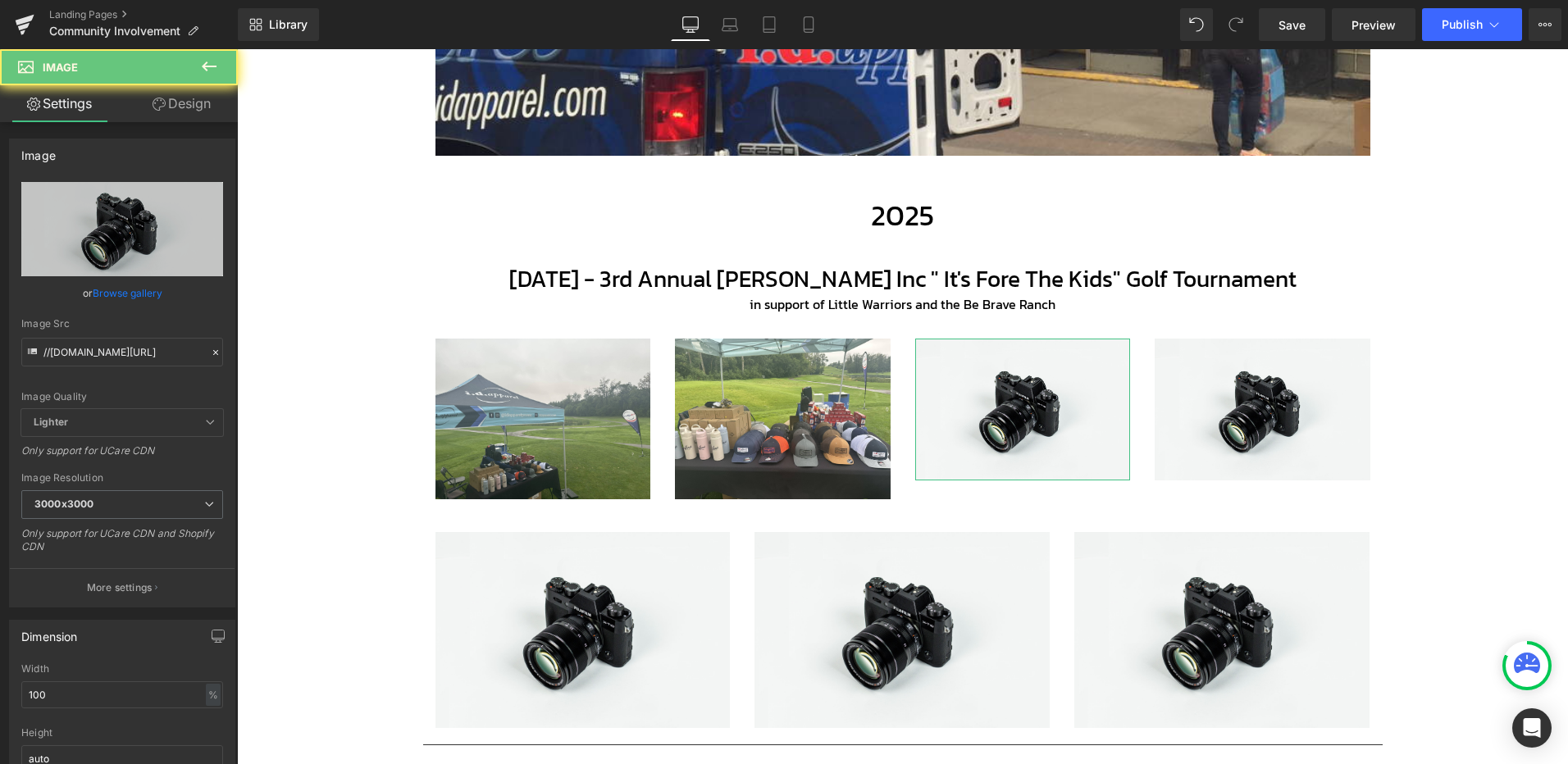
drag, startPoint x: 124, startPoint y: 291, endPoint x: 128, endPoint y: 272, distance: 19.4
click at [125, 290] on link "Browse gallery" at bounding box center [127, 293] width 70 height 29
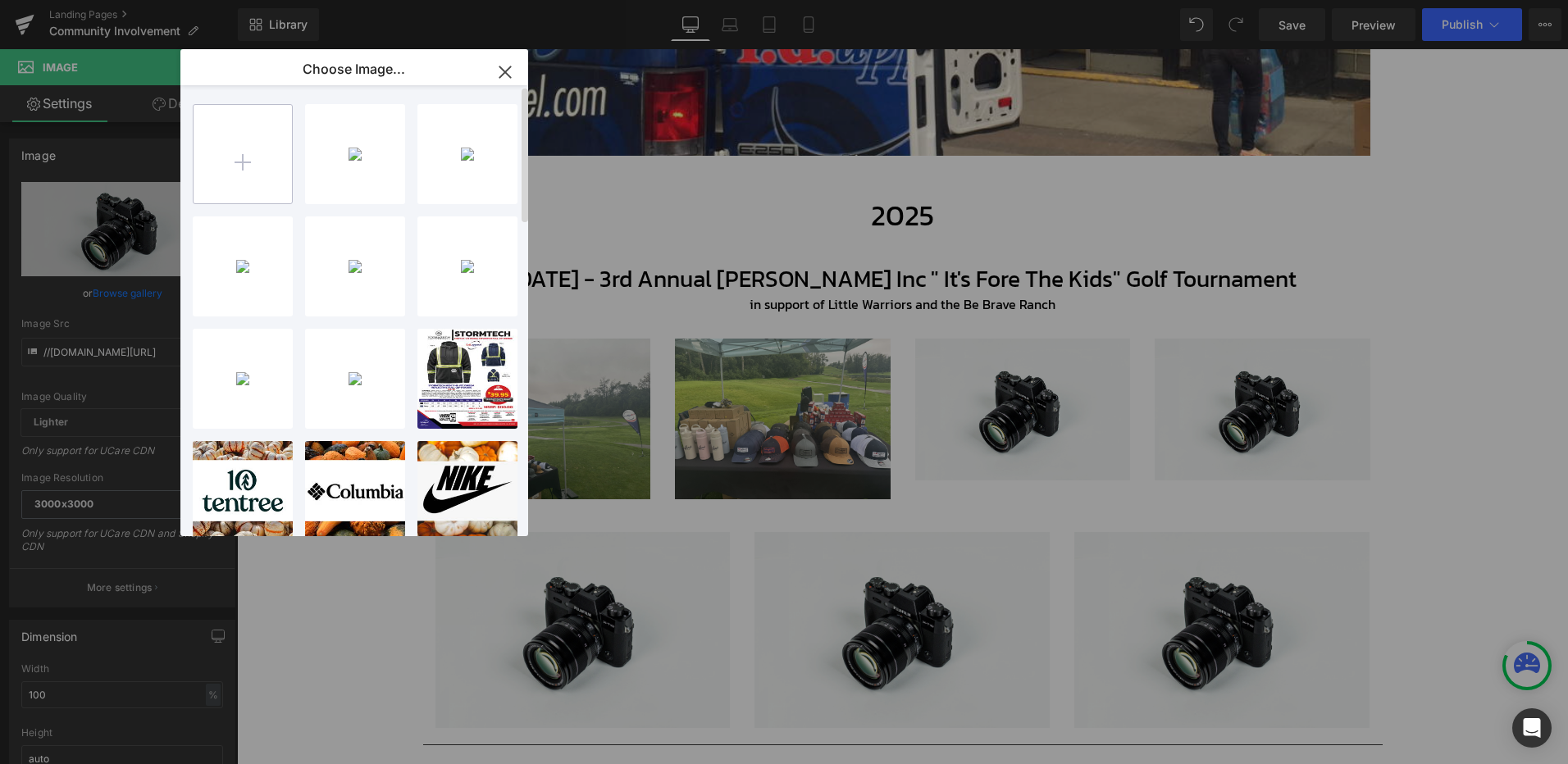
click at [227, 155] on input "file" at bounding box center [242, 154] width 98 height 98
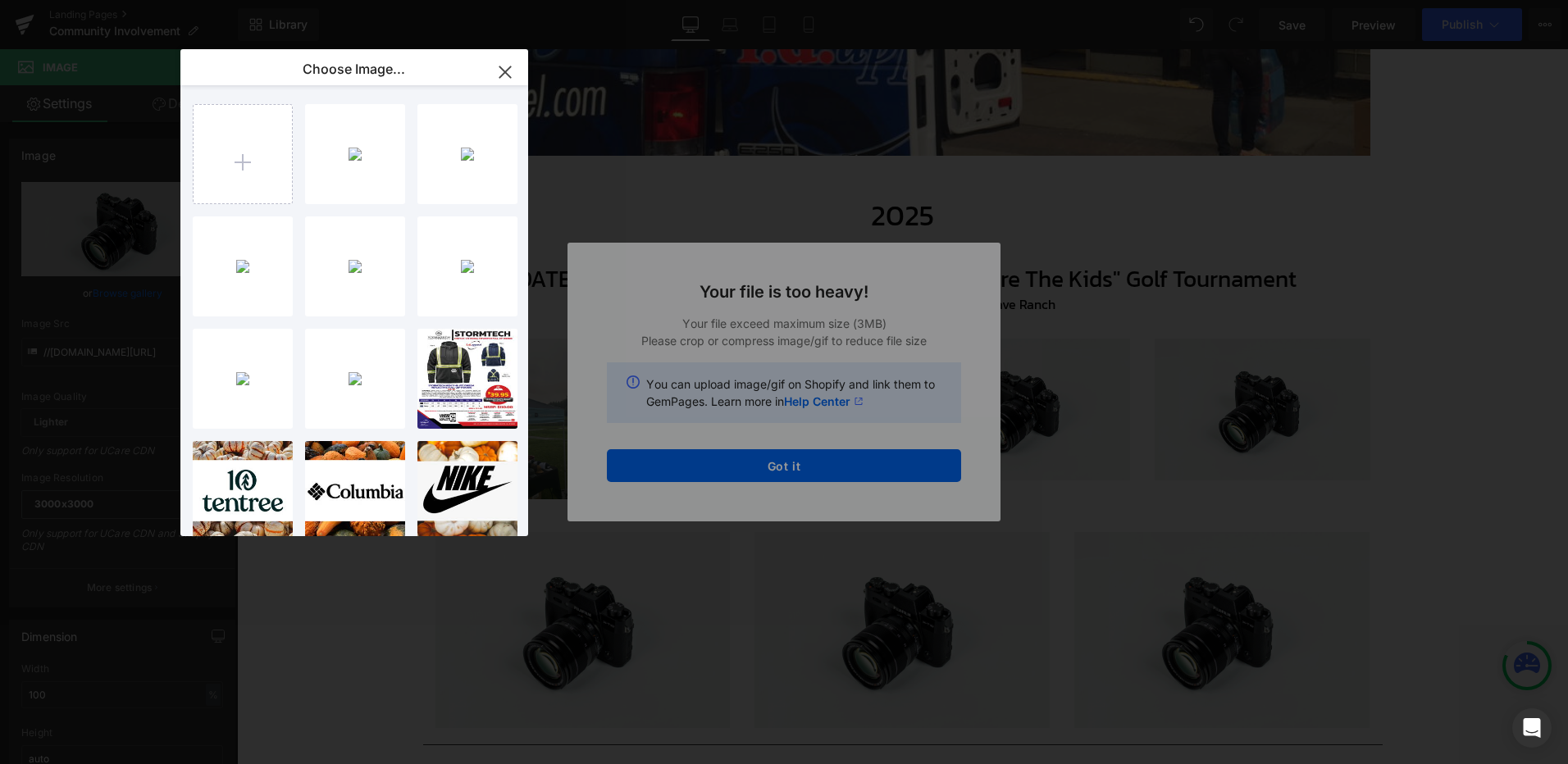
click at [776, 0] on div "Text Color Highlight Color #333333 Edit or remove link: Edit - Unlink - Cancel …" at bounding box center [784, 0] width 1568 height 0
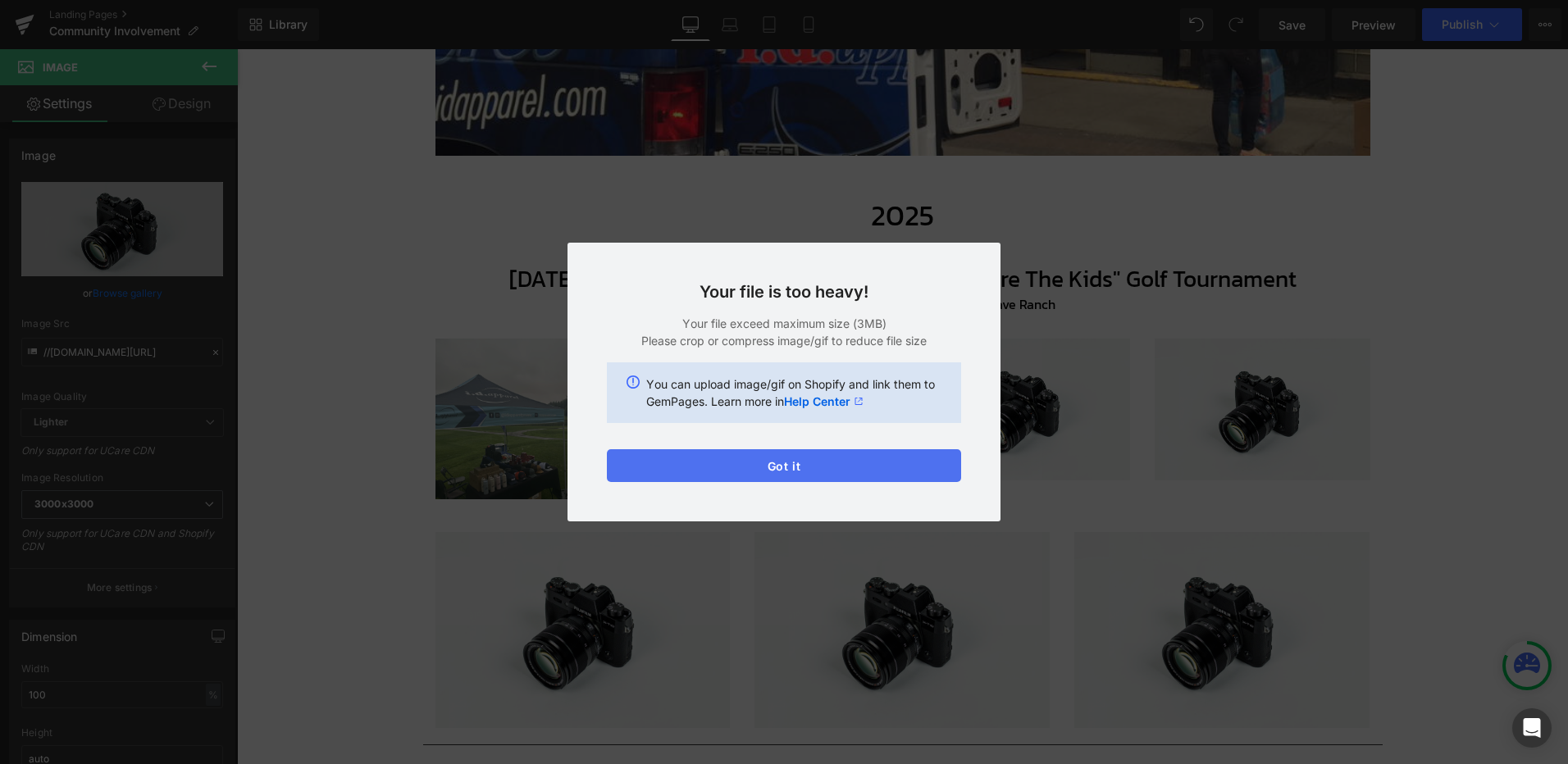
click at [785, 465] on button "Got it" at bounding box center [783, 465] width 354 height 32
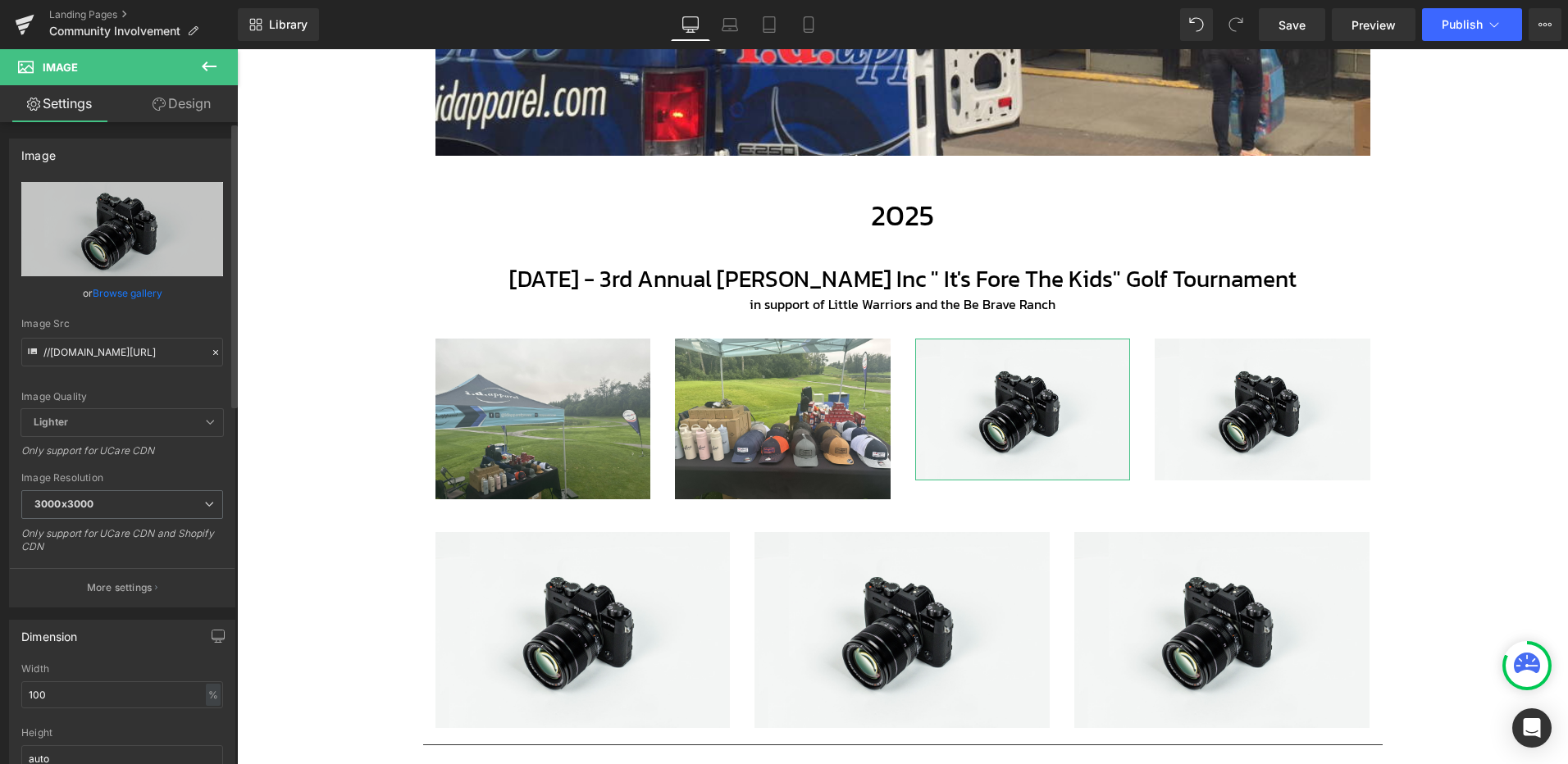
click at [120, 295] on link "Browse gallery" at bounding box center [127, 293] width 70 height 29
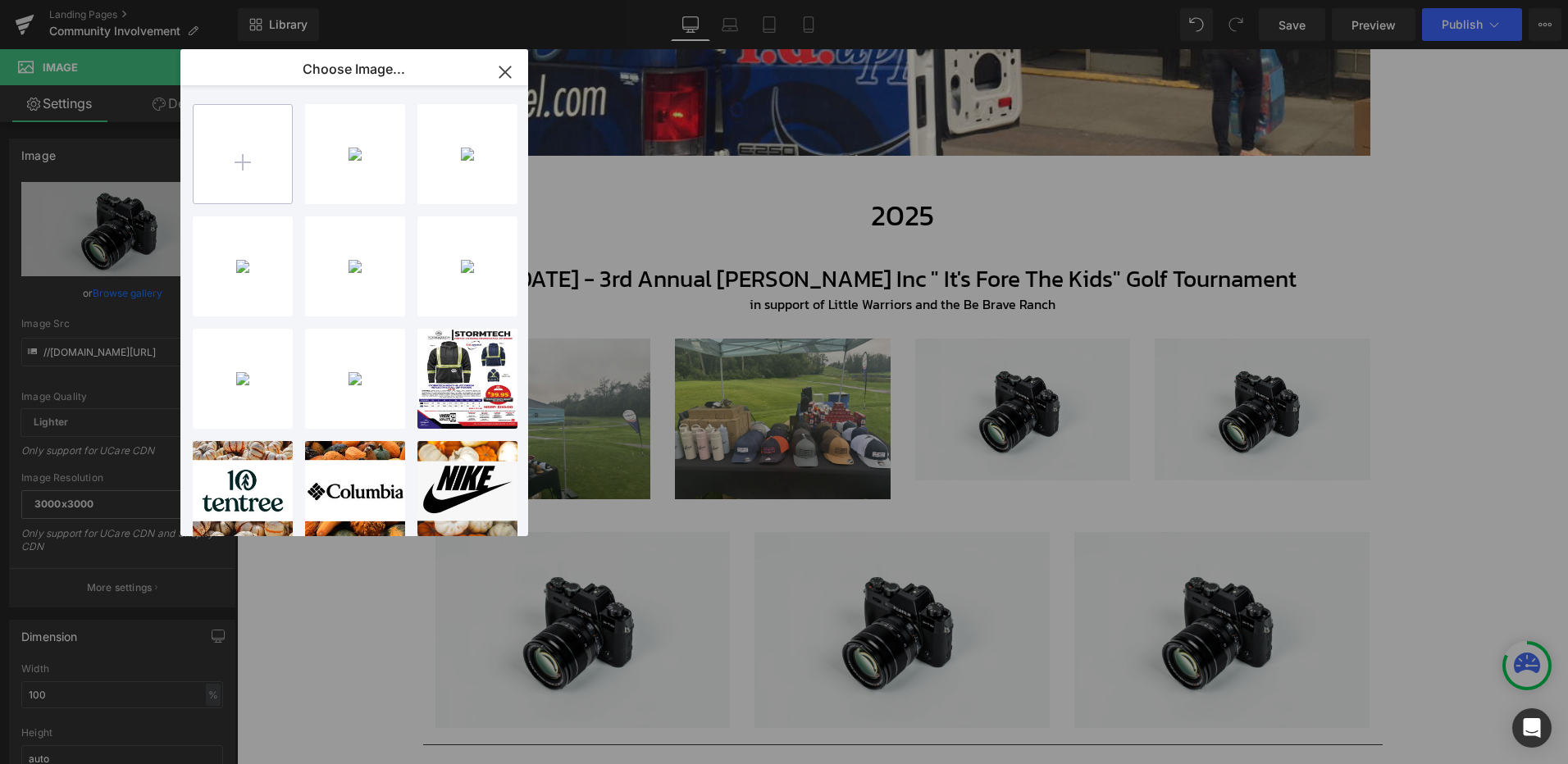
click at [233, 156] on input "file" at bounding box center [242, 154] width 98 height 98
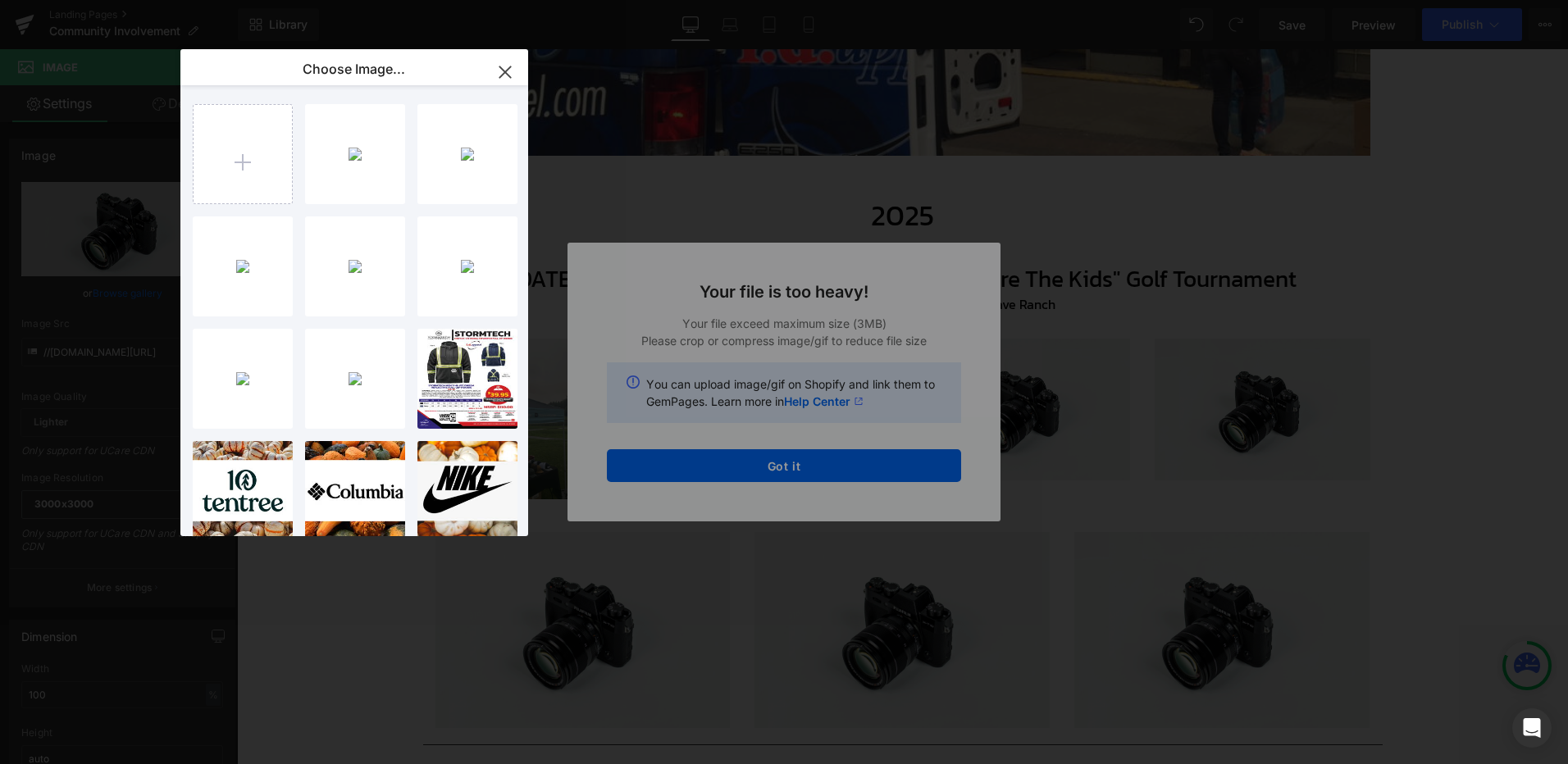
click at [784, 0] on div "Text Color Highlight Color #333333 Edit or remove link: Edit - Unlink - Cancel …" at bounding box center [784, 0] width 1568 height 0
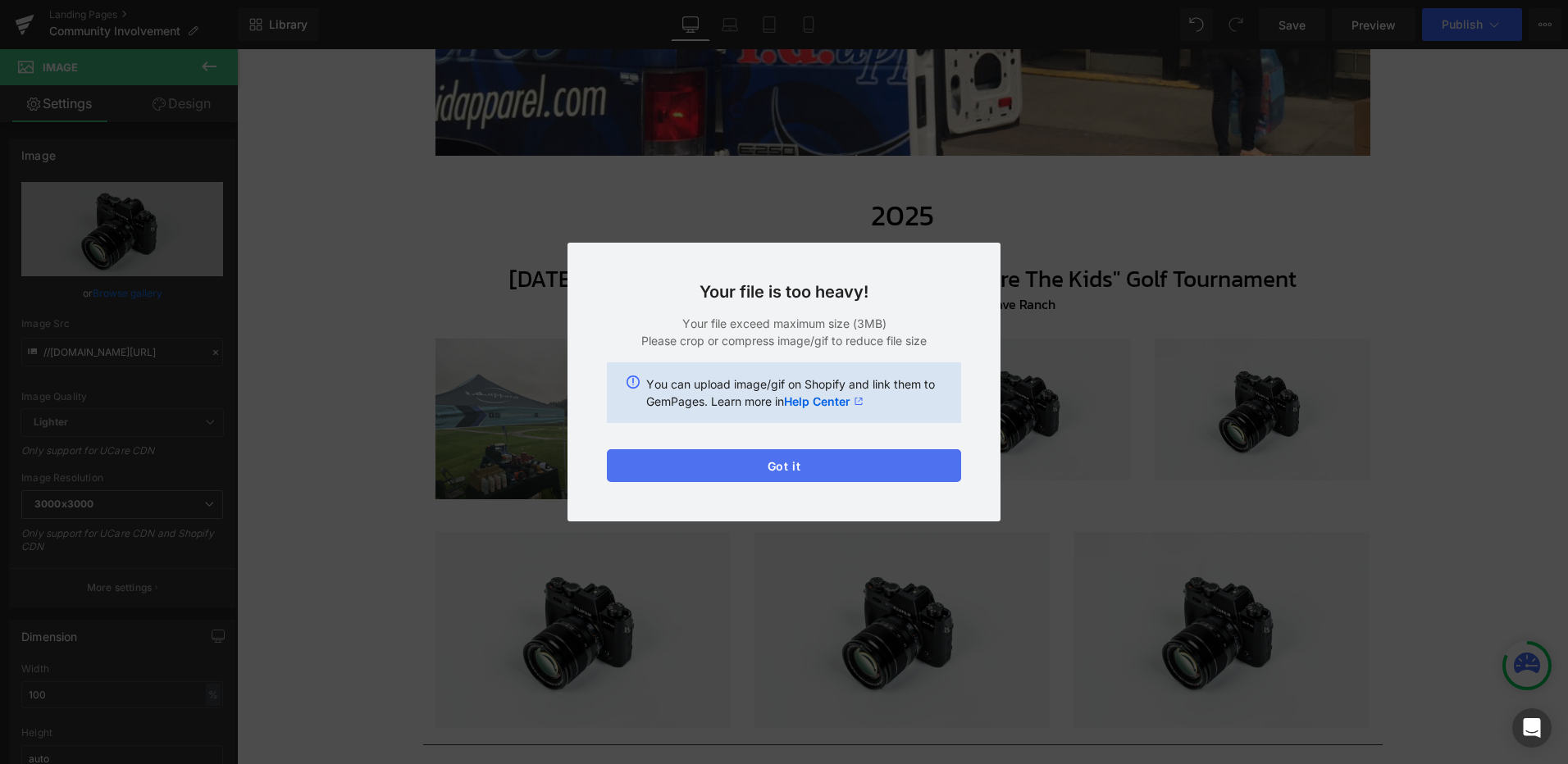
click at [791, 468] on button "Got it" at bounding box center [783, 465] width 354 height 32
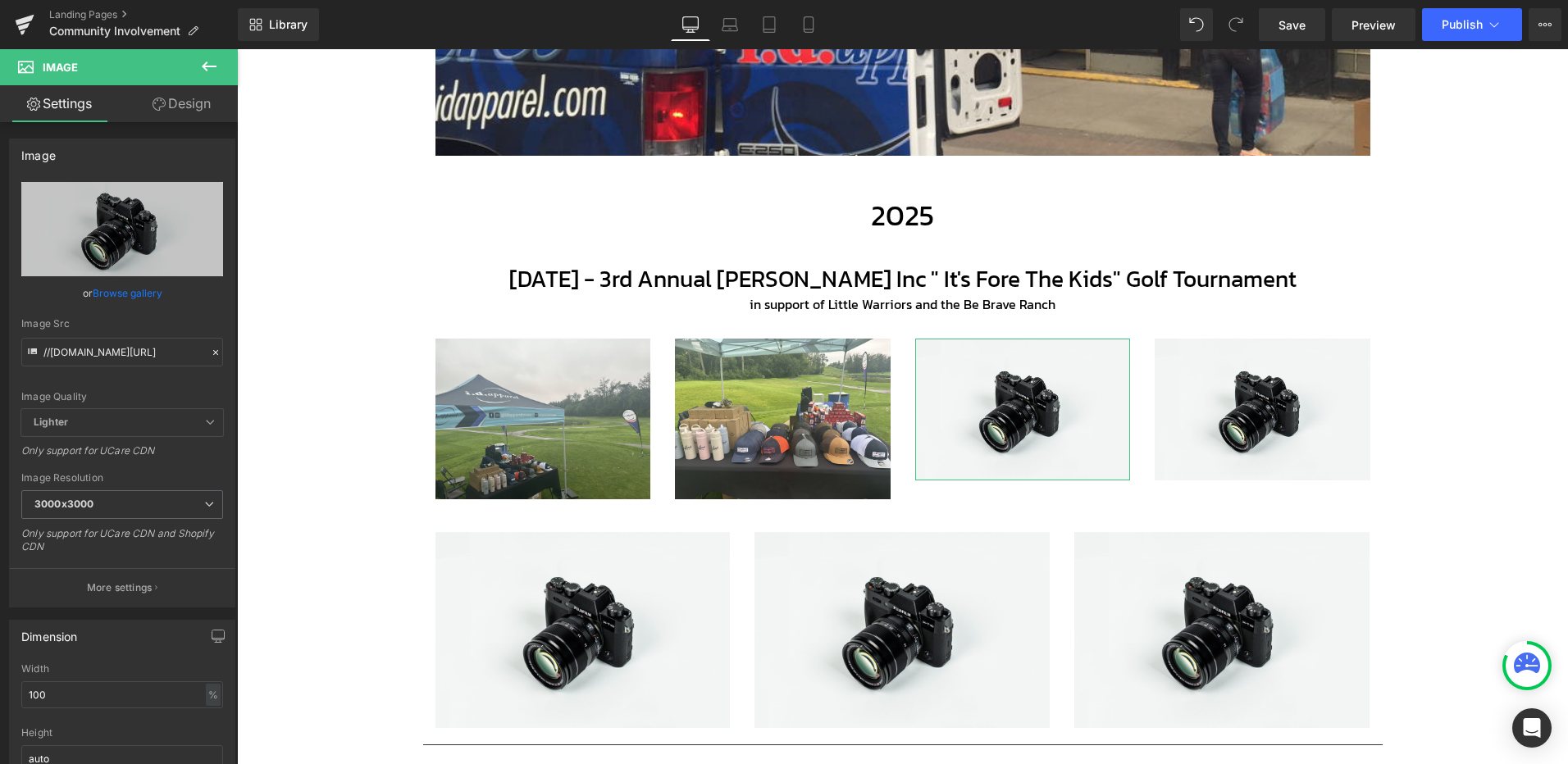
click at [125, 291] on link "Browse gallery" at bounding box center [127, 293] width 70 height 29
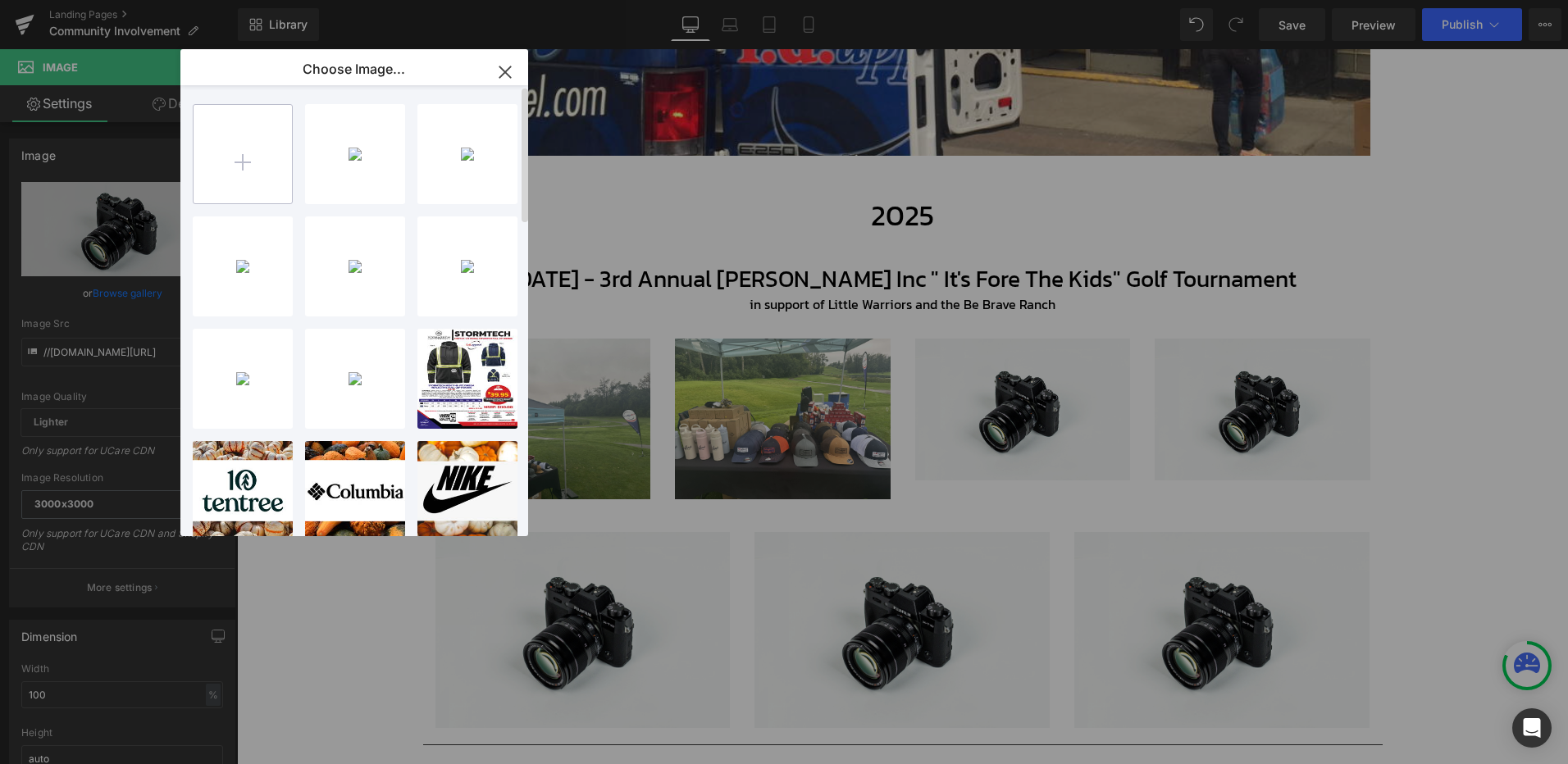
click at [236, 143] on input "file" at bounding box center [242, 154] width 98 height 98
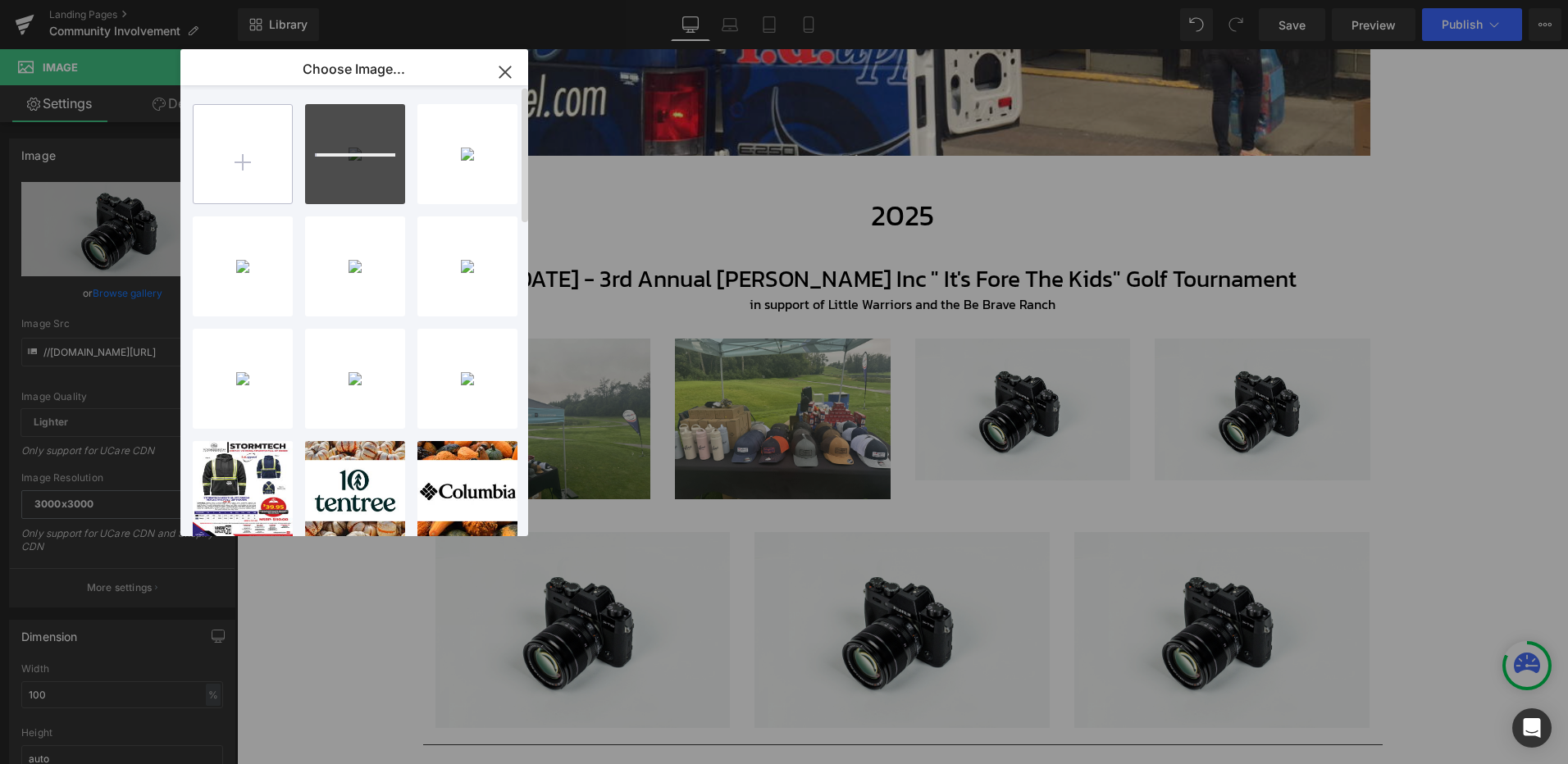
click at [254, 139] on input "file" at bounding box center [242, 154] width 98 height 98
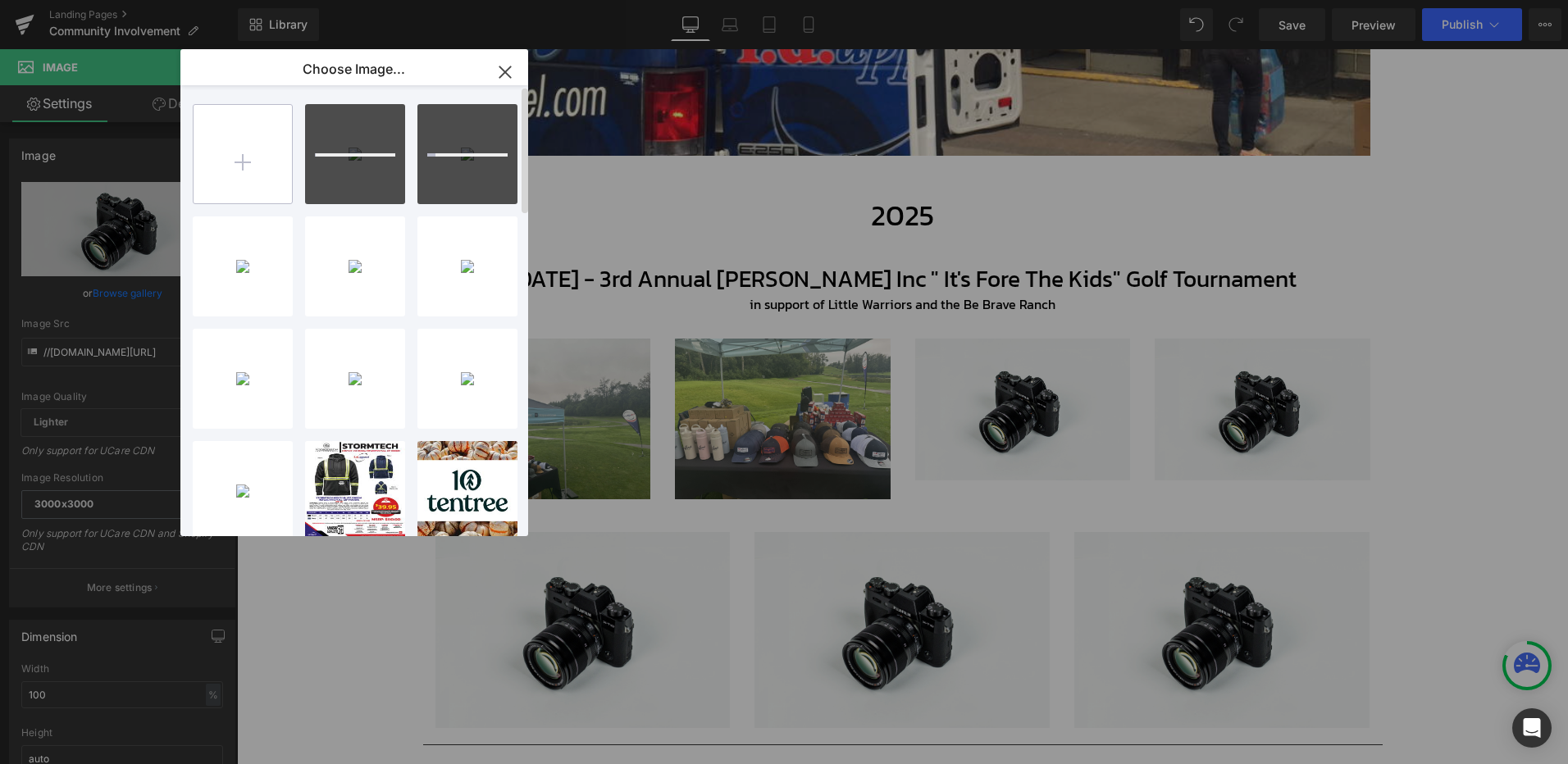
click at [237, 155] on input "file" at bounding box center [242, 154] width 98 height 98
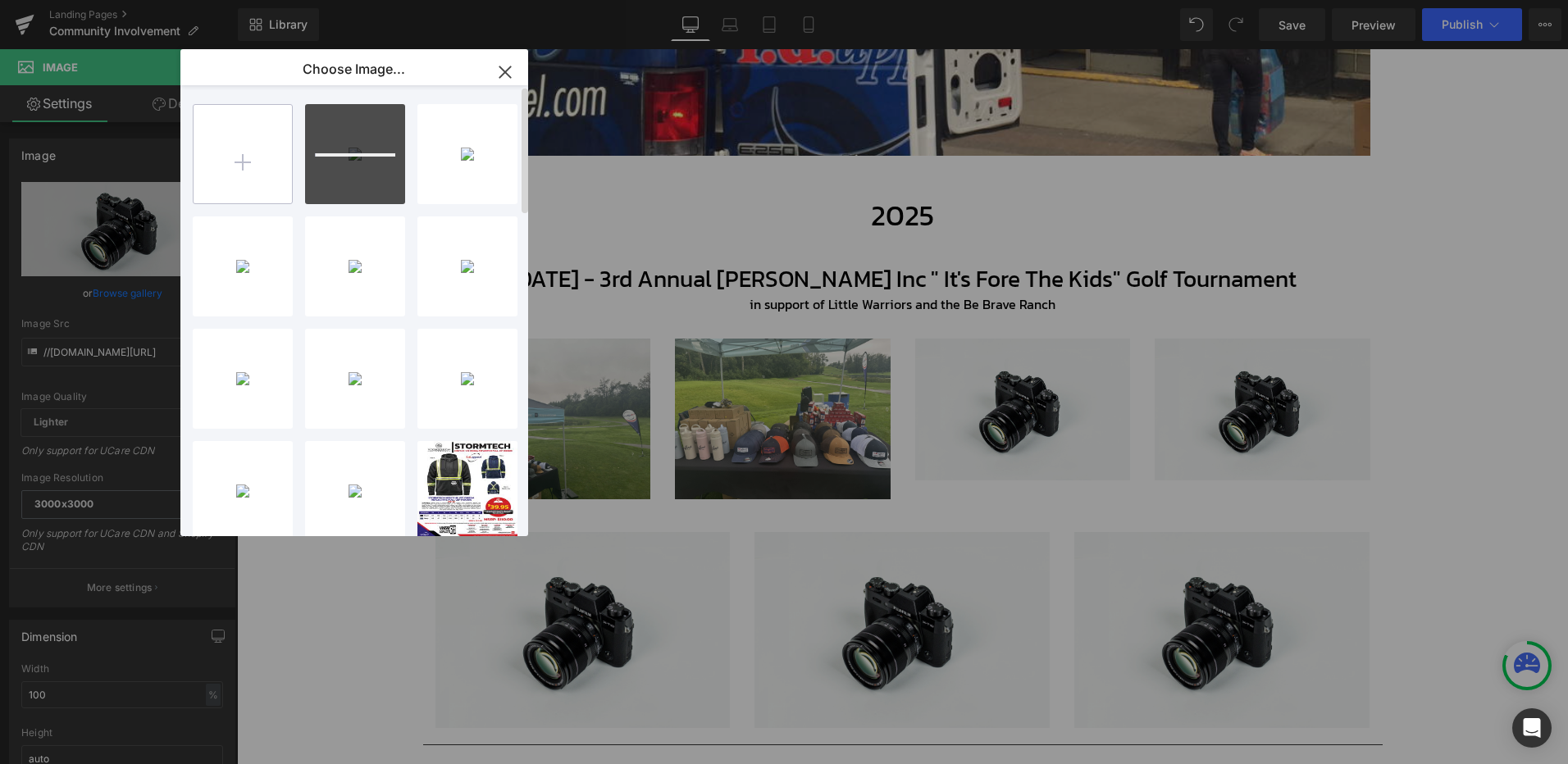
click at [208, 185] on input "file" at bounding box center [242, 154] width 98 height 98
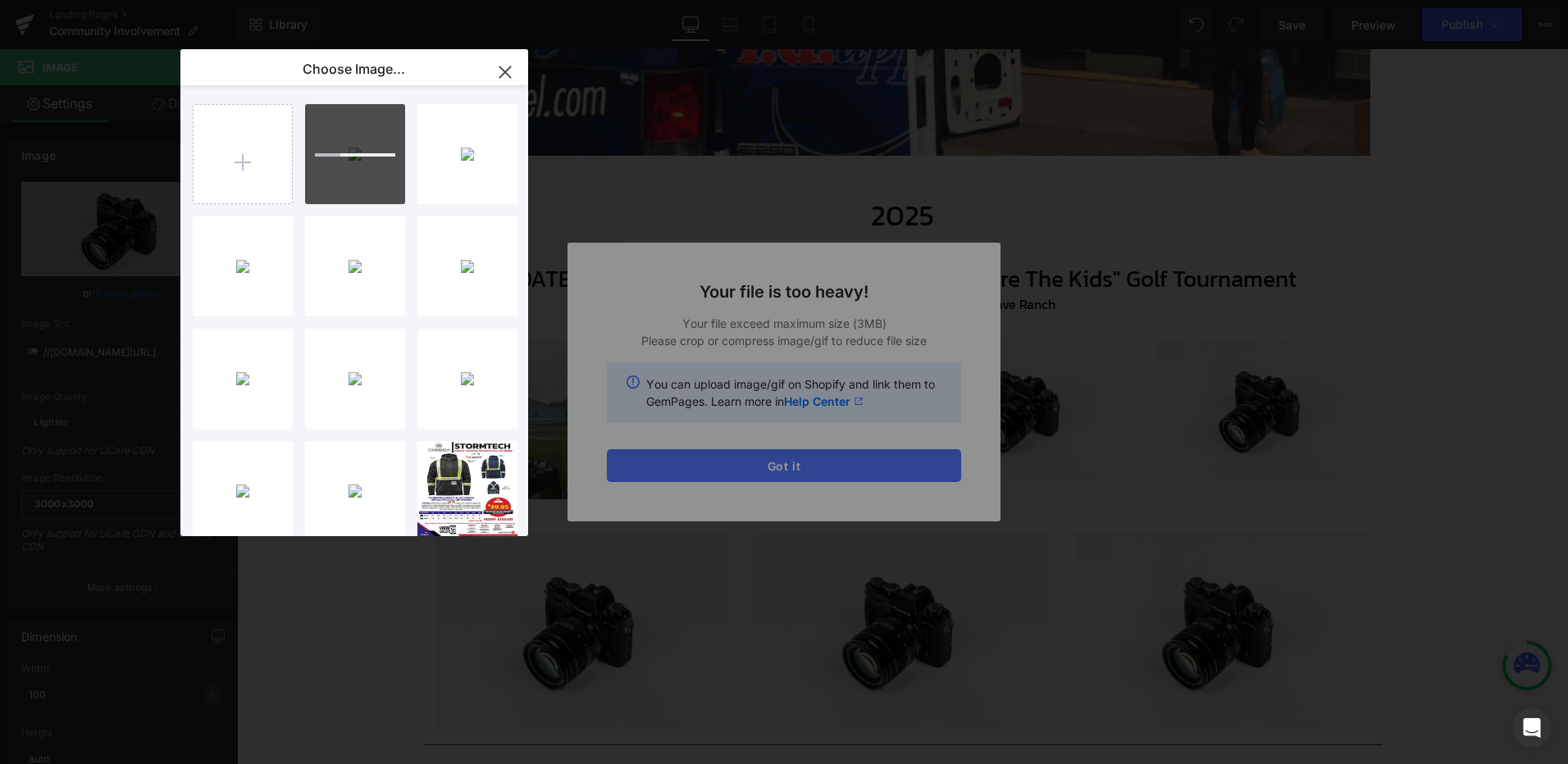
click at [780, 0] on div "Text Color Highlight Color #333333 Edit or remove link: Edit - Unlink - Cancel …" at bounding box center [784, 0] width 1568 height 0
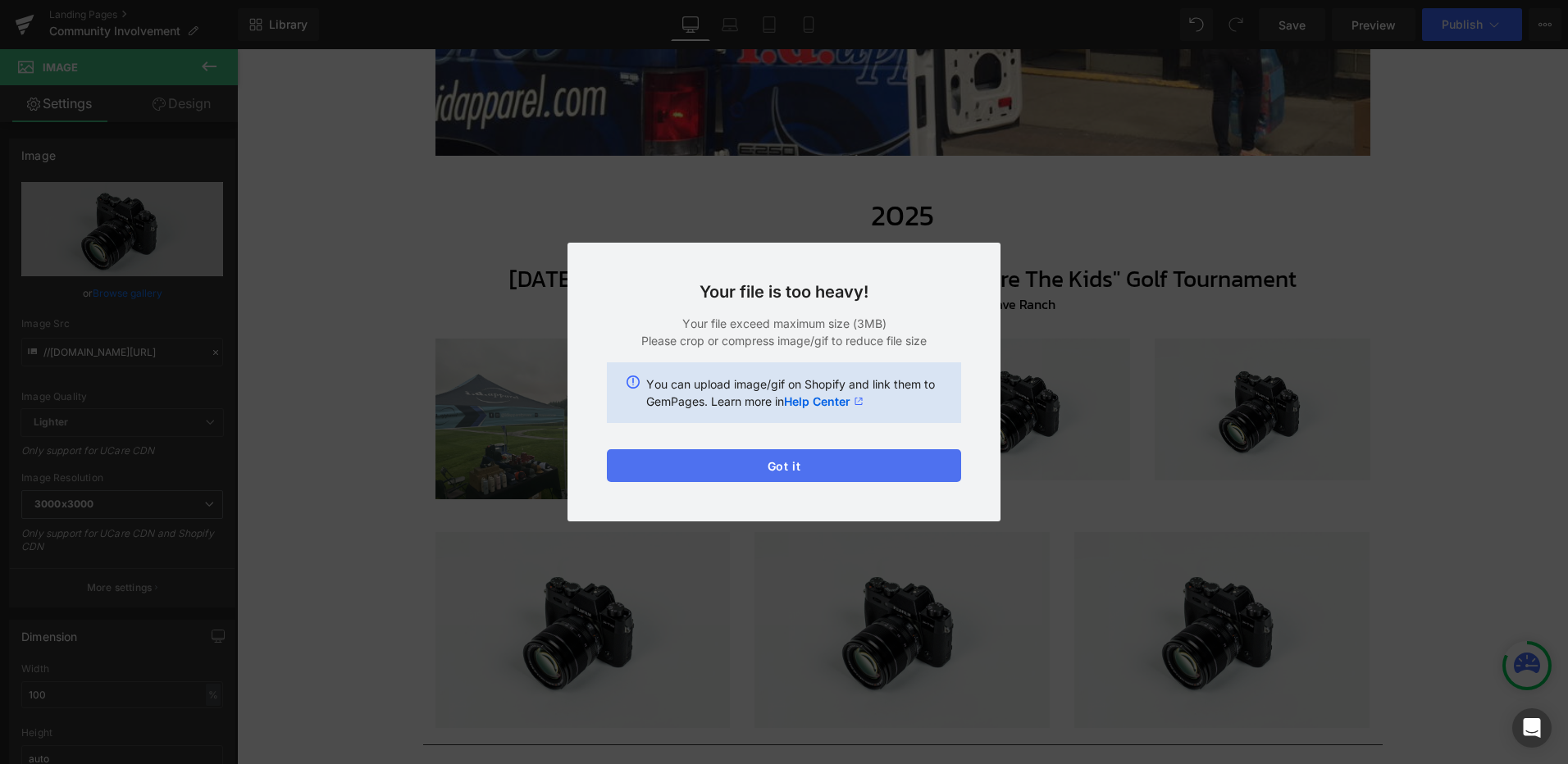
click at [791, 467] on button "Got it" at bounding box center [783, 465] width 354 height 32
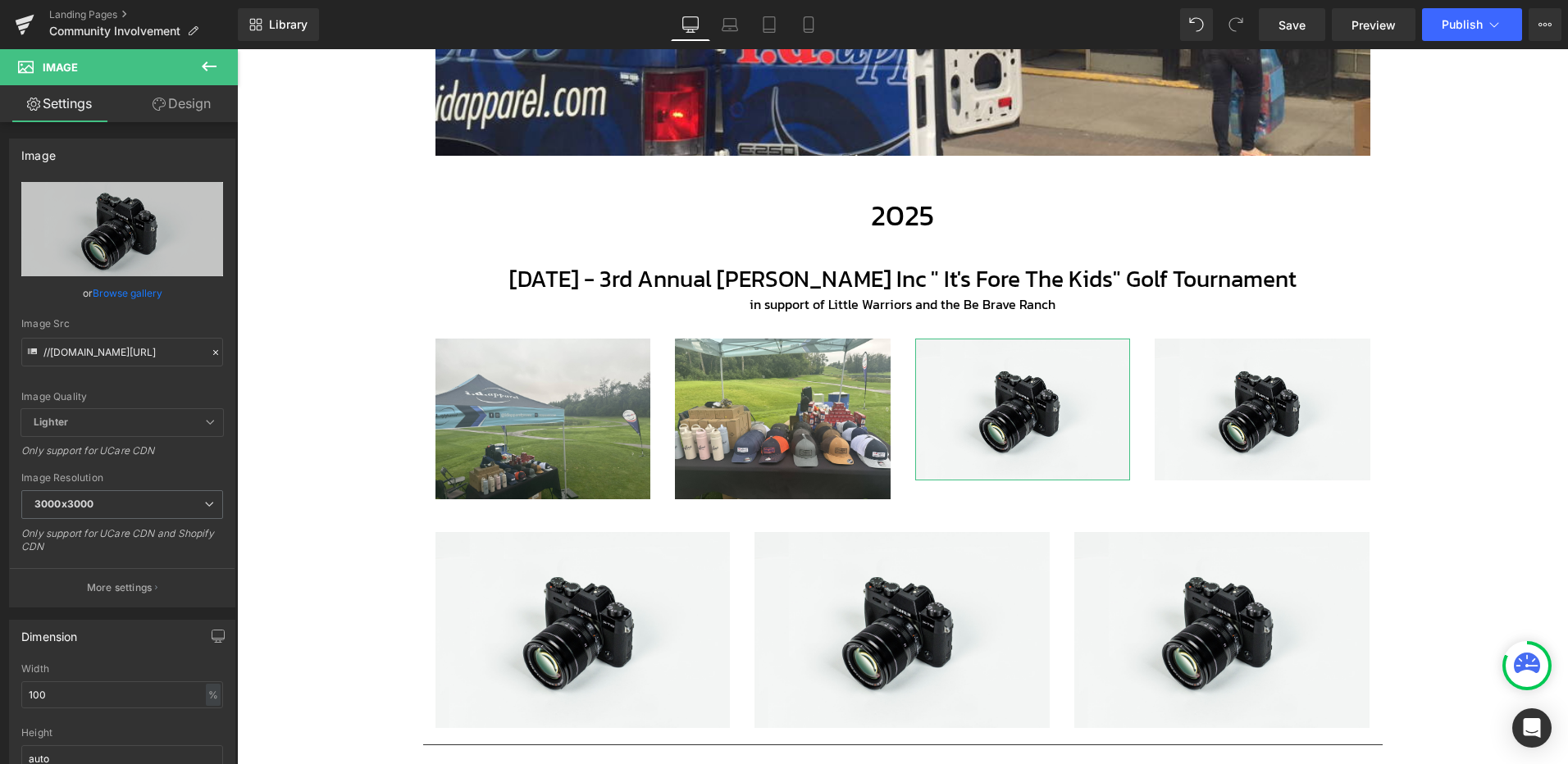
drag, startPoint x: 121, startPoint y: 292, endPoint x: 128, endPoint y: 279, distance: 14.8
click at [122, 292] on link "Browse gallery" at bounding box center [127, 293] width 70 height 29
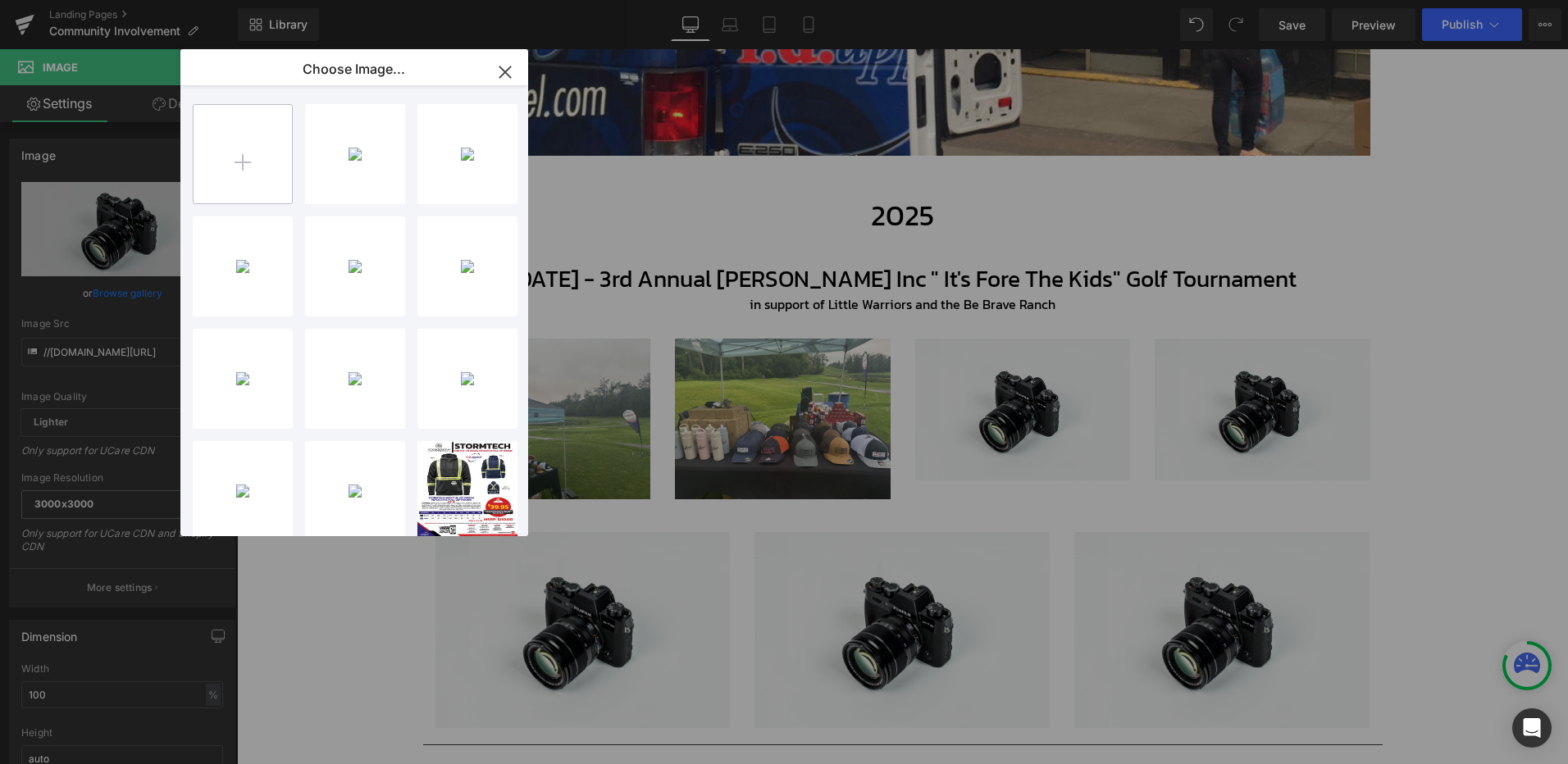
click at [257, 152] on input "file" at bounding box center [242, 154] width 98 height 98
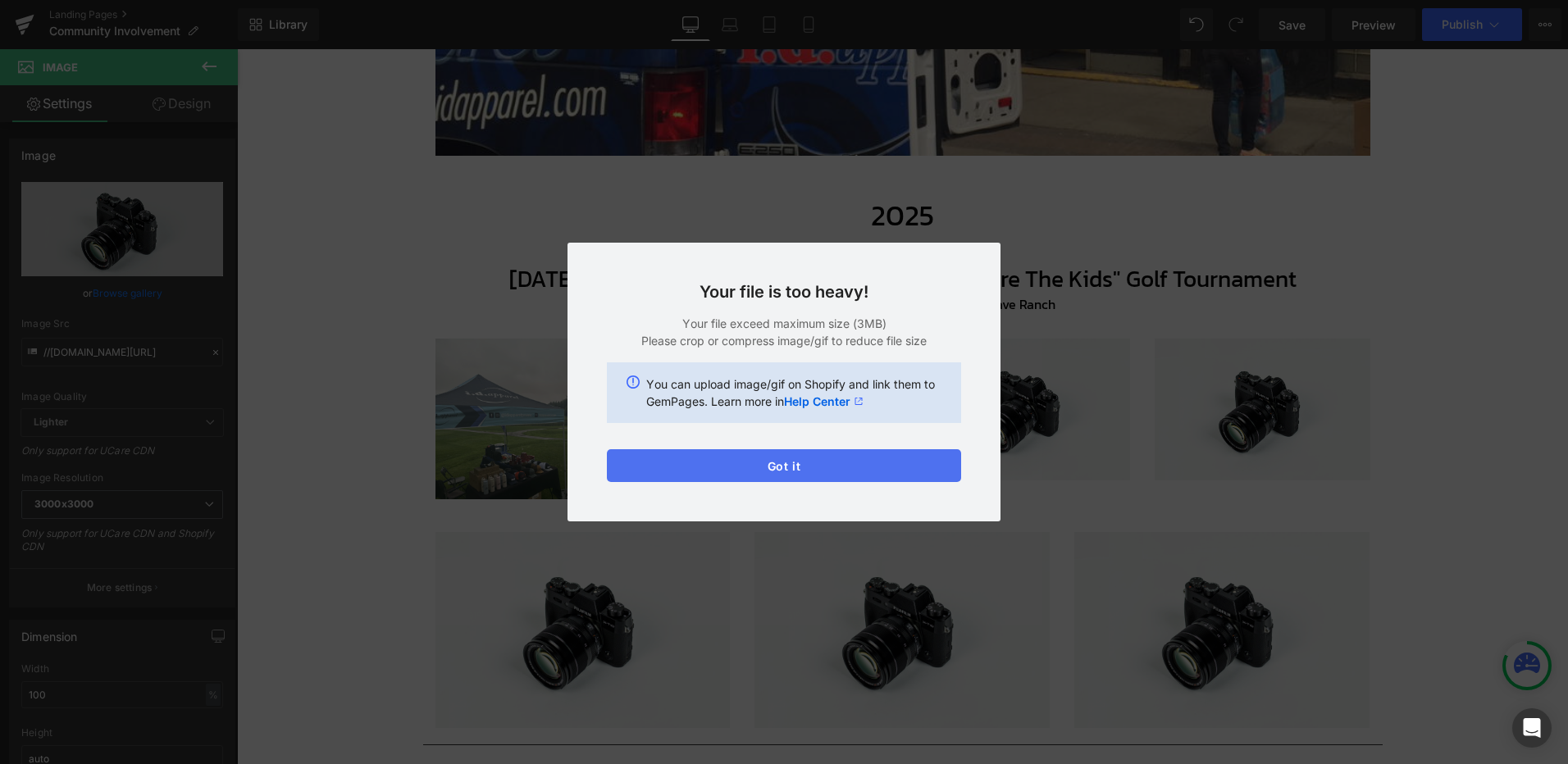
drag, startPoint x: 794, startPoint y: 448, endPoint x: 801, endPoint y: 468, distance: 21.2
click at [794, 0] on div "Text Color Highlight Color #333333 Edit or remove link: Edit - Unlink - Cancel …" at bounding box center [784, 0] width 1568 height 0
click at [797, 466] on button "Got it" at bounding box center [783, 465] width 354 height 32
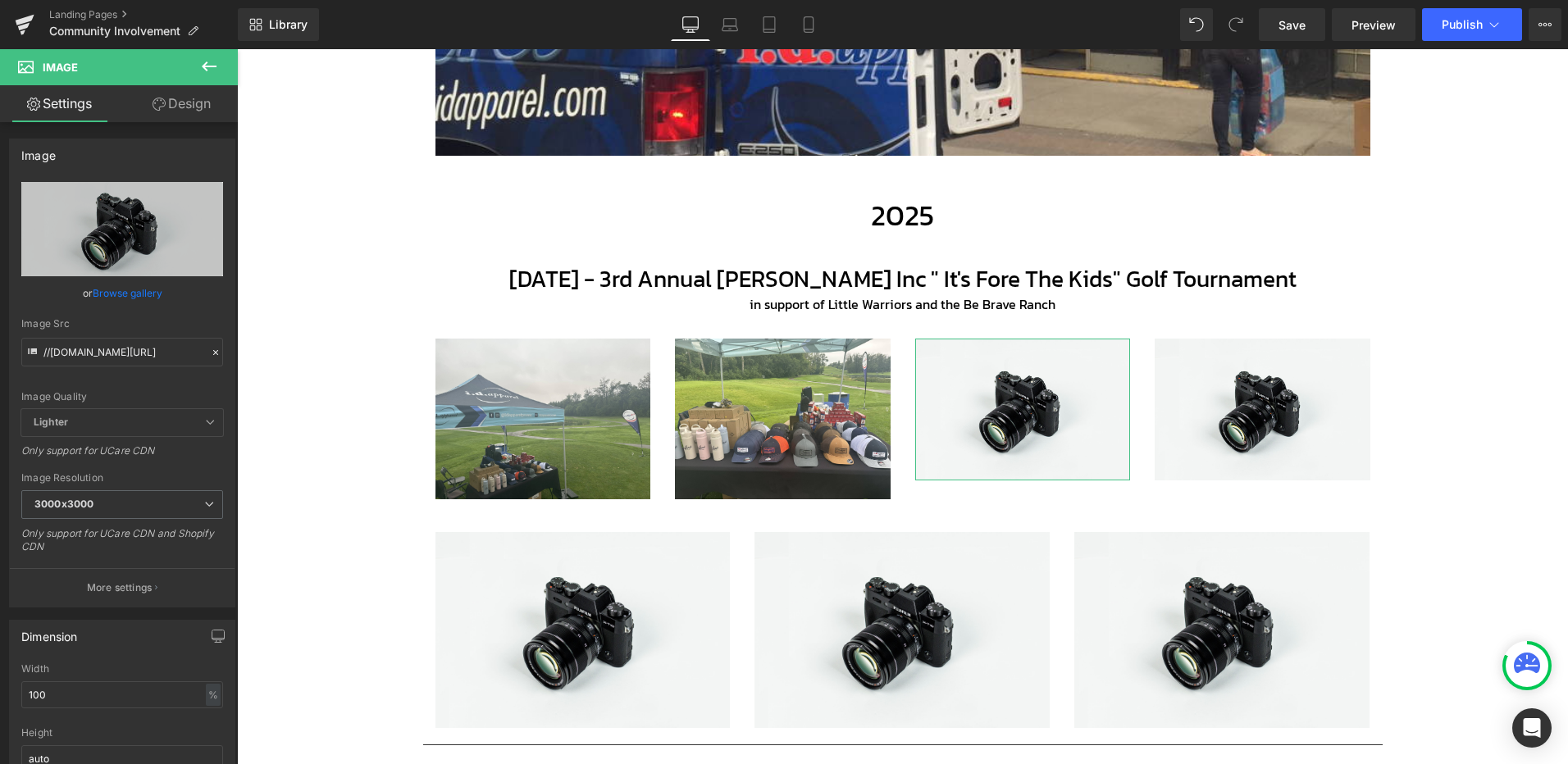
click at [129, 307] on link "Browse gallery" at bounding box center [127, 293] width 70 height 29
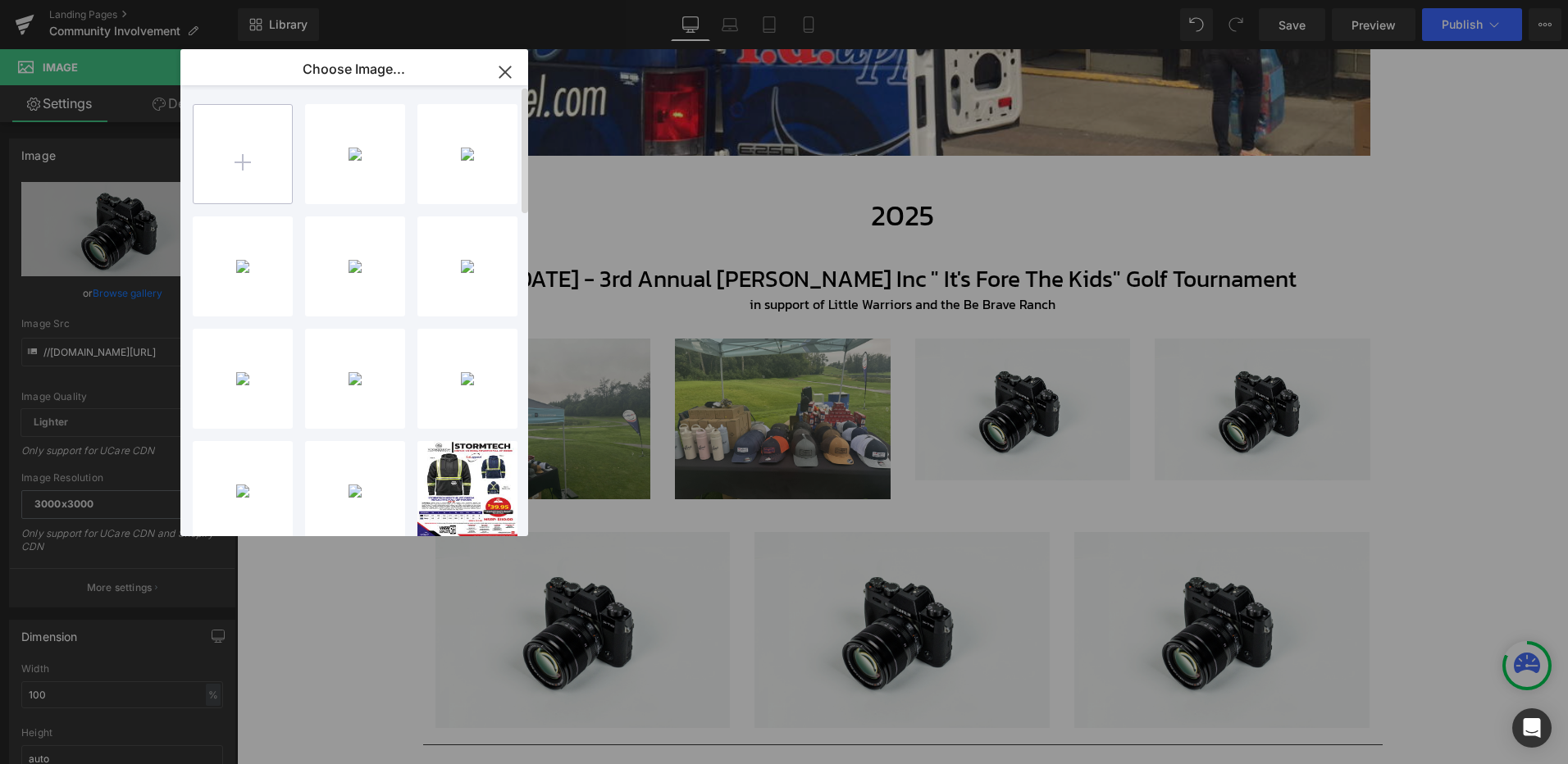
click at [225, 176] on input "file" at bounding box center [242, 154] width 98 height 98
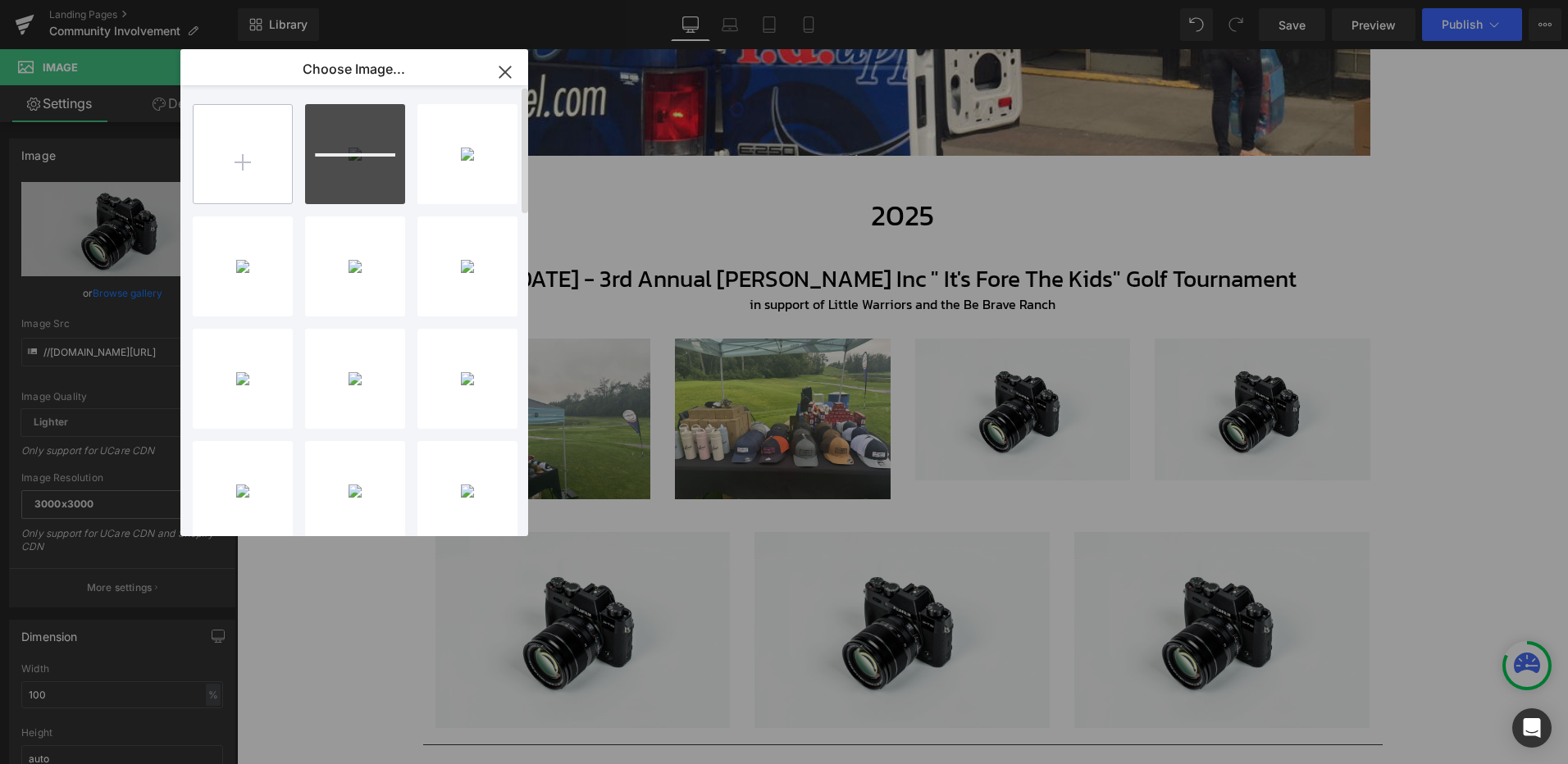
click at [288, 160] on input "file" at bounding box center [242, 154] width 98 height 98
click at [225, 137] on input "file" at bounding box center [242, 154] width 98 height 98
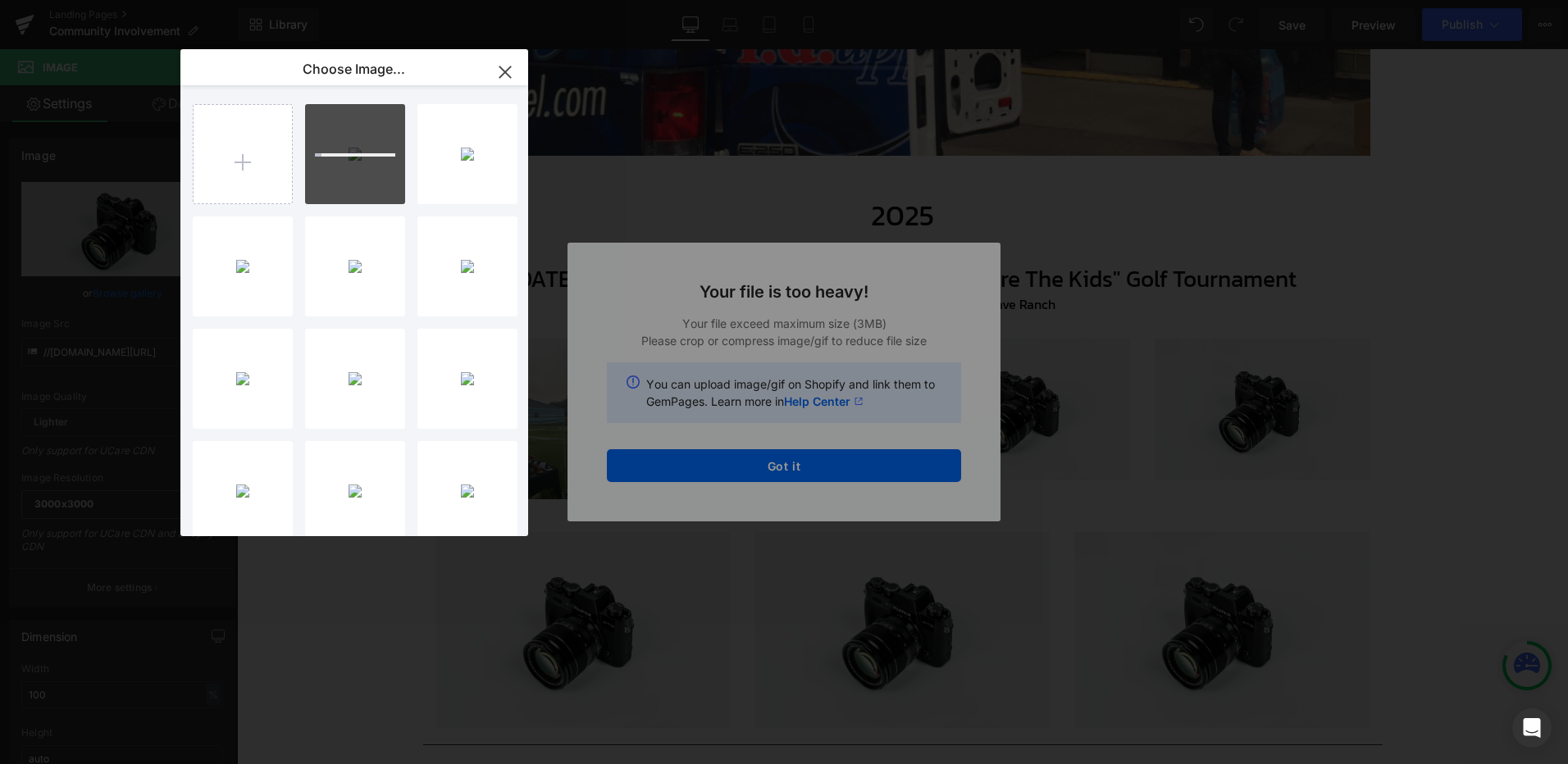
click at [815, 0] on div "Text Color Highlight Color #333333 Edit or remove link: Edit - Unlink - Cancel …" at bounding box center [784, 0] width 1568 height 0
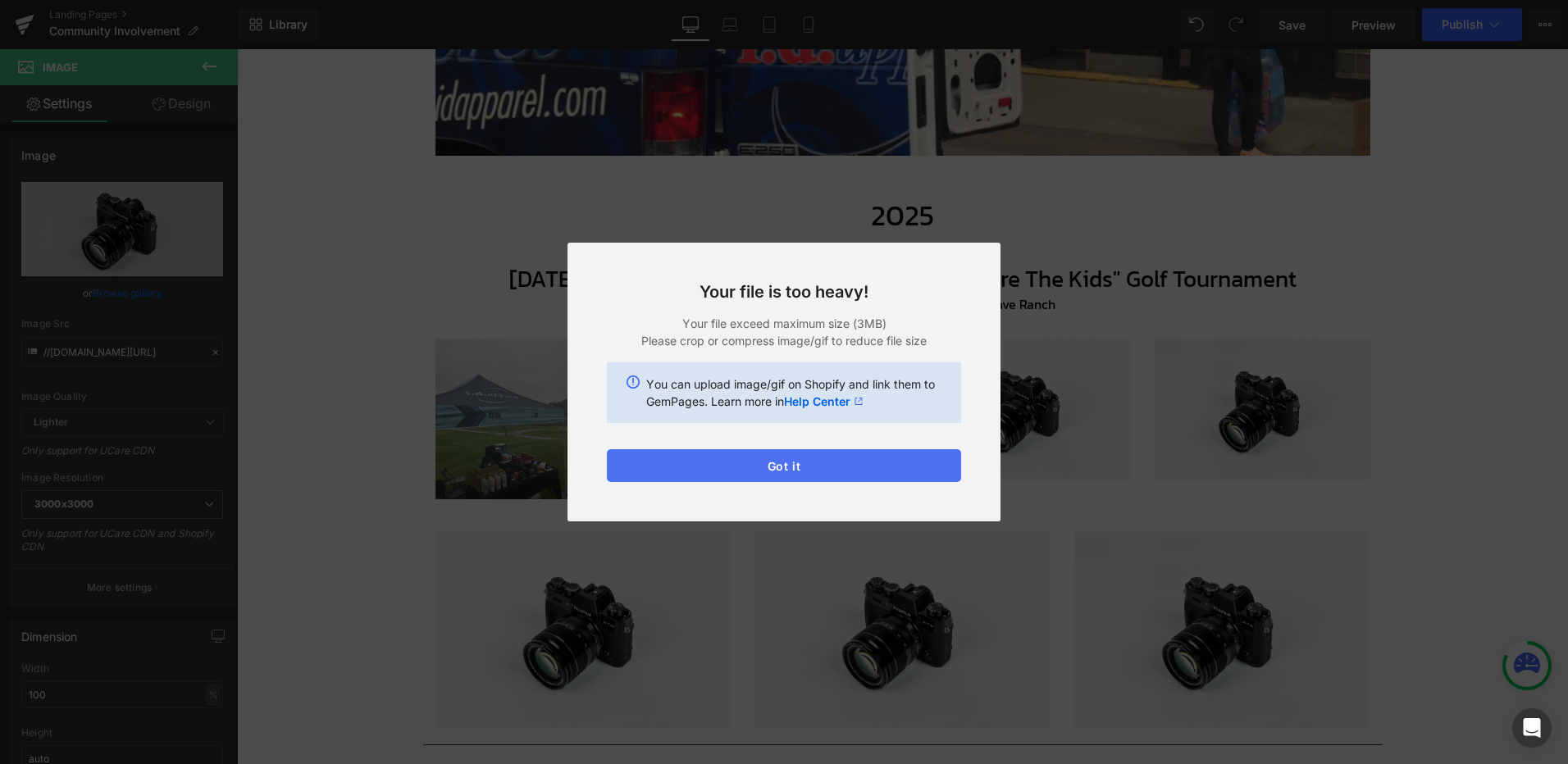
click at [809, 469] on button "Got it" at bounding box center [783, 465] width 354 height 32
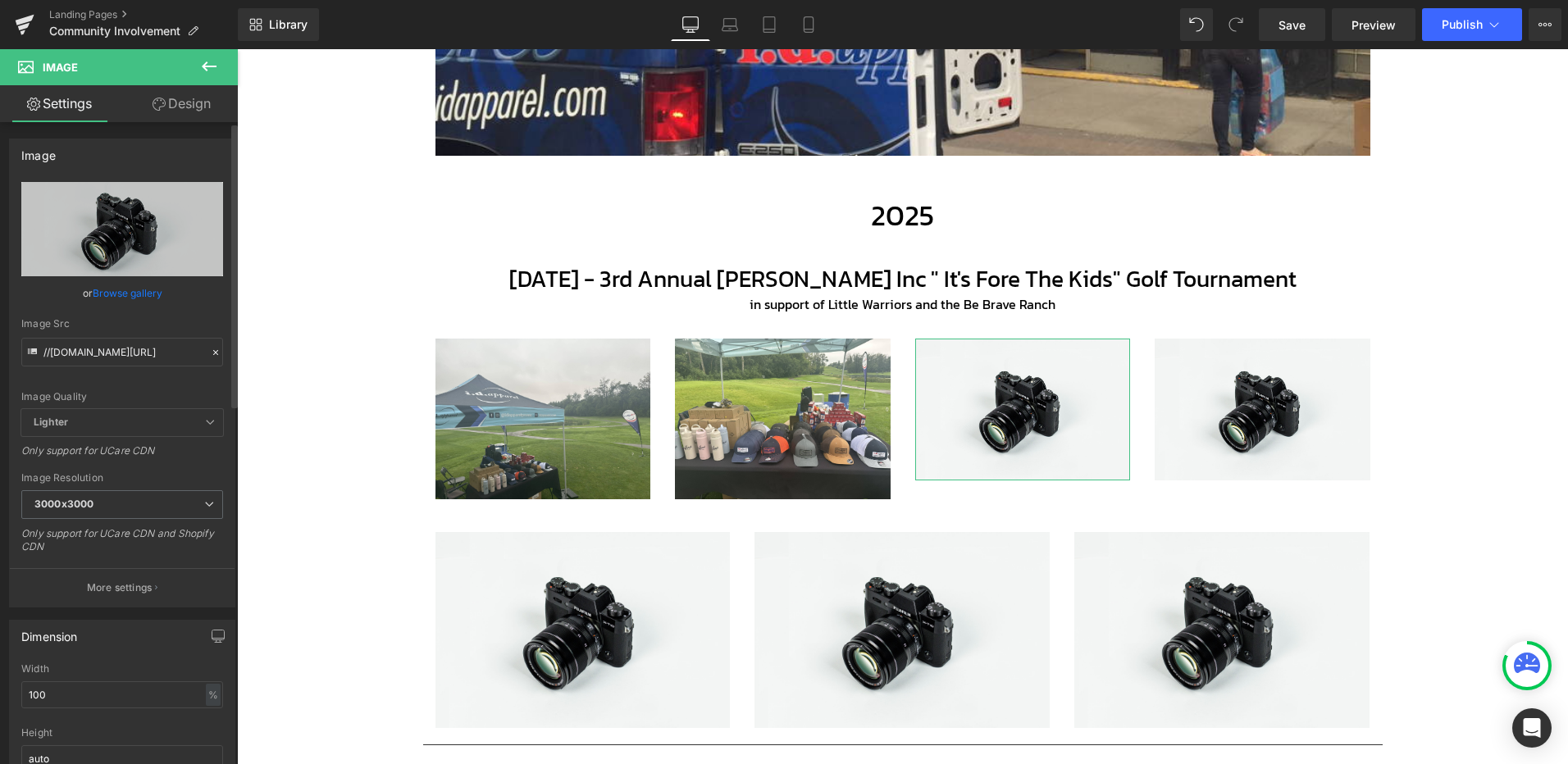
click at [122, 293] on link "Browse gallery" at bounding box center [127, 293] width 70 height 29
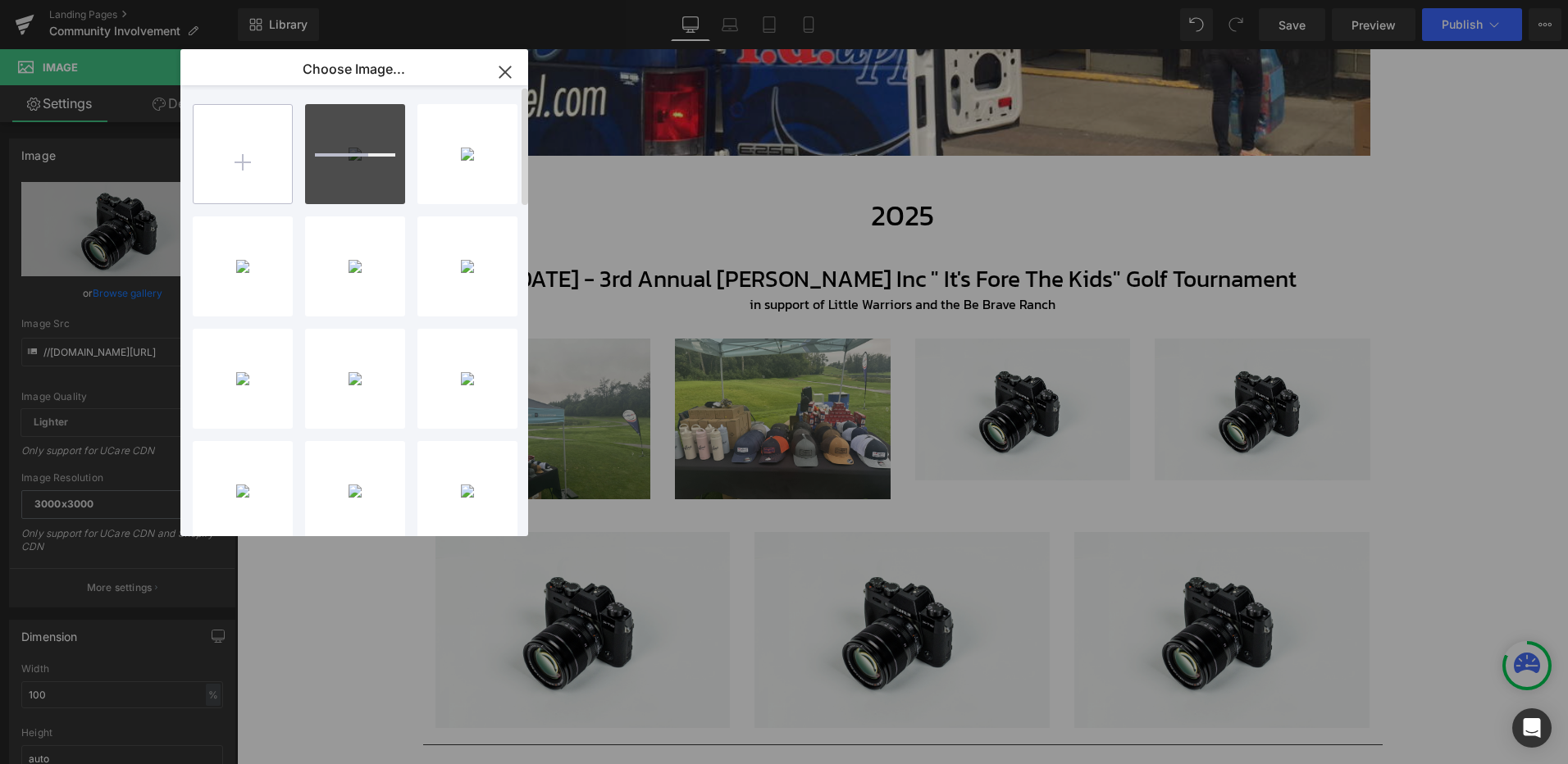
click at [242, 155] on input "file" at bounding box center [242, 154] width 98 height 98
type input "C:\fakepath\1000017389.jpeg"
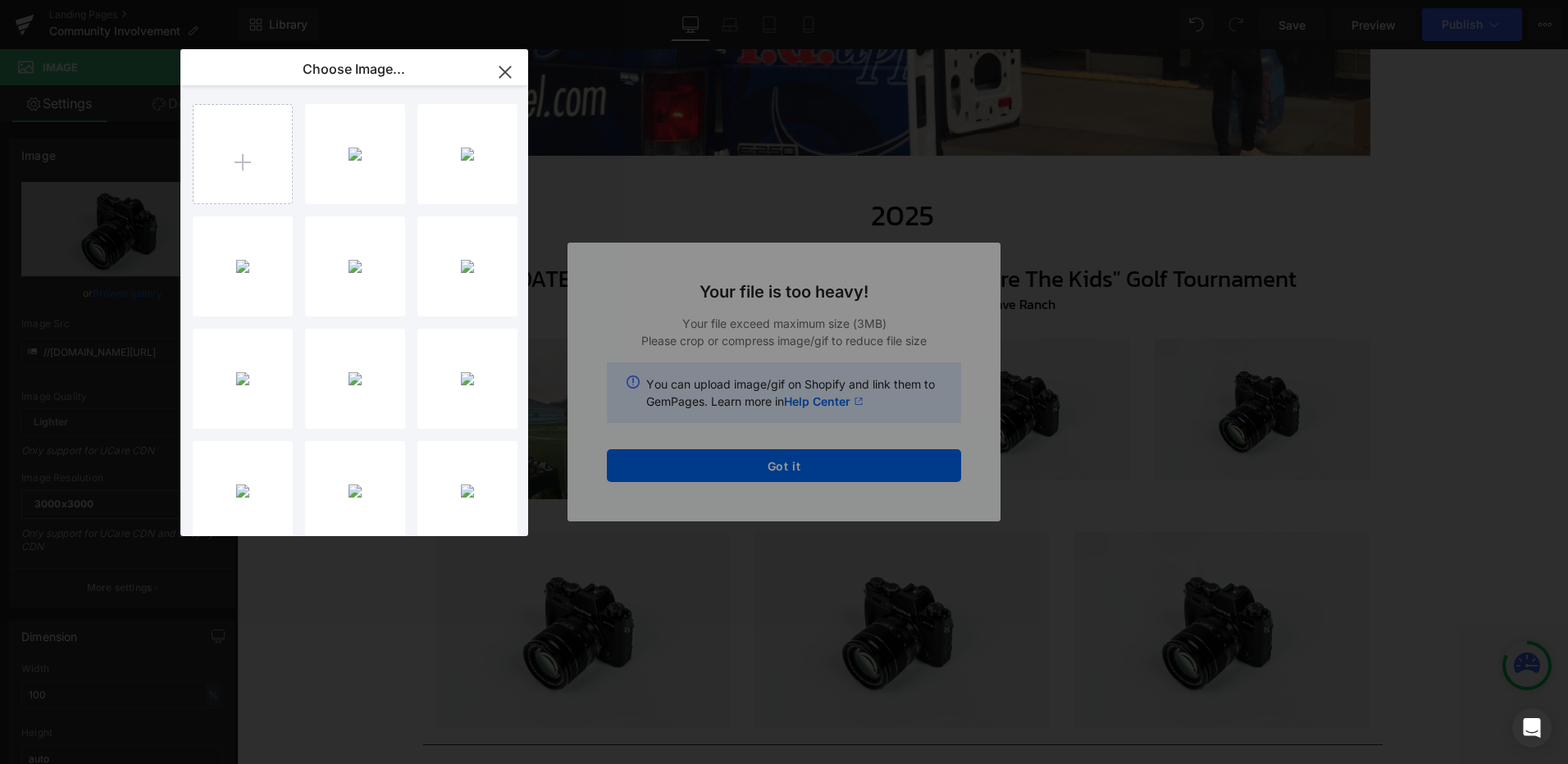
click at [859, 0] on div "Text Color Highlight Color #333333 Edit or remove link: Edit - Unlink - Cancel …" at bounding box center [784, 0] width 1568 height 0
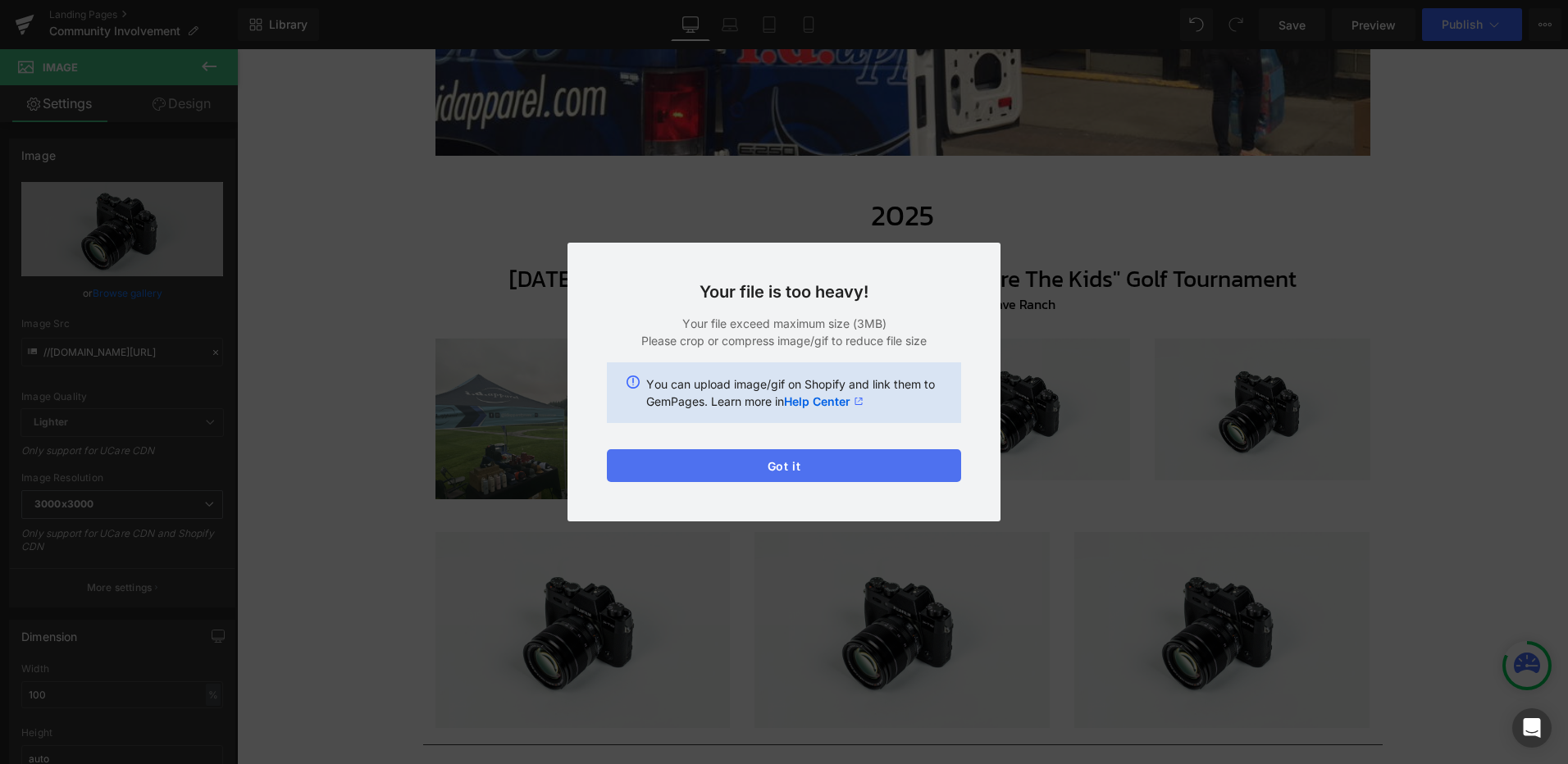
click at [828, 473] on button "Got it" at bounding box center [783, 465] width 354 height 32
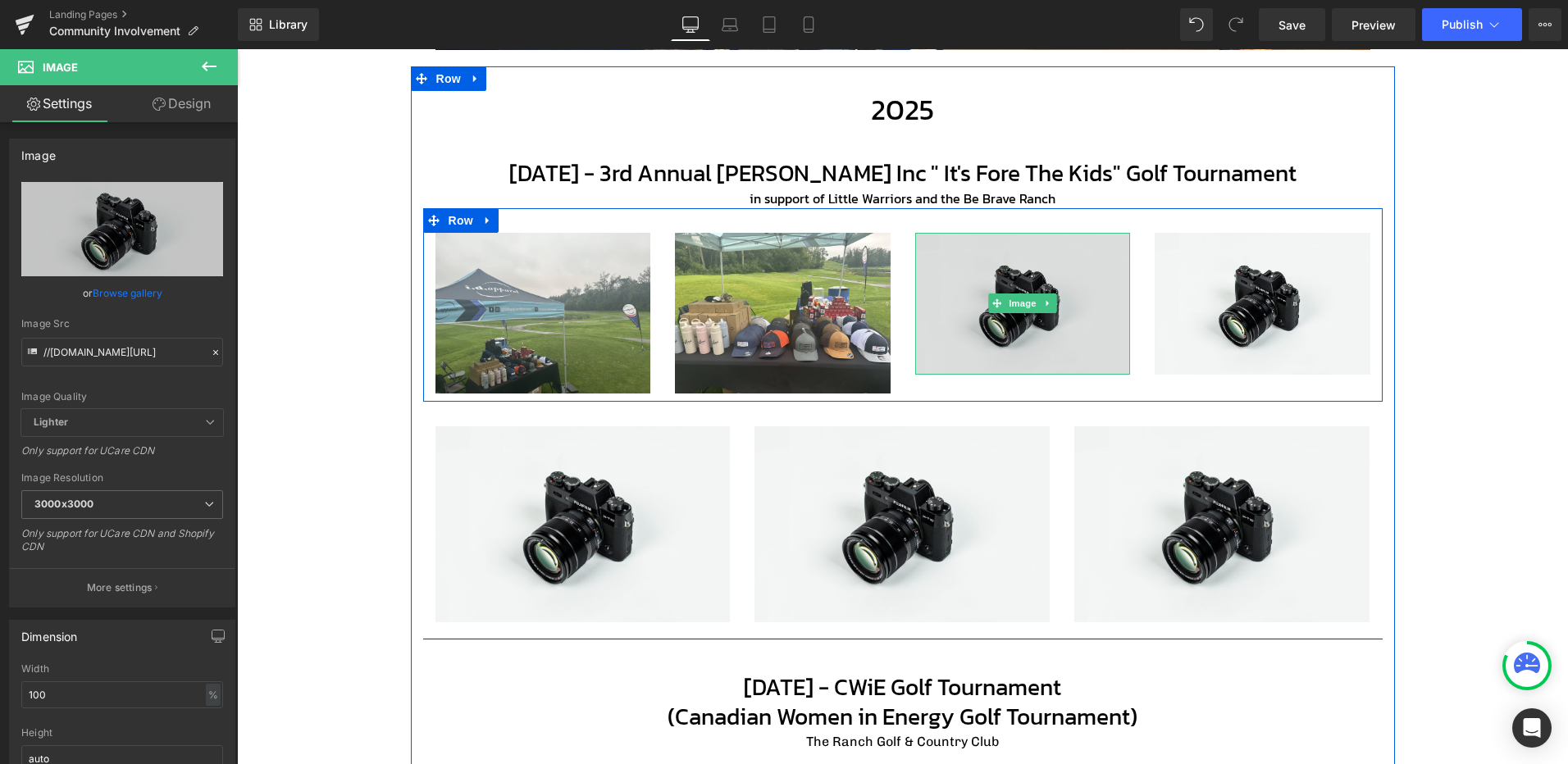
scroll to position [607, 0]
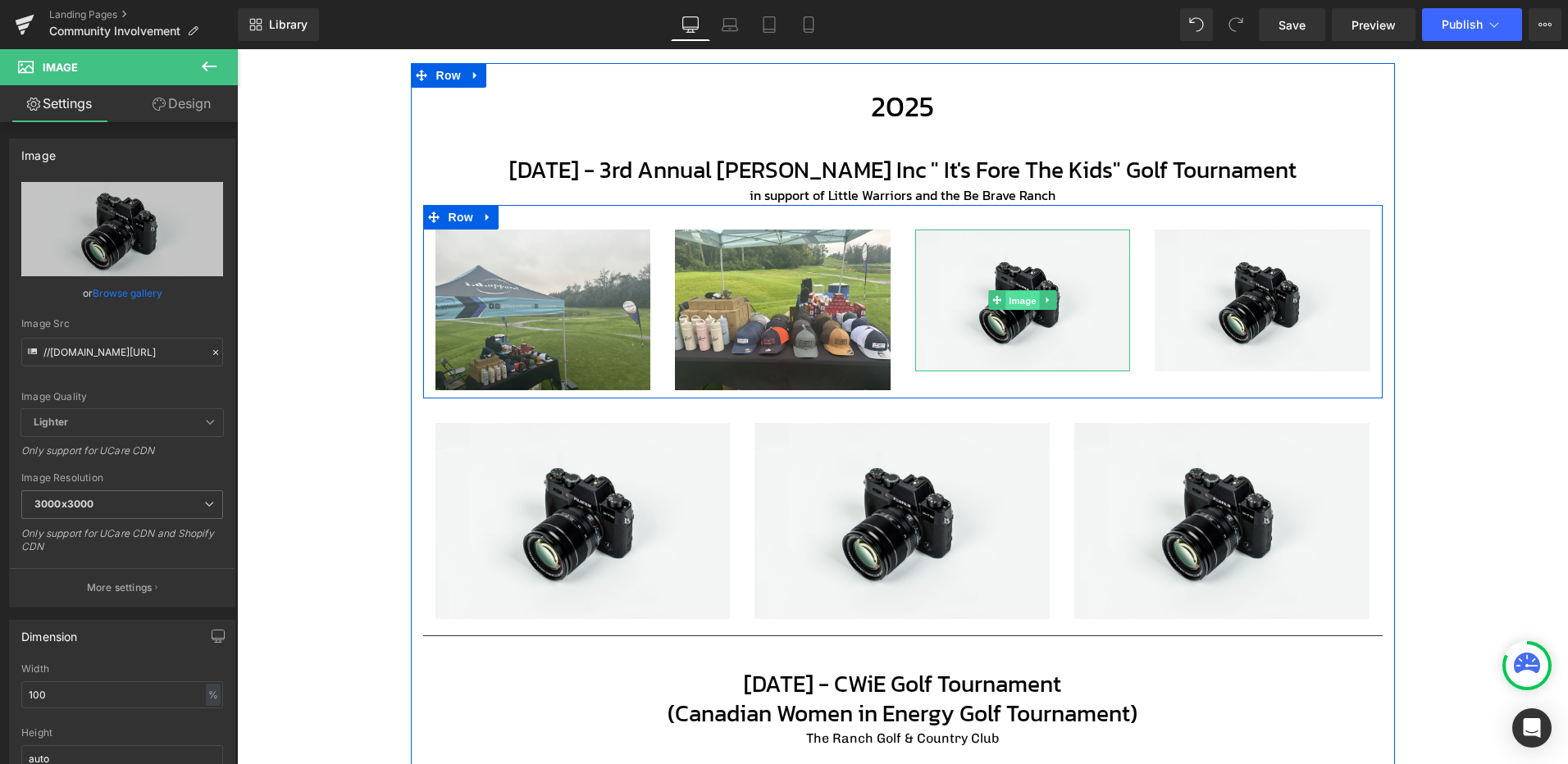
click at [1014, 300] on span "Image" at bounding box center [1022, 300] width 34 height 20
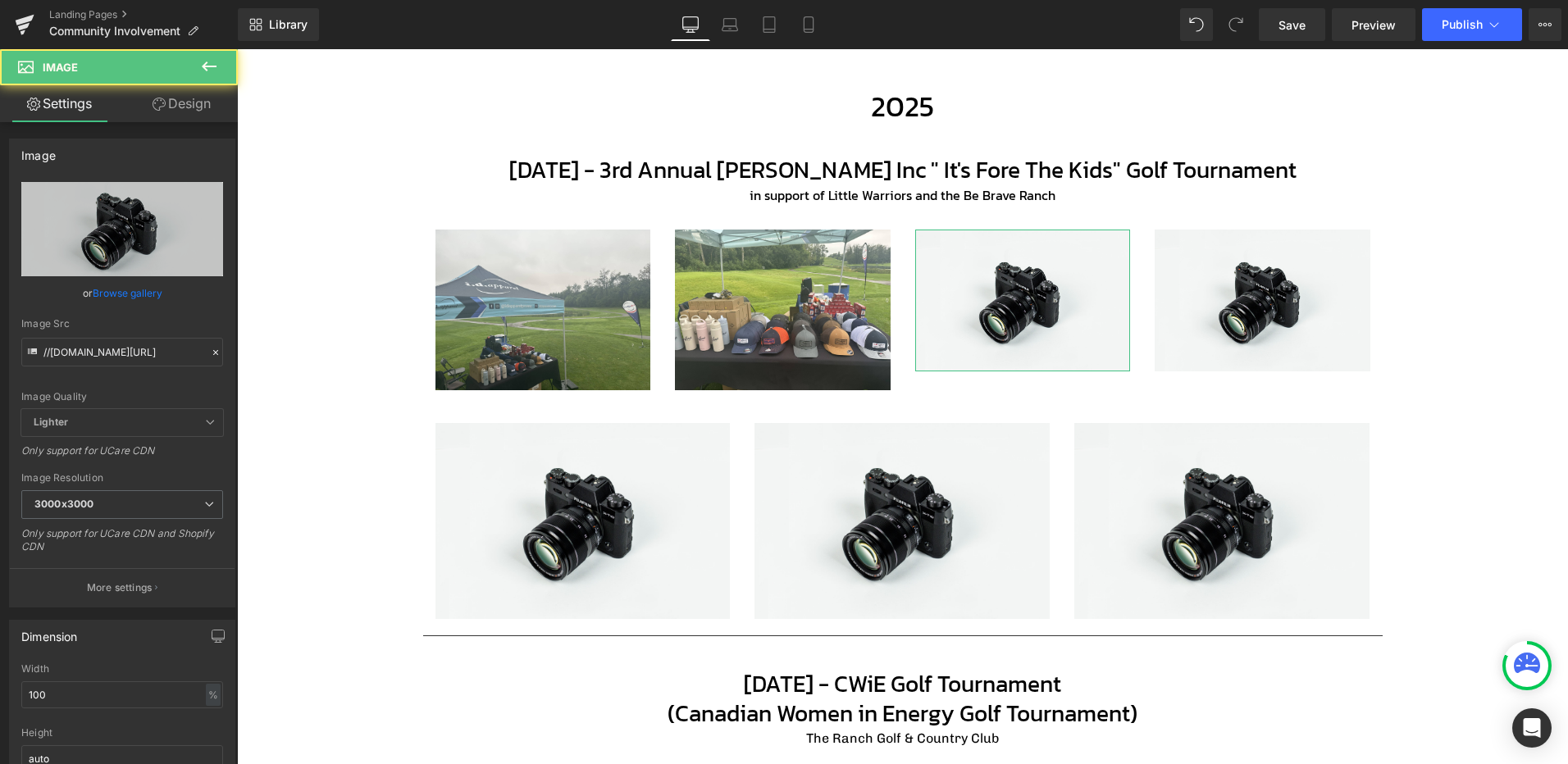
click at [137, 292] on link "Browse gallery" at bounding box center [127, 293] width 70 height 29
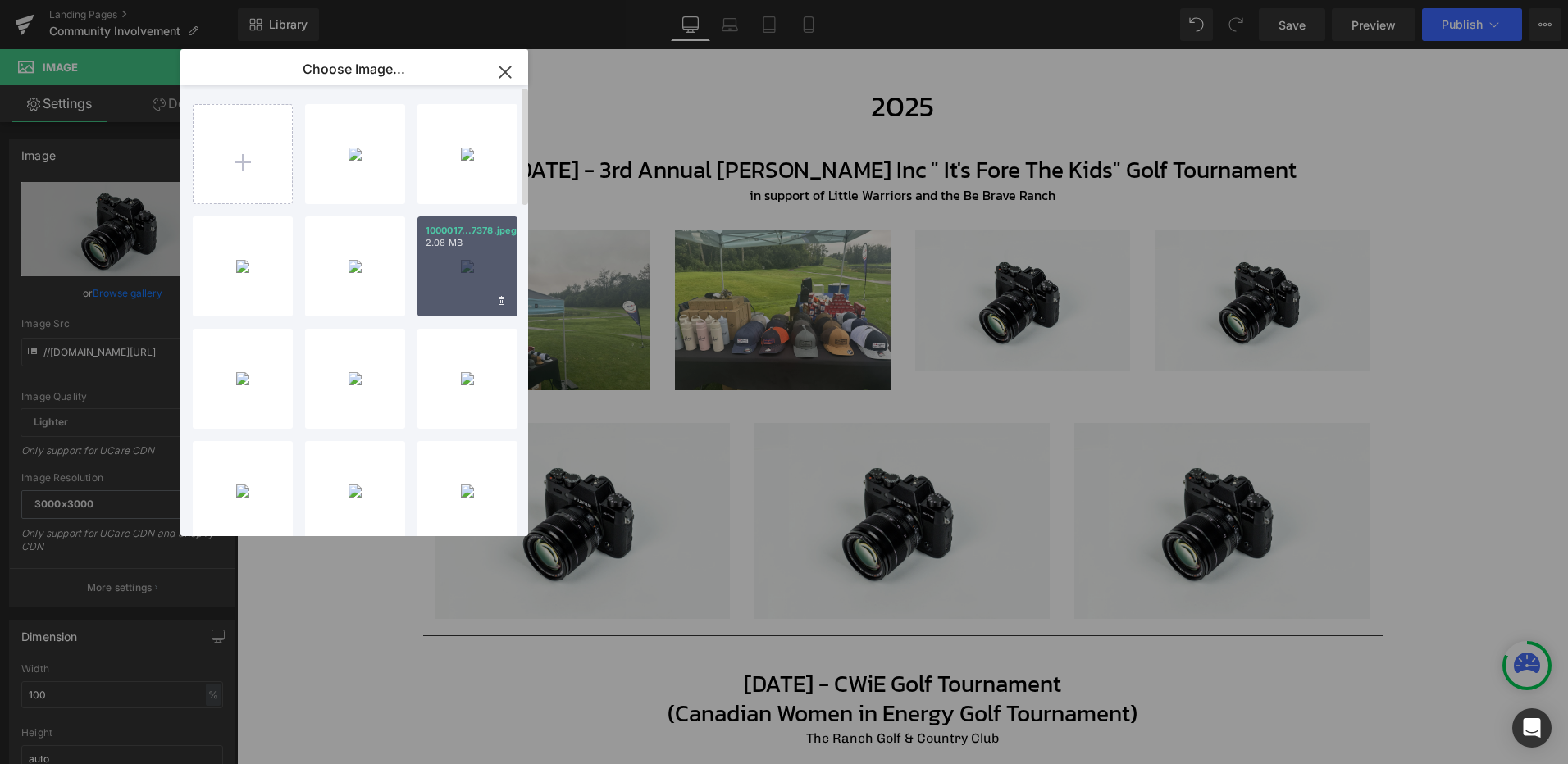
click at [466, 275] on div "1000017...7378.jpeg 2.08 MB" at bounding box center [467, 266] width 100 height 100
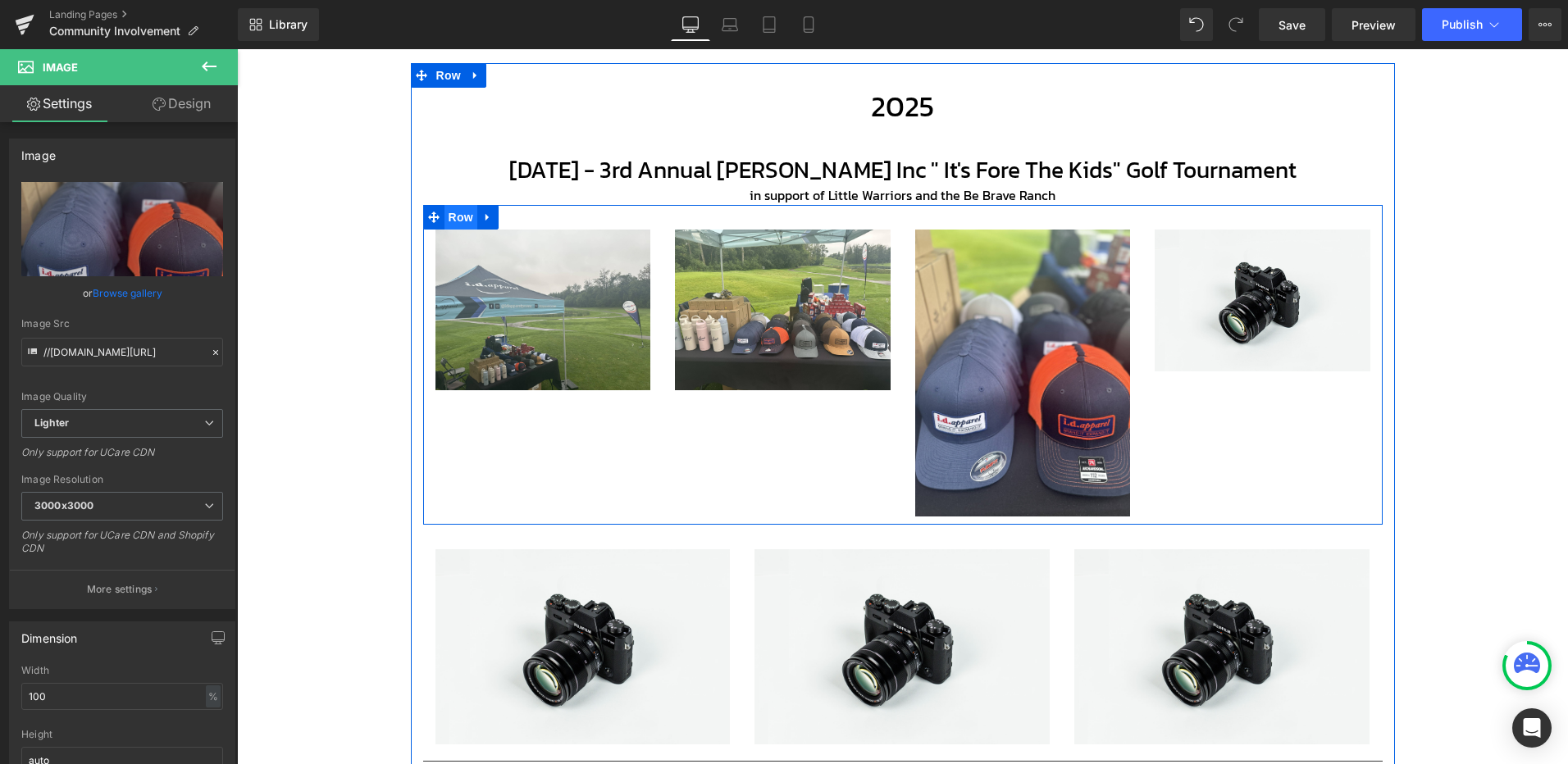
click at [453, 213] on span "Row" at bounding box center [461, 217] width 32 height 25
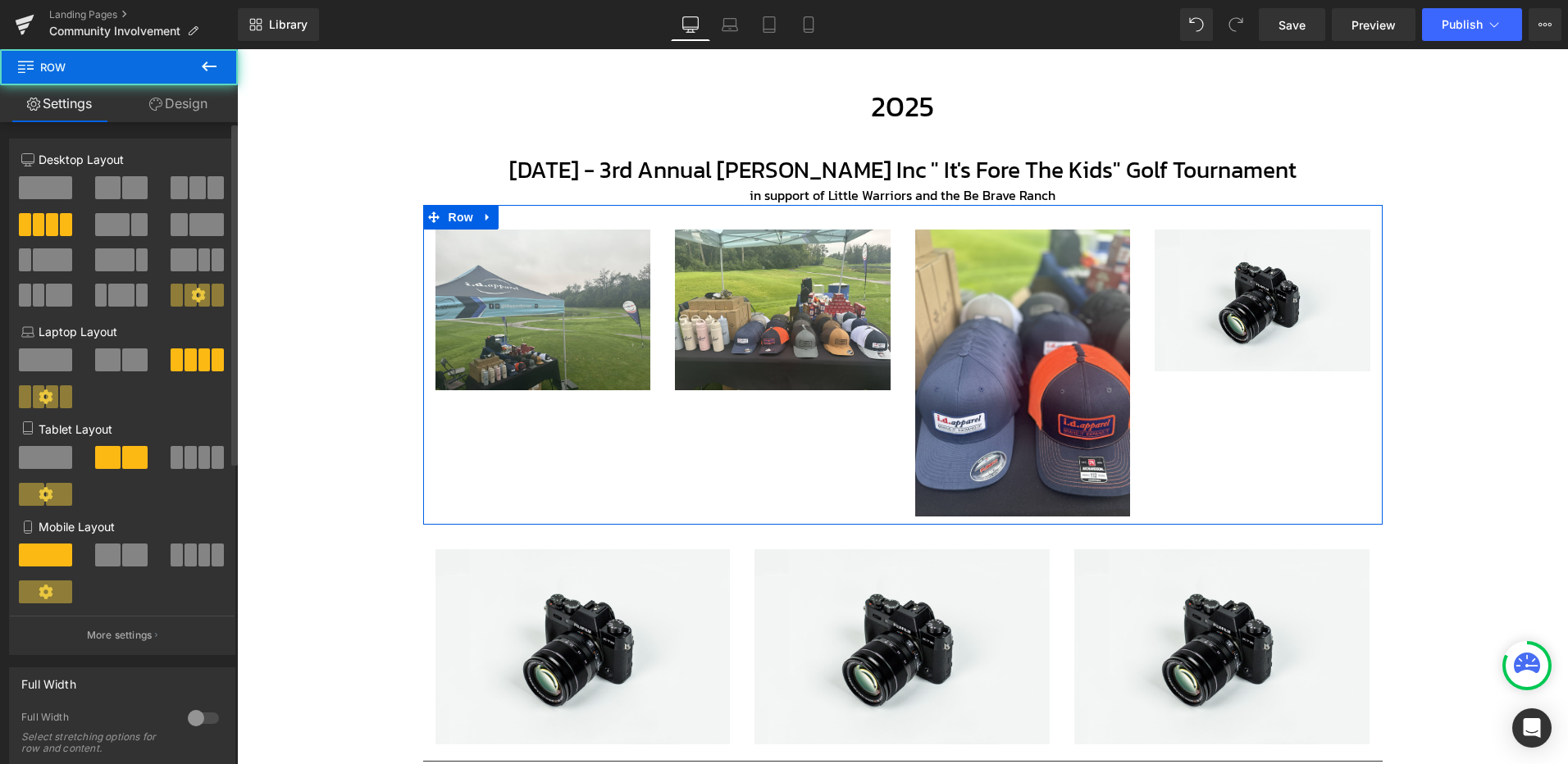
click at [190, 177] on span at bounding box center [197, 188] width 16 height 23
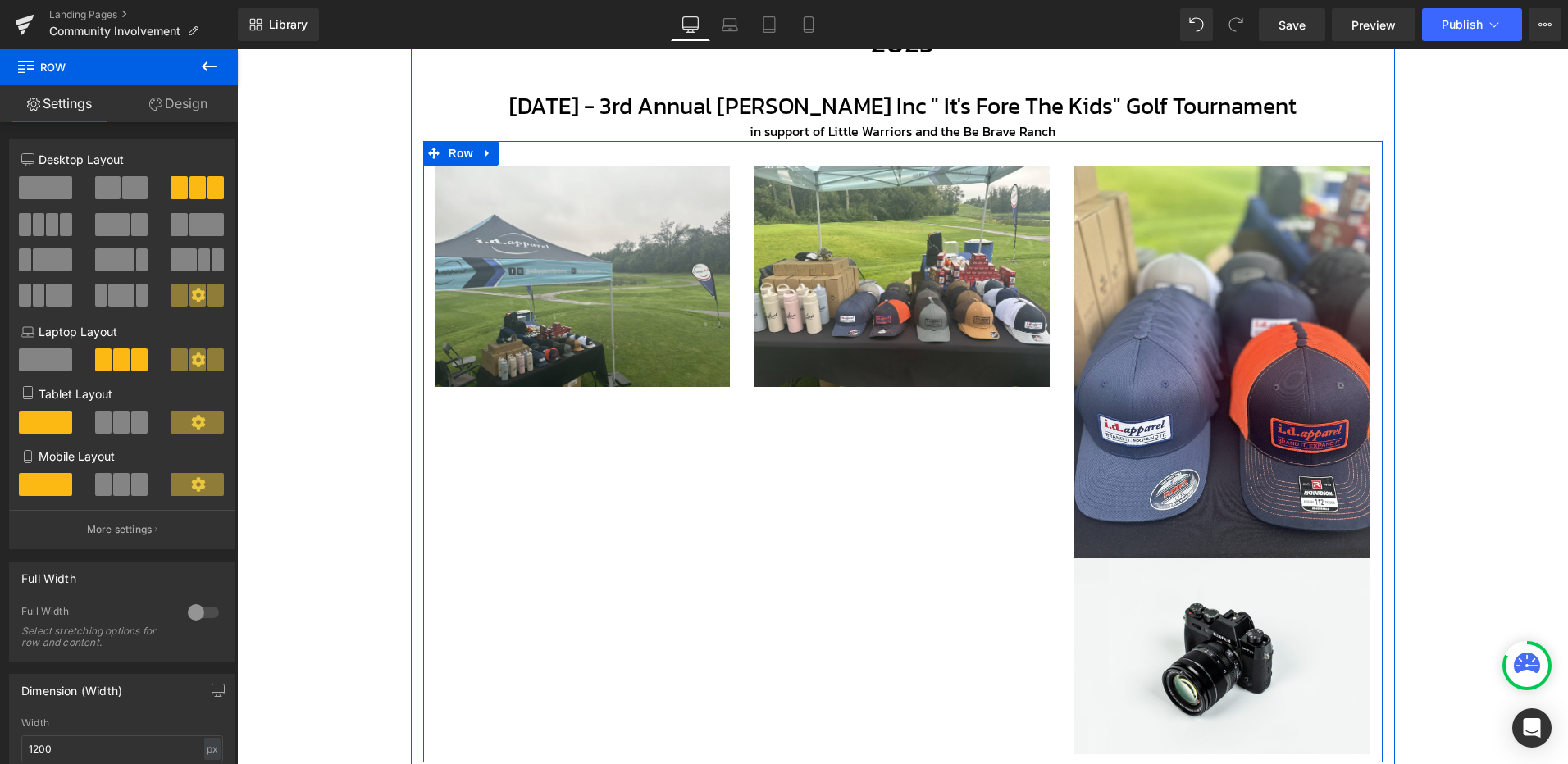
scroll to position [771, 0]
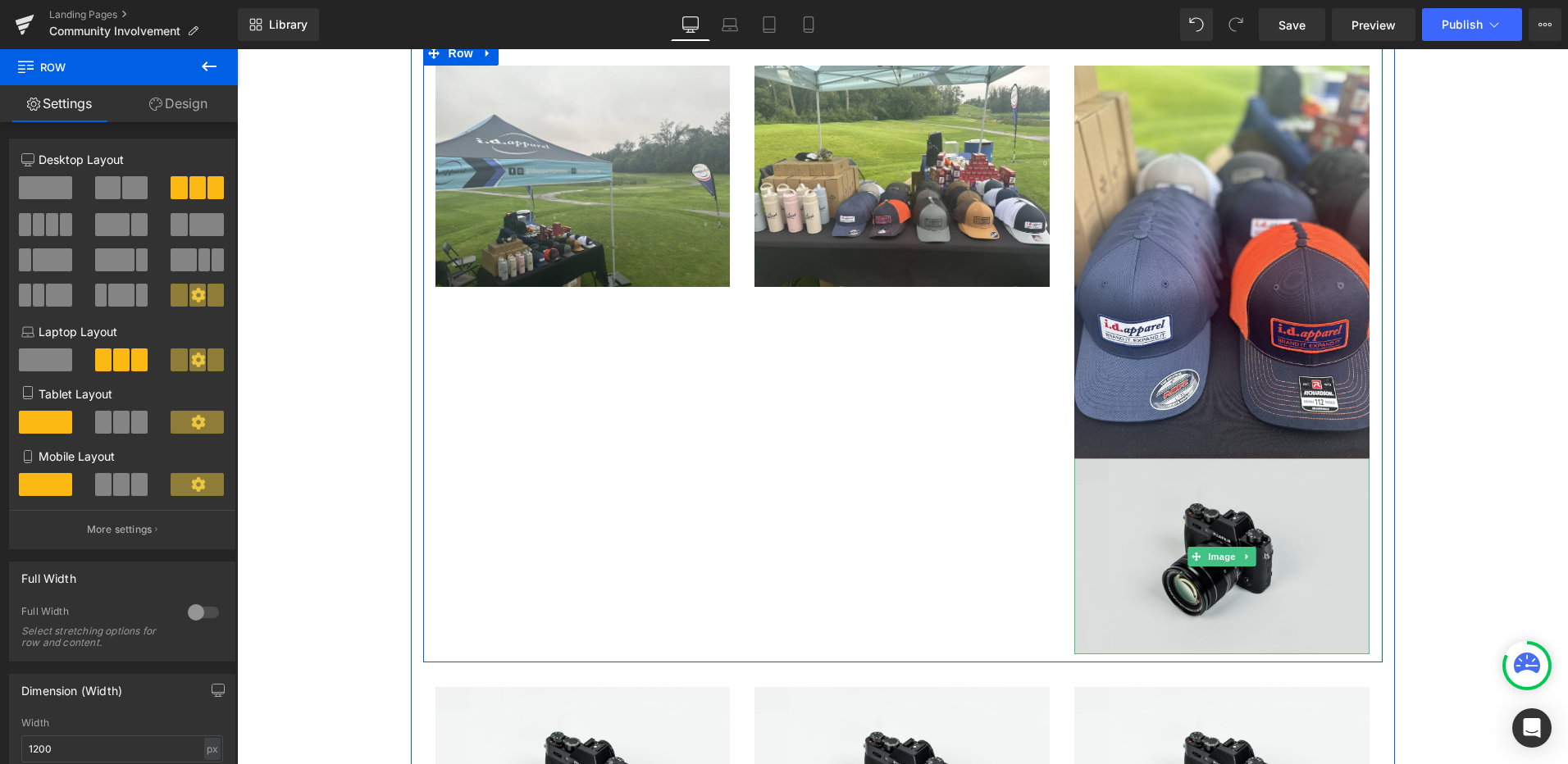
click at [1288, 536] on img at bounding box center [1221, 556] width 295 height 196
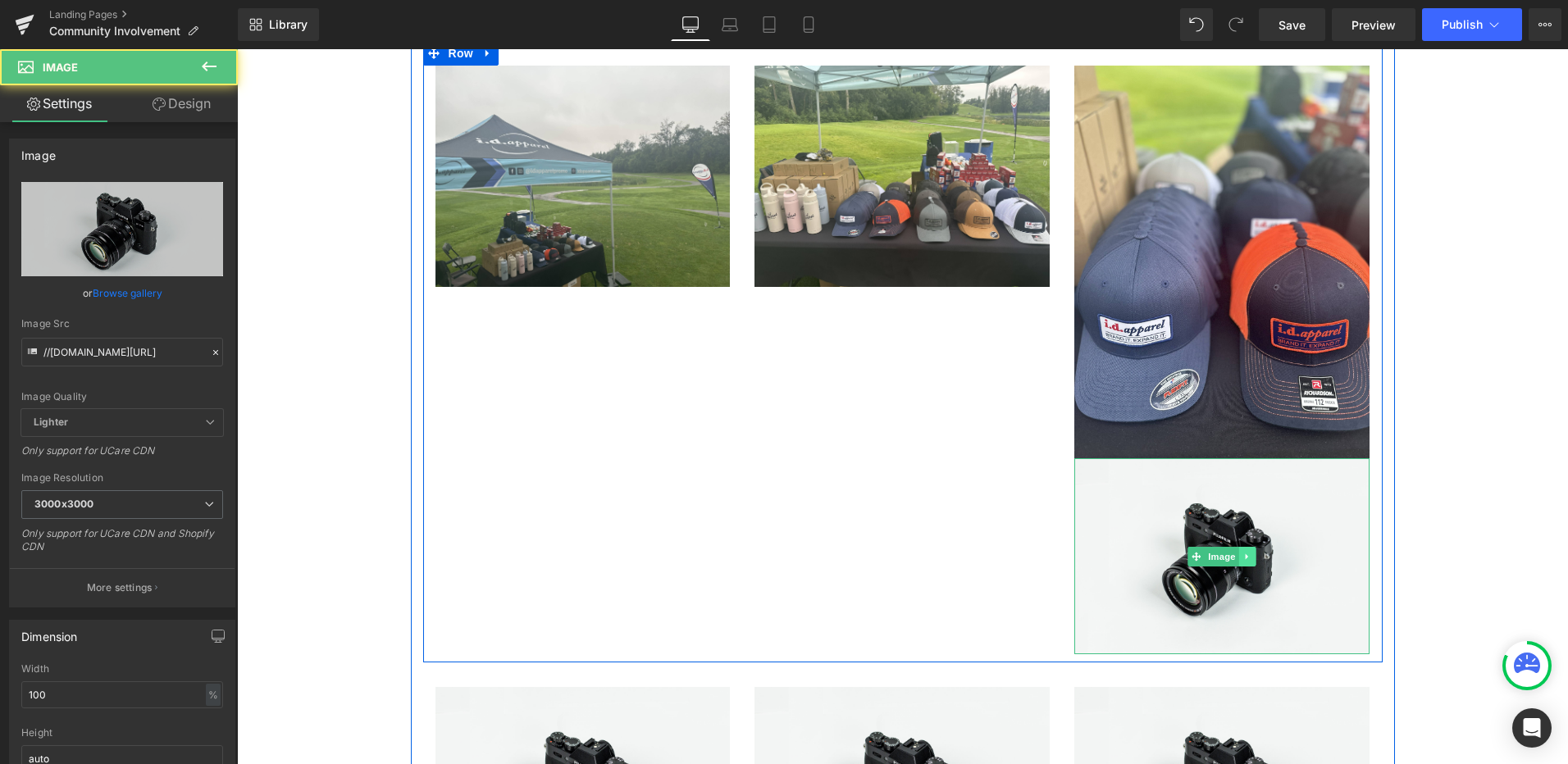
click at [1243, 552] on icon at bounding box center [1247, 557] width 9 height 10
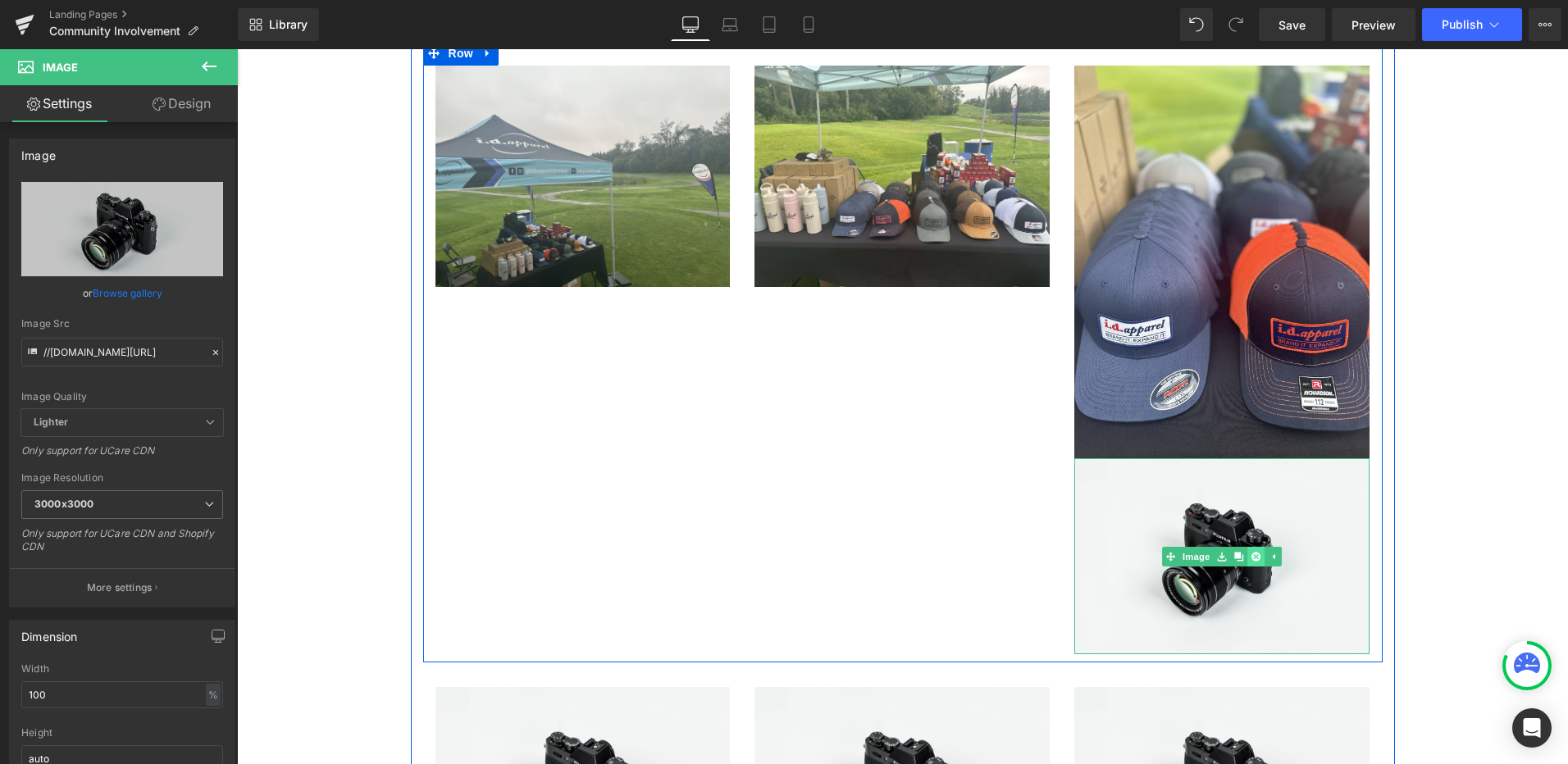
click at [1251, 552] on icon at bounding box center [1255, 557] width 9 height 10
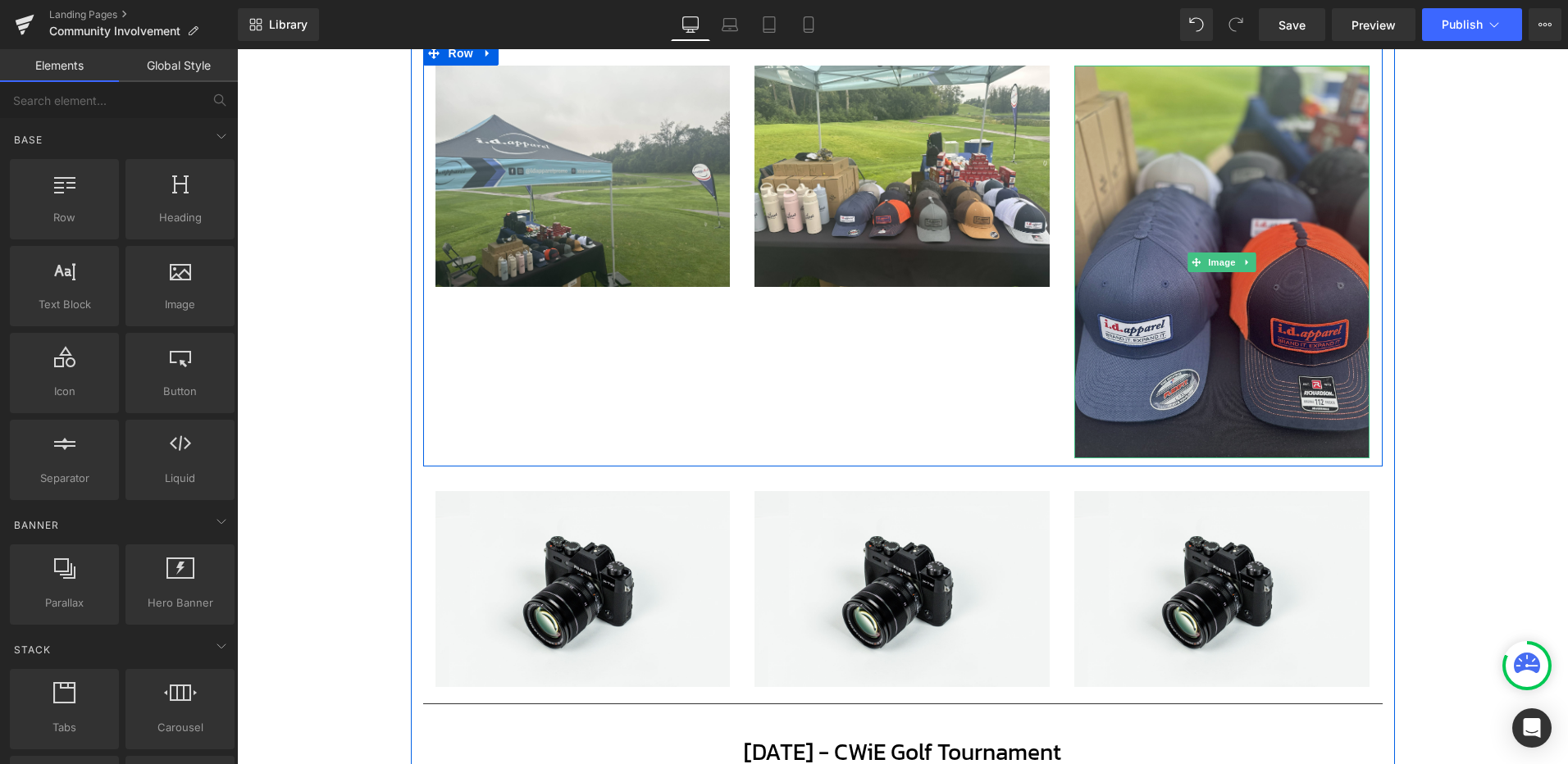
click at [1242, 331] on img at bounding box center [1221, 262] width 295 height 394
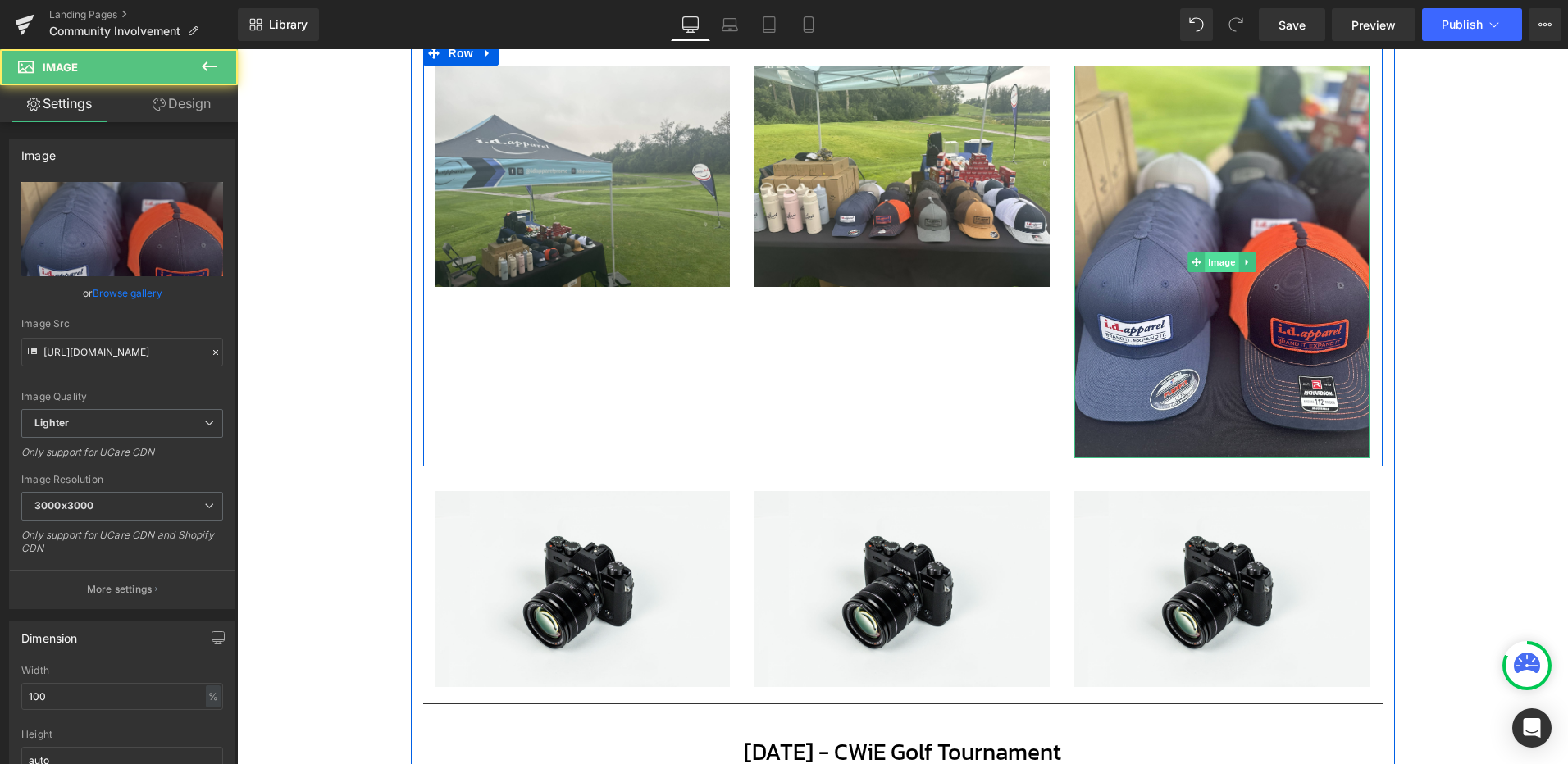
click at [1214, 265] on span "Image" at bounding box center [1223, 262] width 34 height 20
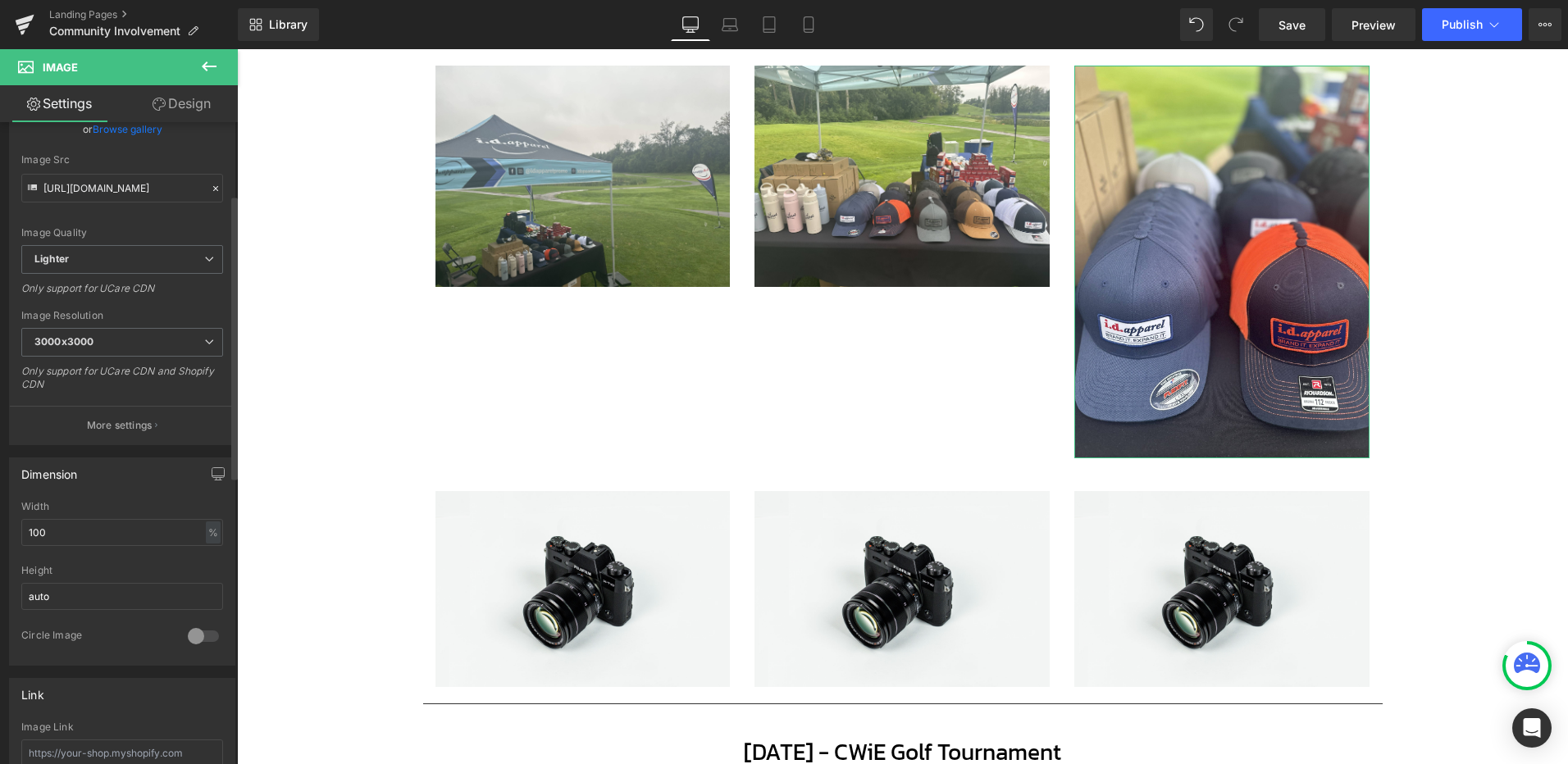
scroll to position [273, 0]
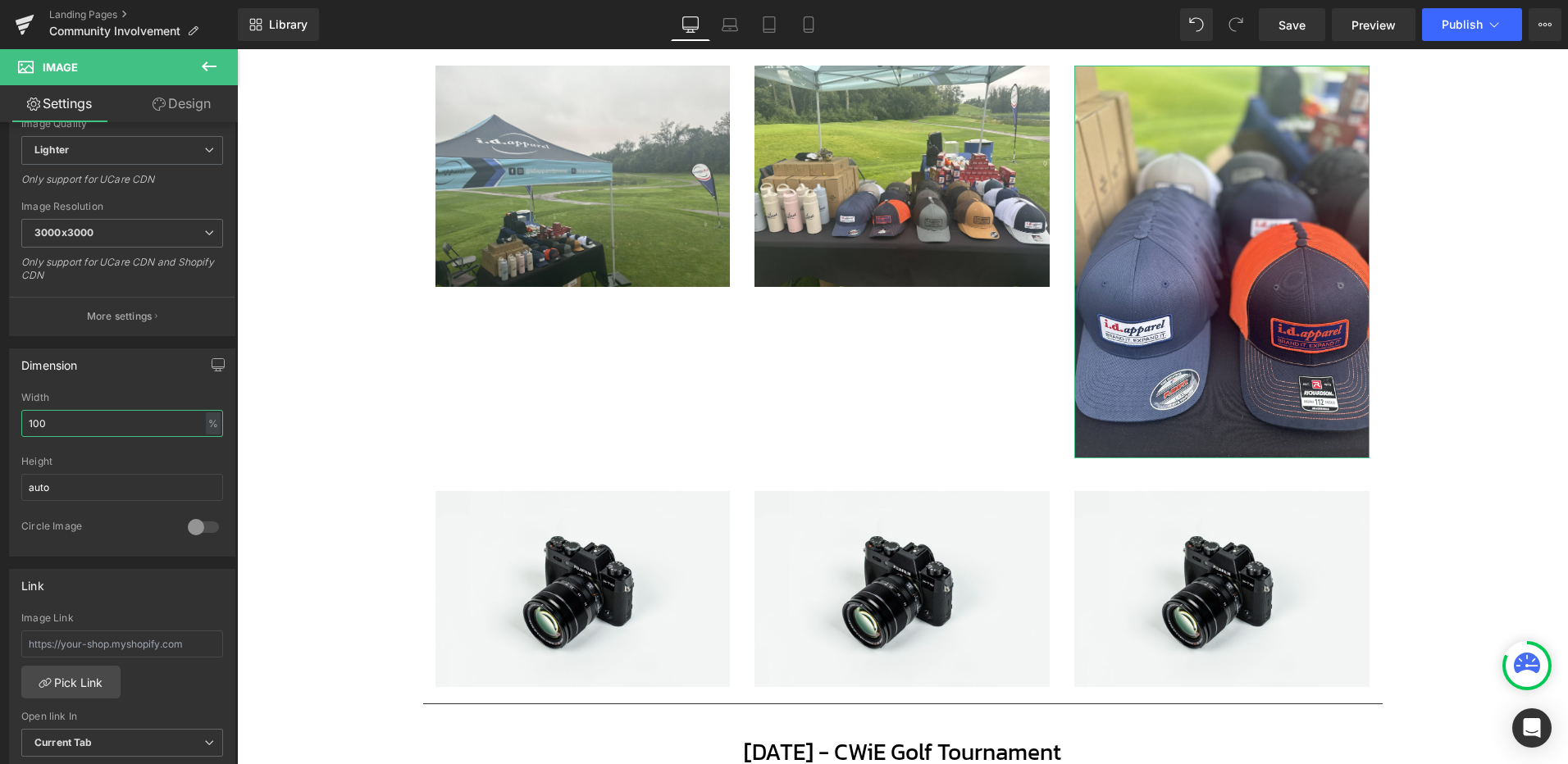
drag, startPoint x: -43, startPoint y: 418, endPoint x: -160, endPoint y: 418, distance: 117.0
click at [0, 418] on html "Image You are previewing how the will restyle your page. You can not edit Eleme…" at bounding box center [784, 382] width 1568 height 764
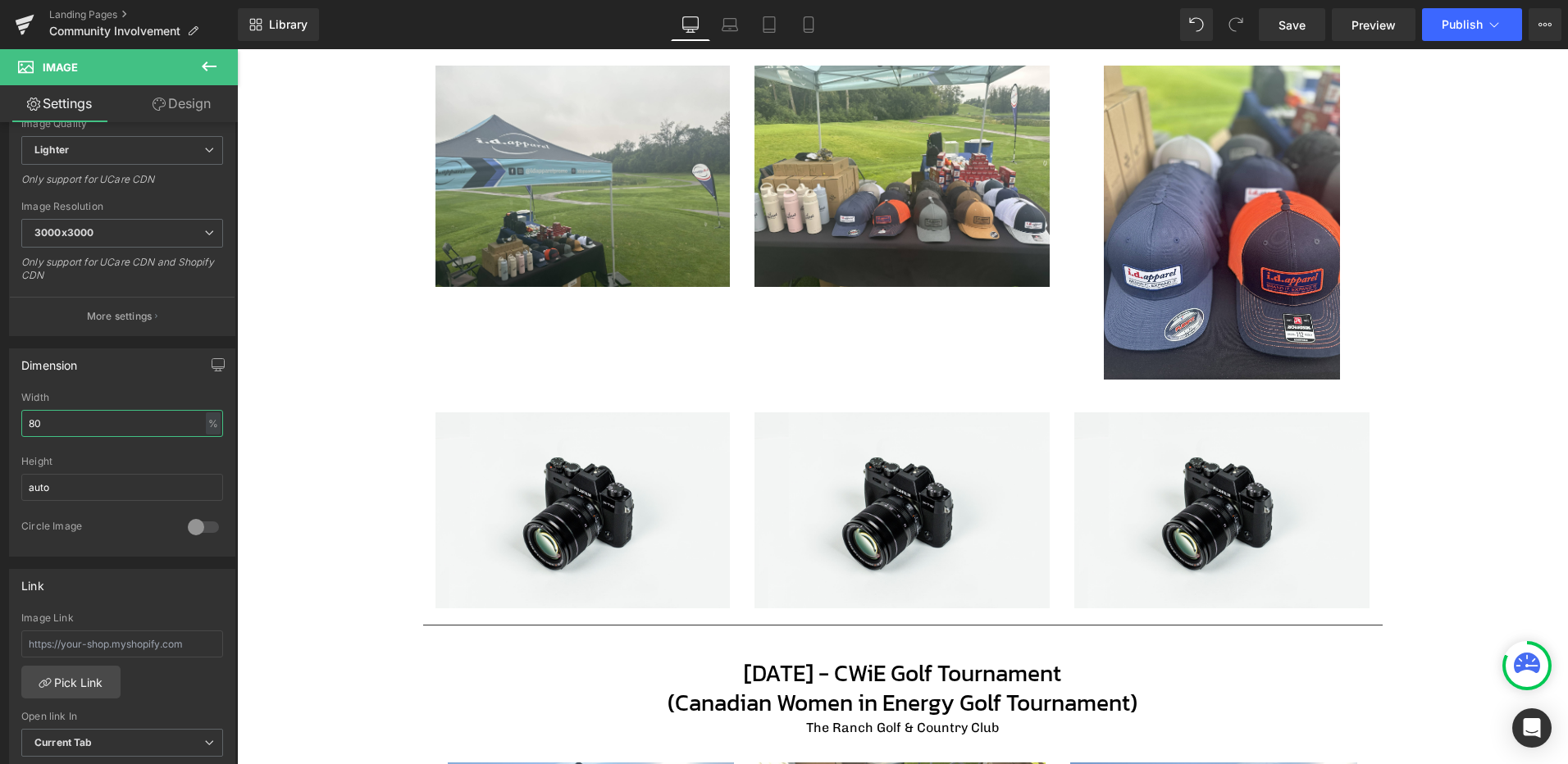
drag, startPoint x: 67, startPoint y: 420, endPoint x: -73, endPoint y: 420, distance: 140.0
click at [0, 420] on html "Image You are previewing how the will restyle your page. You can not edit Eleme…" at bounding box center [784, 382] width 1568 height 764
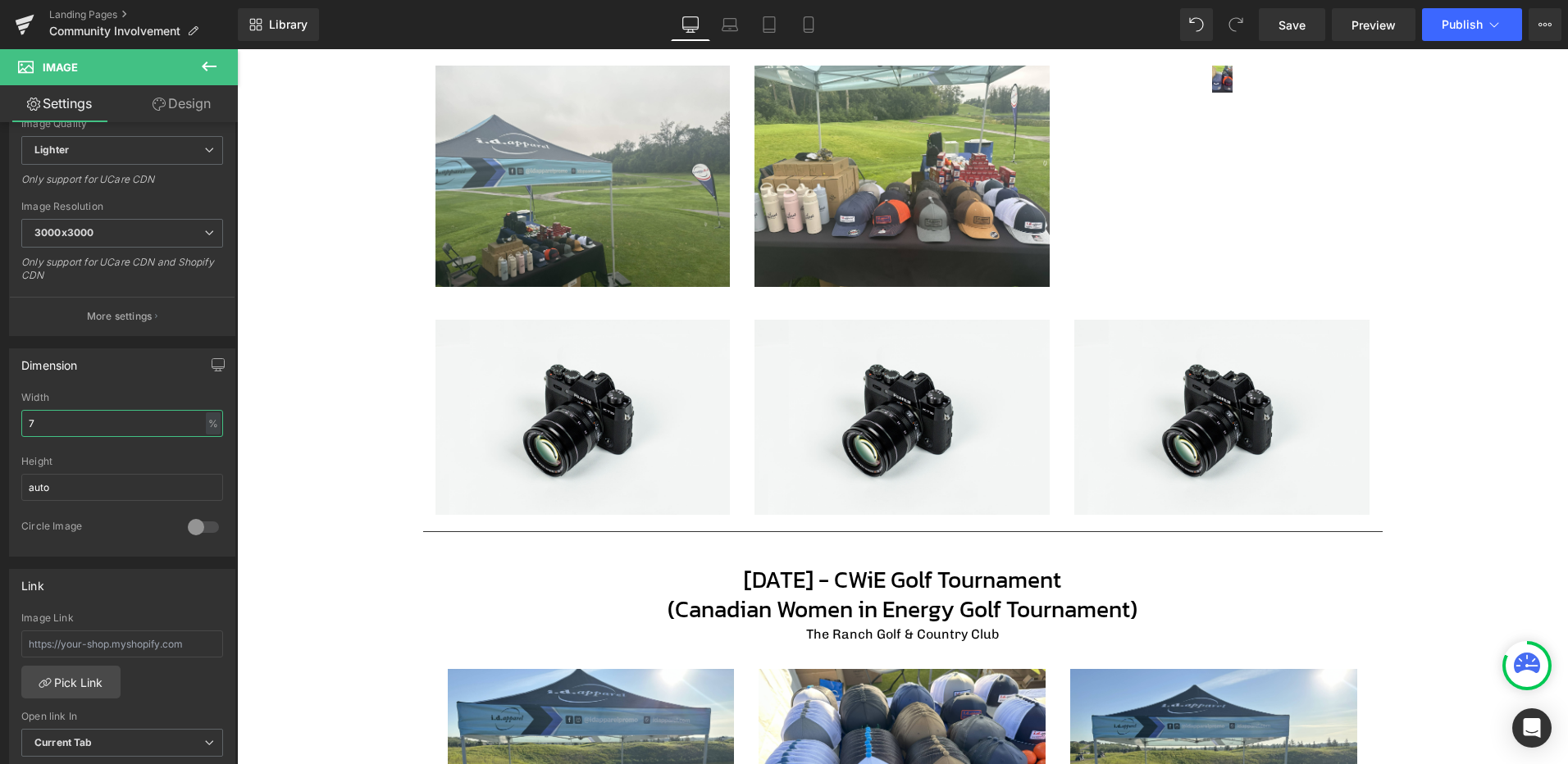
type input "70"
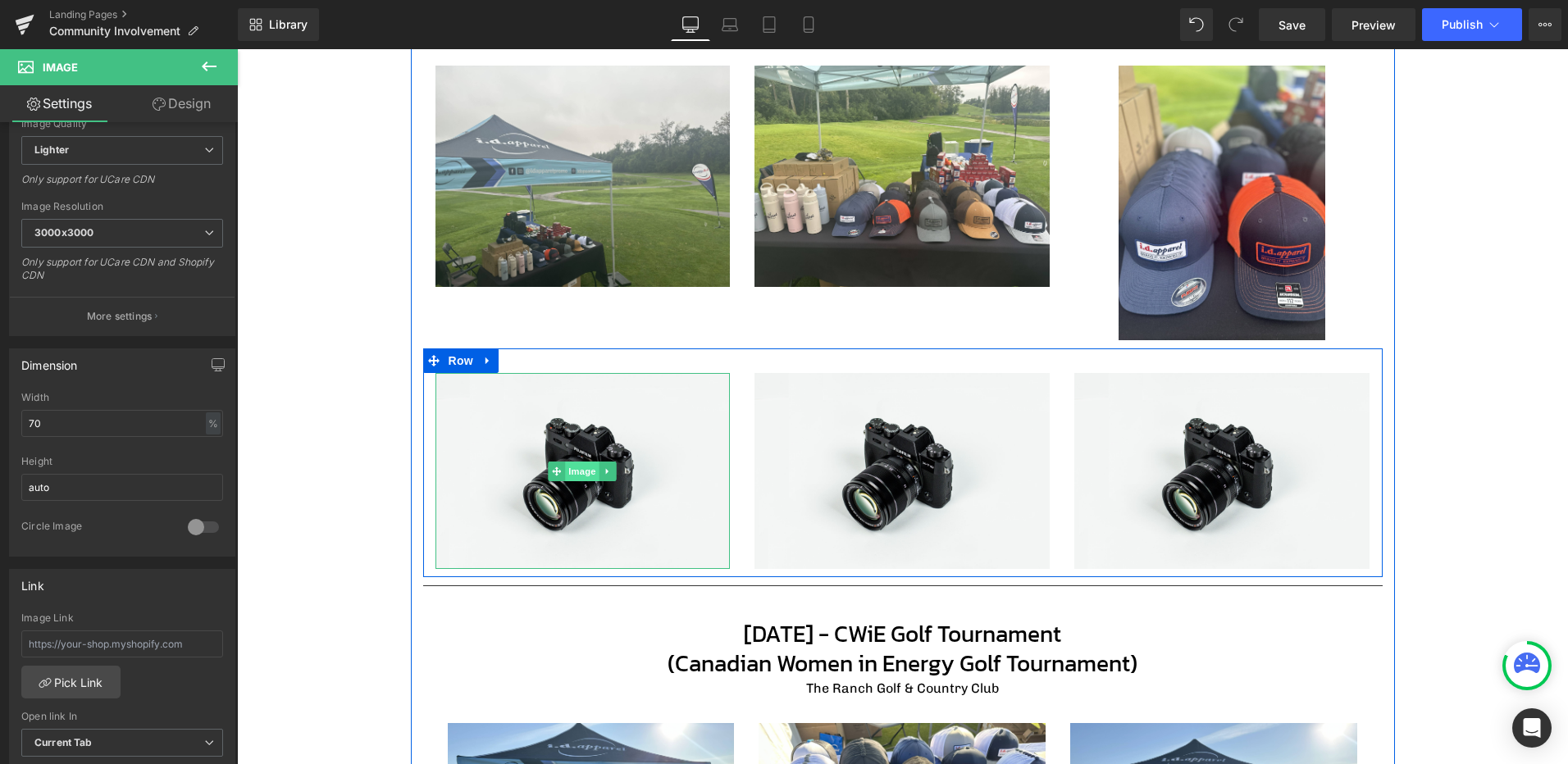
click at [569, 474] on span "Image" at bounding box center [583, 471] width 34 height 20
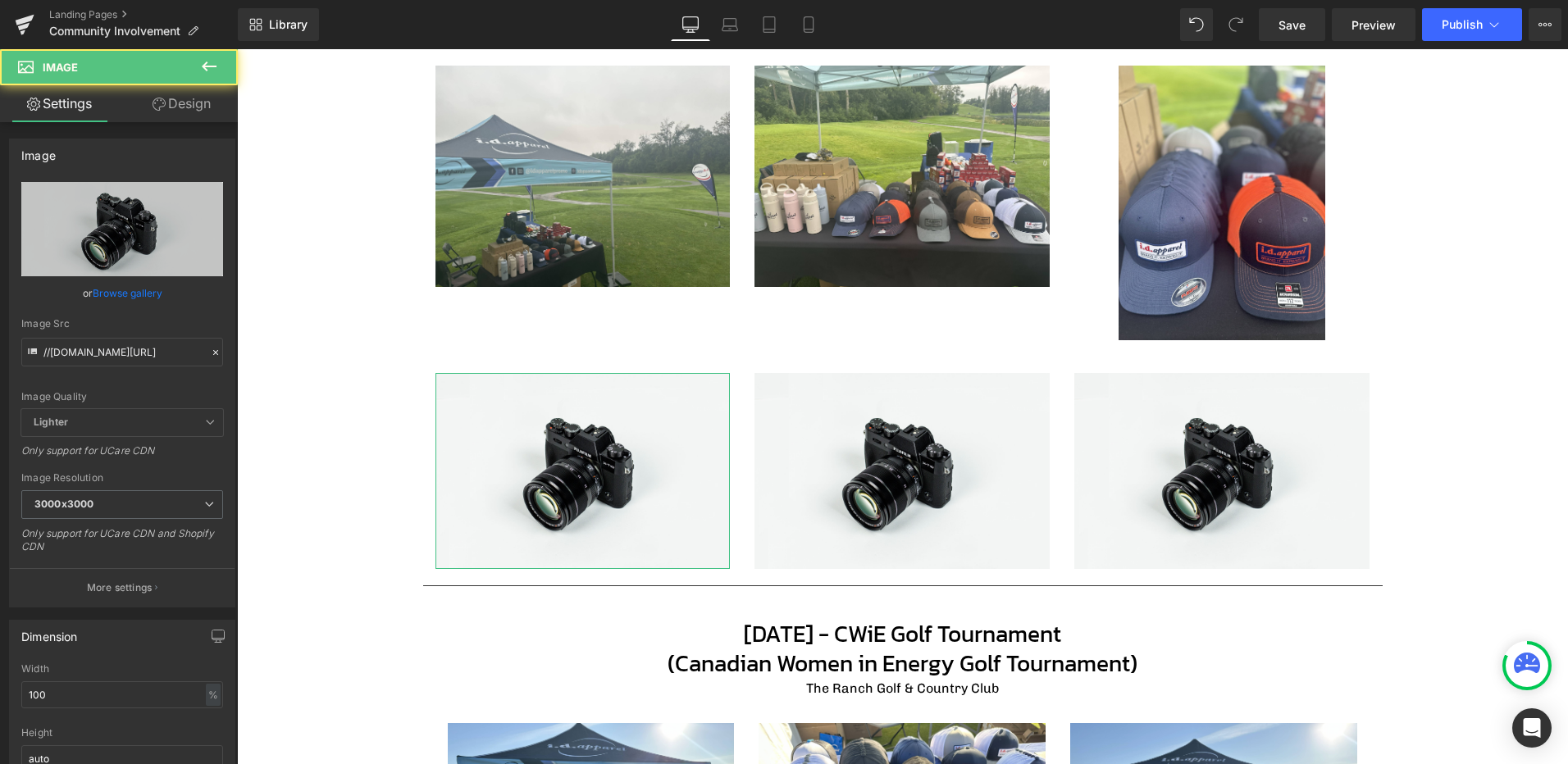
click at [126, 287] on link "Browse gallery" at bounding box center [127, 293] width 70 height 29
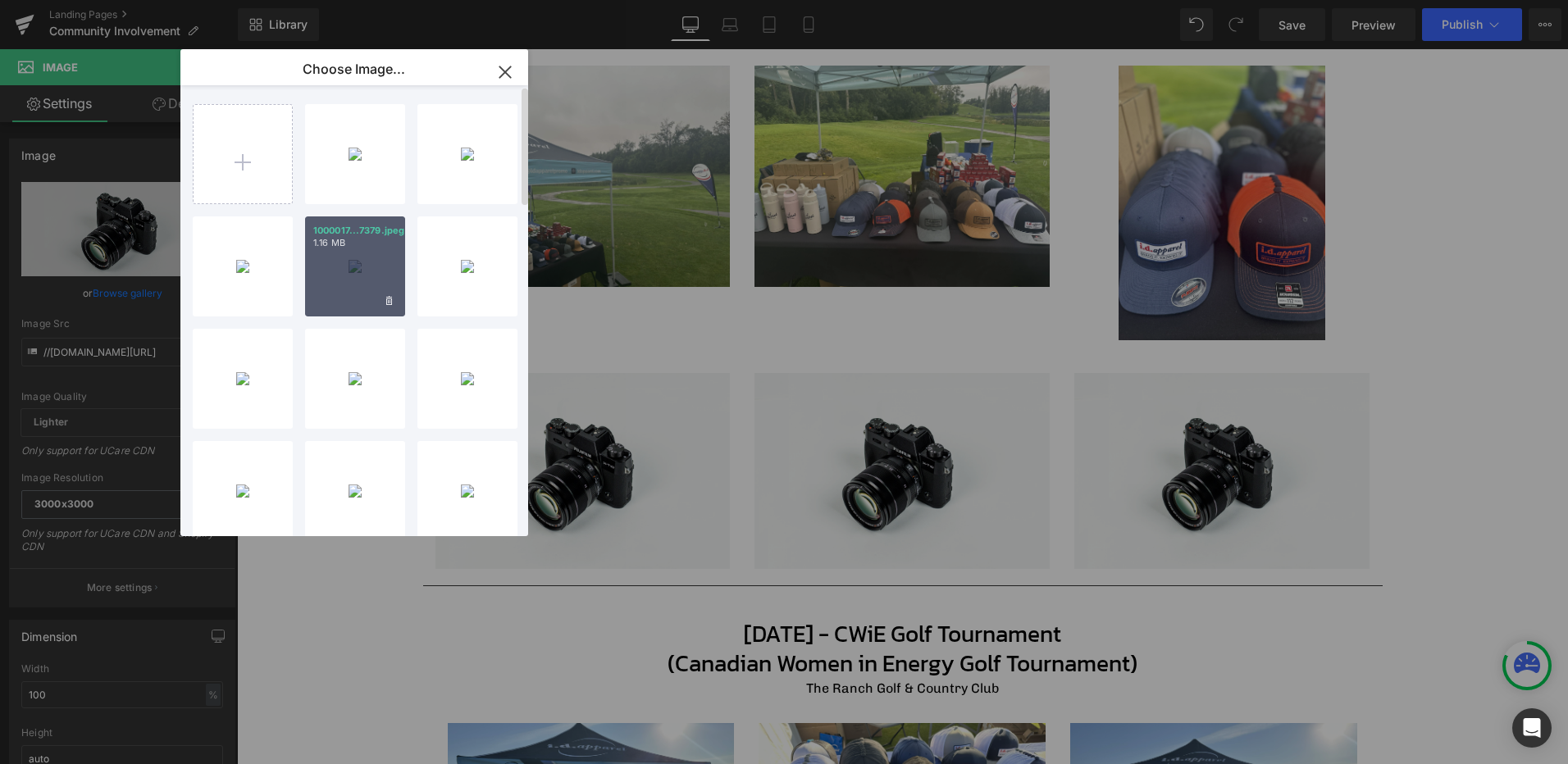
click at [347, 266] on div "1000017...7379.jpeg 1.16 MB" at bounding box center [355, 266] width 100 height 100
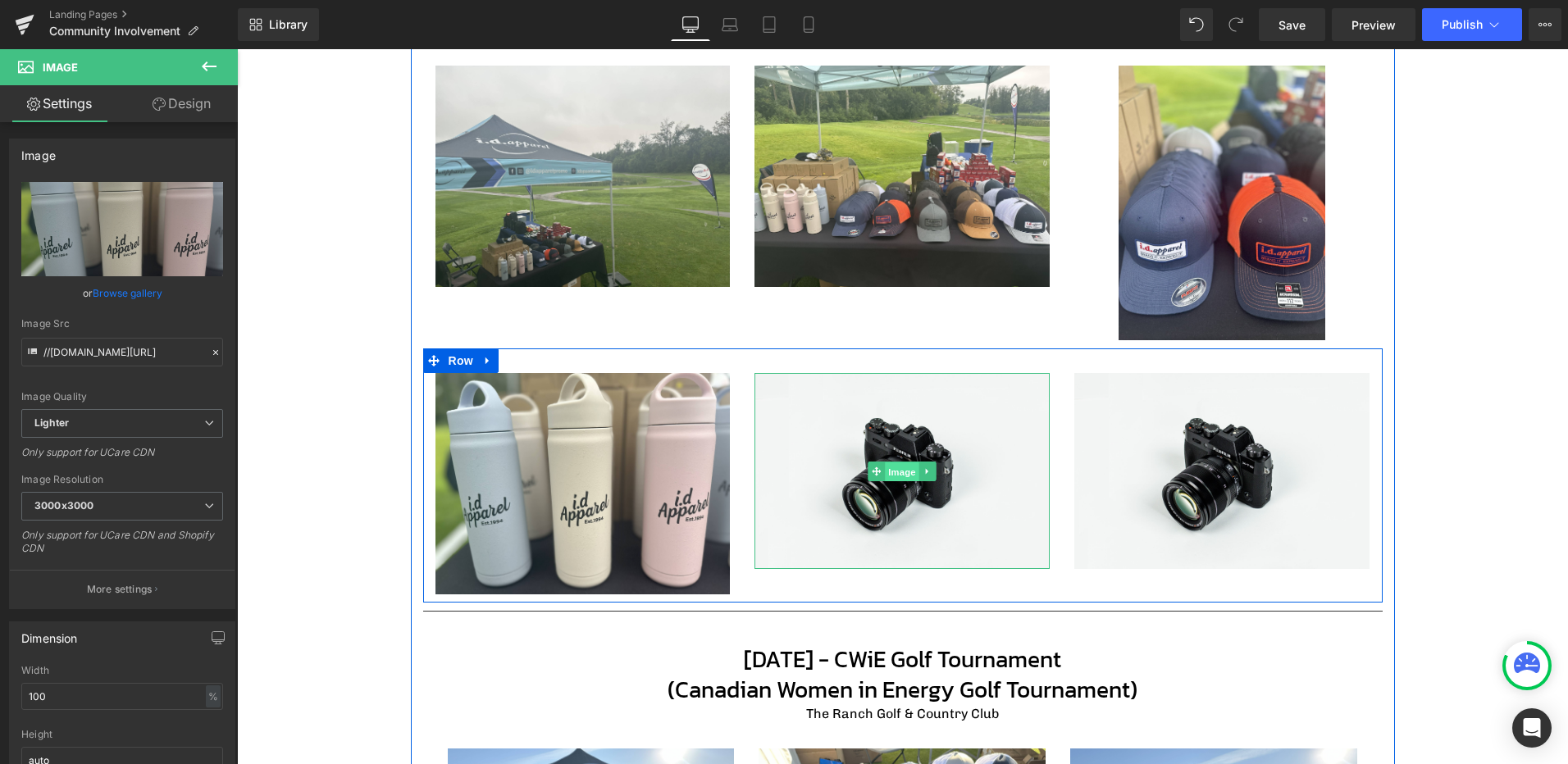
click at [897, 473] on span "Image" at bounding box center [902, 472] width 34 height 20
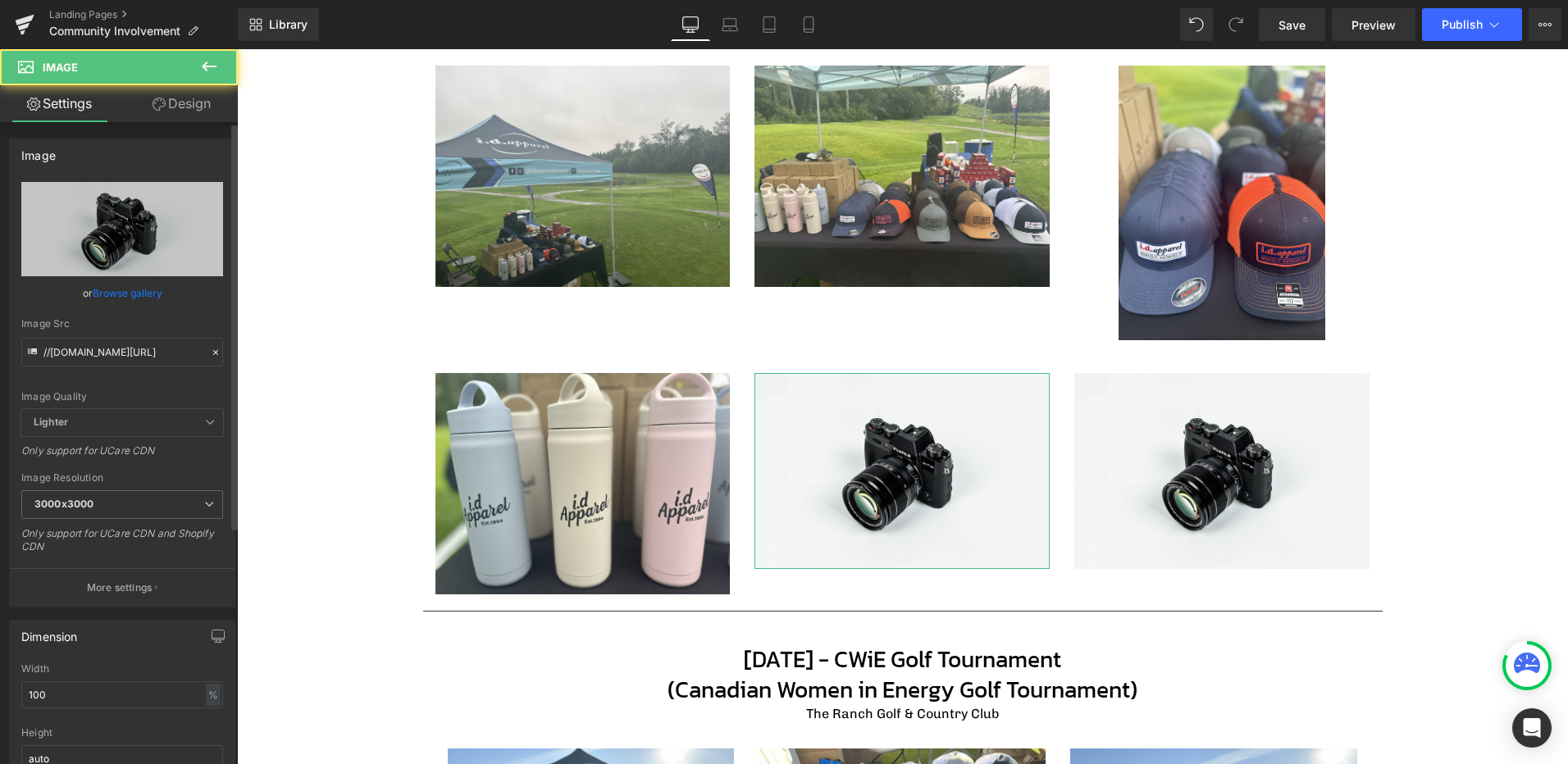
click at [124, 279] on link "Browse gallery" at bounding box center [127, 293] width 70 height 29
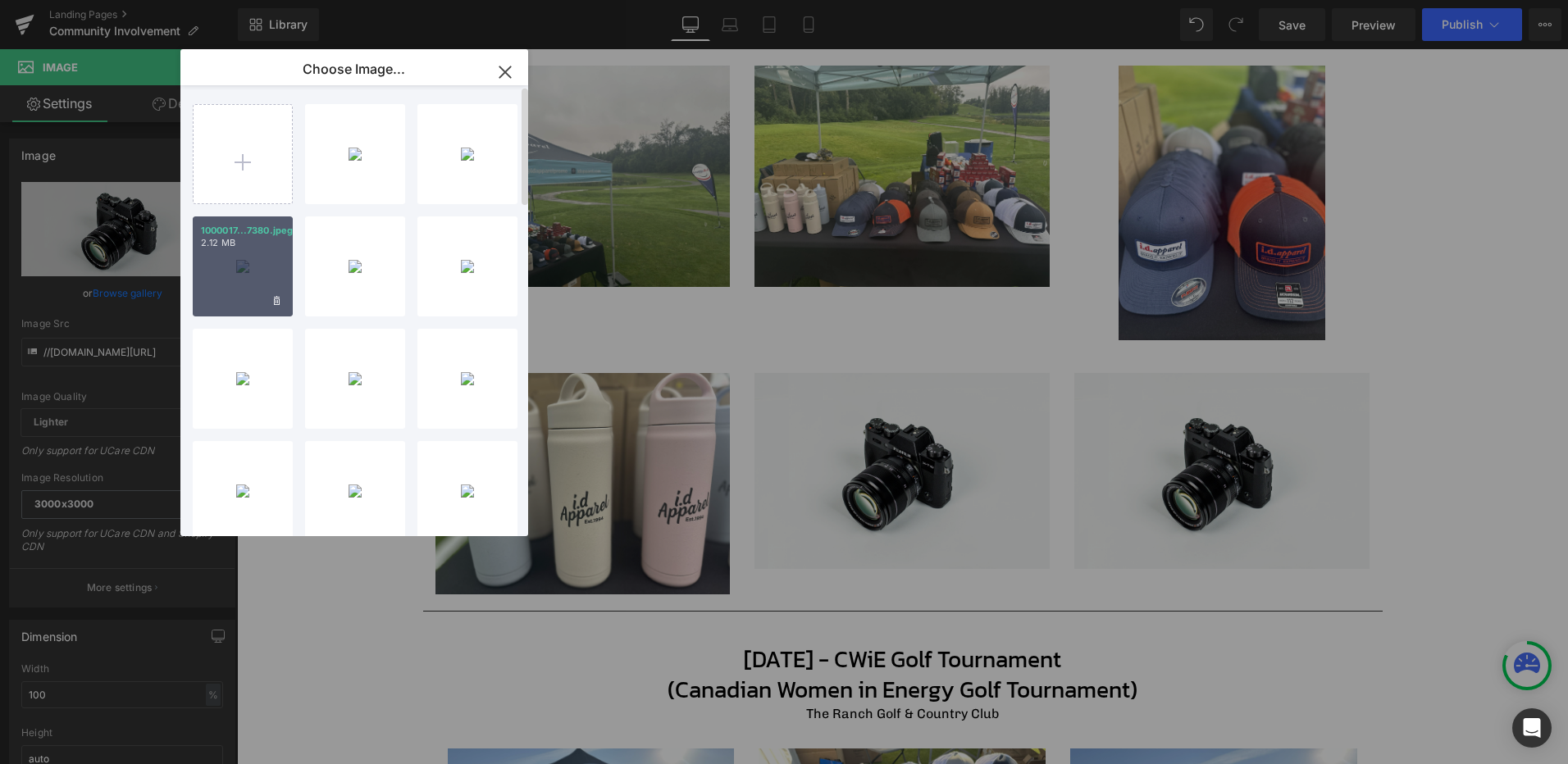
click at [274, 260] on div "1000017...7380.jpeg 2.12 MB" at bounding box center [242, 266] width 100 height 100
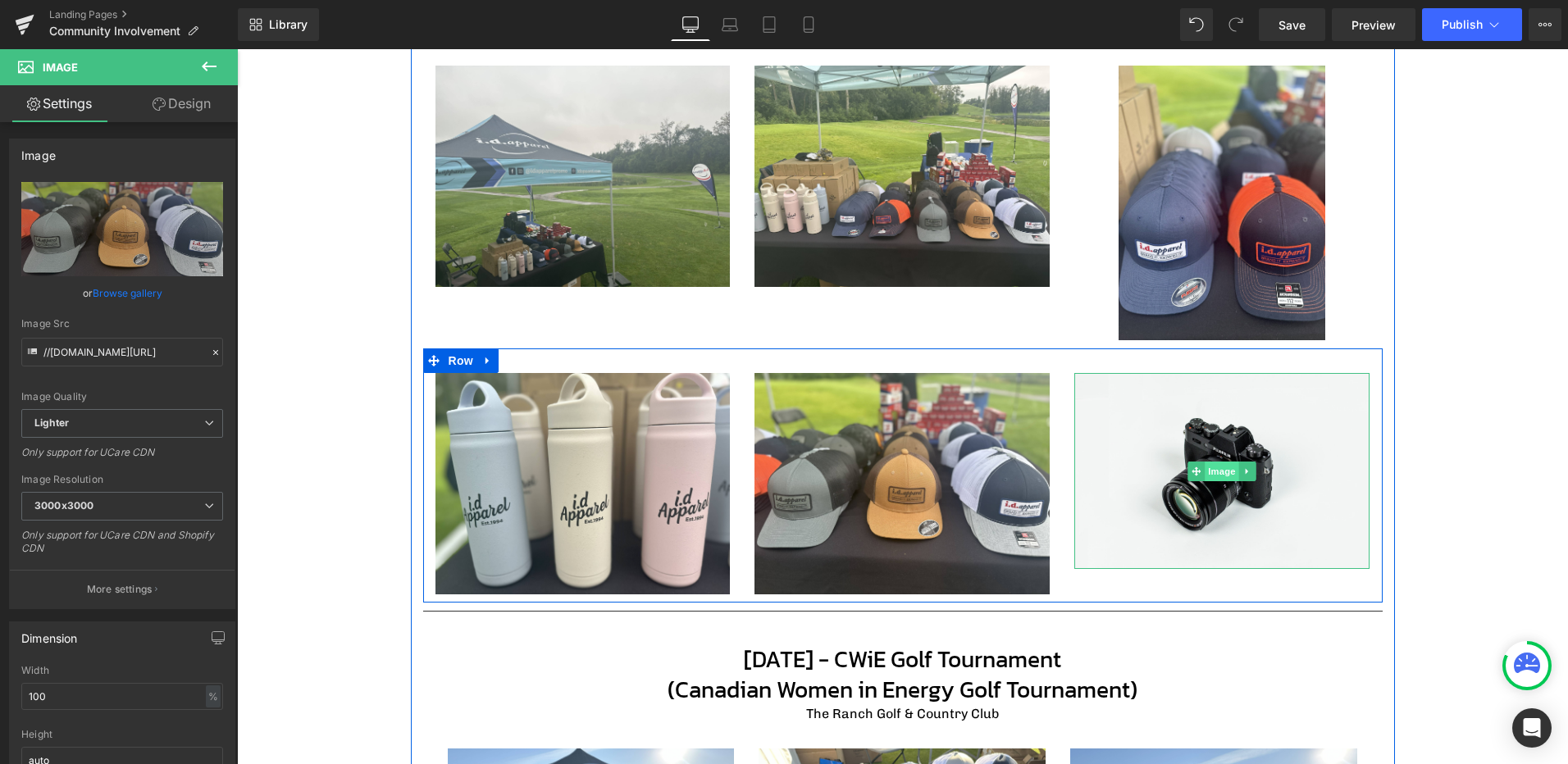
click at [1223, 471] on span "Image" at bounding box center [1223, 471] width 34 height 20
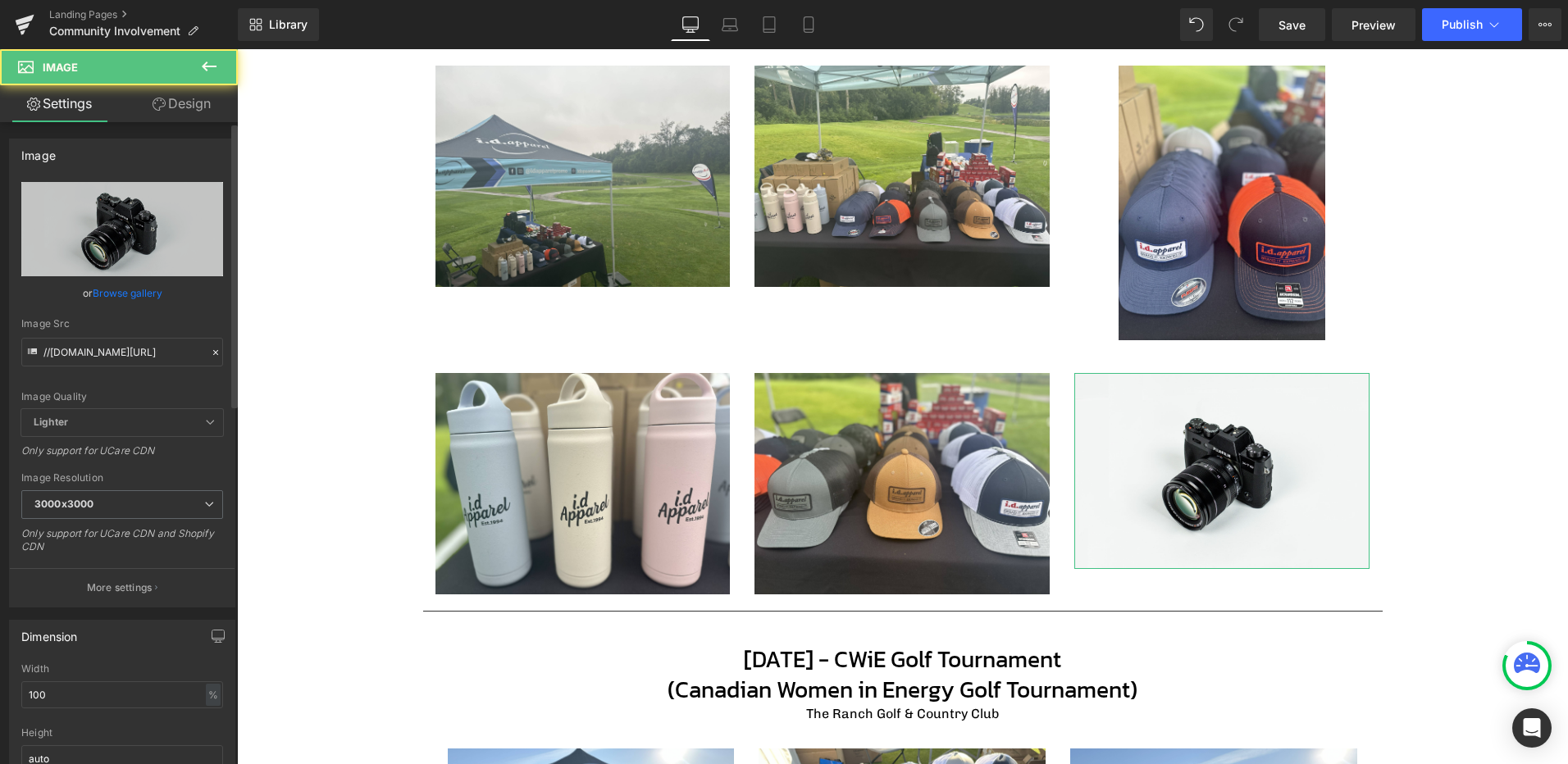
click at [140, 286] on link "Browse gallery" at bounding box center [127, 293] width 70 height 29
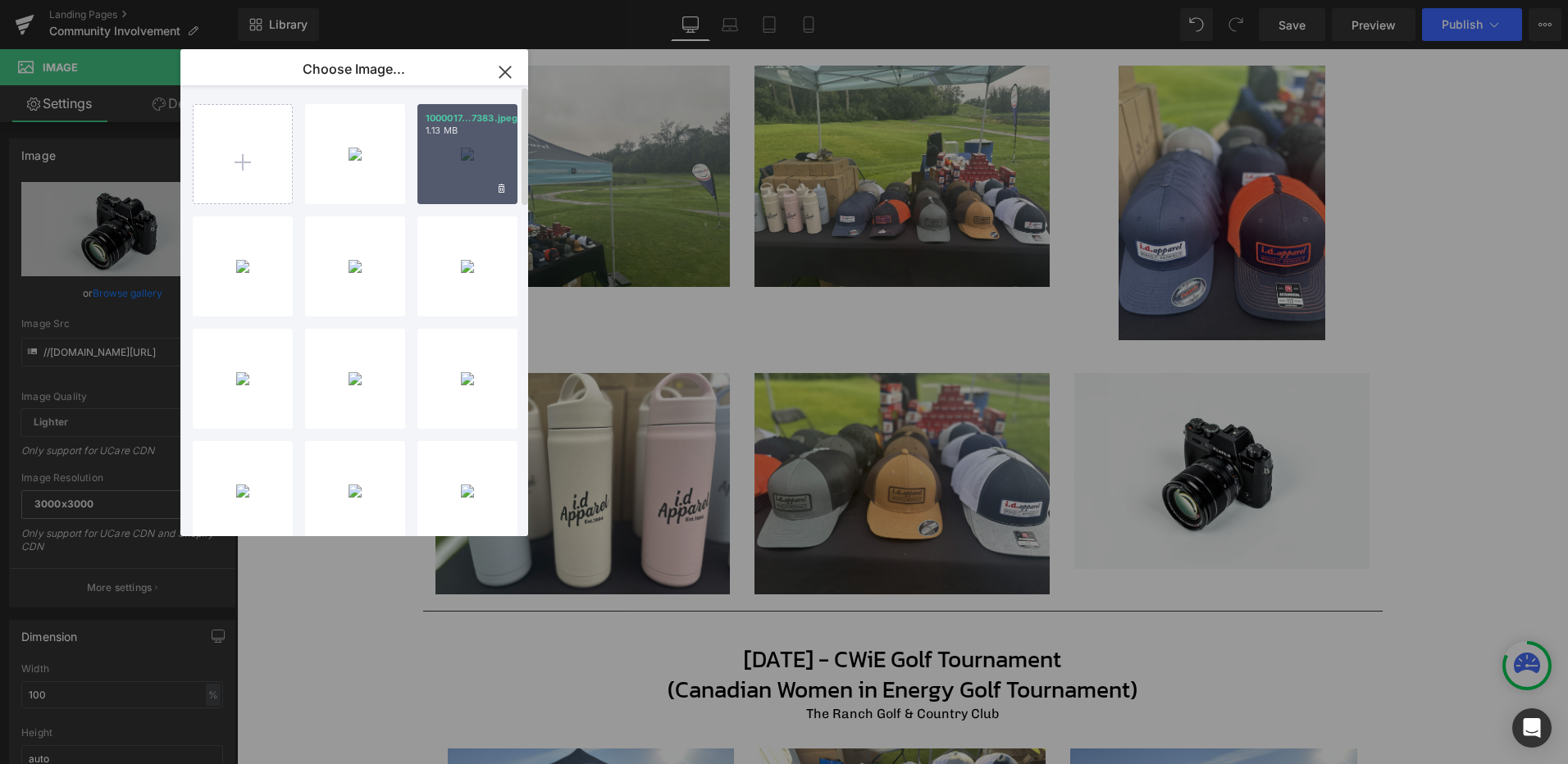
click at [479, 155] on div "1000017...7383.jpeg 1.13 MB" at bounding box center [467, 154] width 100 height 100
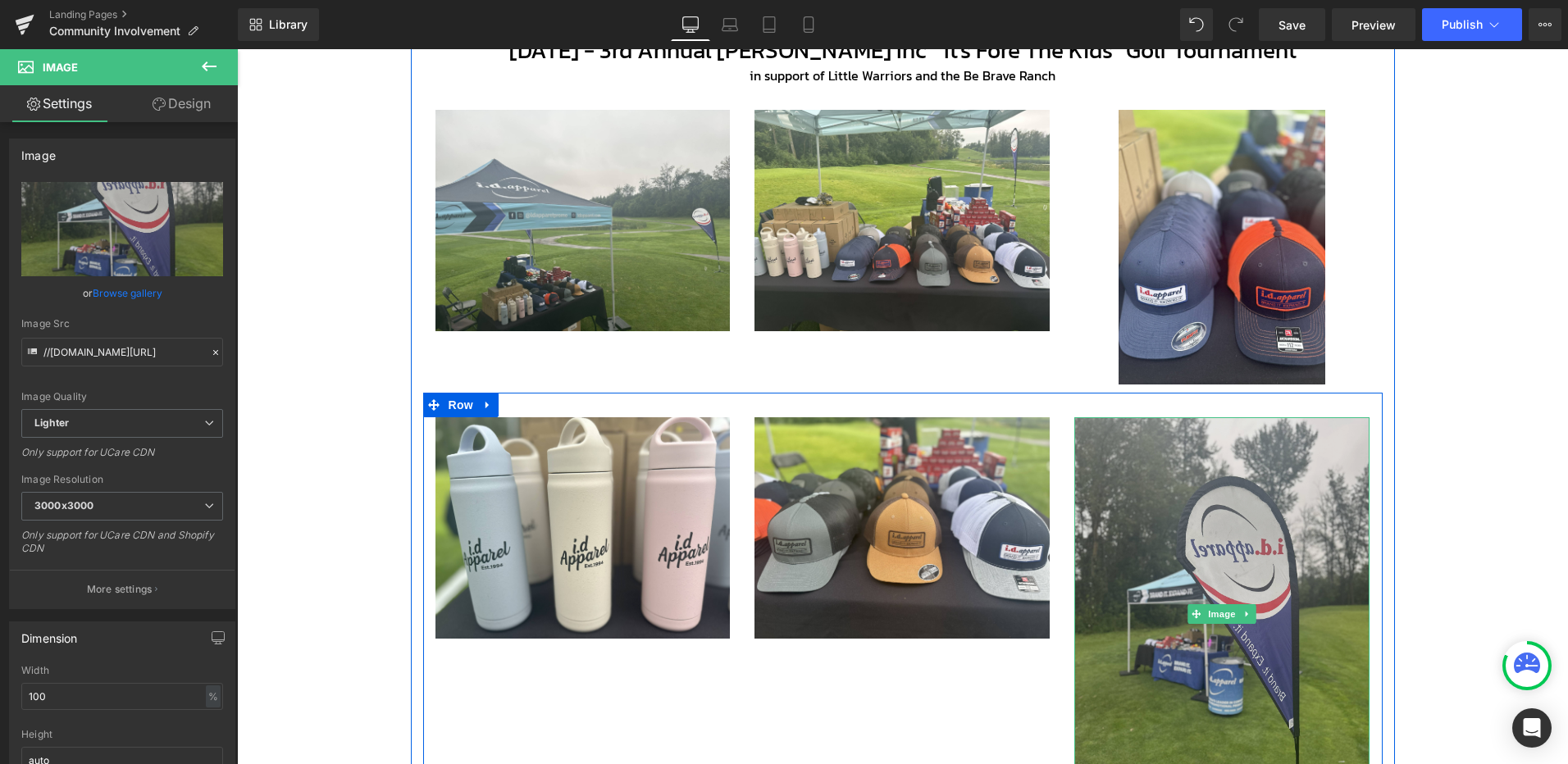
scroll to position [662, 0]
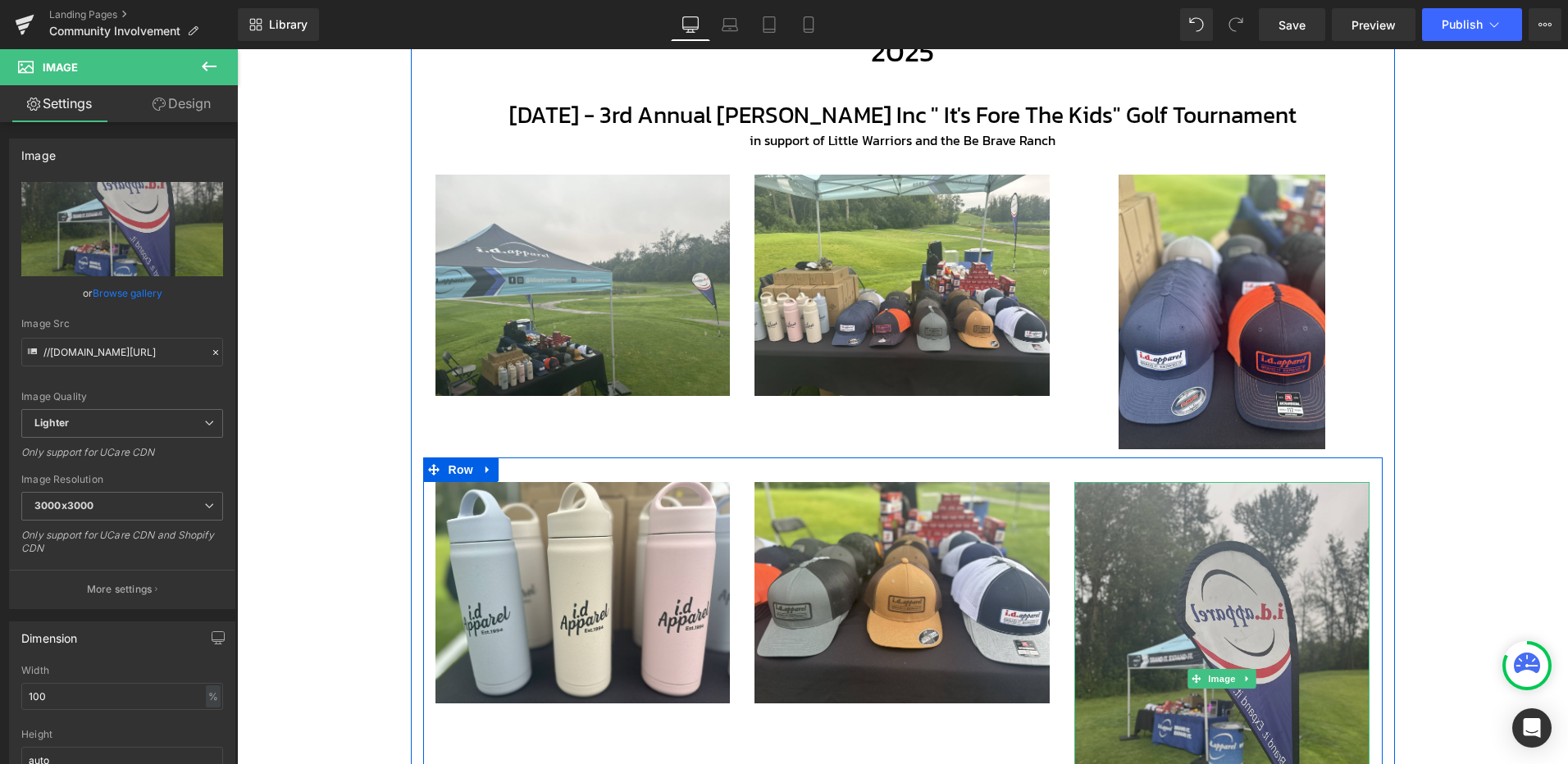
click at [1218, 651] on img at bounding box center [1221, 678] width 295 height 394
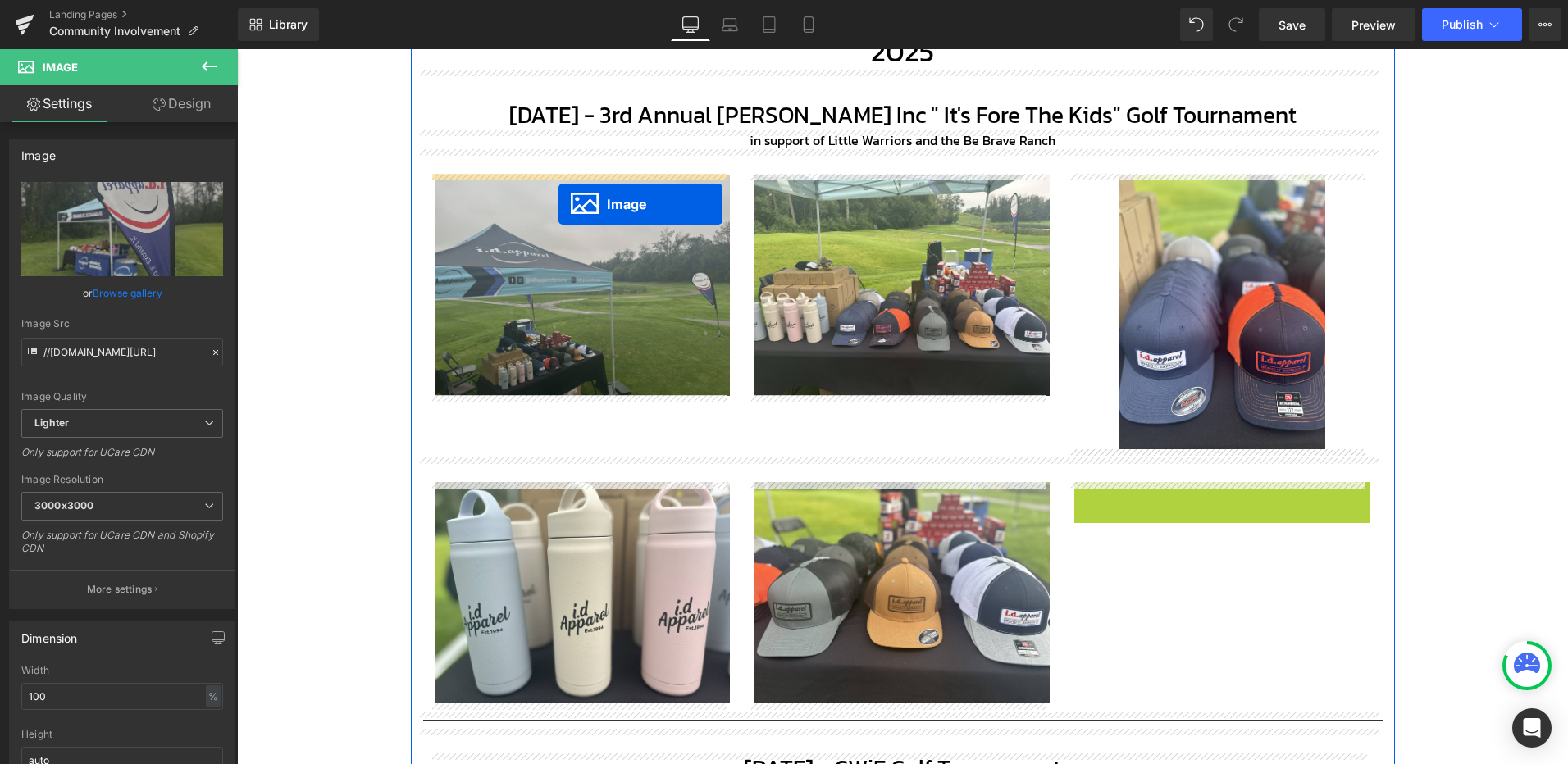
drag, startPoint x: 1192, startPoint y: 673, endPoint x: 558, endPoint y: 203, distance: 789.2
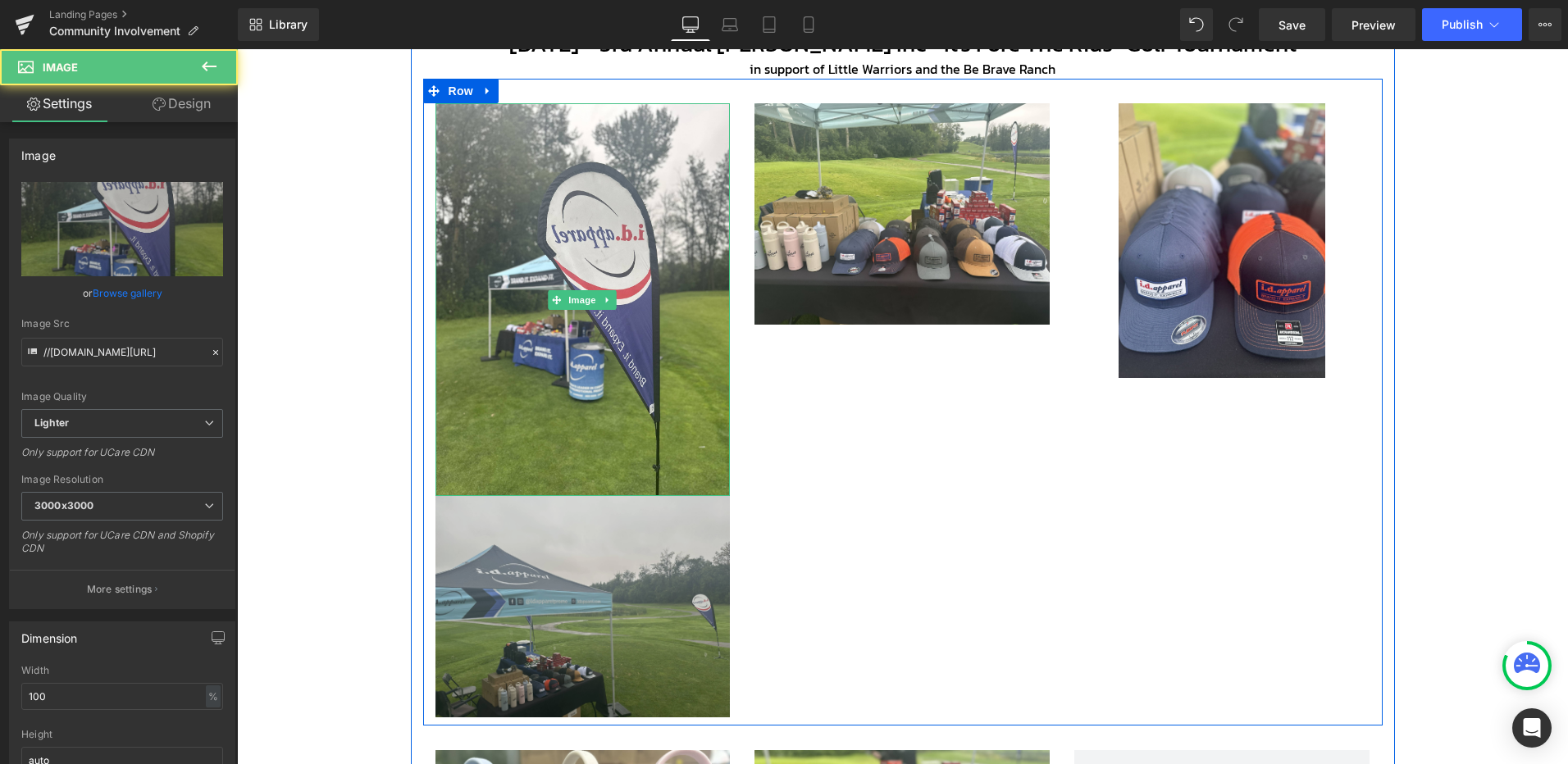
scroll to position [826, 0]
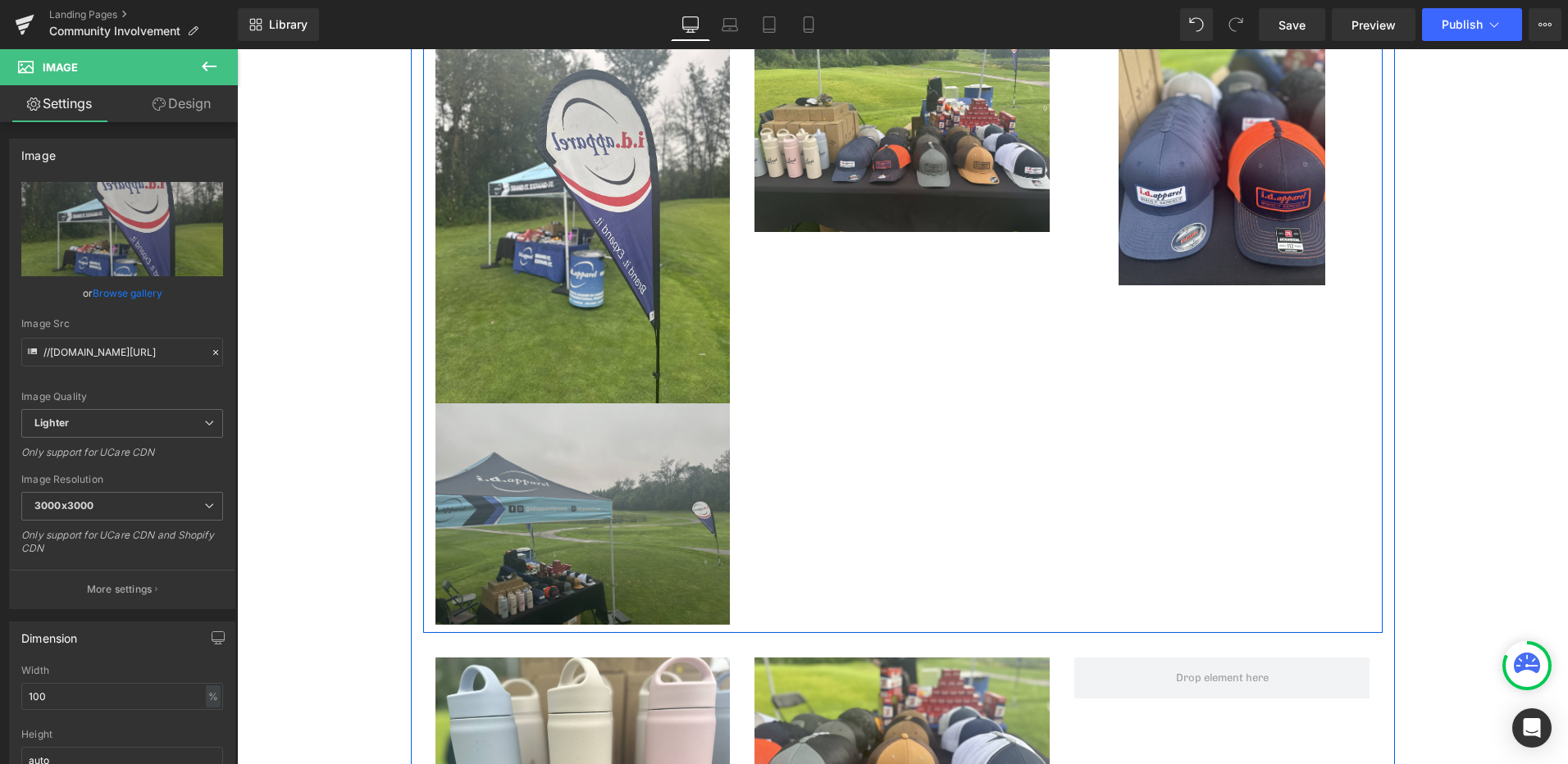
click at [532, 502] on img at bounding box center [582, 514] width 295 height 221
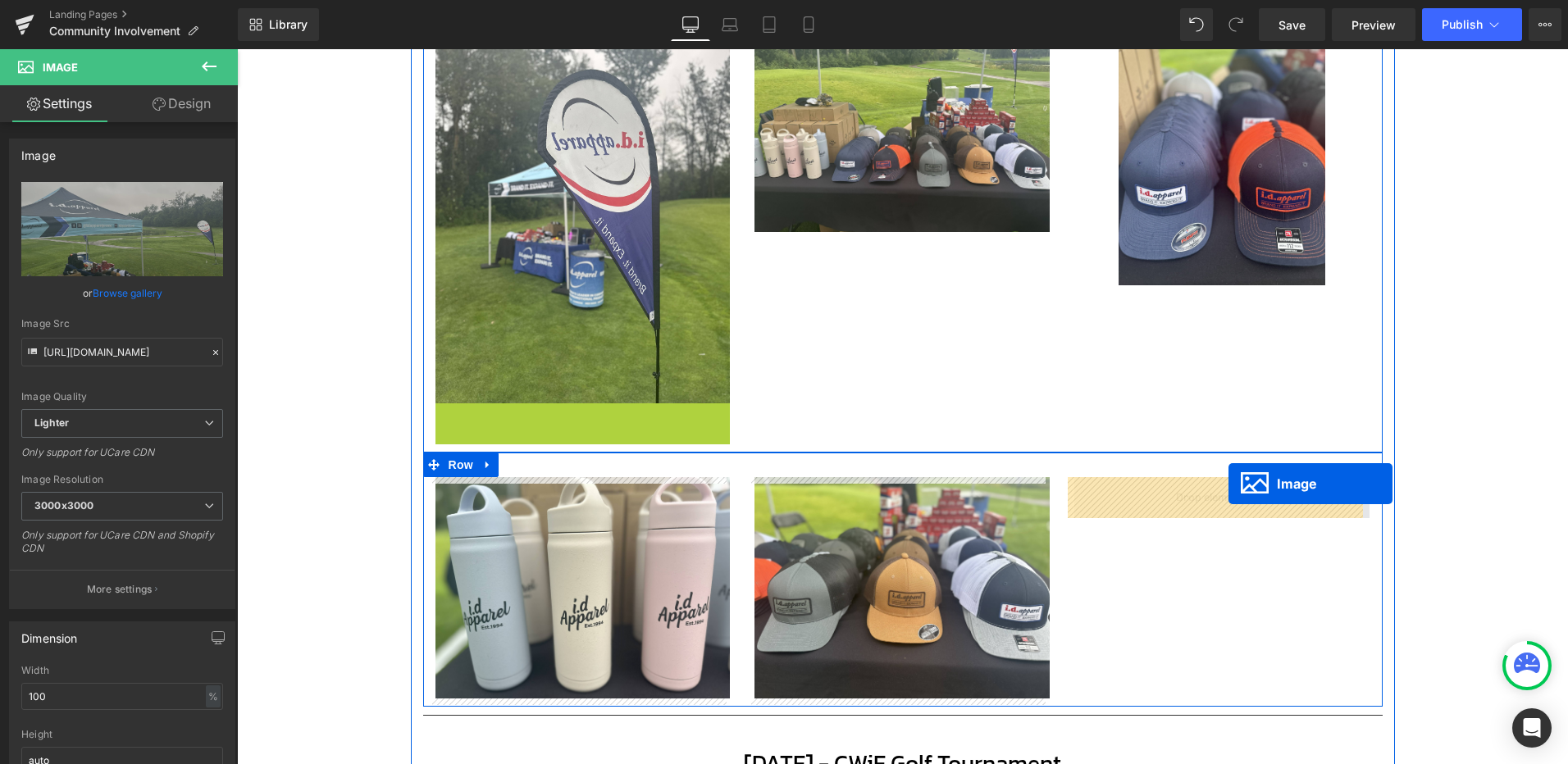
drag, startPoint x: 551, startPoint y: 512, endPoint x: 1228, endPoint y: 484, distance: 677.6
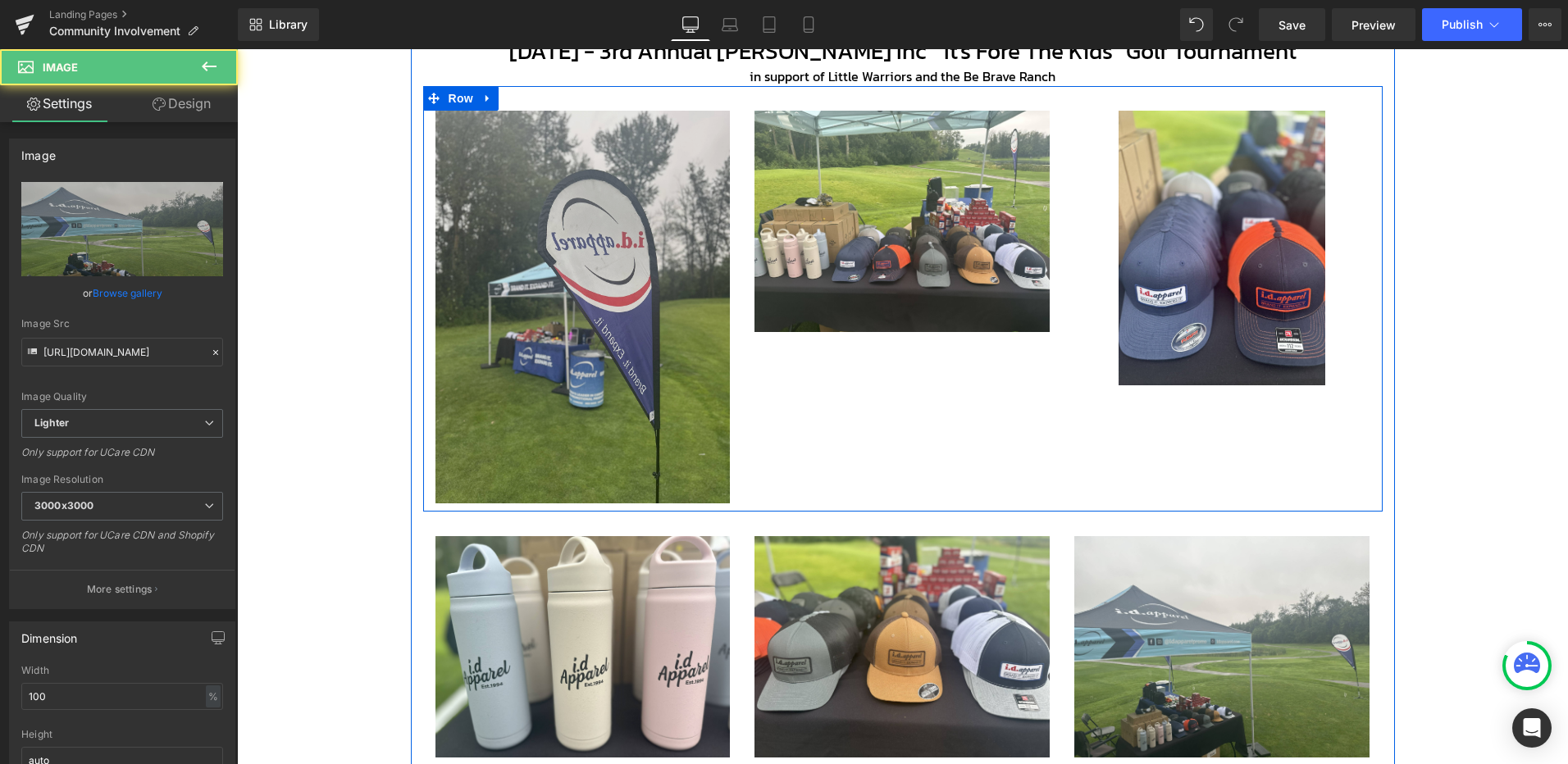
scroll to position [607, 0]
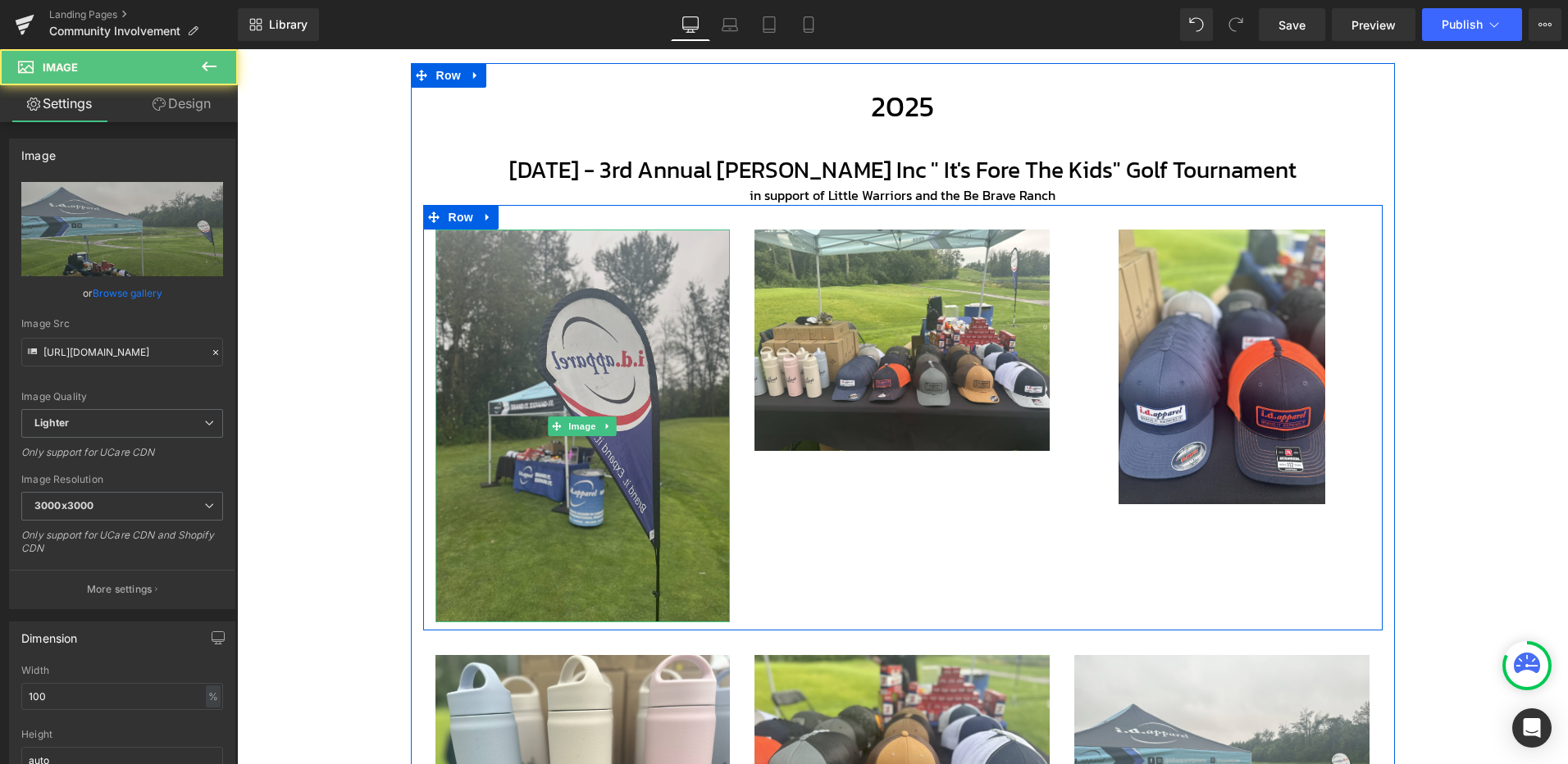
click at [570, 287] on img at bounding box center [582, 426] width 295 height 394
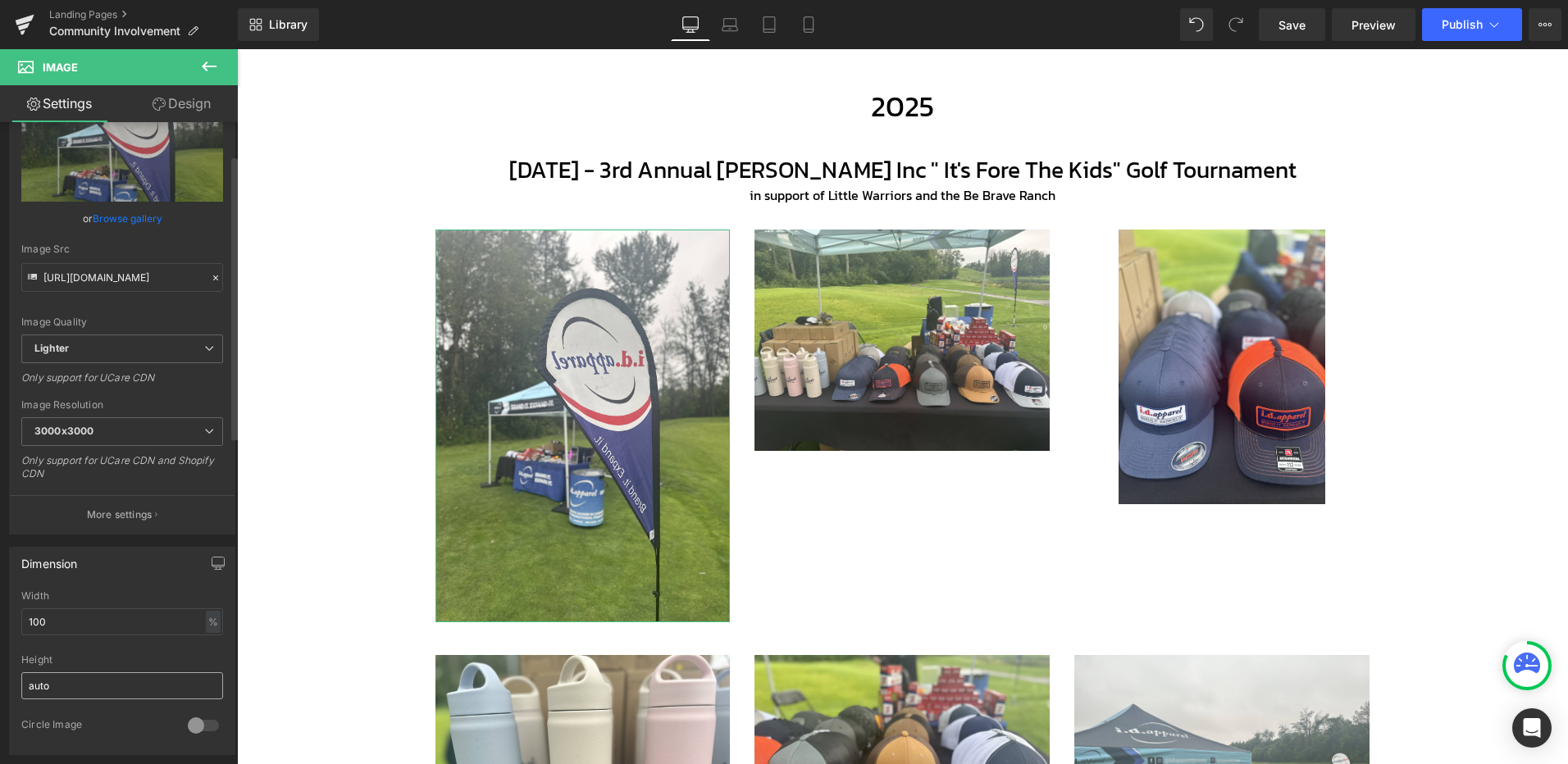
scroll to position [164, 0]
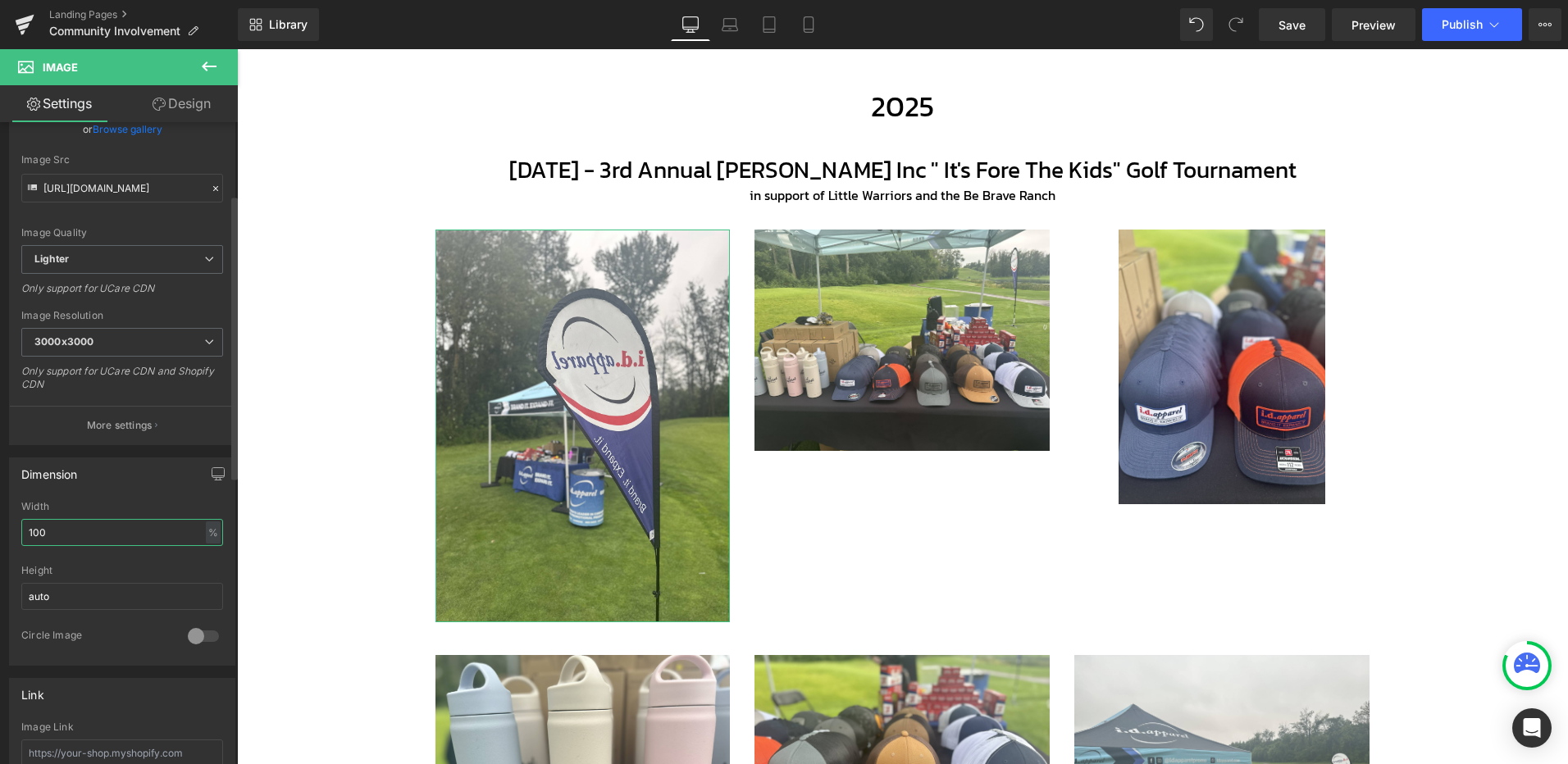
drag, startPoint x: 64, startPoint y: 537, endPoint x: 3, endPoint y: 537, distance: 61.0
click at [3, 537] on div "Dimension 100% Width 100 % % px auto Height auto 0 Circle Image" at bounding box center [122, 555] width 245 height 220
type input "70"
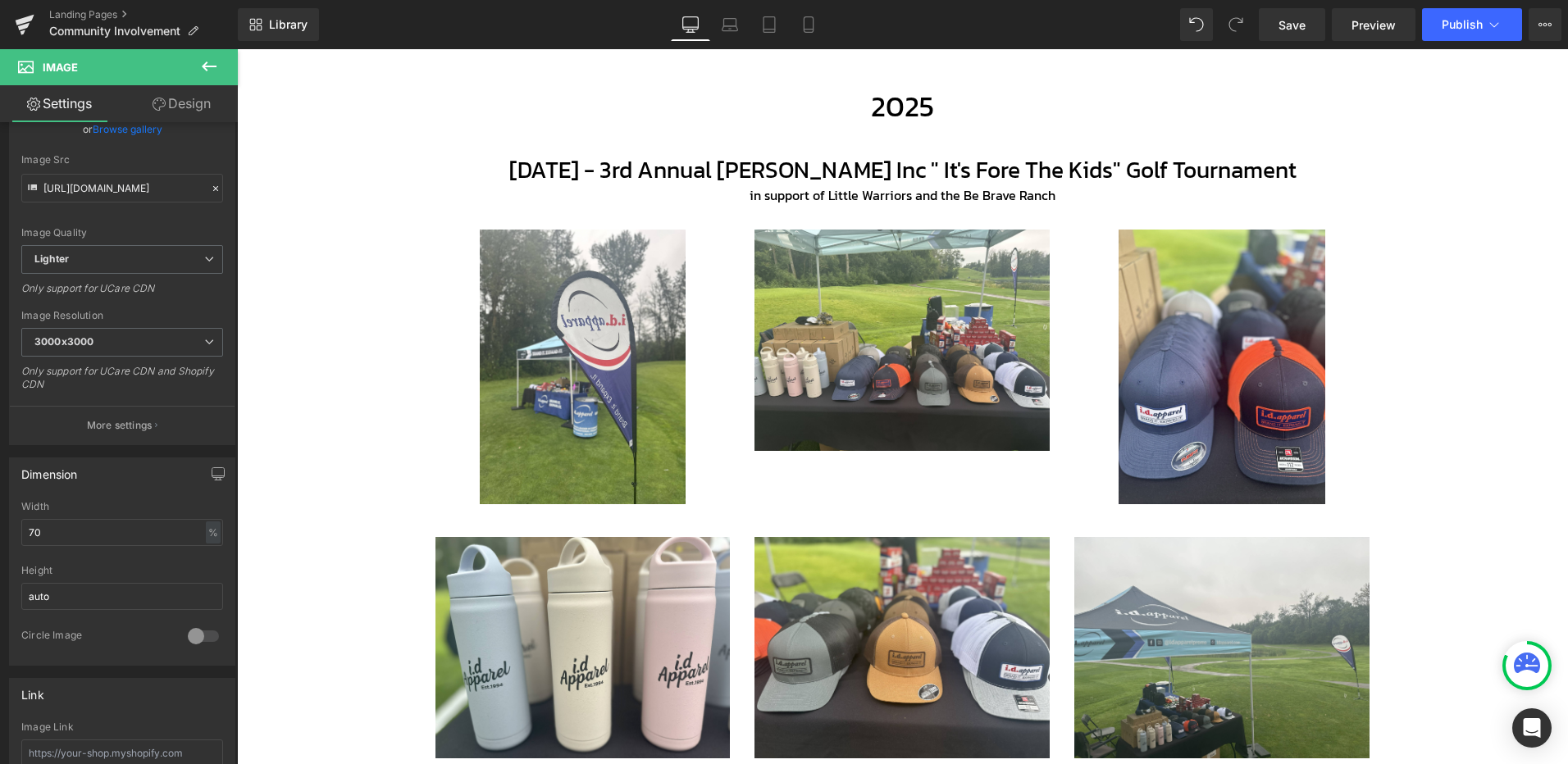
drag, startPoint x: 1420, startPoint y: 401, endPoint x: 1384, endPoint y: 405, distance: 36.2
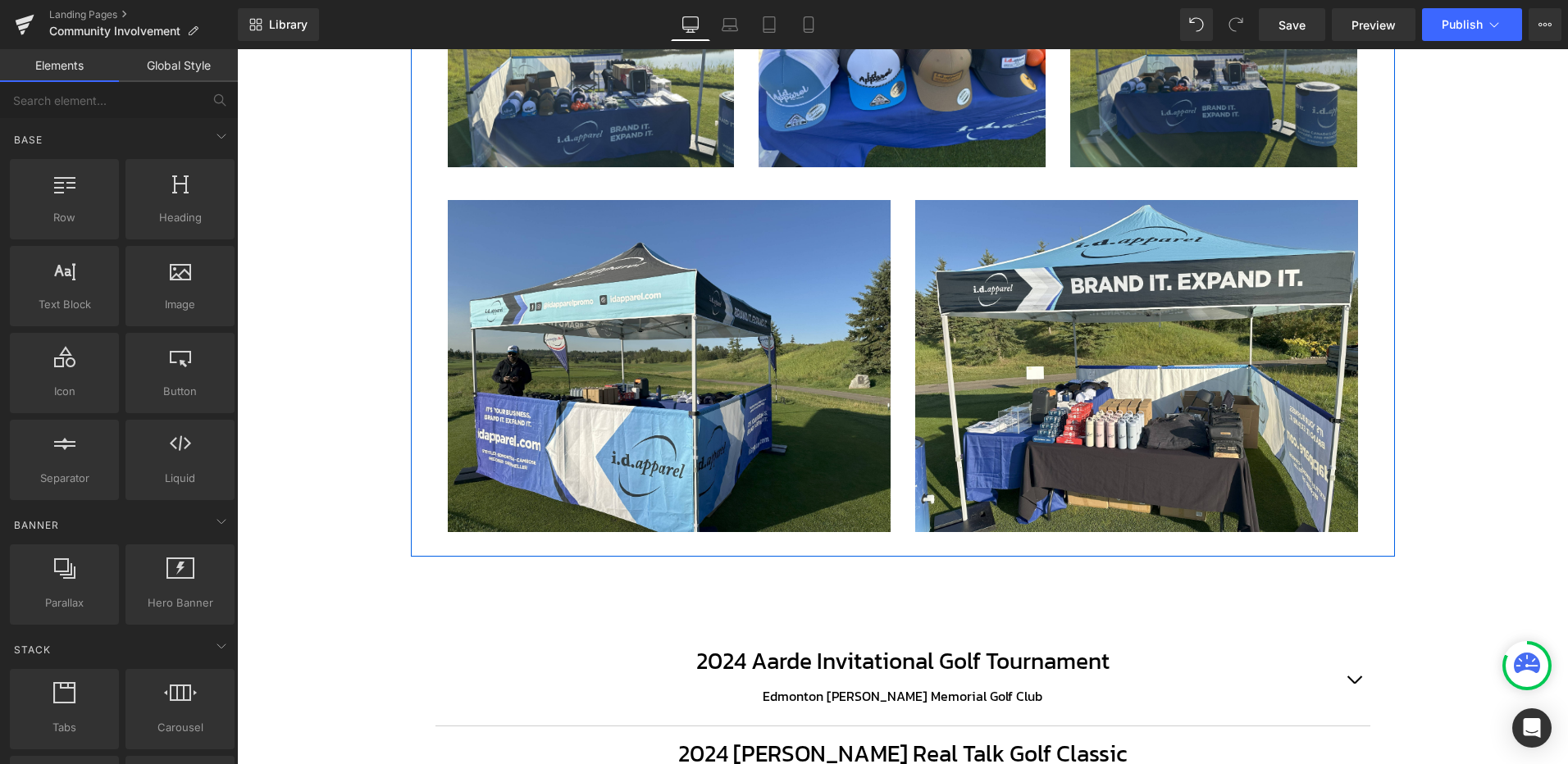
scroll to position [1591, 0]
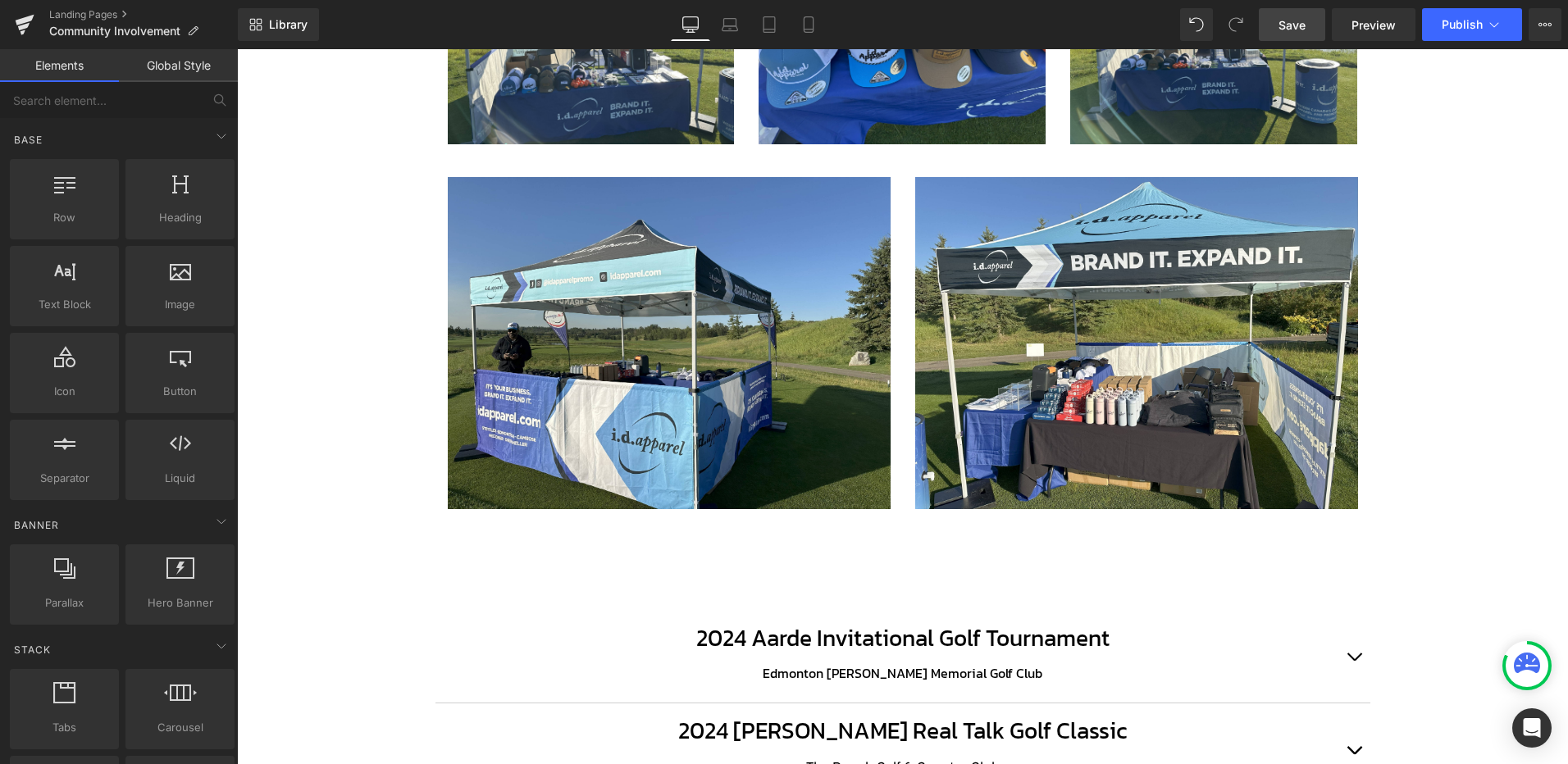
click at [1311, 27] on link "Save" at bounding box center [1292, 25] width 67 height 32
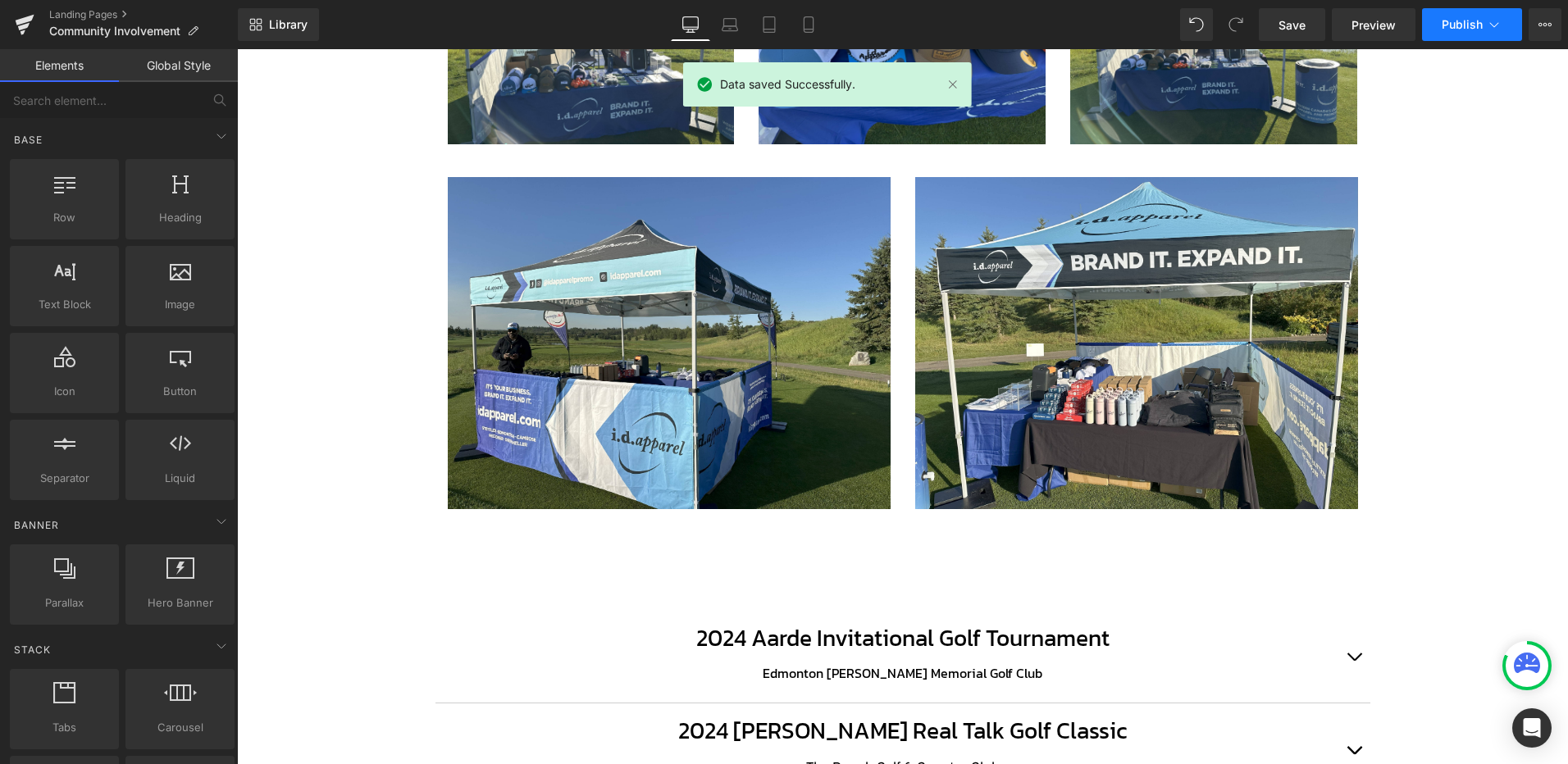
click at [1455, 20] on span "Publish" at bounding box center [1461, 25] width 41 height 13
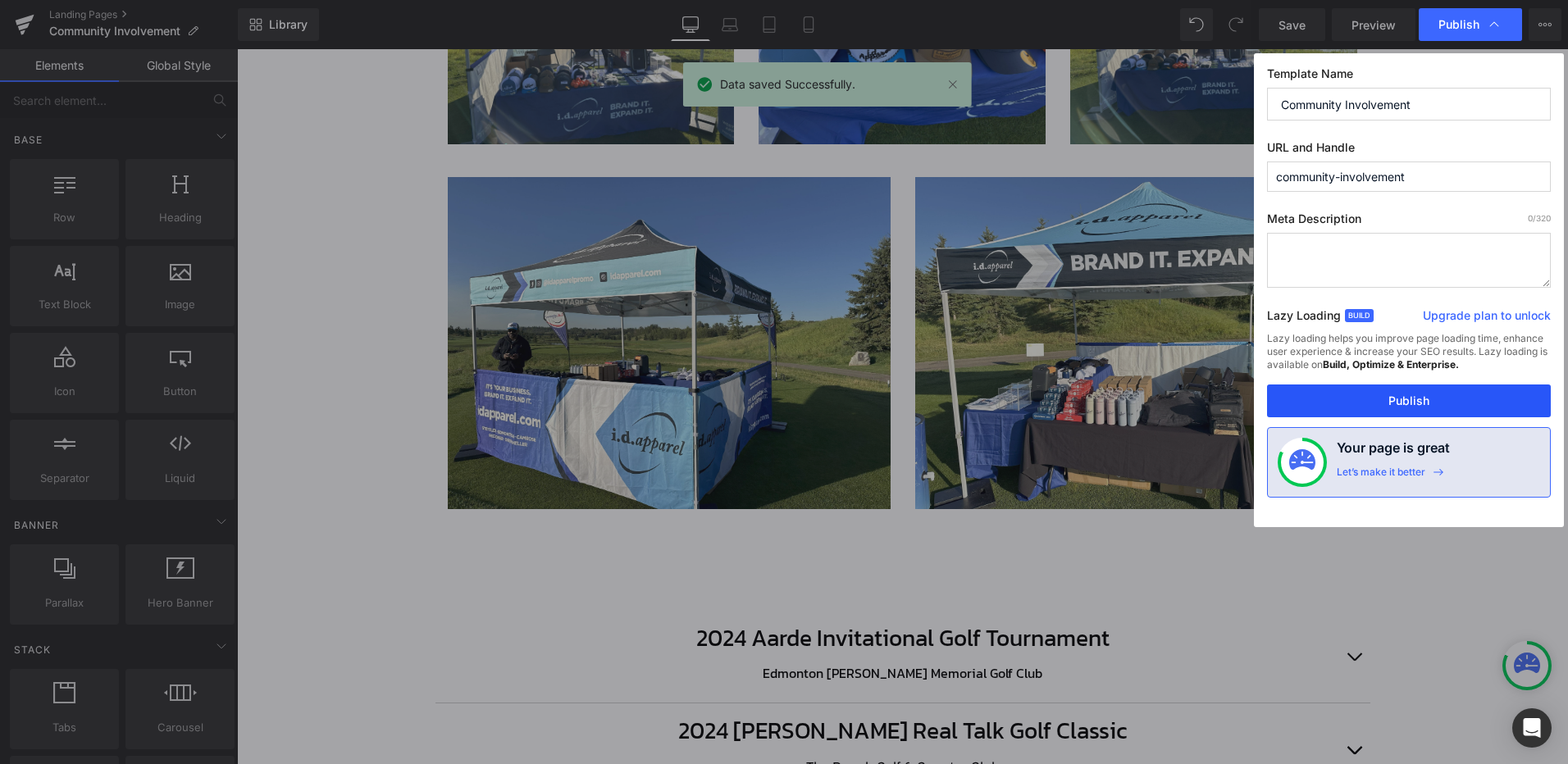
click at [1411, 406] on button "Publish" at bounding box center [1408, 401] width 283 height 32
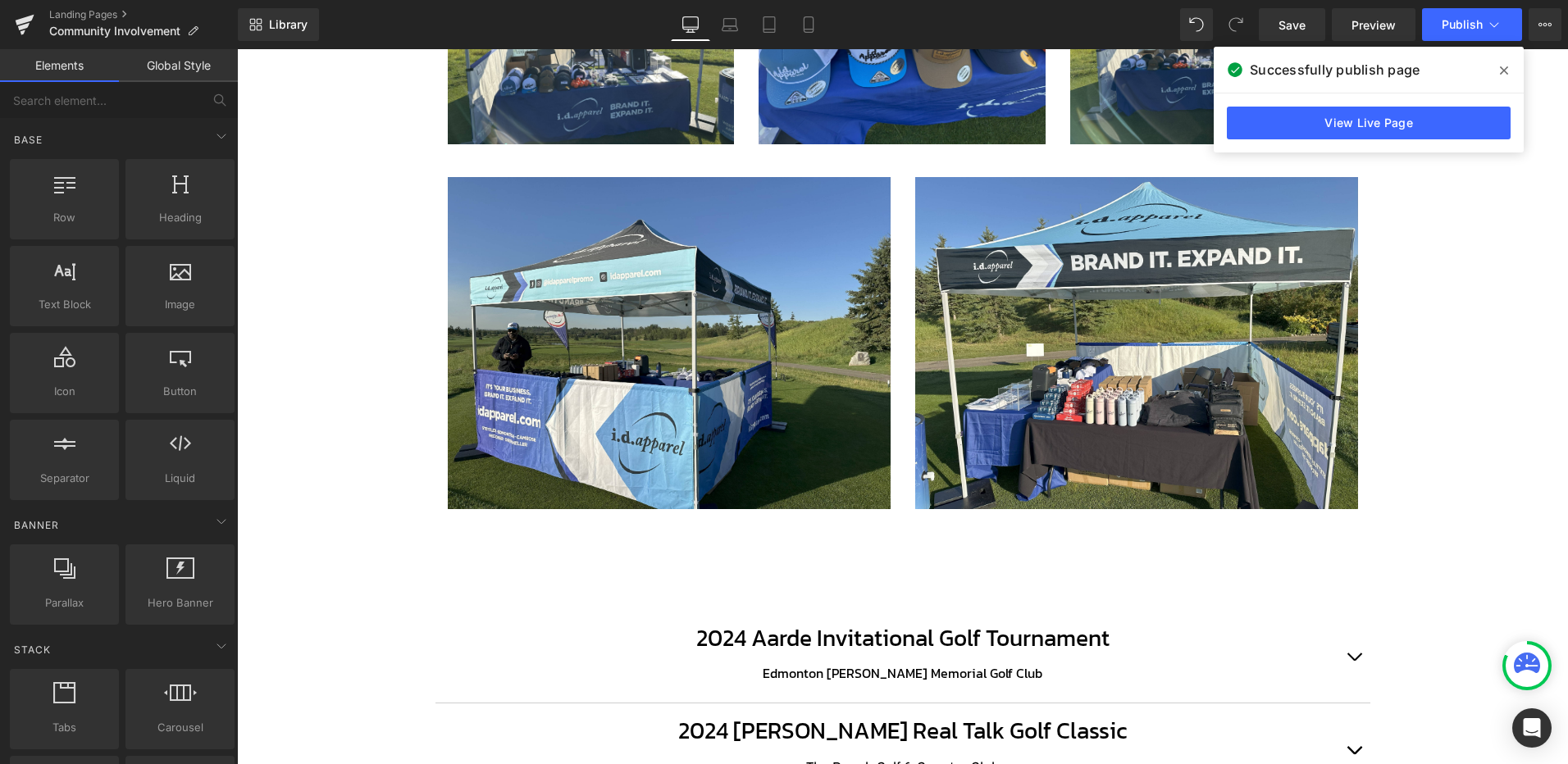
click at [337, 328] on div "COMMUNITY INVOLVEMENT Heading Hero Banner Row Row 2025 Heading [DATE] - 3rd Ann…" at bounding box center [901, 609] width 1331 height 3945
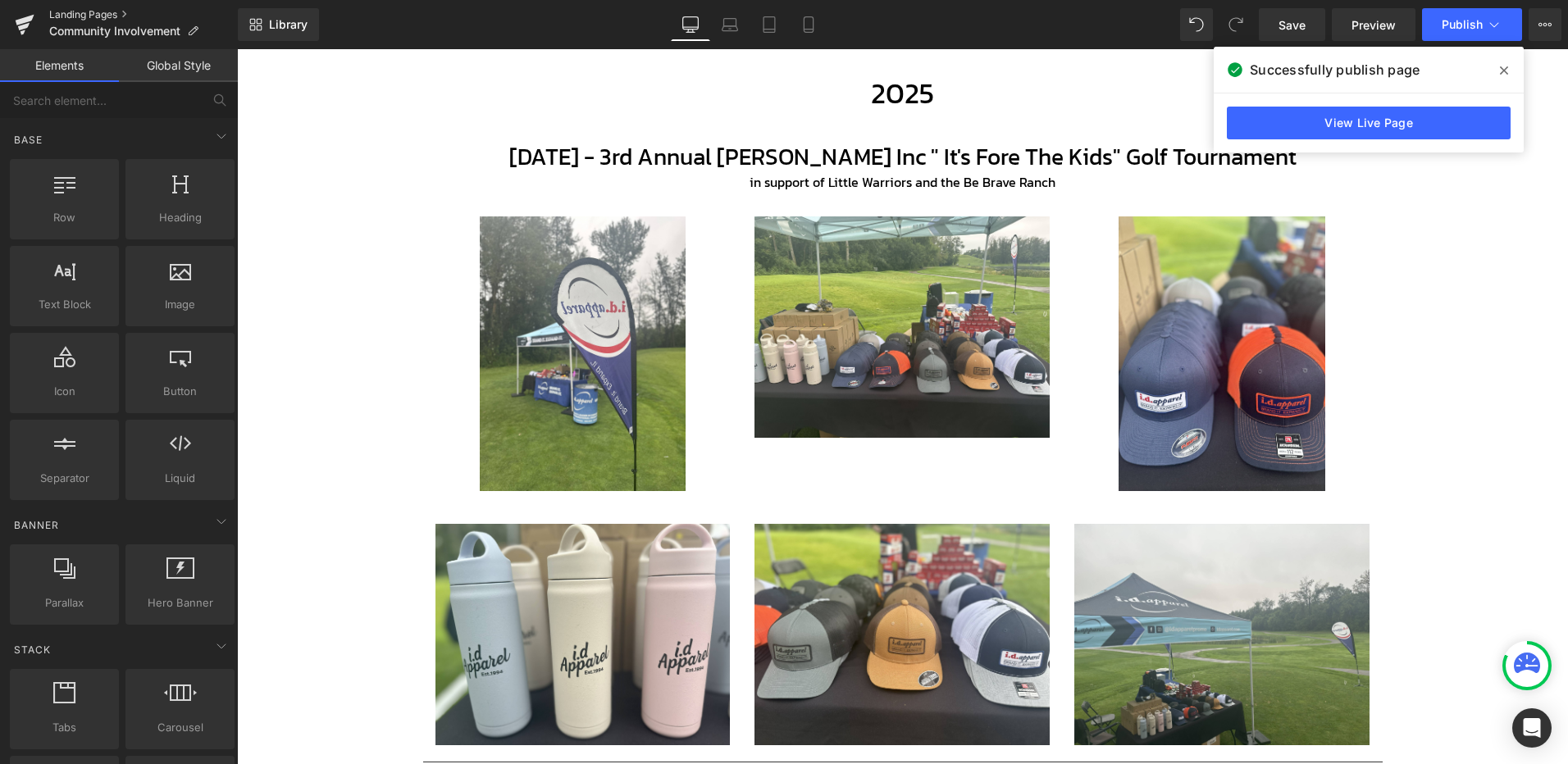
scroll to position [607, 0]
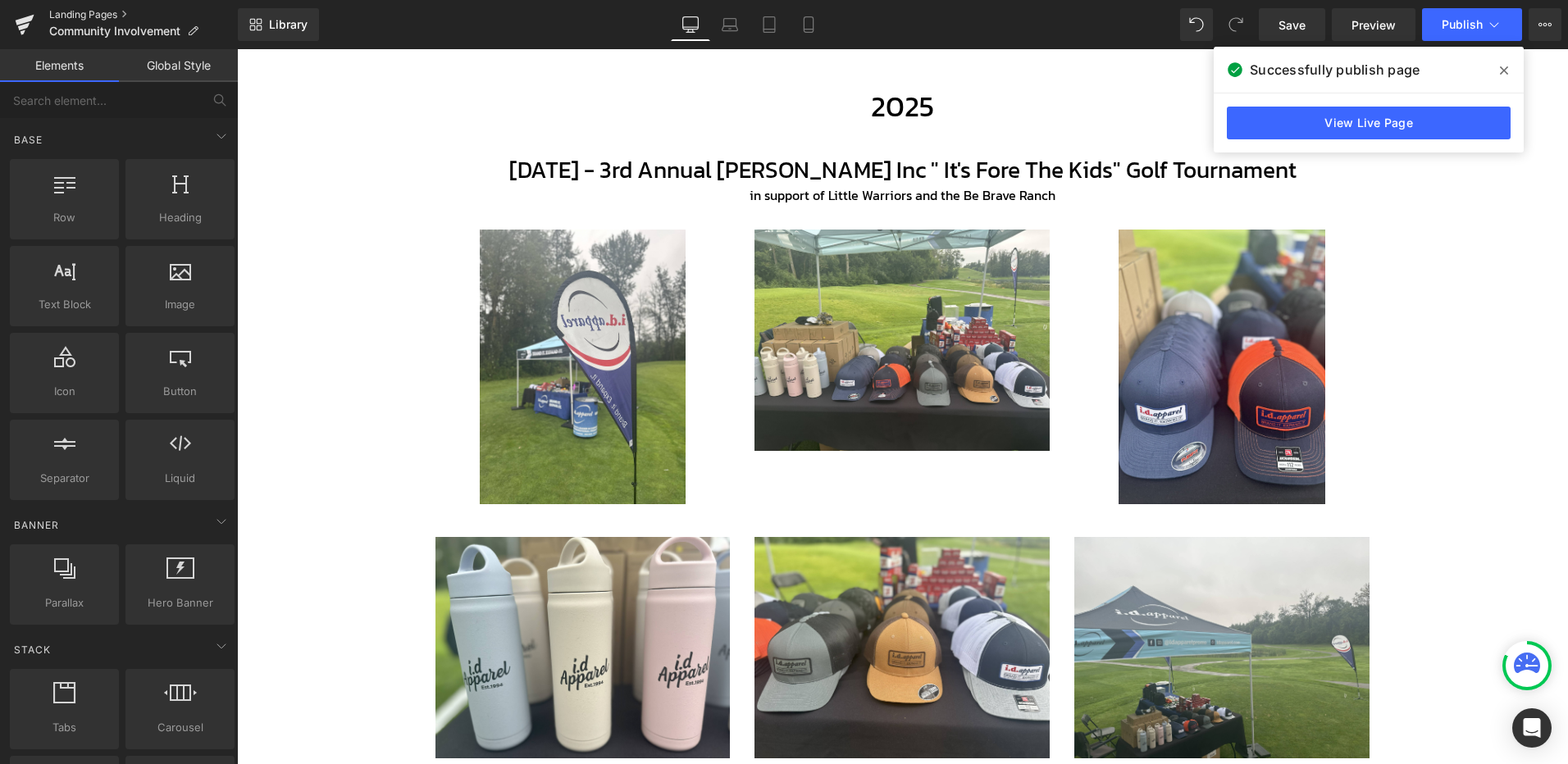
click at [90, 13] on link "Landing Pages" at bounding box center [144, 15] width 189 height 13
